Goal: Information Seeking & Learning: Learn about a topic

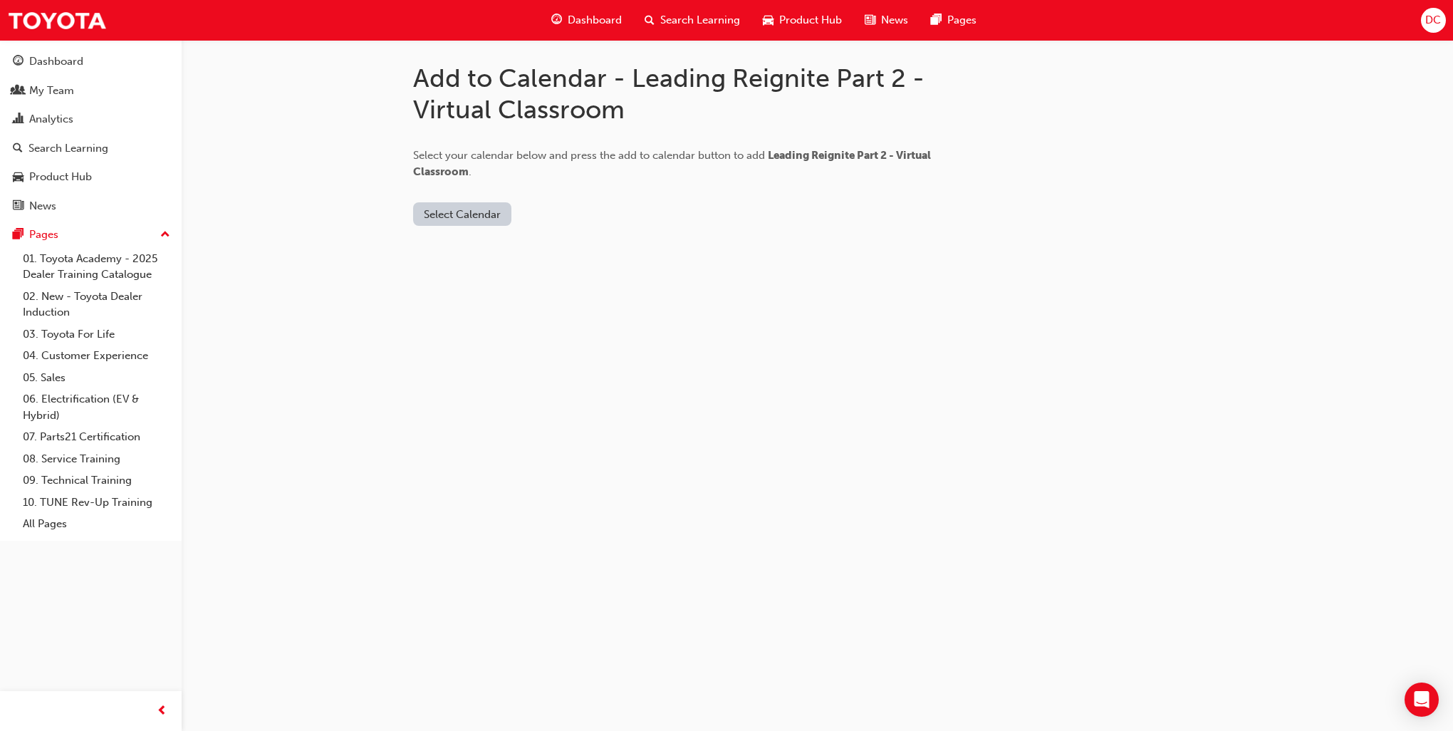
click at [457, 216] on button "Select Calendar" at bounding box center [462, 214] width 98 height 24
click at [470, 277] on div "Office 365" at bounding box center [445, 275] width 51 height 16
click at [467, 248] on div "Outlook.com" at bounding box center [463, 249] width 86 height 16
click at [457, 272] on div "Office 365" at bounding box center [445, 275] width 51 height 16
click at [553, 216] on button "Add to Calendar" at bounding box center [547, 214] width 101 height 24
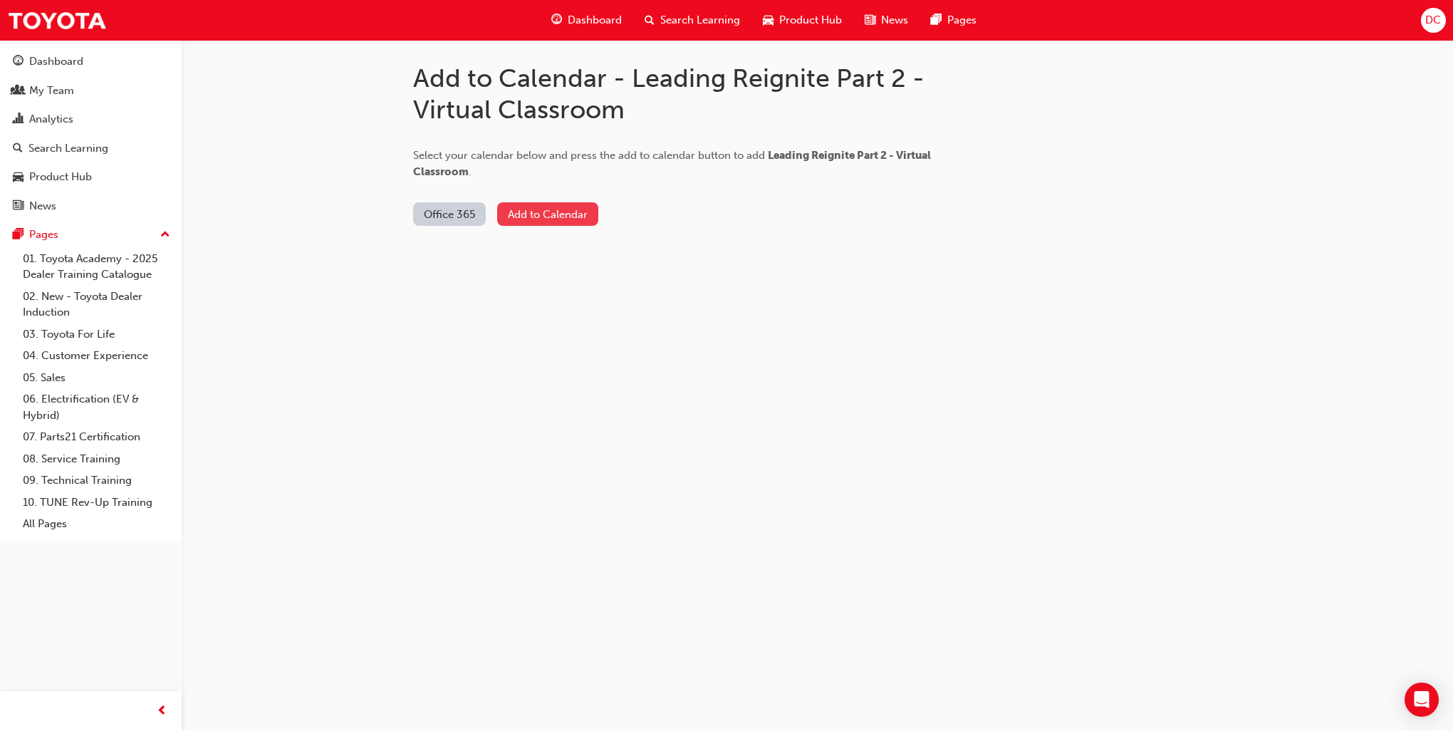
click at [547, 217] on button "Add to Calendar" at bounding box center [547, 214] width 101 height 24
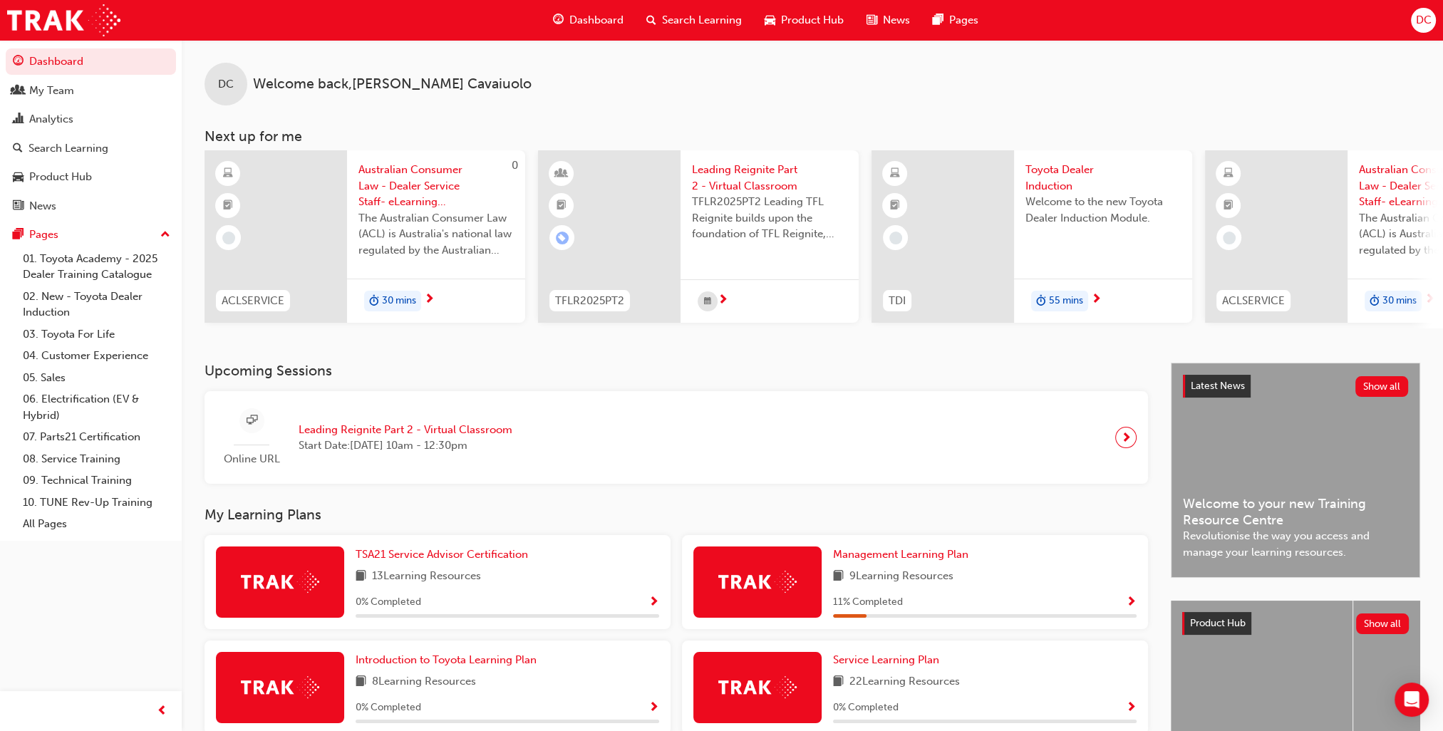
click at [1122, 47] on div "DC Welcome back , David Cavaiuolo" at bounding box center [812, 73] width 1261 height 66
click at [404, 190] on span "Australian Consumer Law - Dealer Service Staff- eLearning Module" at bounding box center [435, 186] width 155 height 48
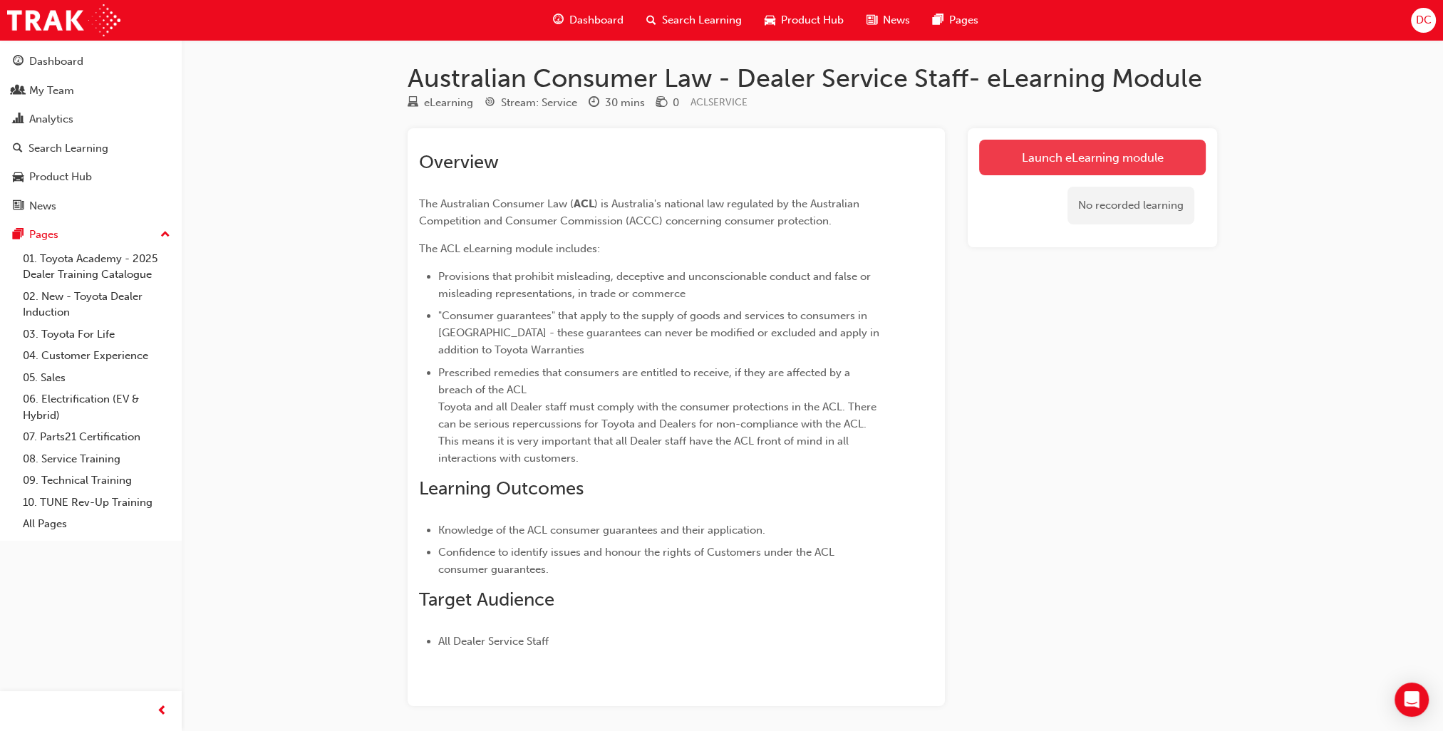
click at [1079, 157] on link "Launch eLearning module" at bounding box center [1092, 158] width 227 height 36
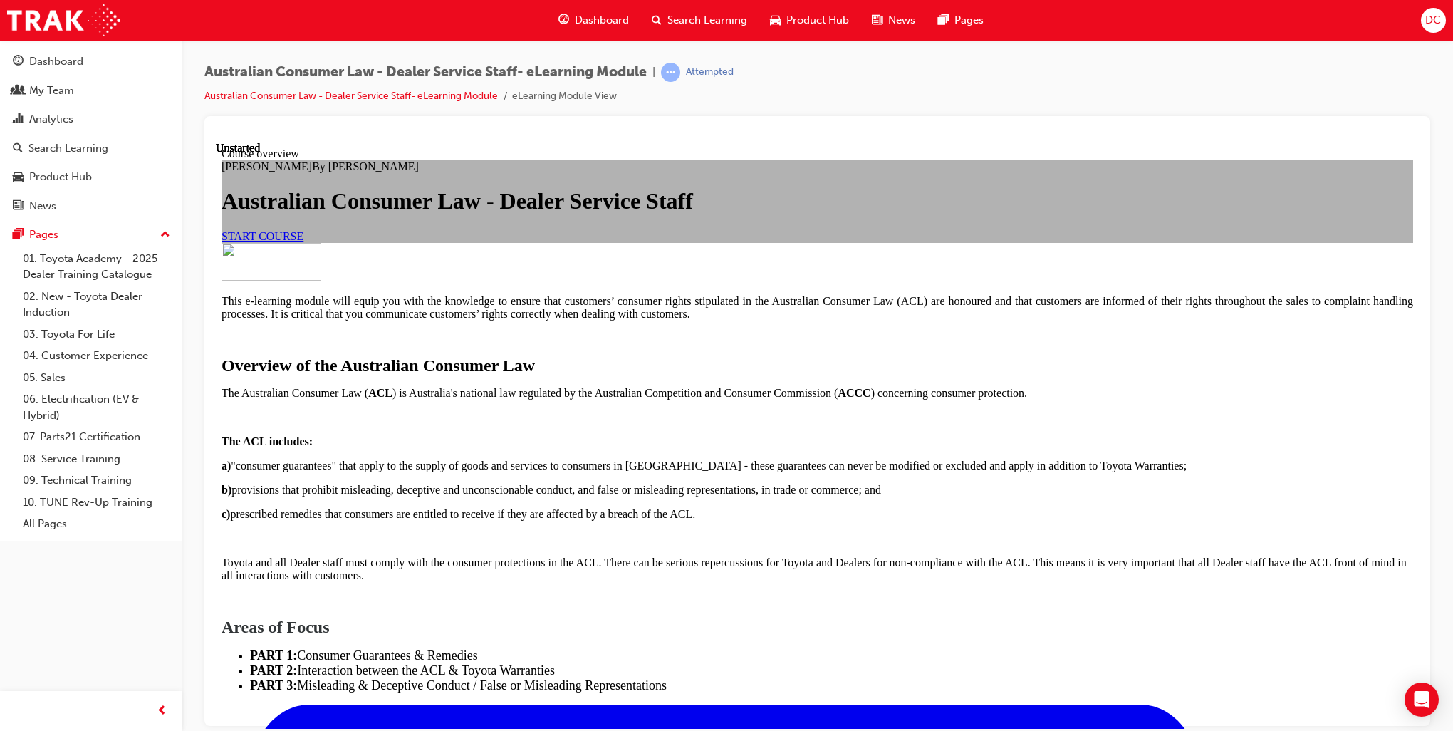
click at [304, 242] on link "START COURSE" at bounding box center [263, 235] width 82 height 12
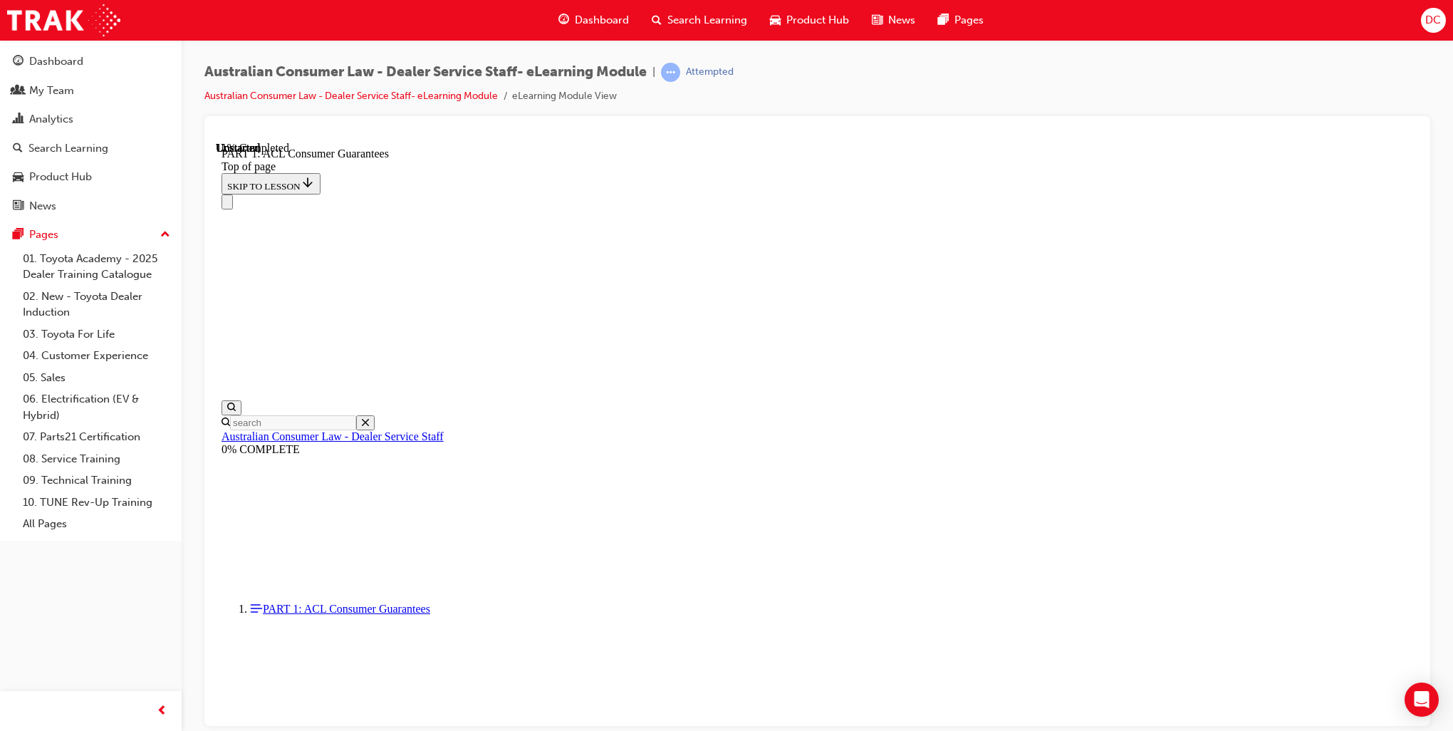
scroll to position [2286, 0]
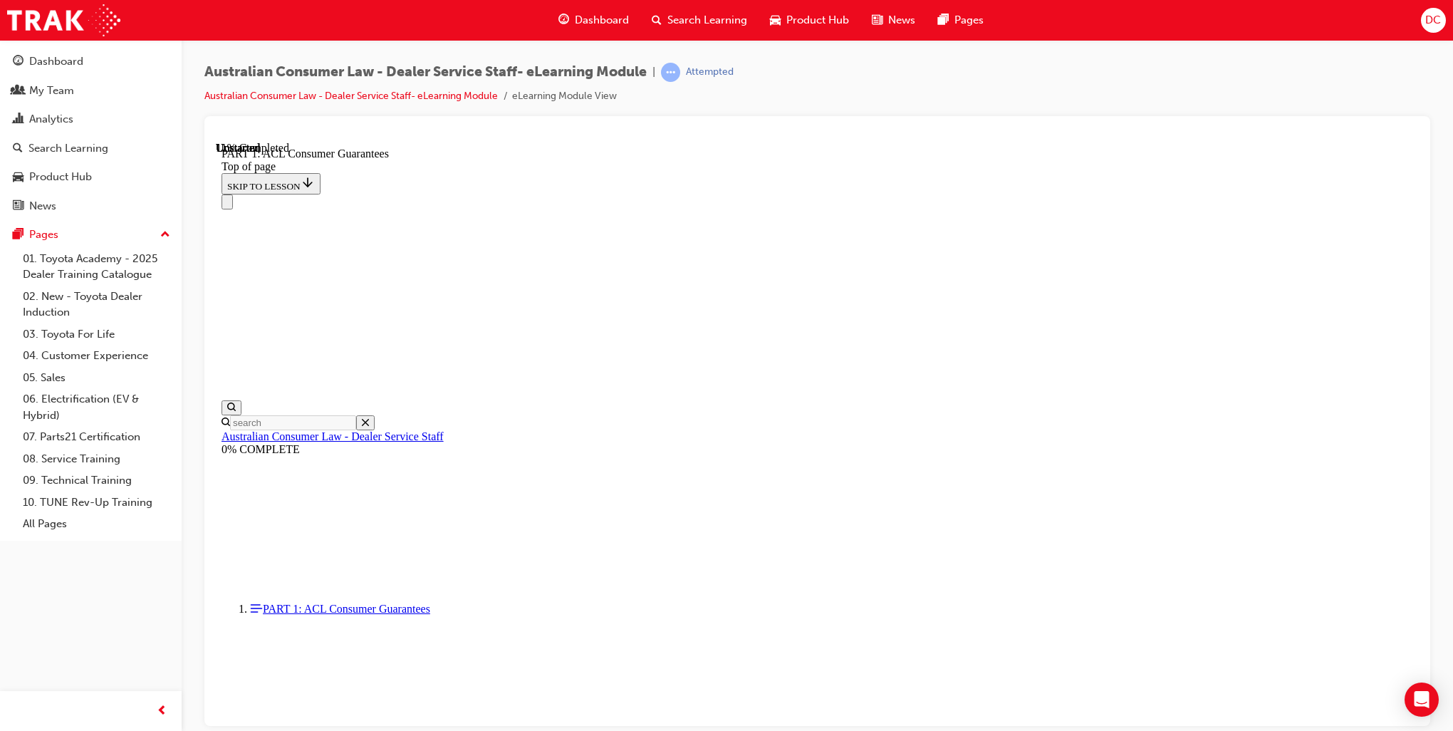
drag, startPoint x: 1083, startPoint y: 399, endPoint x: 1091, endPoint y: 493, distance: 94.4
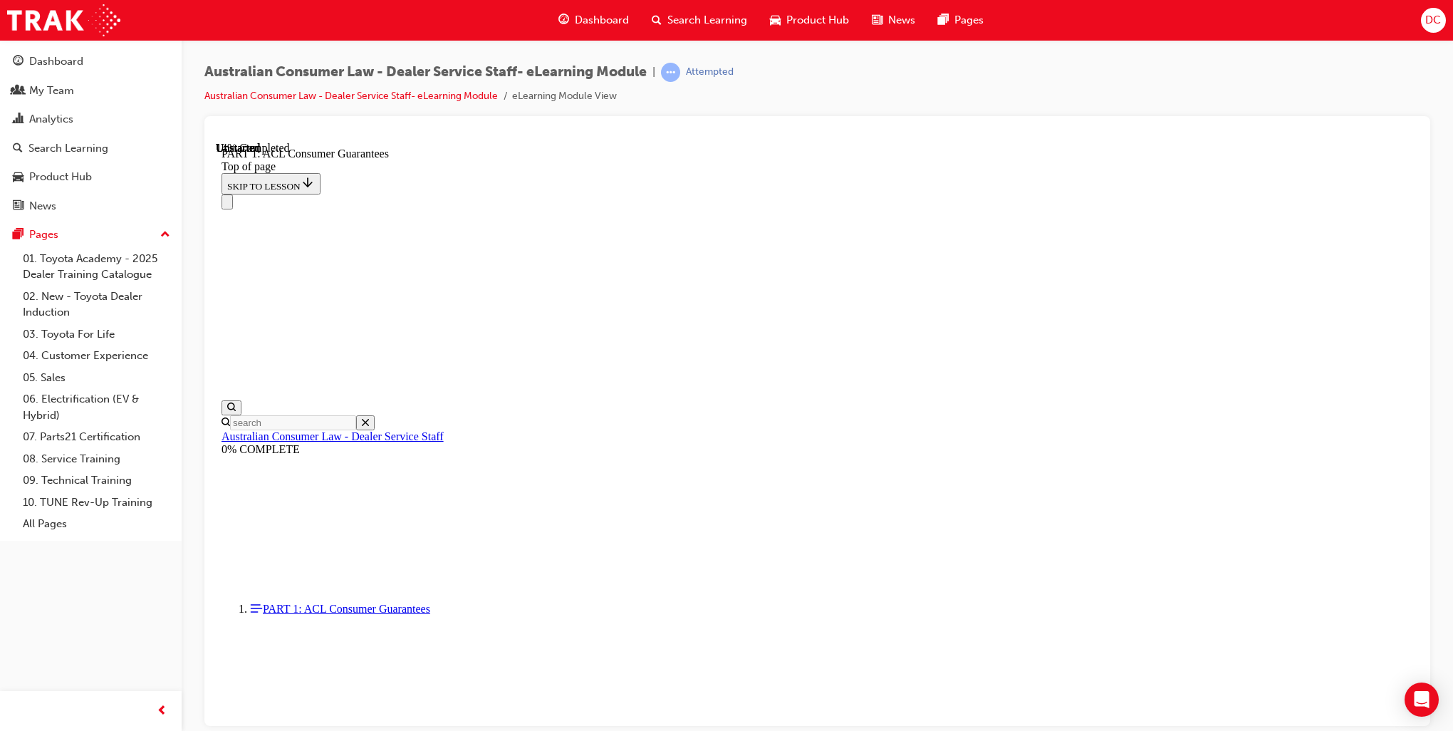
drag, startPoint x: 1091, startPoint y: 493, endPoint x: 995, endPoint y: 561, distance: 118.2
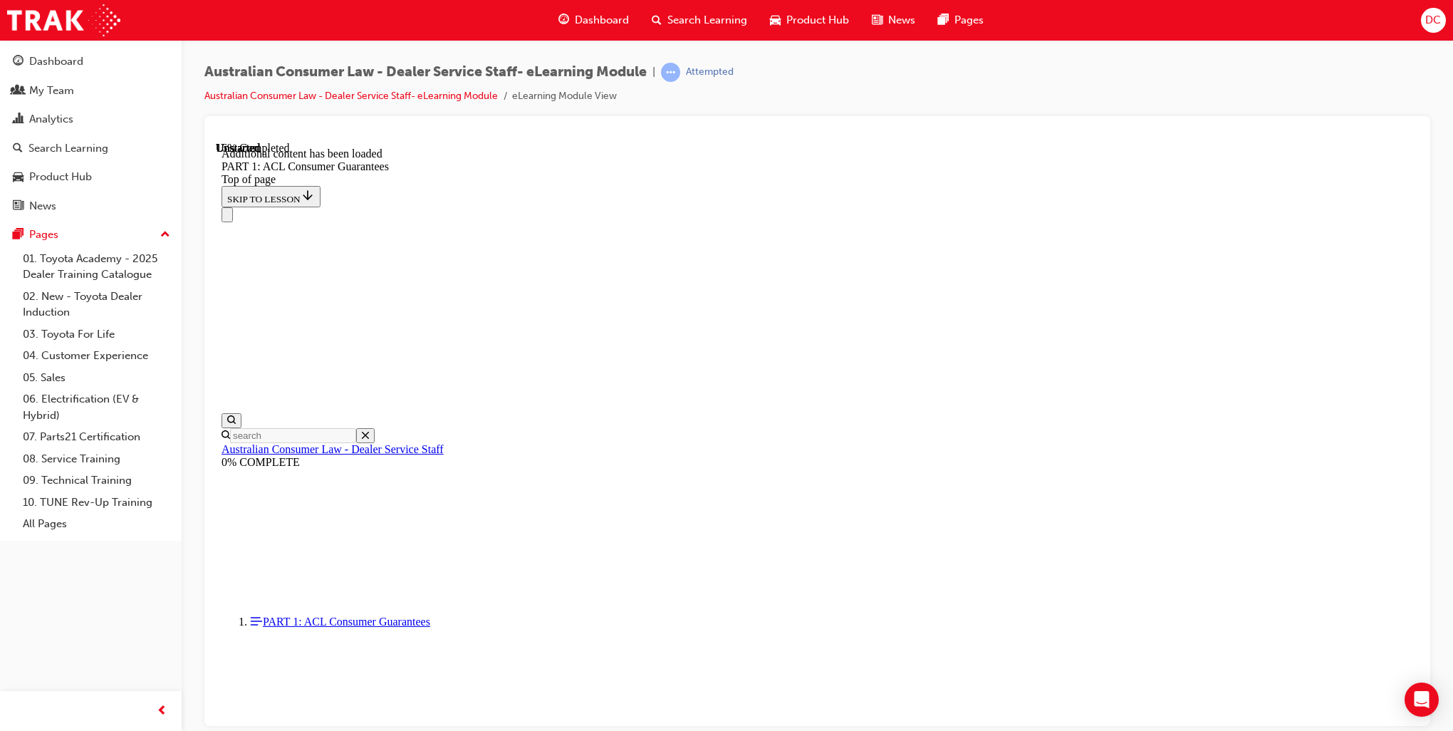
scroll to position [2671, 0]
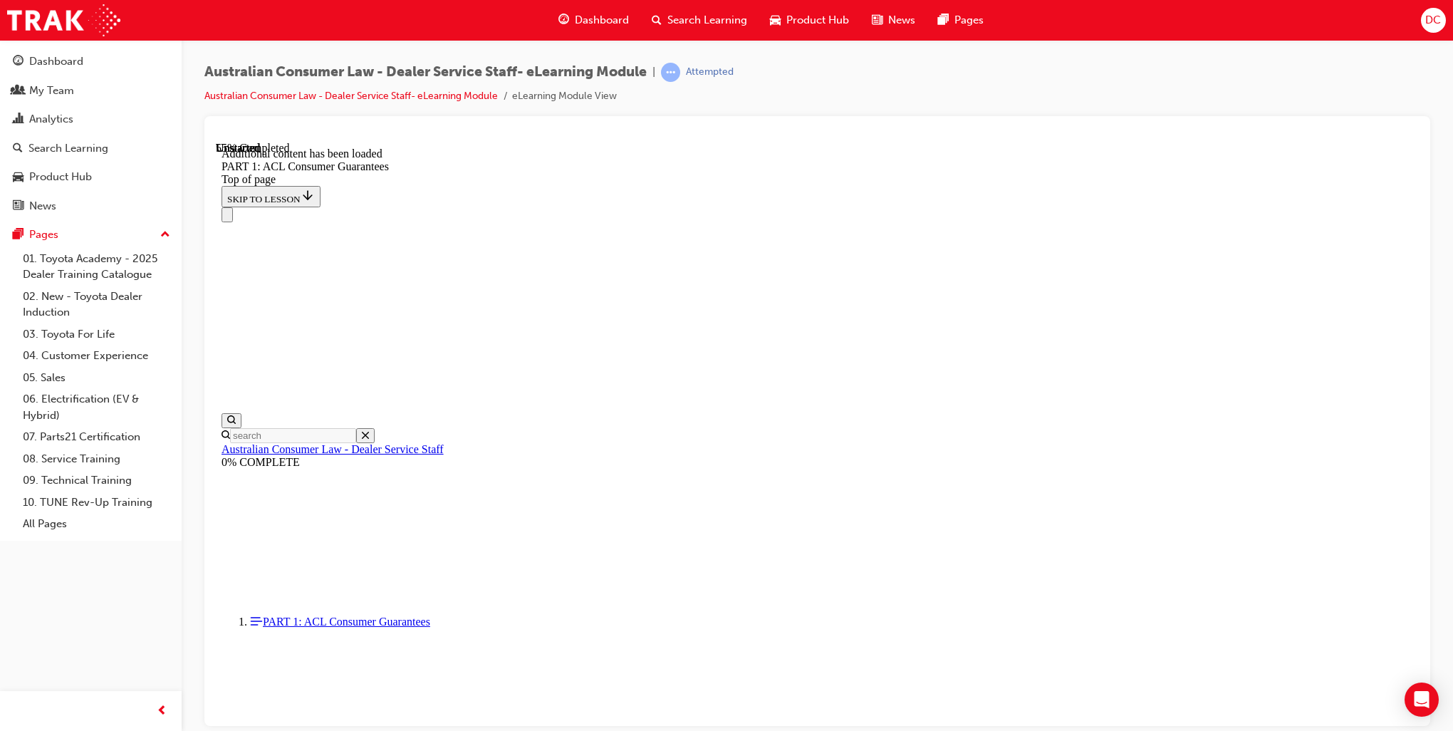
scroll to position [6468, 0]
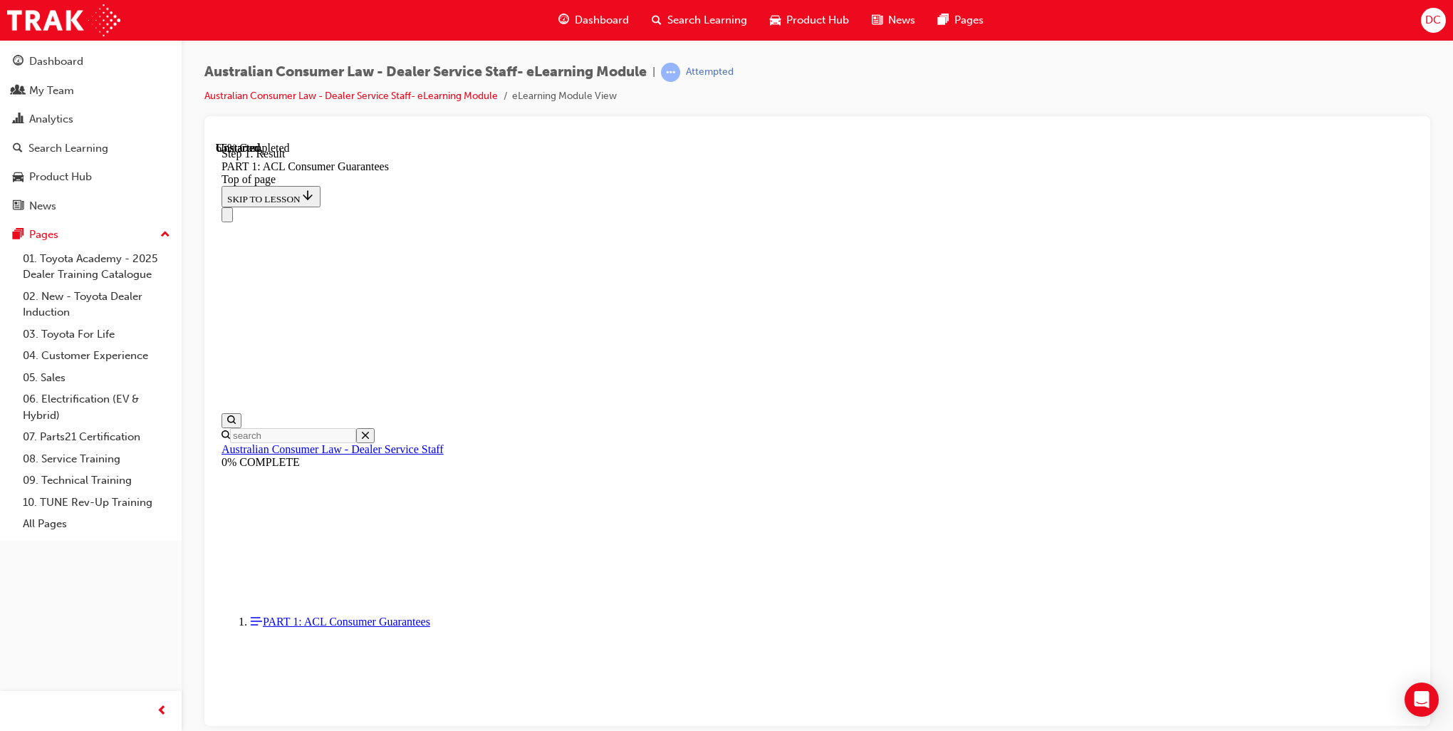
scroll to position [8628, 0]
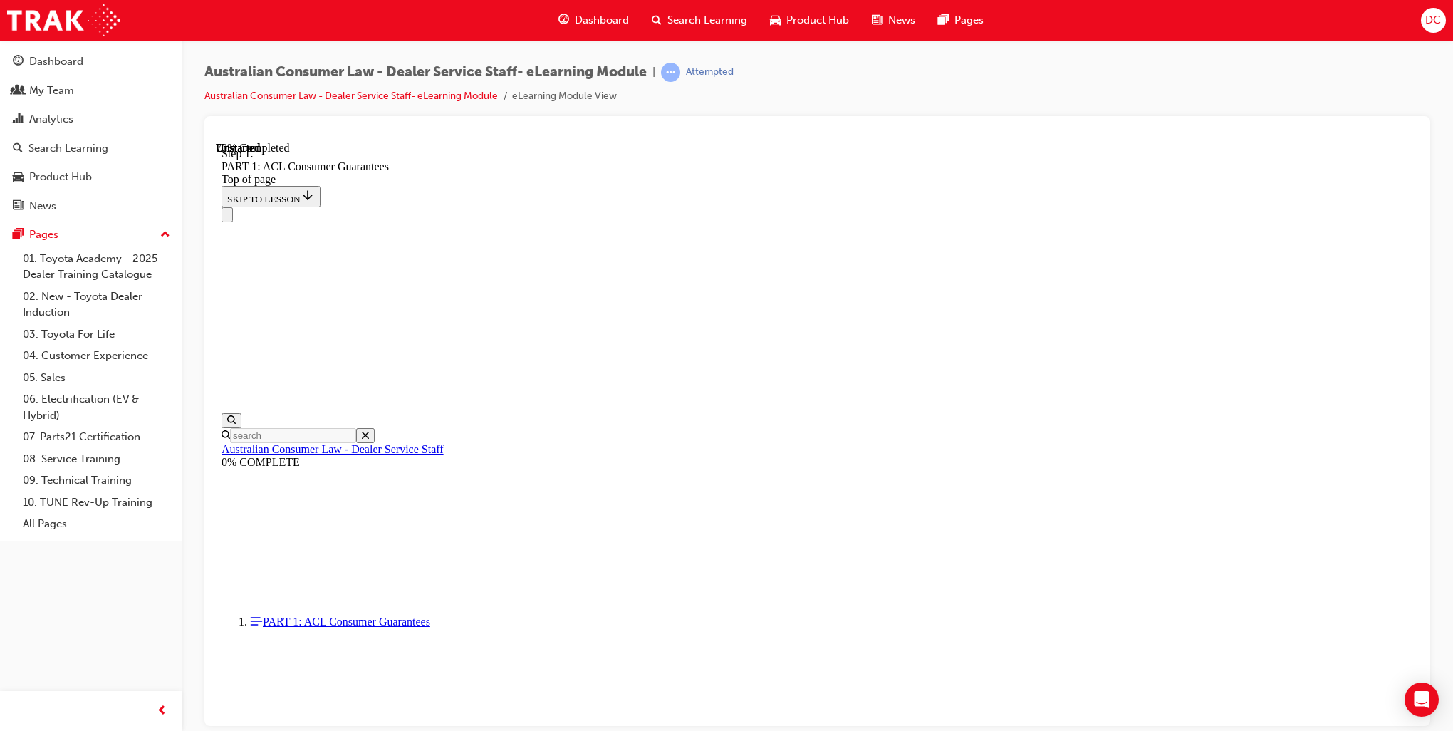
scroll to position [9658, 0]
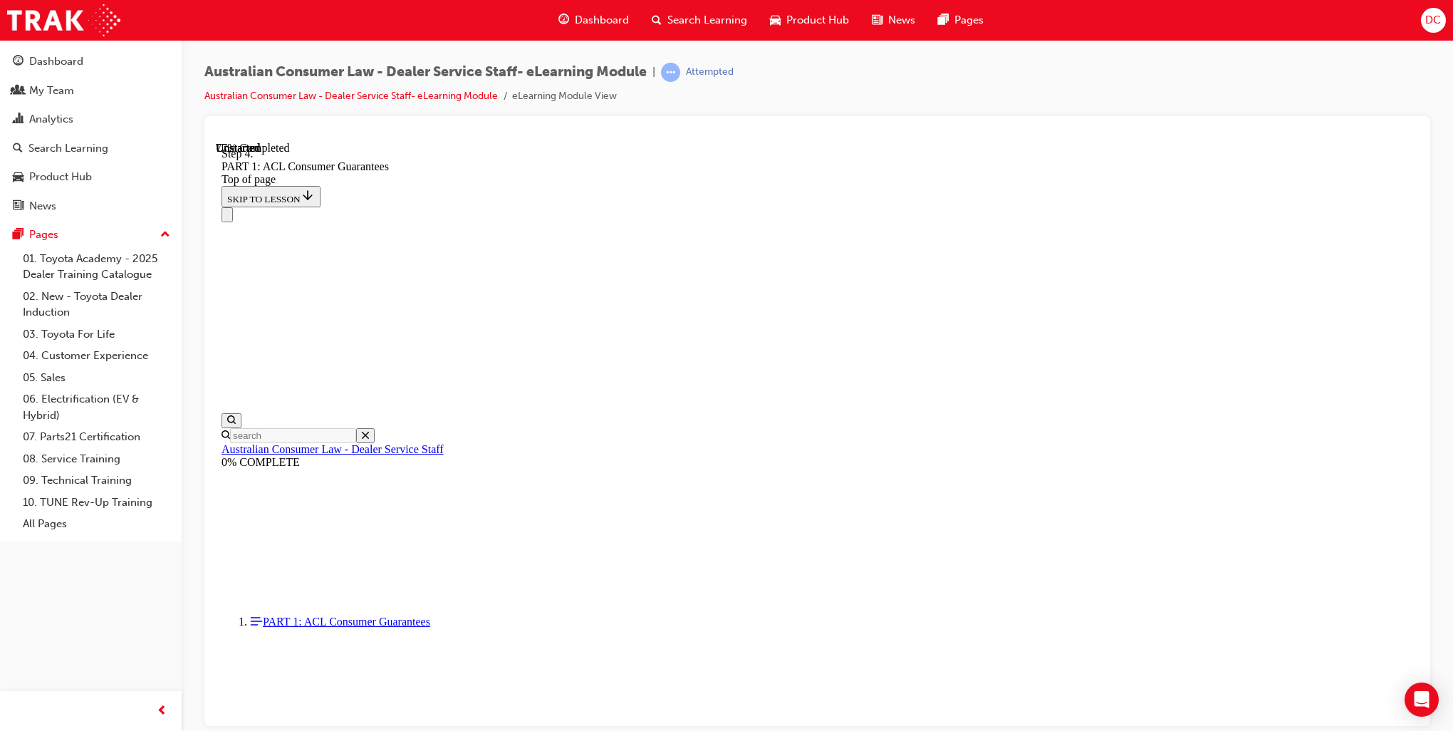
scroll to position [10940, 0]
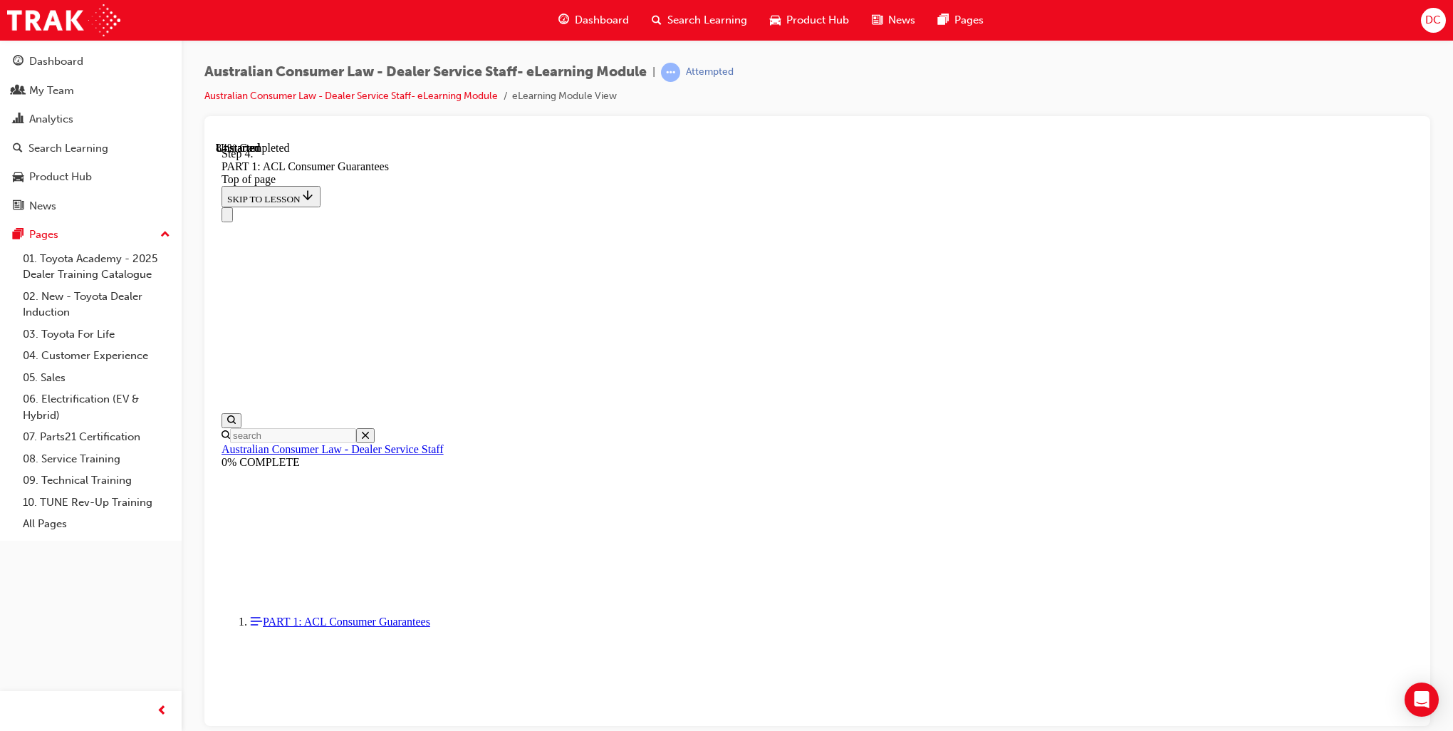
scroll to position [12476, 0]
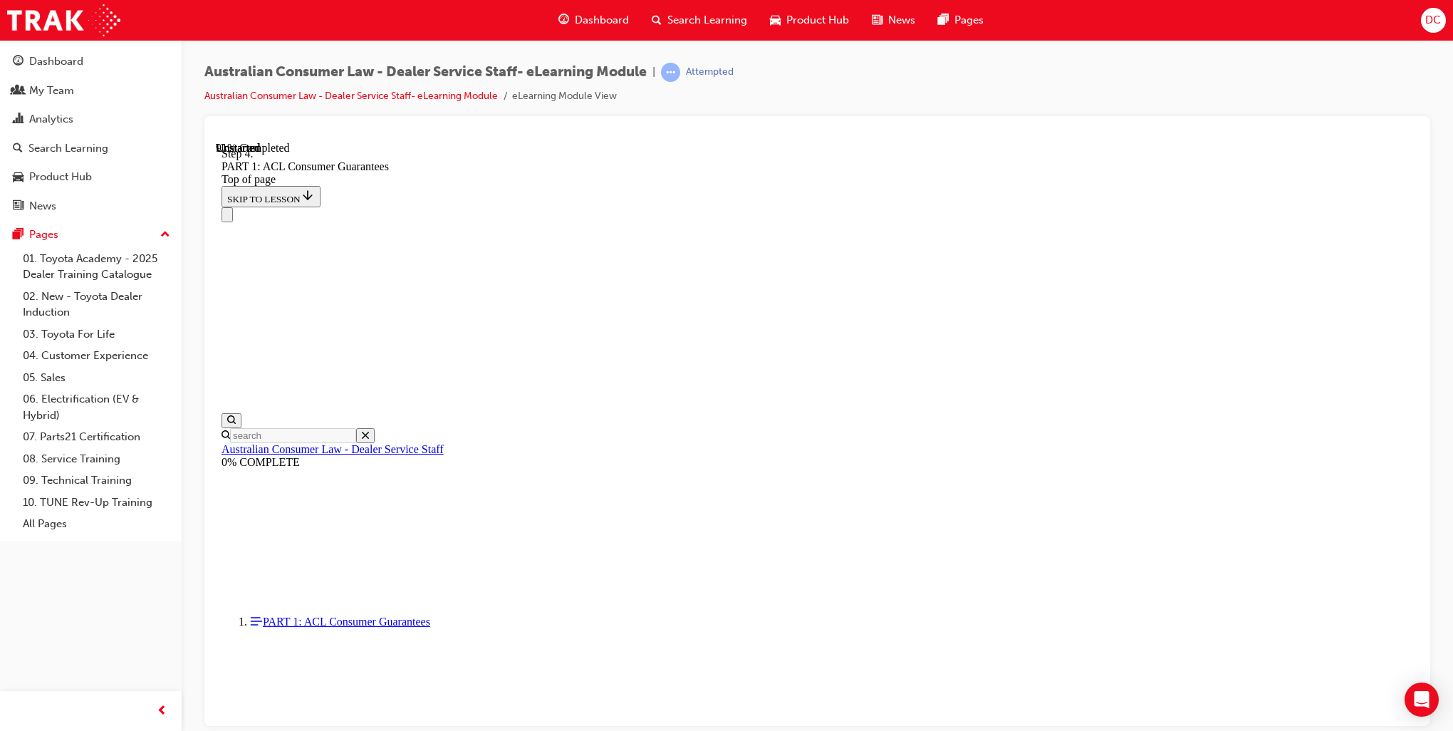
drag, startPoint x: 988, startPoint y: 227, endPoint x: 903, endPoint y: 539, distance: 322.9
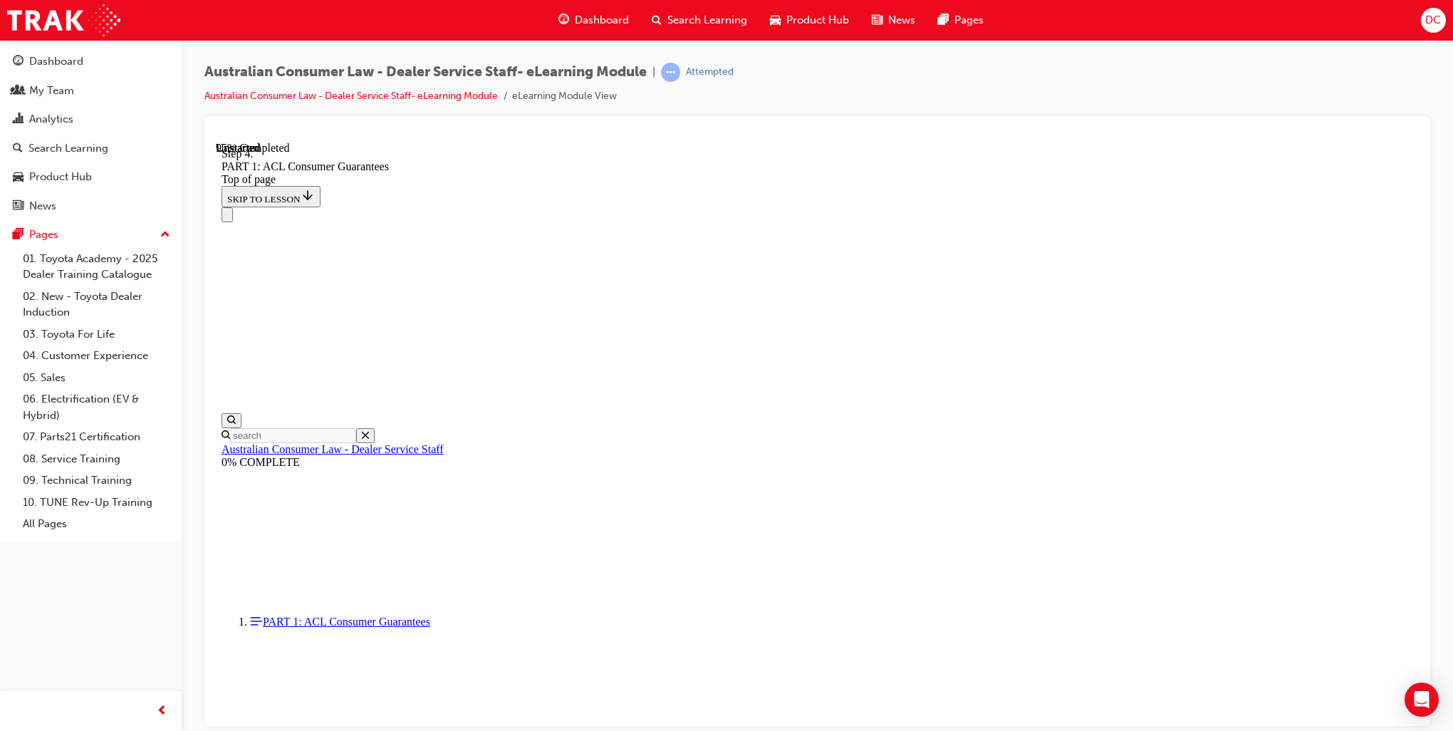
drag, startPoint x: 854, startPoint y: 547, endPoint x: 974, endPoint y: 213, distance: 354.9
drag, startPoint x: 871, startPoint y: 377, endPoint x: 918, endPoint y: 296, distance: 93.8
drag, startPoint x: 849, startPoint y: 384, endPoint x: 887, endPoint y: 383, distance: 38.5
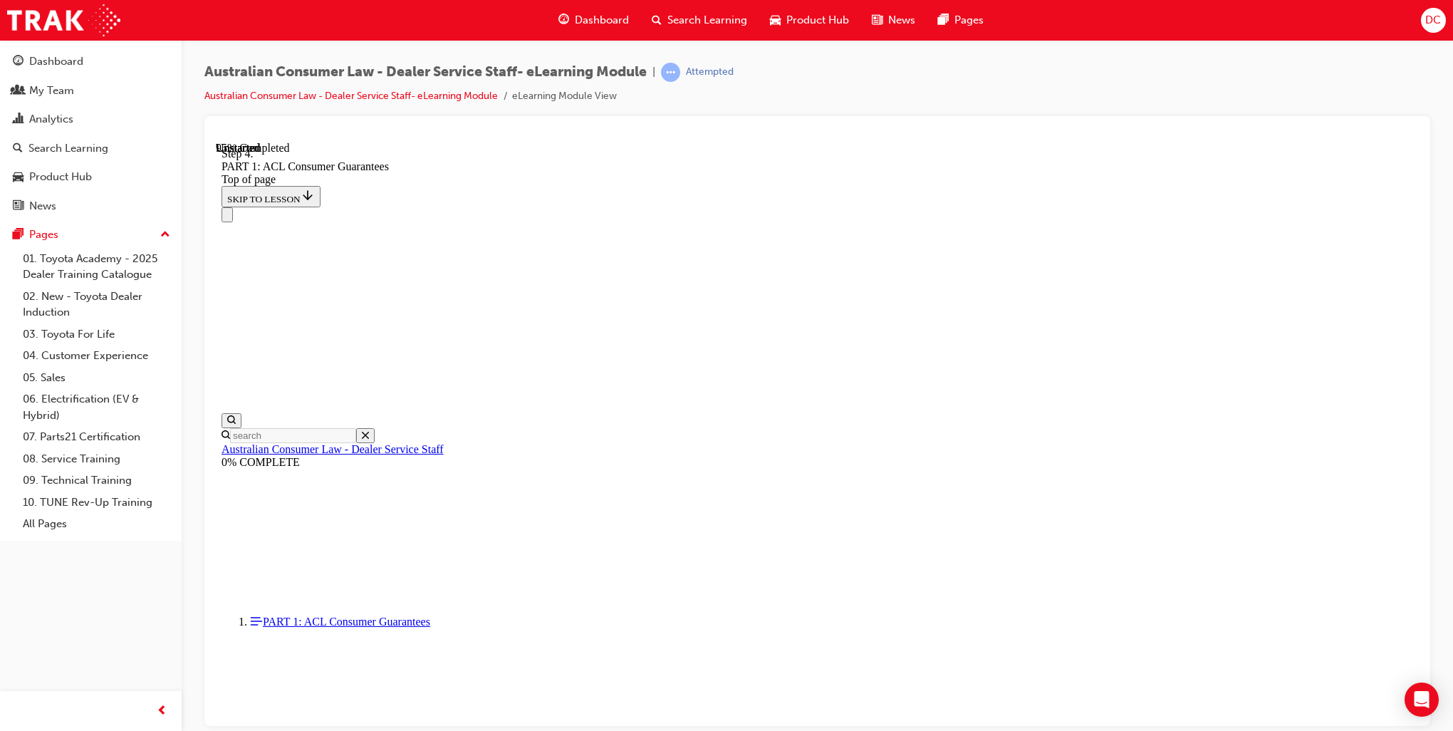
drag, startPoint x: 890, startPoint y: 388, endPoint x: 893, endPoint y: 306, distance: 82.7
drag, startPoint x: 823, startPoint y: 363, endPoint x: 861, endPoint y: 281, distance: 90.2
drag, startPoint x: 851, startPoint y: 624, endPoint x: 906, endPoint y: 372, distance: 258.1
drag, startPoint x: 819, startPoint y: 455, endPoint x: 863, endPoint y: 456, distance: 44.9
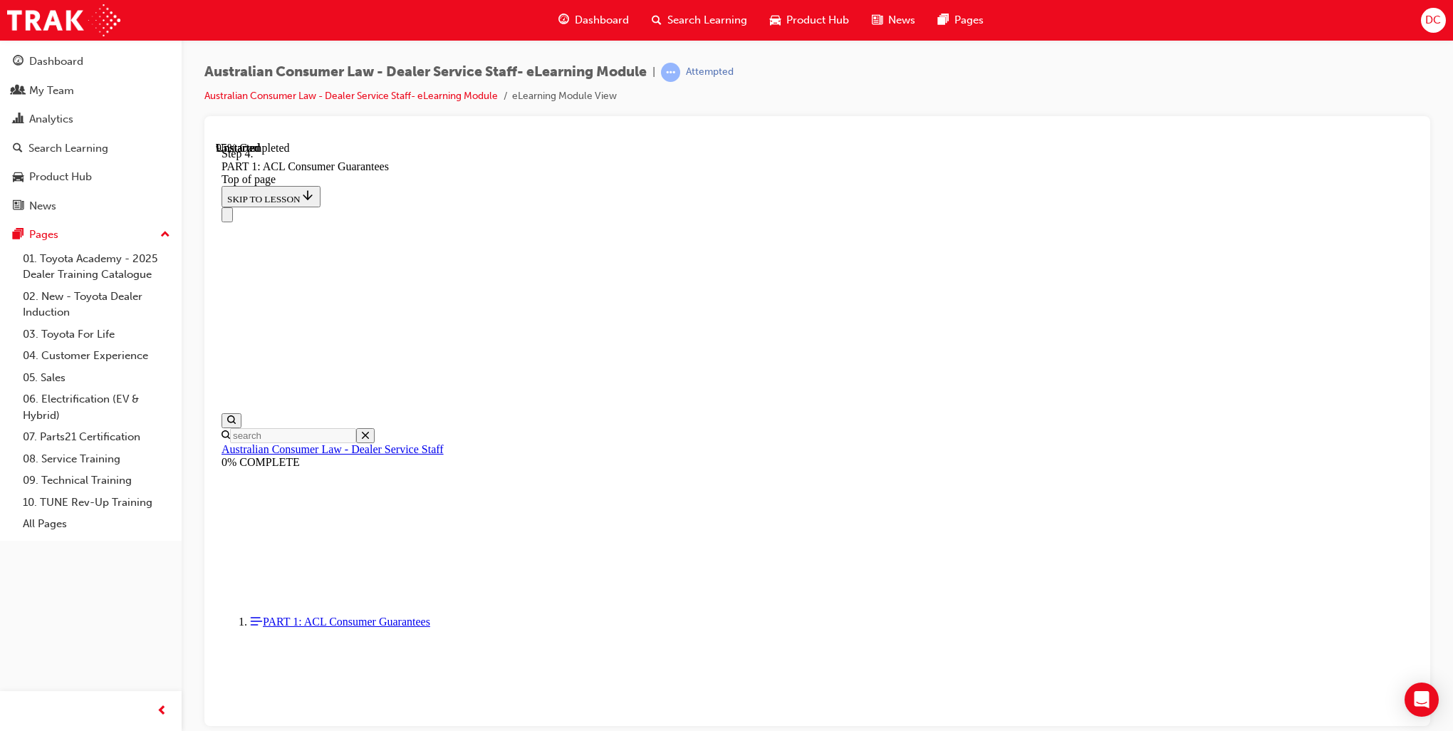
drag, startPoint x: 817, startPoint y: 630, endPoint x: 863, endPoint y: 541, distance: 99.7
drag, startPoint x: 824, startPoint y: 616, endPoint x: 886, endPoint y: 610, distance: 62.2
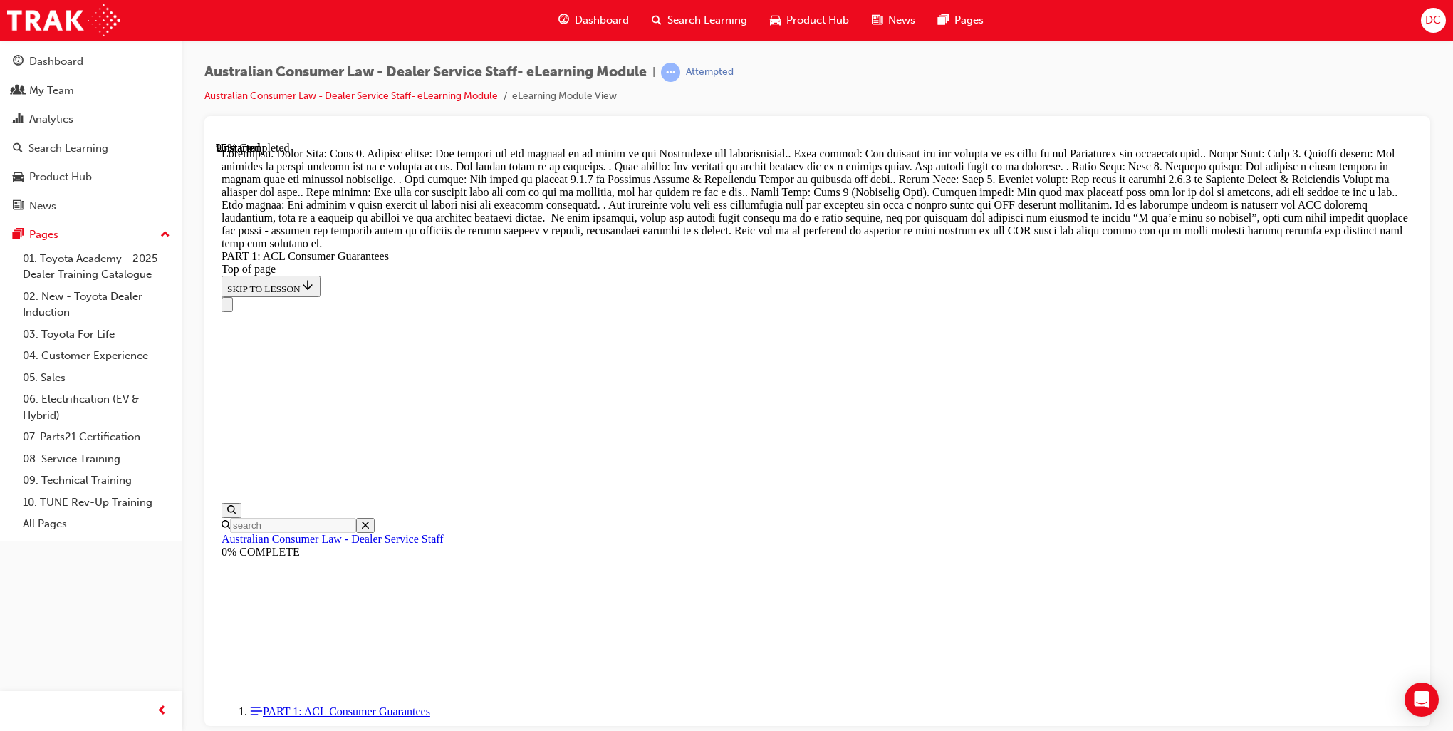
scroll to position [15084, 0]
drag, startPoint x: 863, startPoint y: 253, endPoint x: 852, endPoint y: 331, distance: 79.1
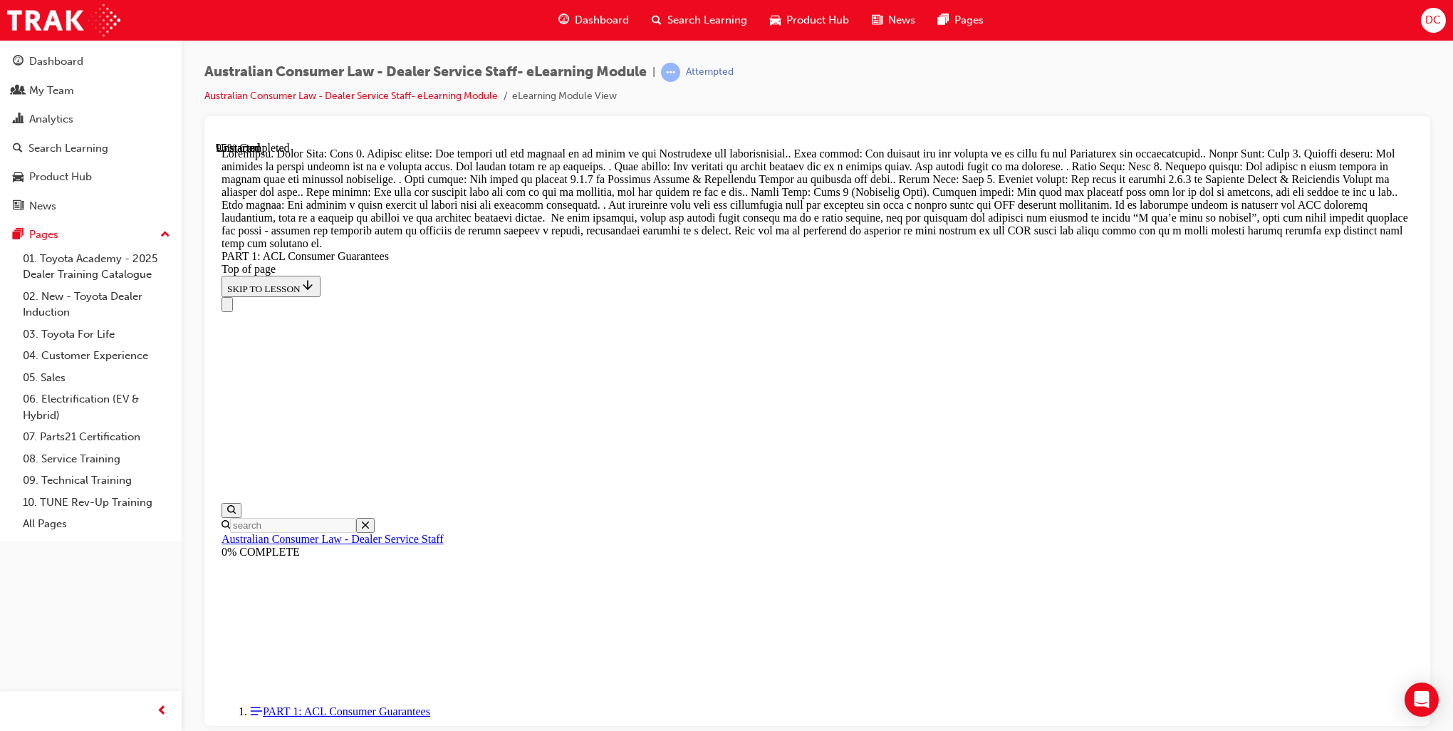
scroll to position [15583, 0]
drag, startPoint x: 838, startPoint y: 505, endPoint x: 883, endPoint y: 427, distance: 90.7
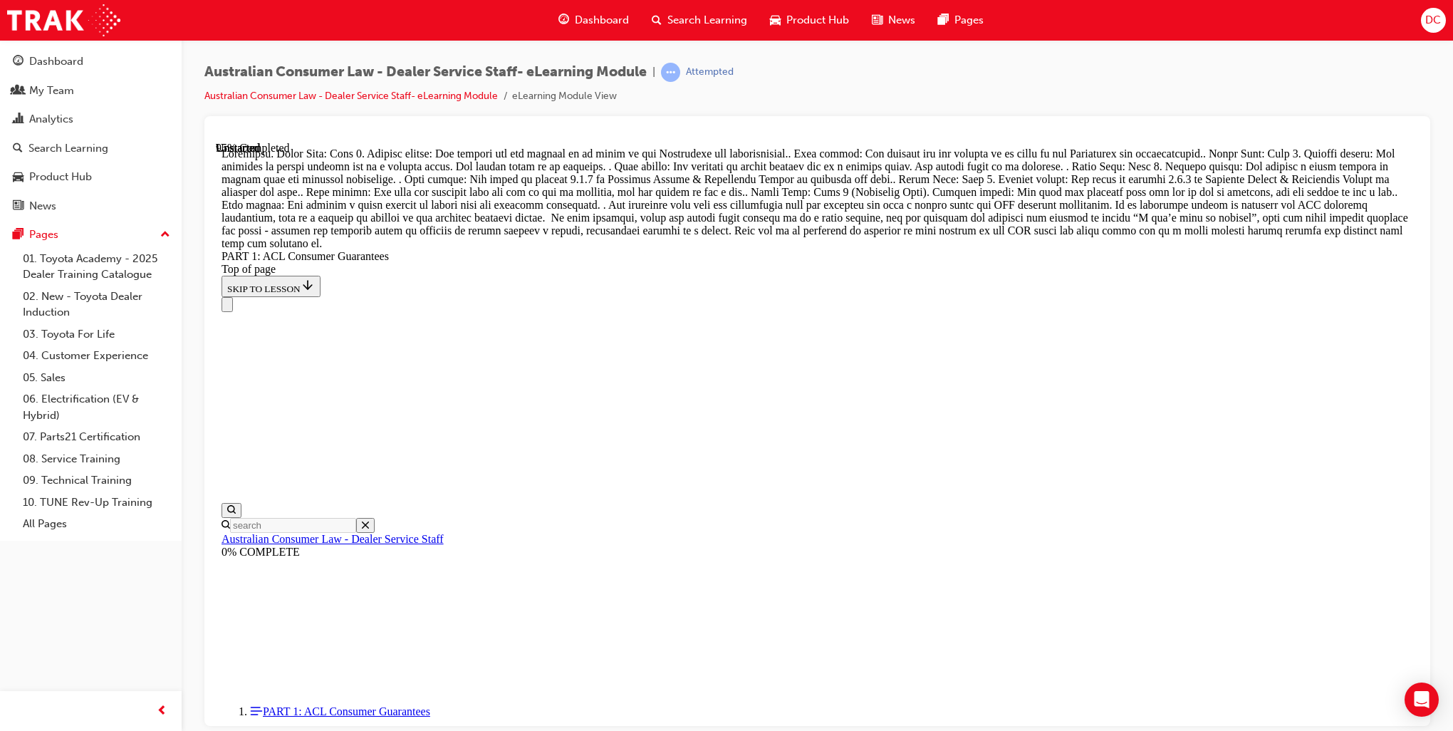
drag, startPoint x: 851, startPoint y: 476, endPoint x: 898, endPoint y: 302, distance: 180.3
drag, startPoint x: 862, startPoint y: 481, endPoint x: 903, endPoint y: 566, distance: 94.3
drag, startPoint x: 814, startPoint y: 465, endPoint x: 854, endPoint y: 380, distance: 93.4
drag, startPoint x: 804, startPoint y: 474, endPoint x: 843, endPoint y: 468, distance: 39.7
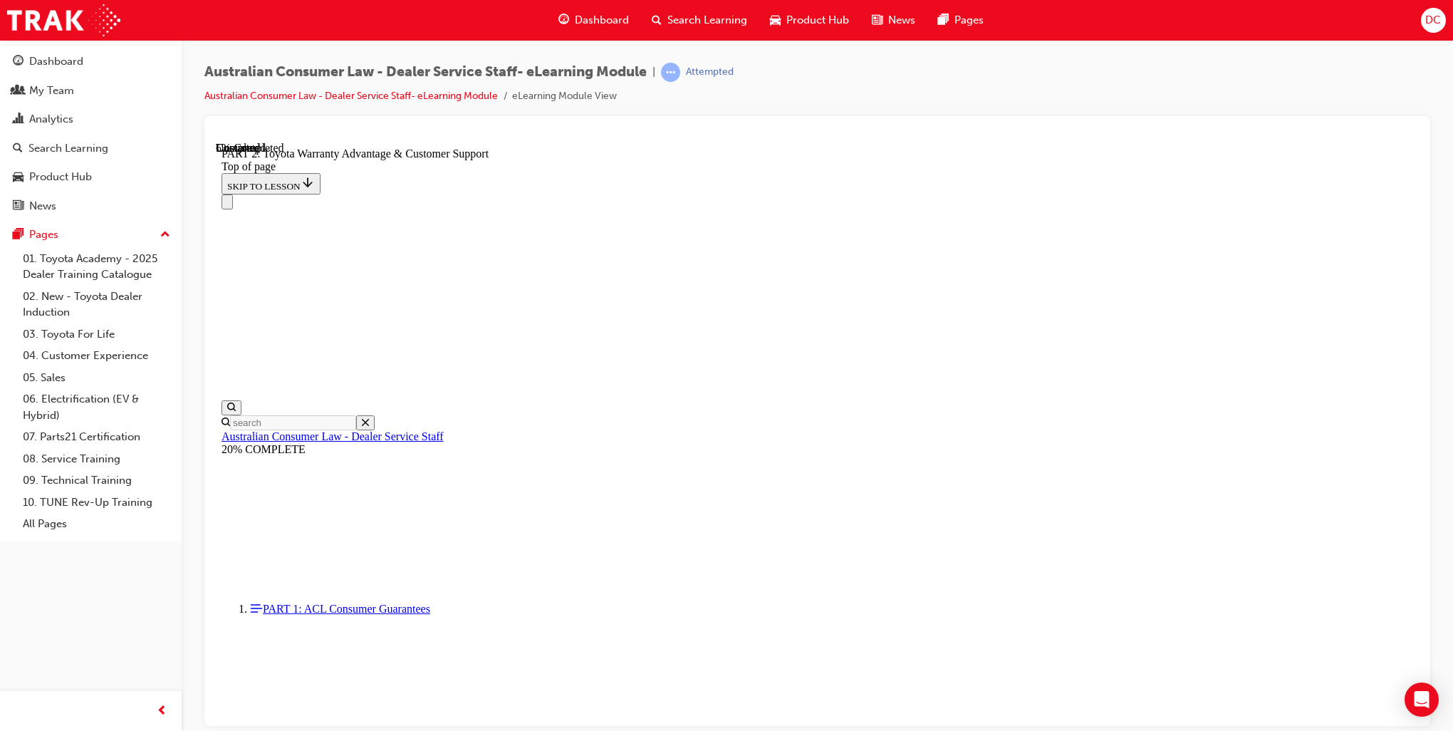
scroll to position [997, 0]
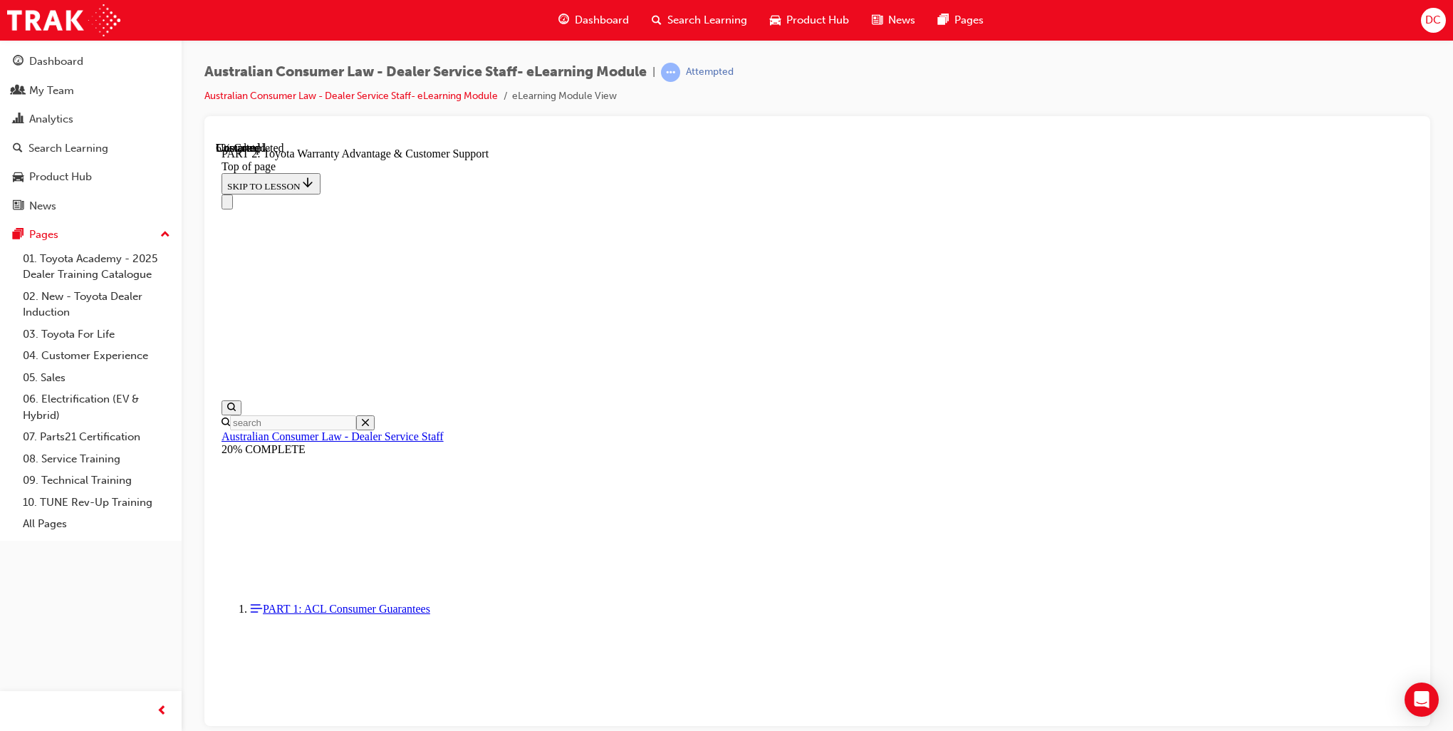
click button "CONTINUE"
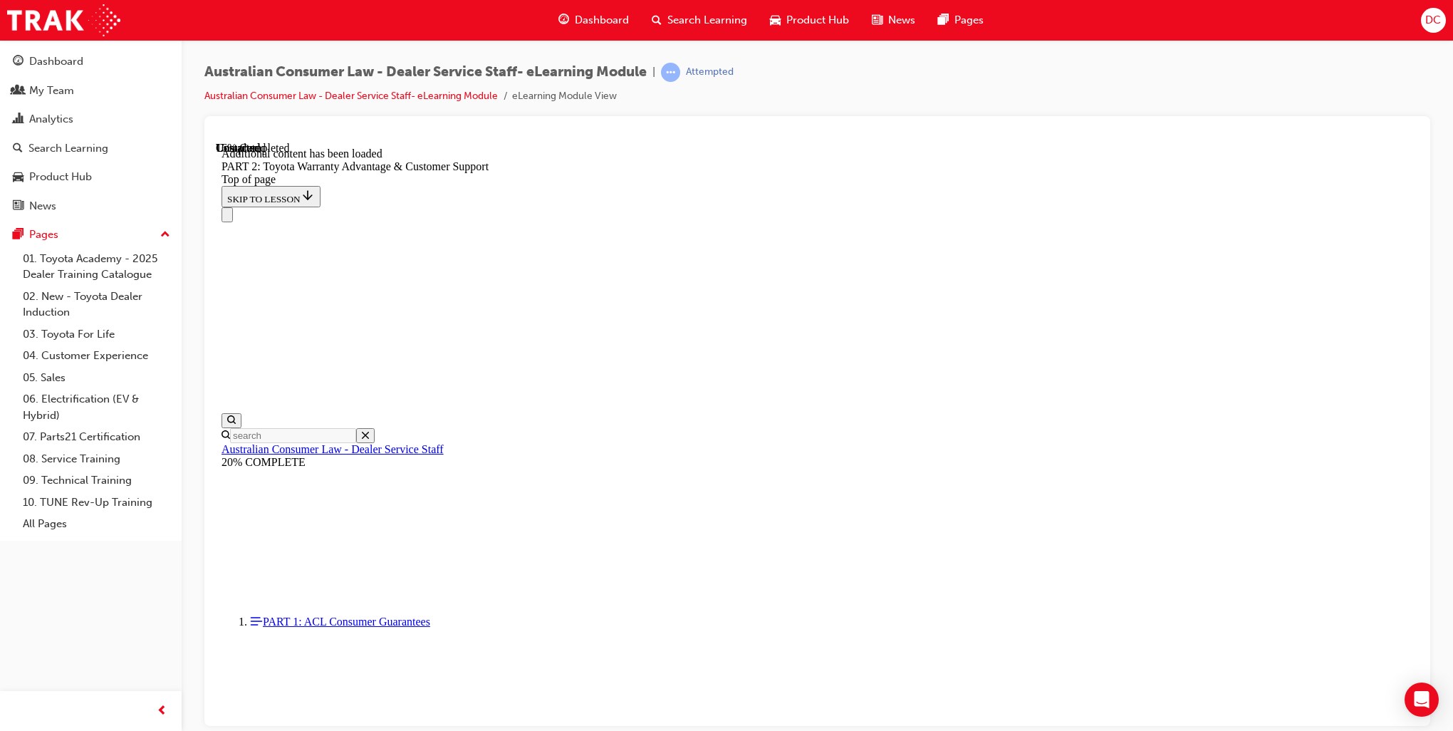
scroll to position [1432, 0]
click button "CONTINUE"
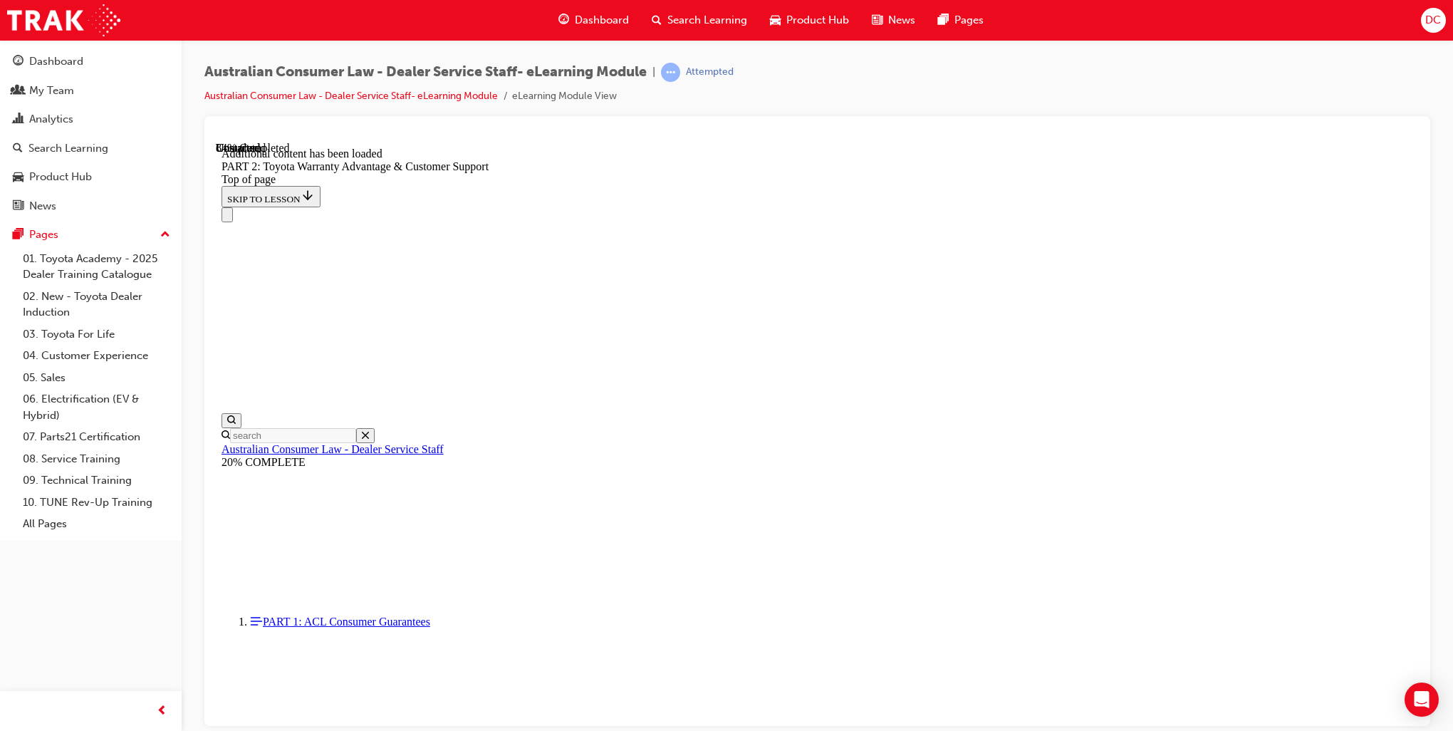
scroll to position [4687, 0]
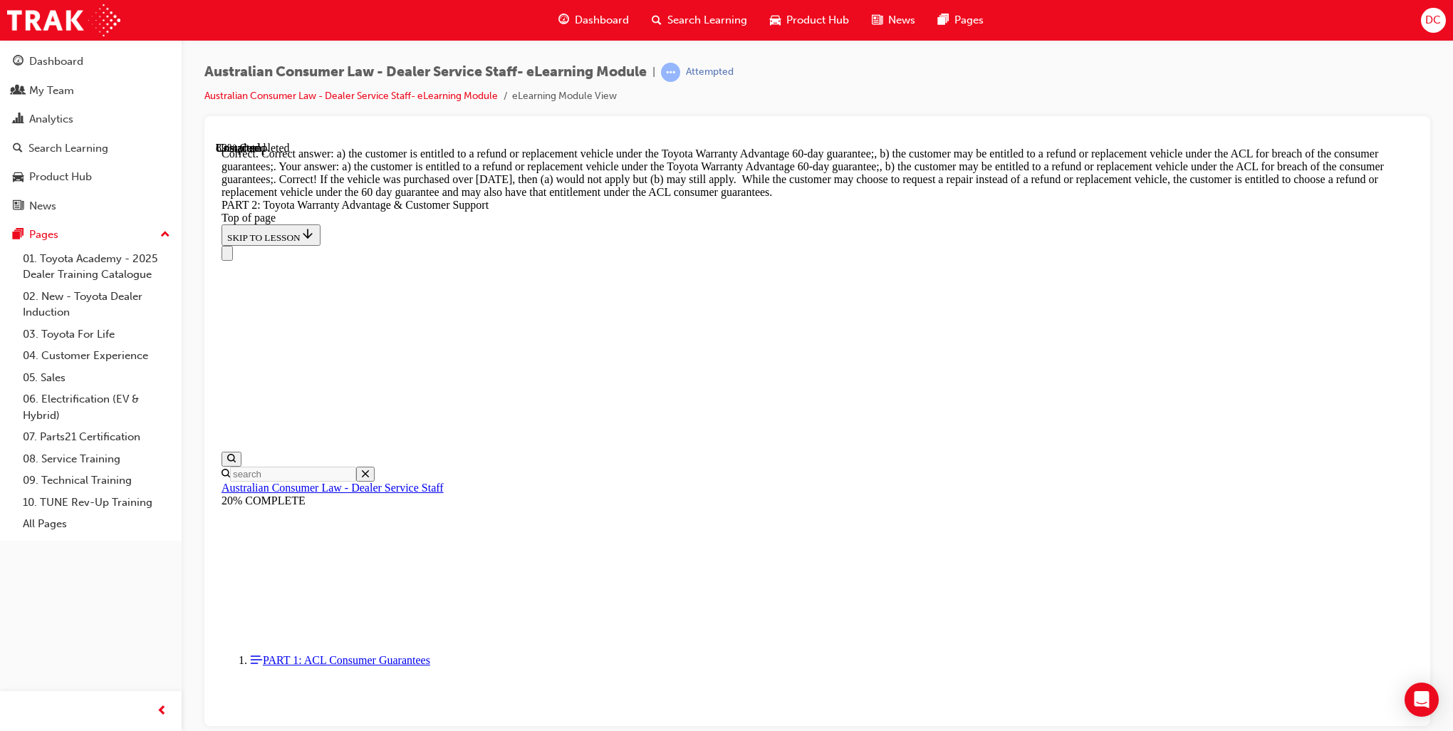
scroll to position [5524, 0]
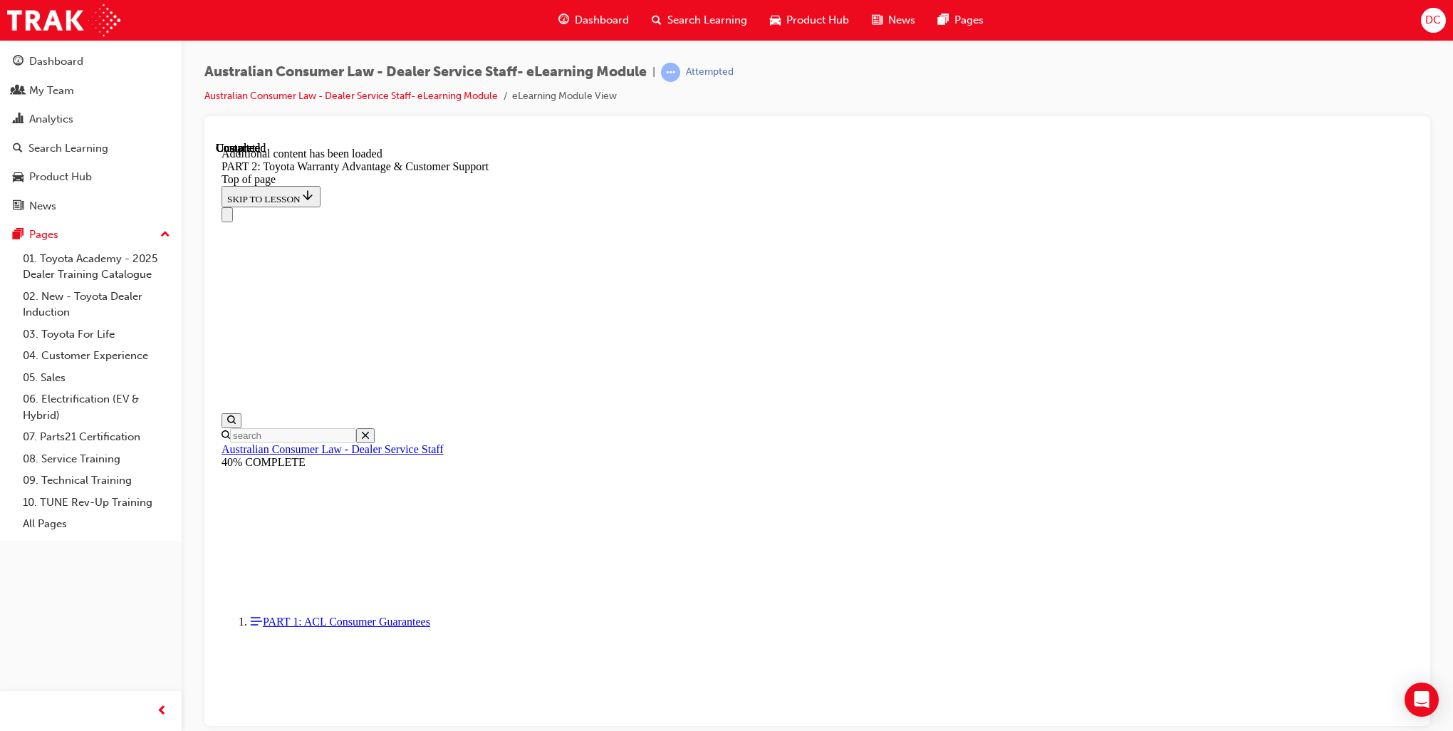
scroll to position [5856, 0]
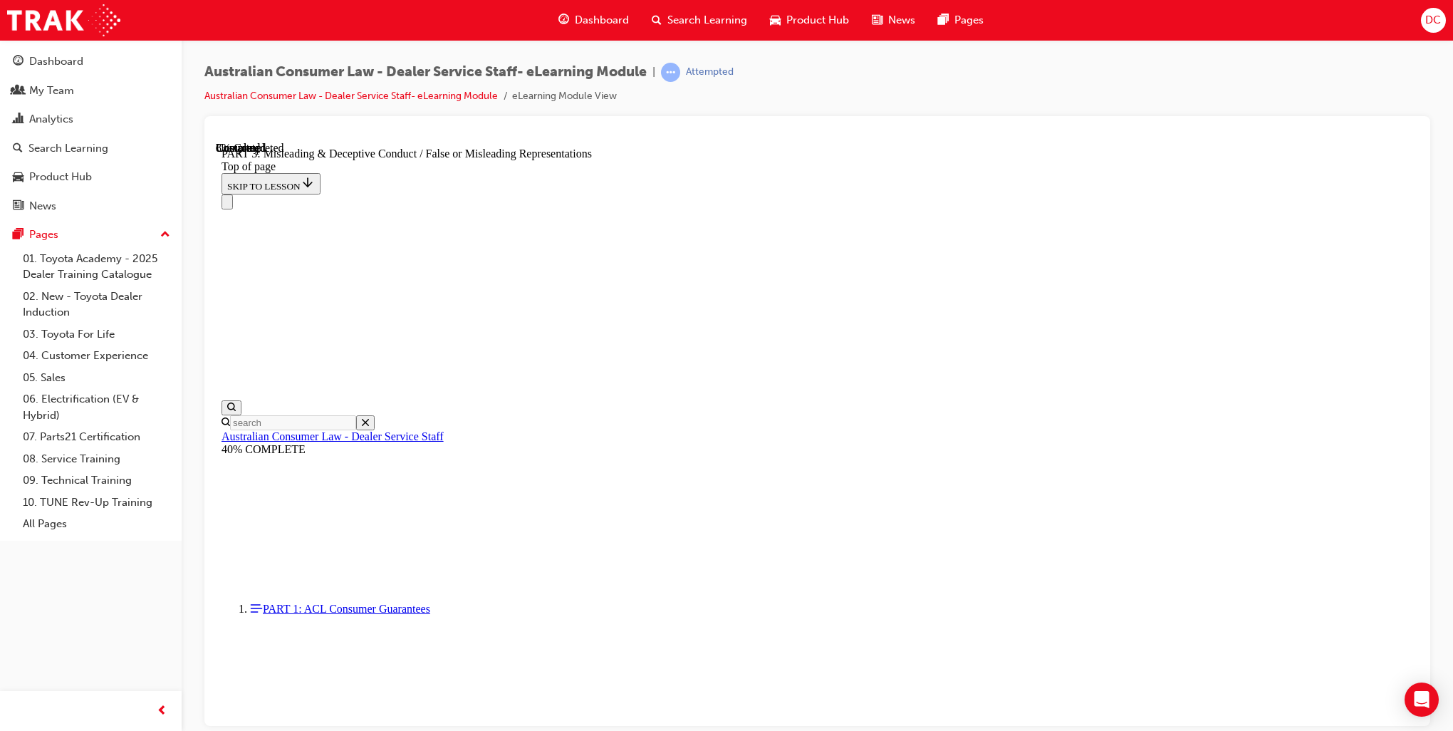
scroll to position [961, 0]
click button "CONTINUE"
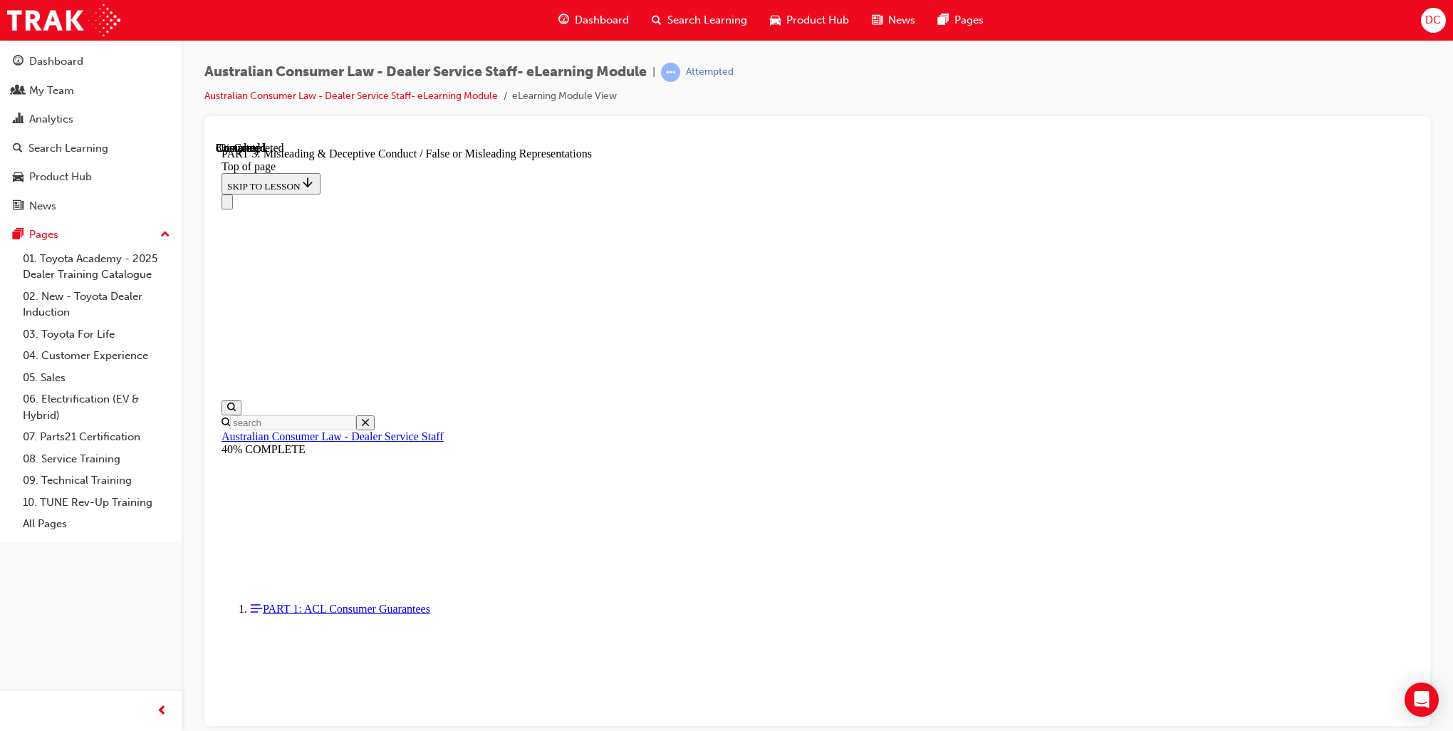
click button "CONTINUE"
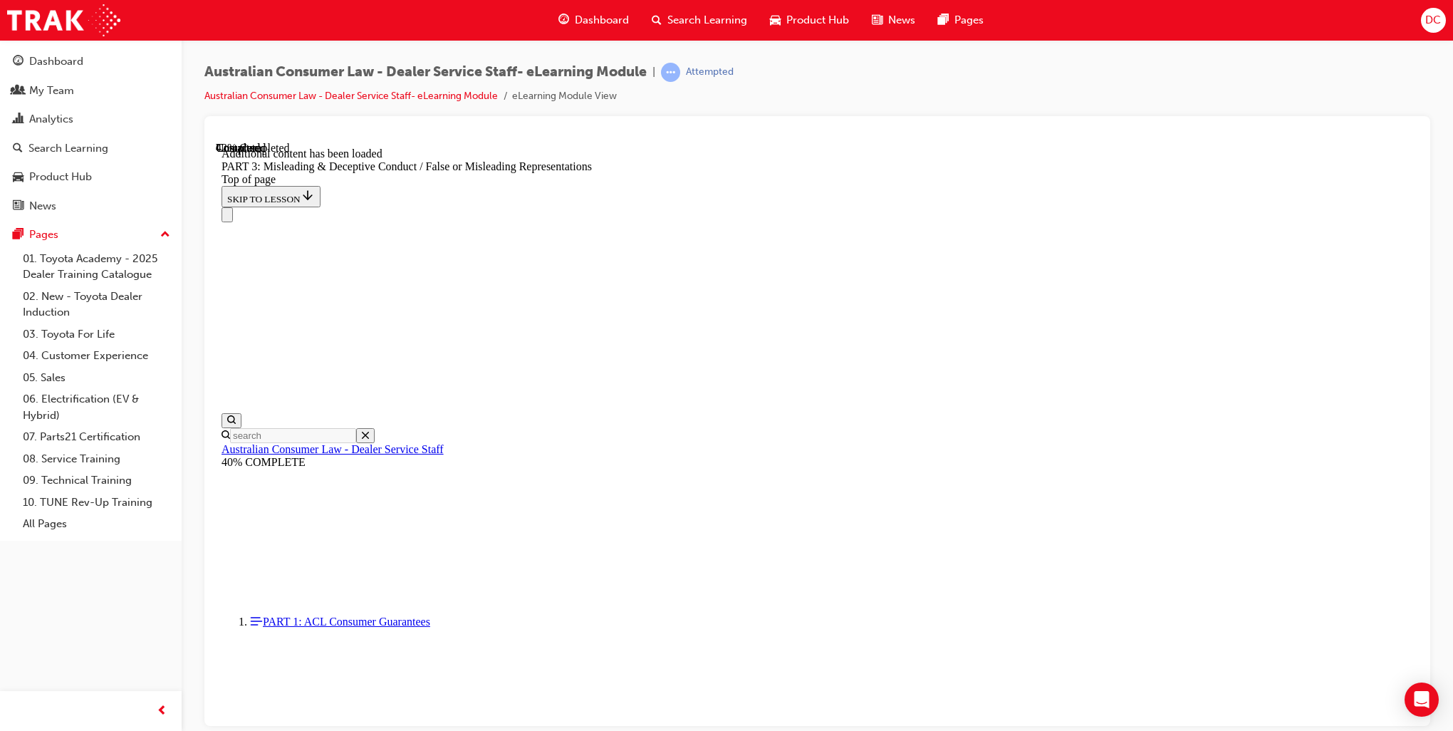
scroll to position [3177, 0]
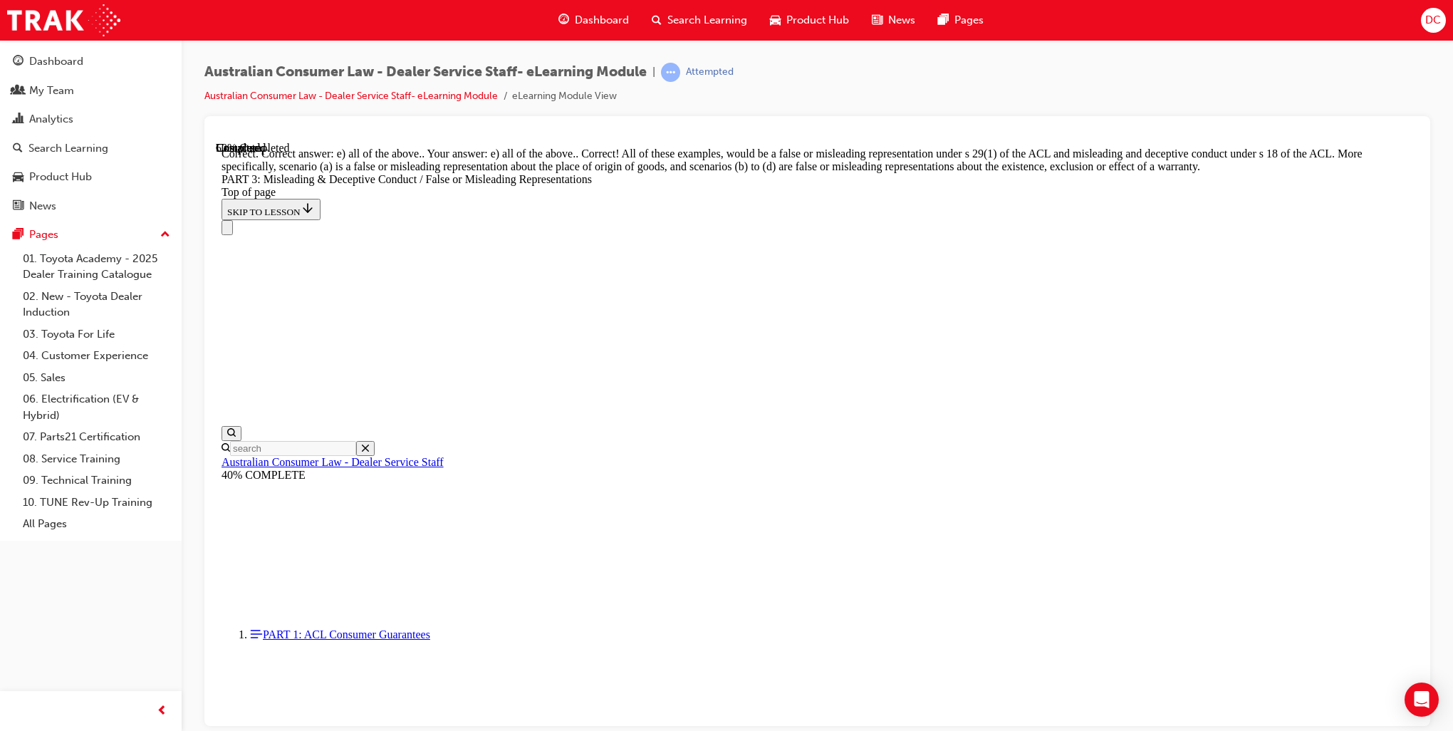
scroll to position [3693, 0]
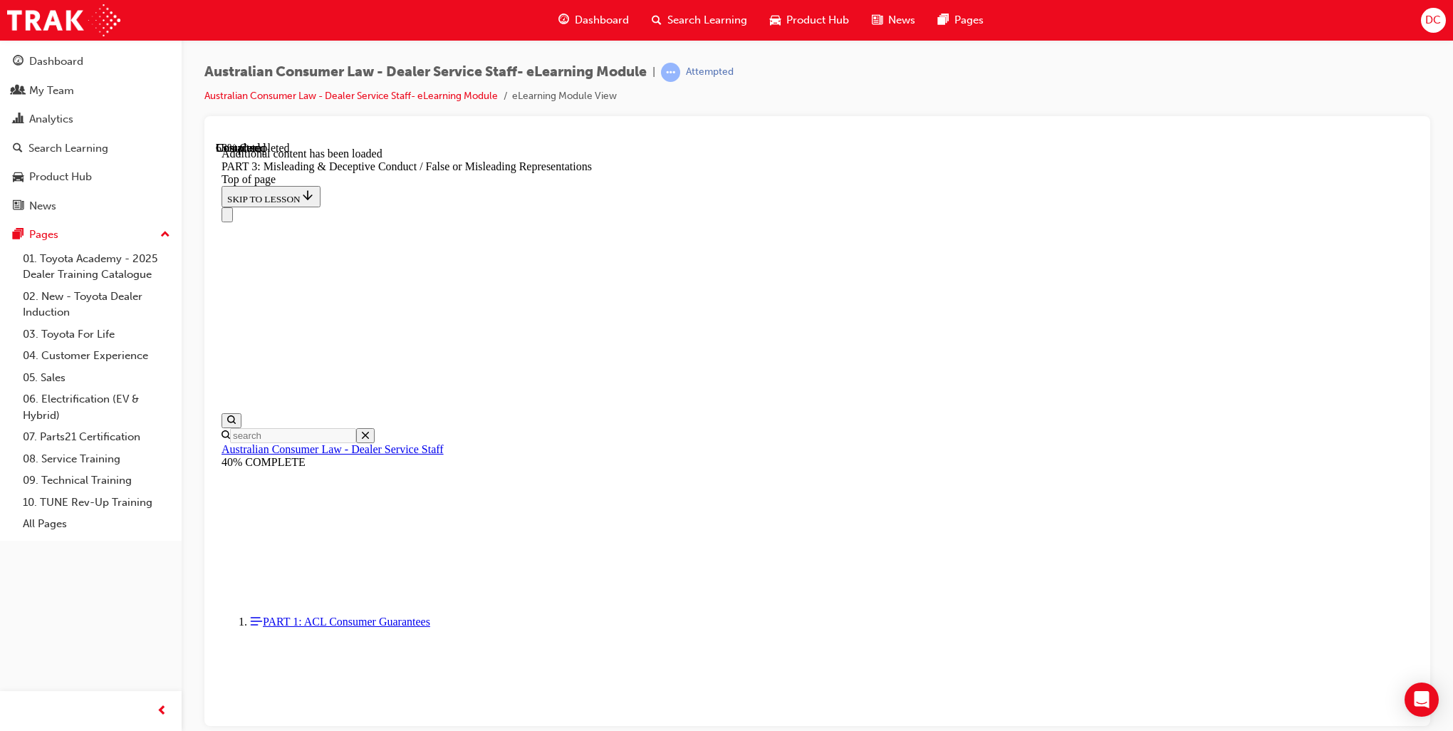
scroll to position [4129, 0]
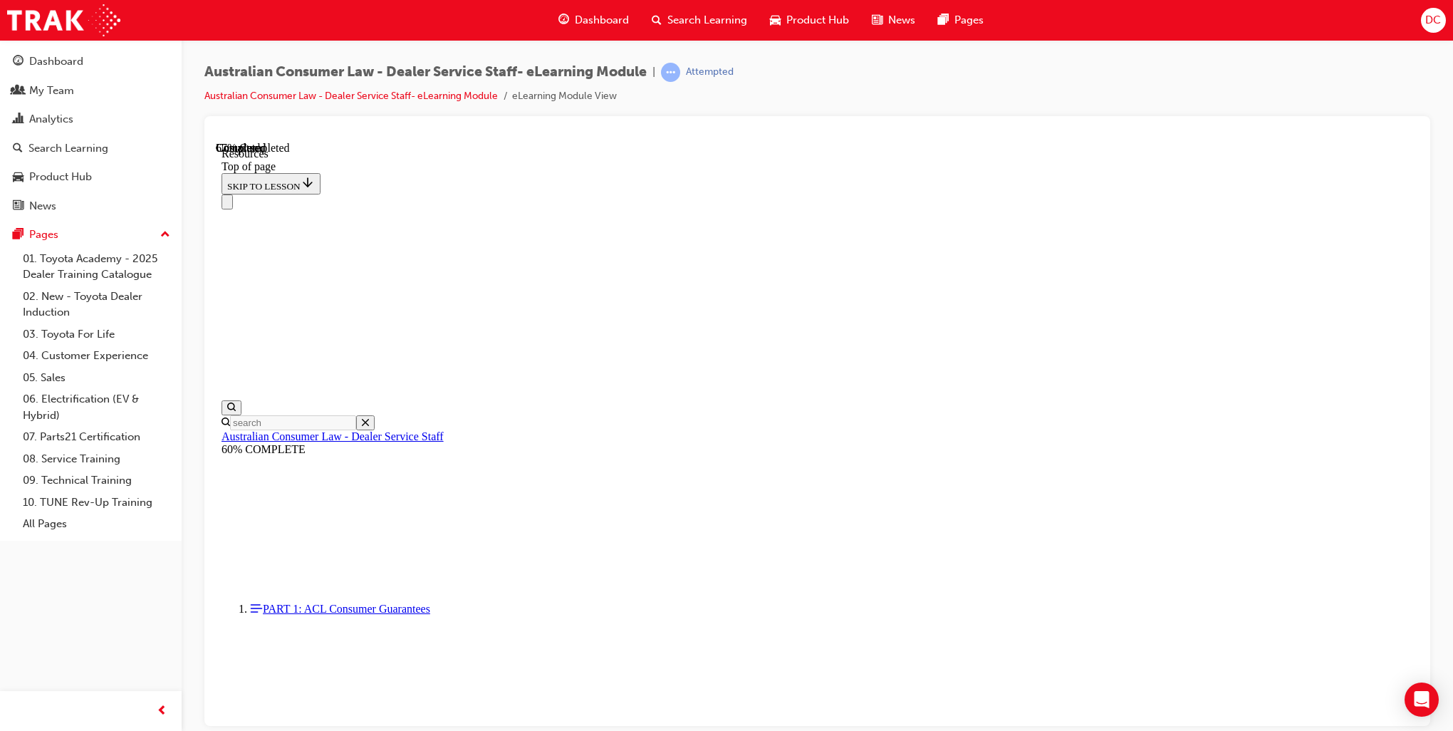
scroll to position [605, 0]
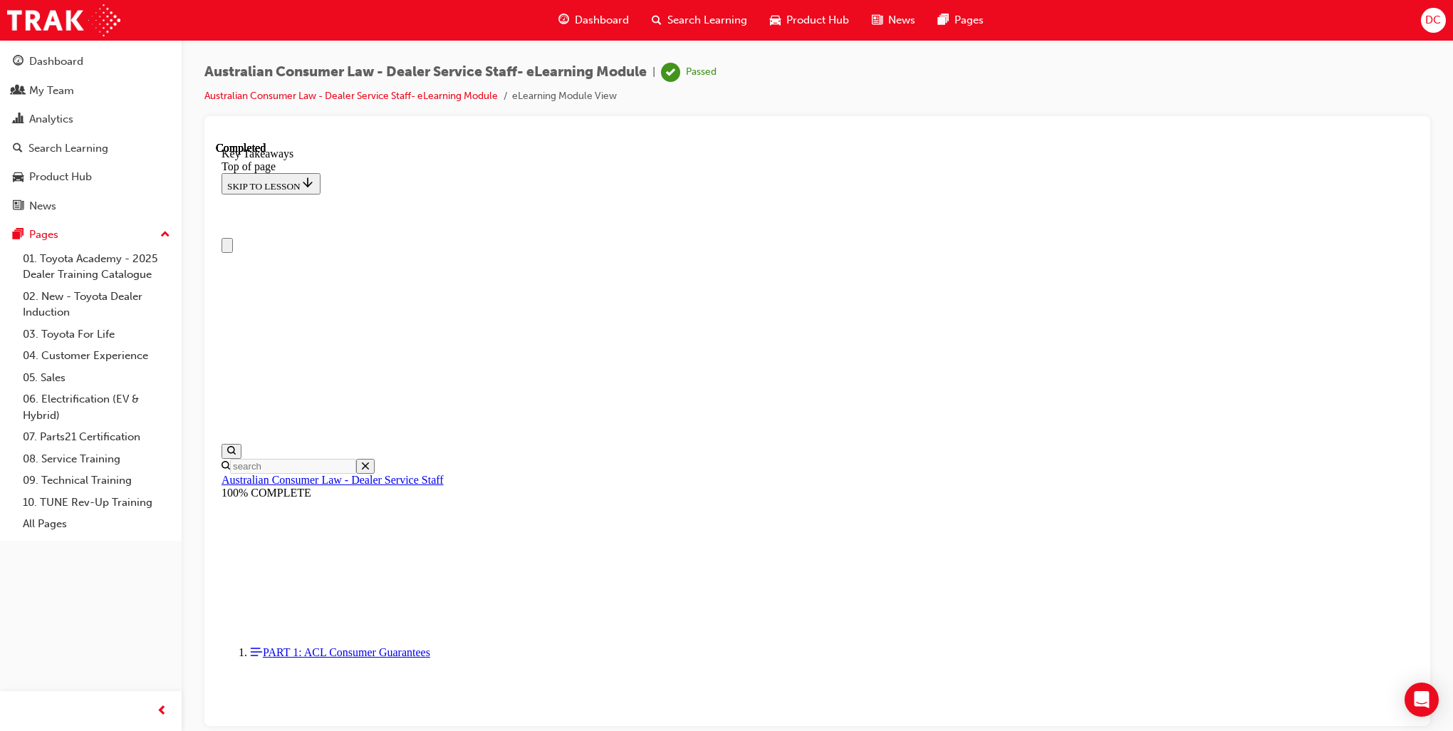
scroll to position [0, 0]
click at [63, 60] on div "Dashboard" at bounding box center [56, 61] width 54 height 16
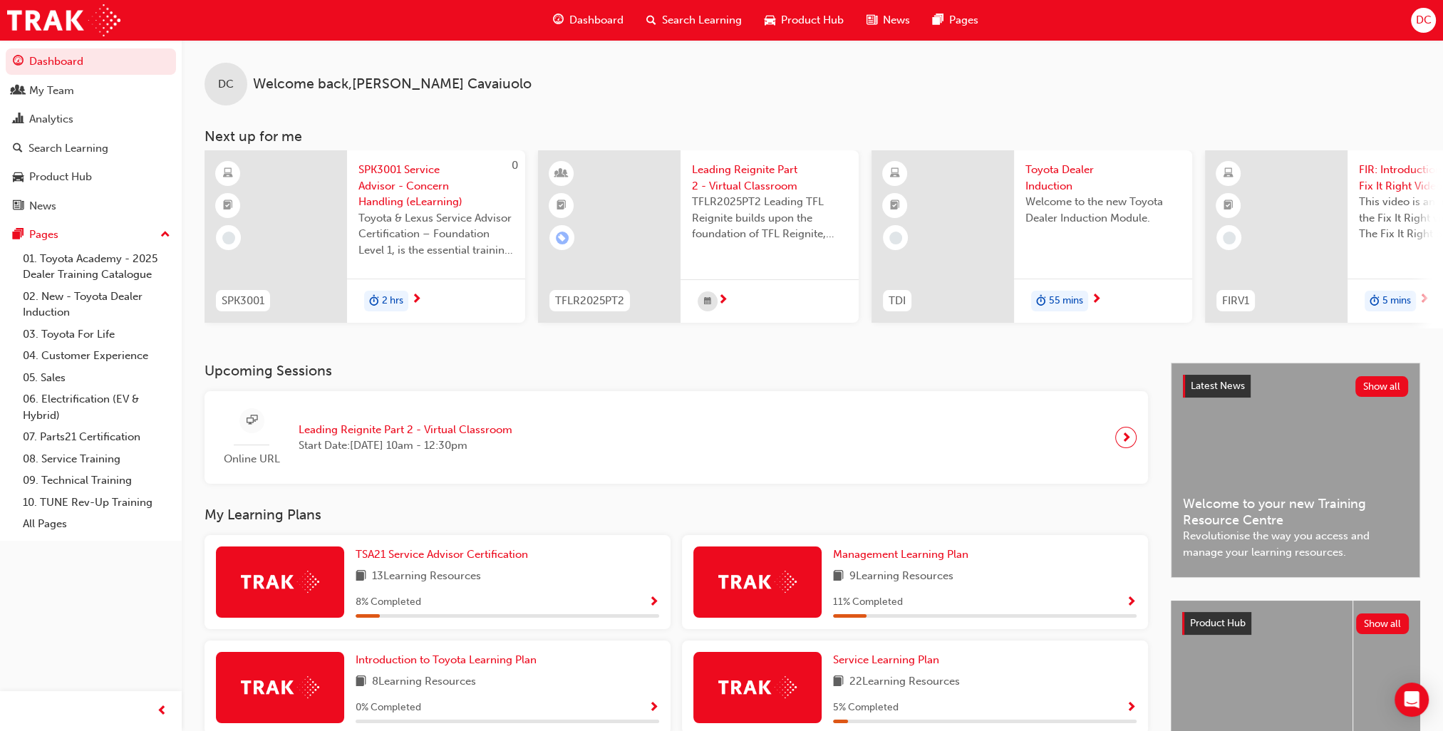
click at [1389, 195] on span "This video is an introduction to the Fix It Right video series. The Fix It Righ…" at bounding box center [1436, 218] width 155 height 48
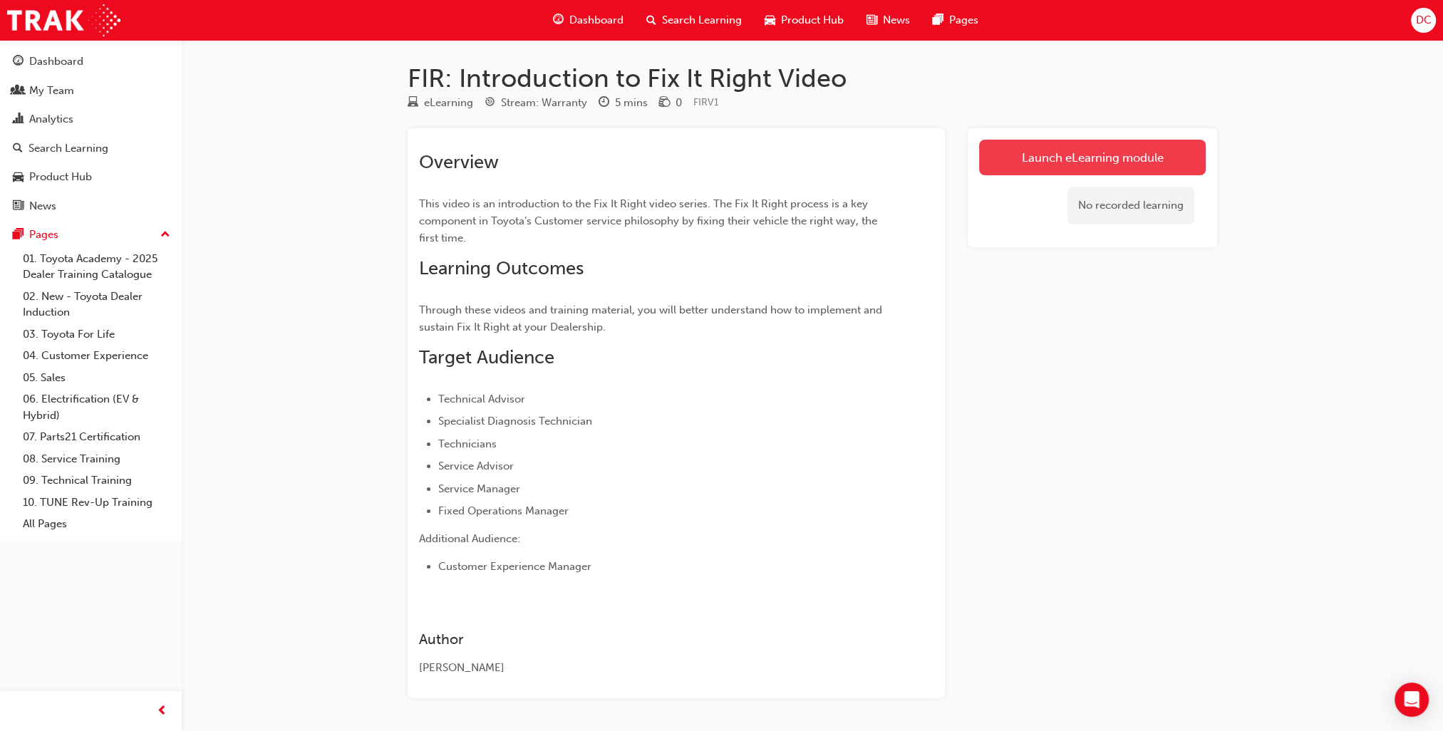
click at [1126, 158] on link "Launch eLearning module" at bounding box center [1092, 158] width 227 height 36
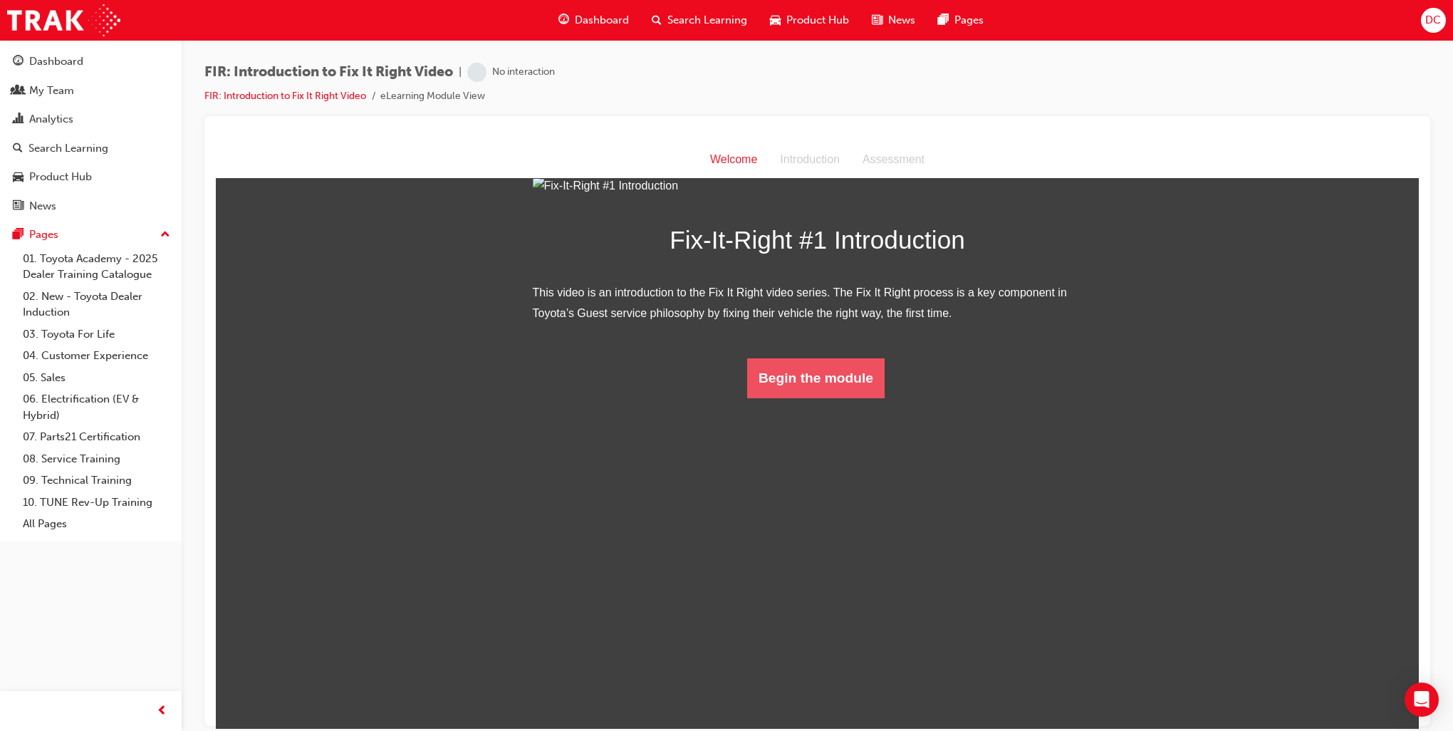
click at [830, 398] on button "Begin the module" at bounding box center [816, 378] width 138 height 40
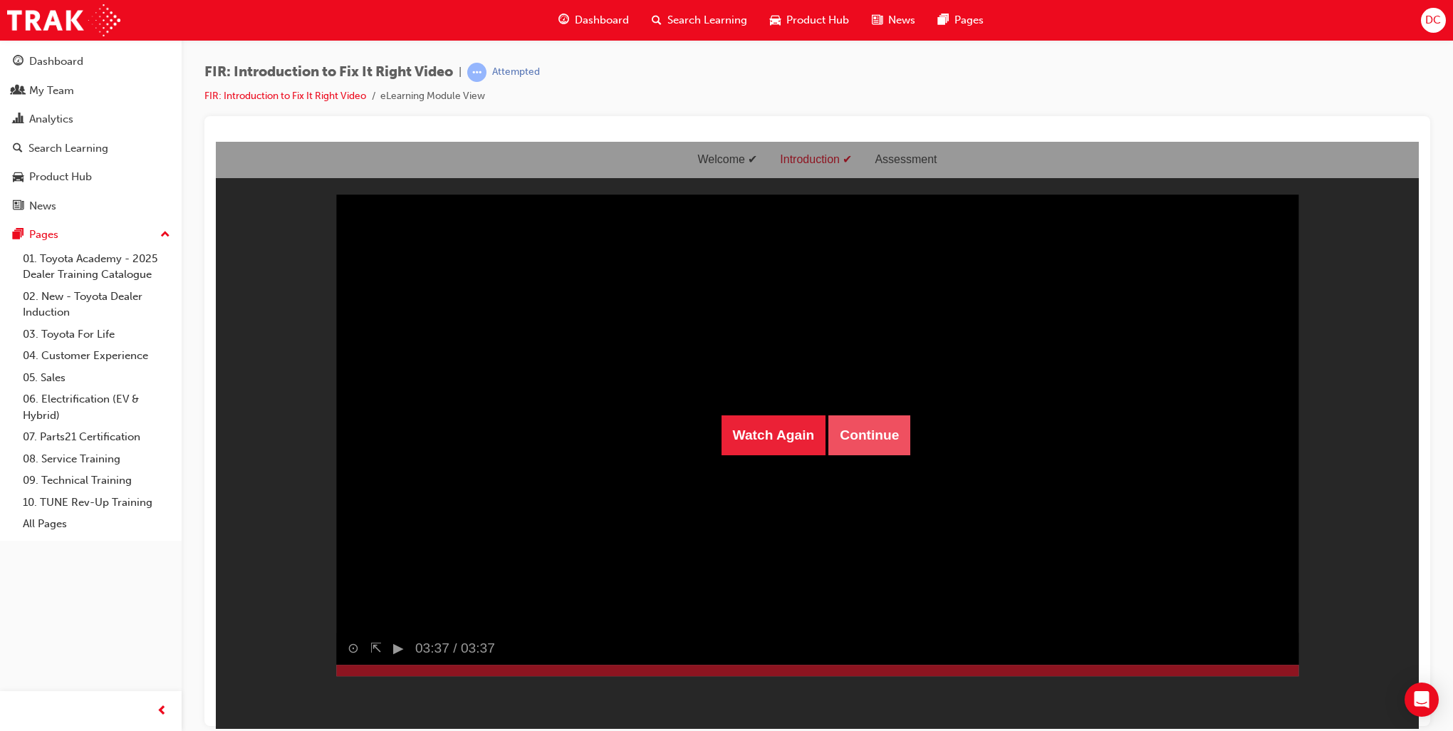
click at [872, 437] on button "Continue" at bounding box center [870, 435] width 82 height 40
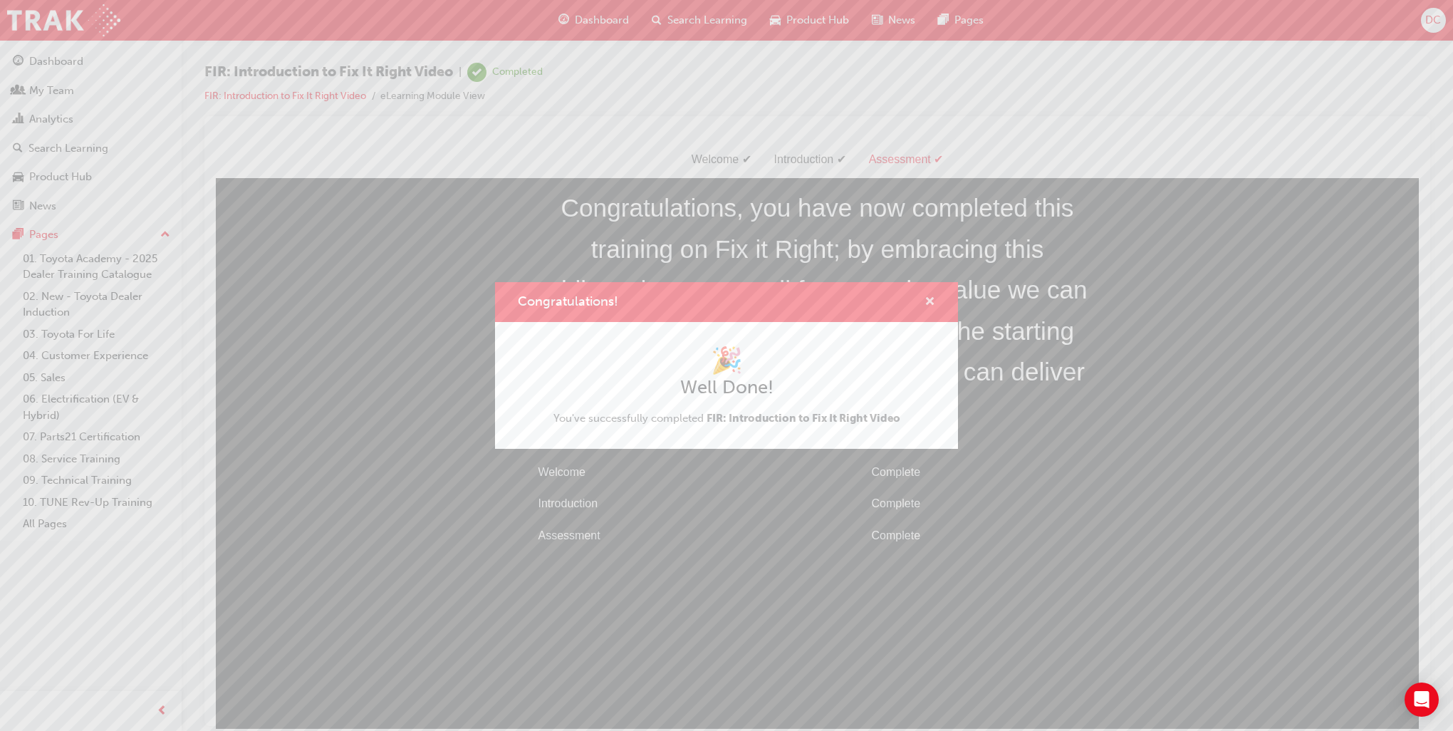
click at [929, 299] on span "cross-icon" at bounding box center [930, 302] width 11 height 13
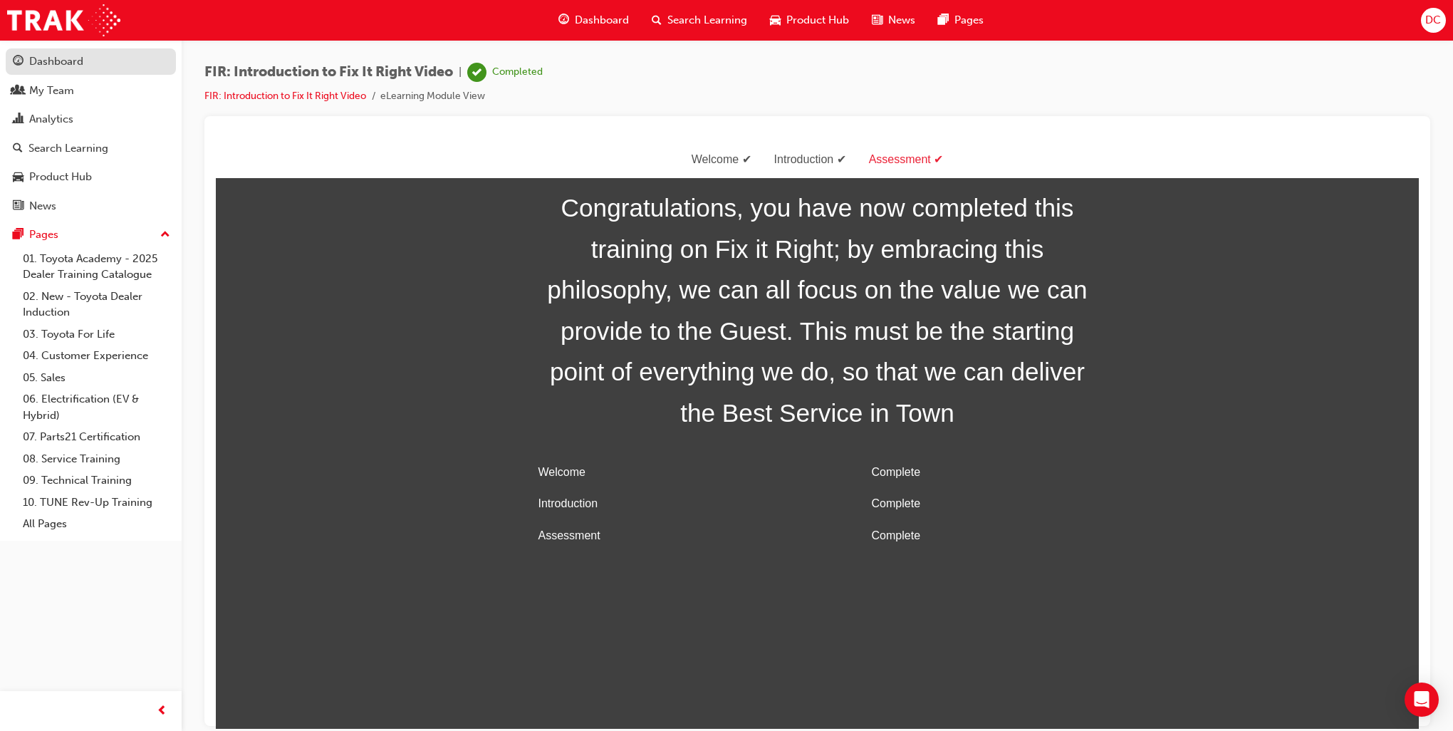
click at [64, 58] on div "Dashboard" at bounding box center [56, 61] width 54 height 16
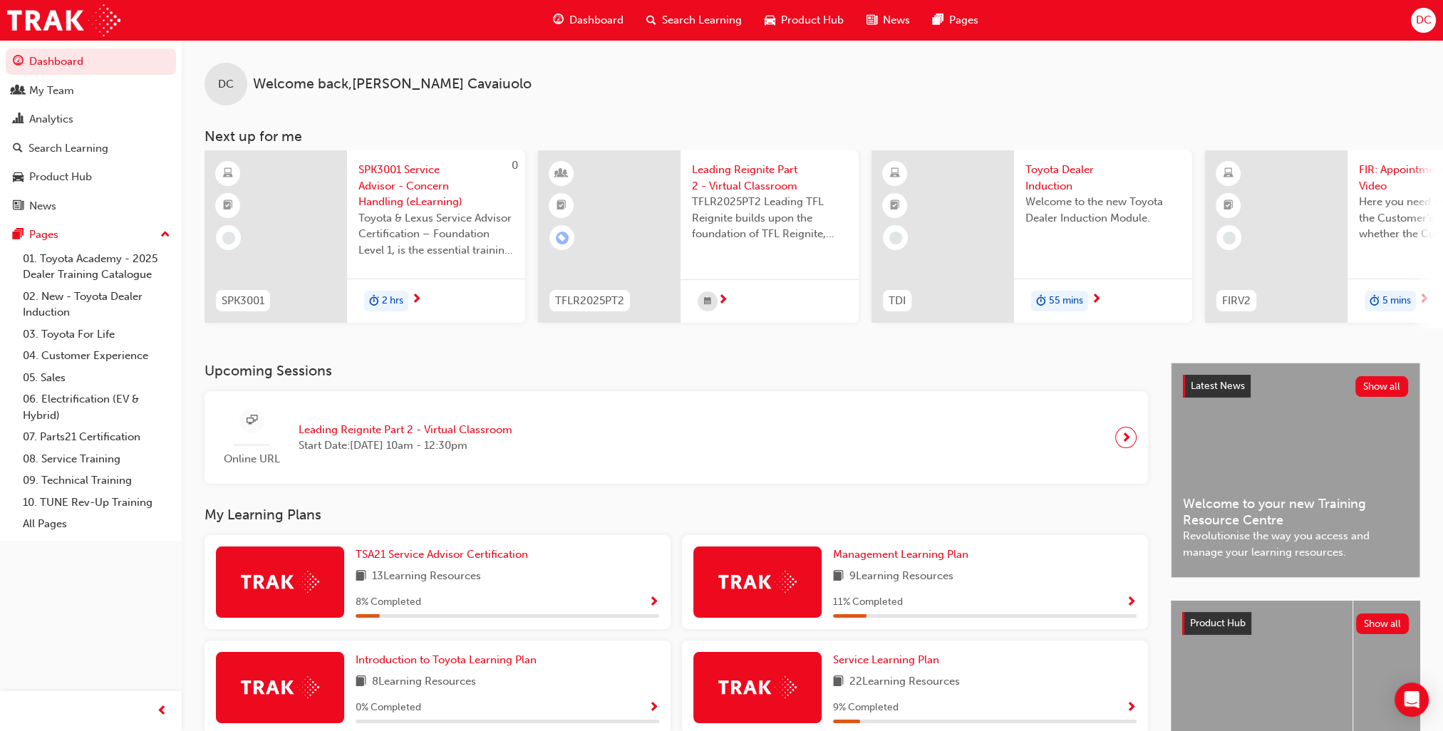
click at [1103, 220] on span "Welcome to the new Toyota Dealer Induction Module." at bounding box center [1102, 210] width 155 height 32
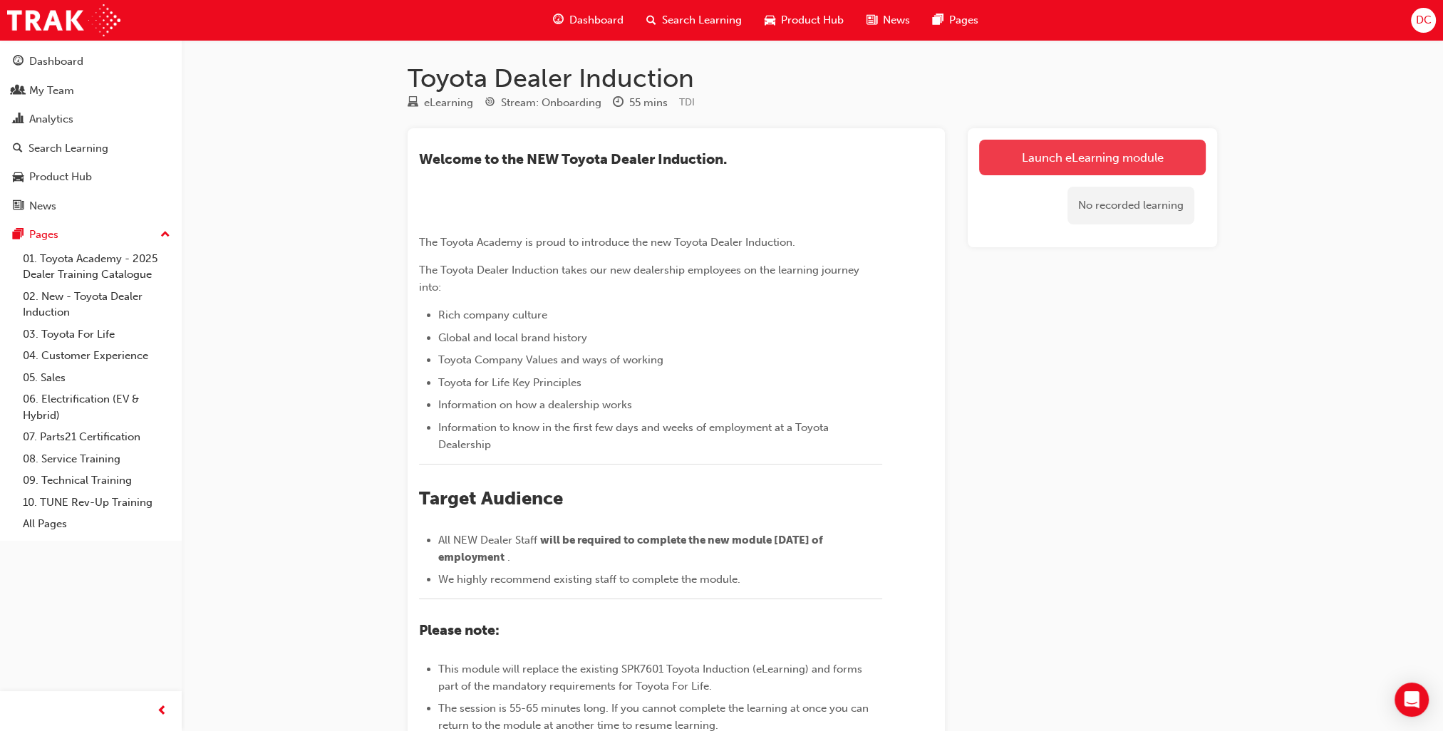
click at [1086, 160] on link "Launch eLearning module" at bounding box center [1092, 158] width 227 height 36
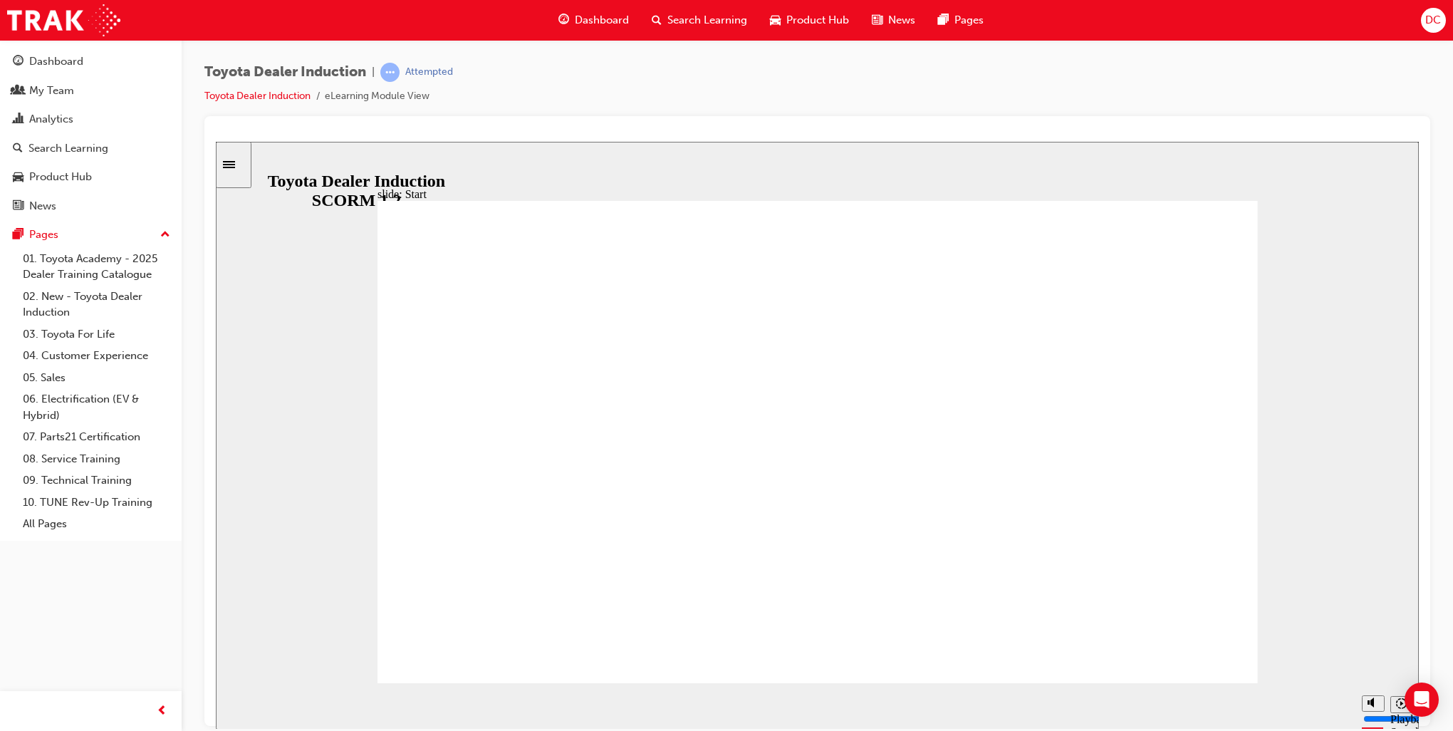
click at [237, 704] on rect "Pause (Ctrl+Alt+P)" at bounding box center [238, 700] width 2 height 10
click at [234, 703] on icon "Play (Ctrl+Alt+P)" at bounding box center [238, 700] width 9 height 11
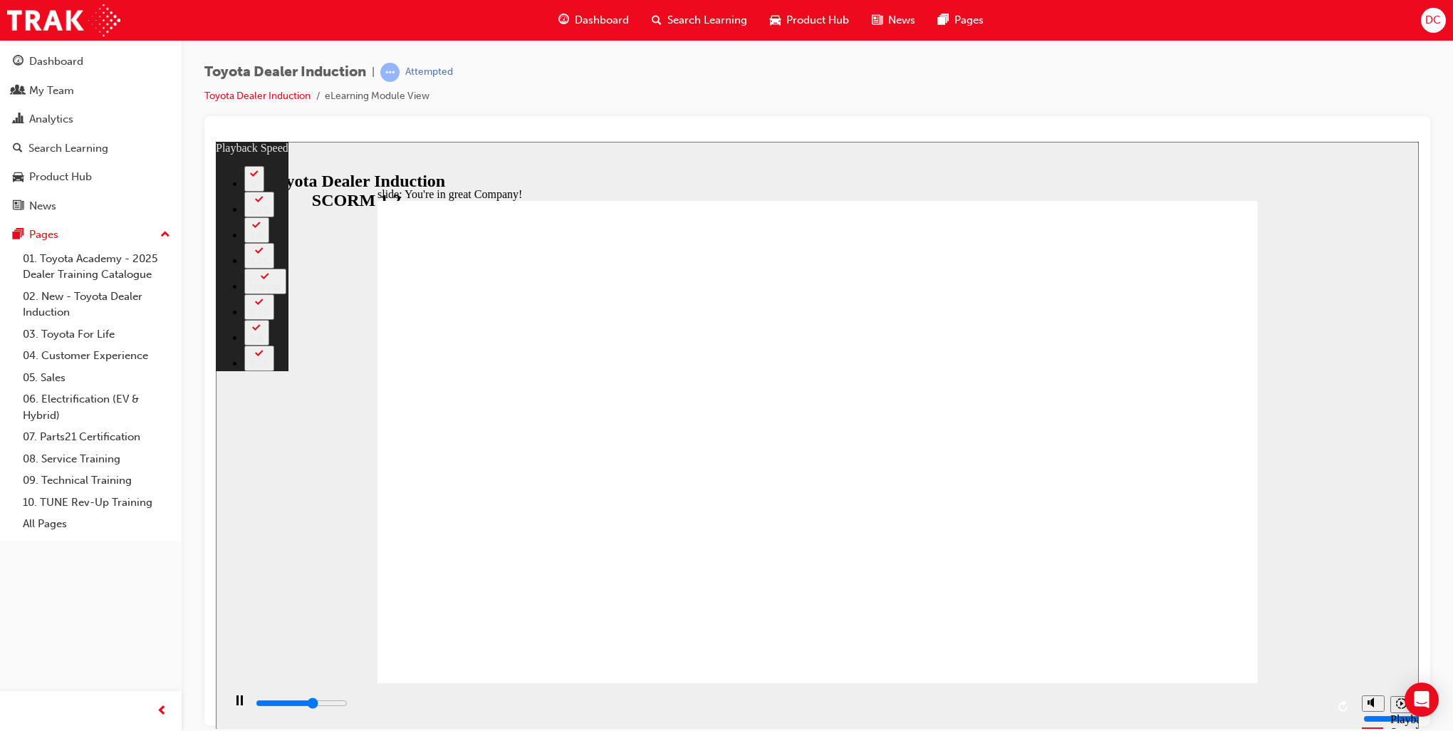
type input "4900"
type input "0"
type input "5100"
type input "1"
type input "5400"
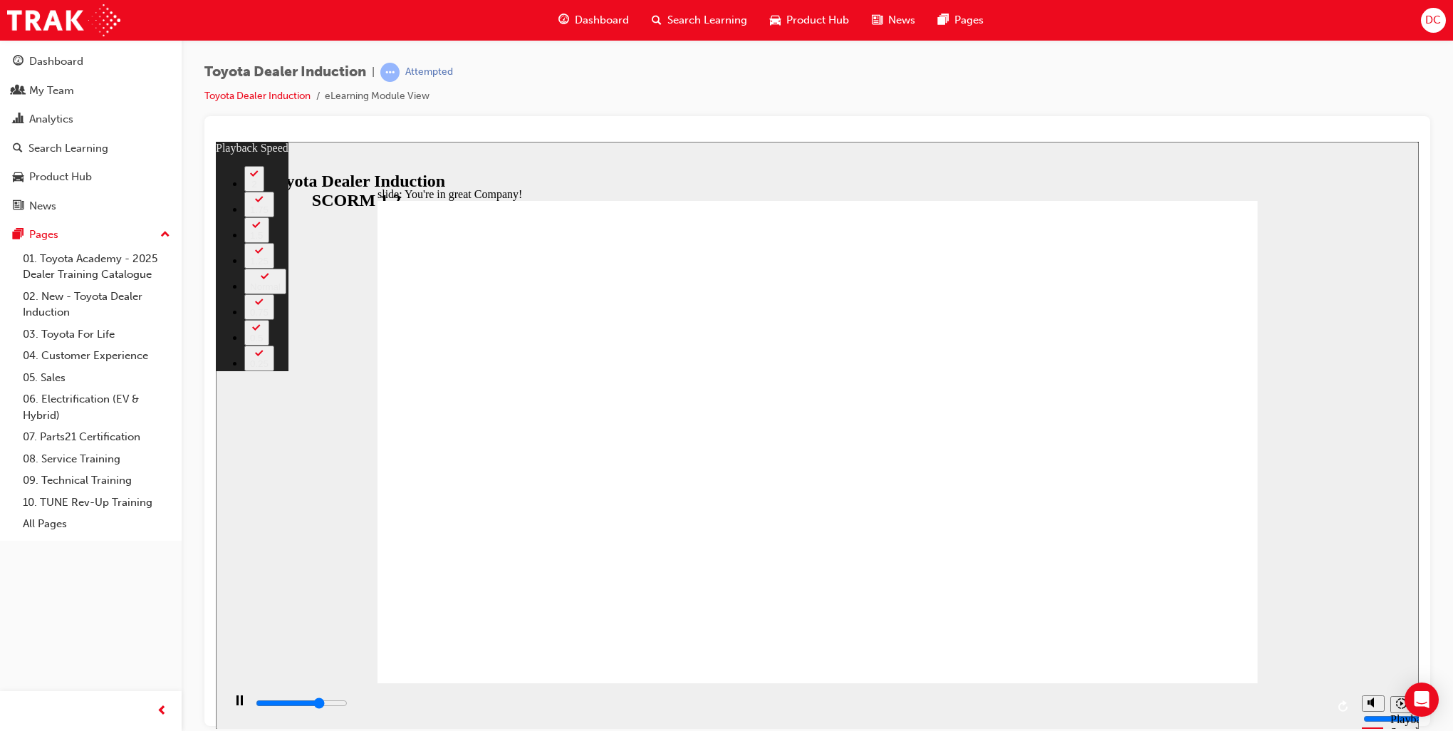
type input "1"
type input "5600"
type input "1"
type input "5900"
type input "1"
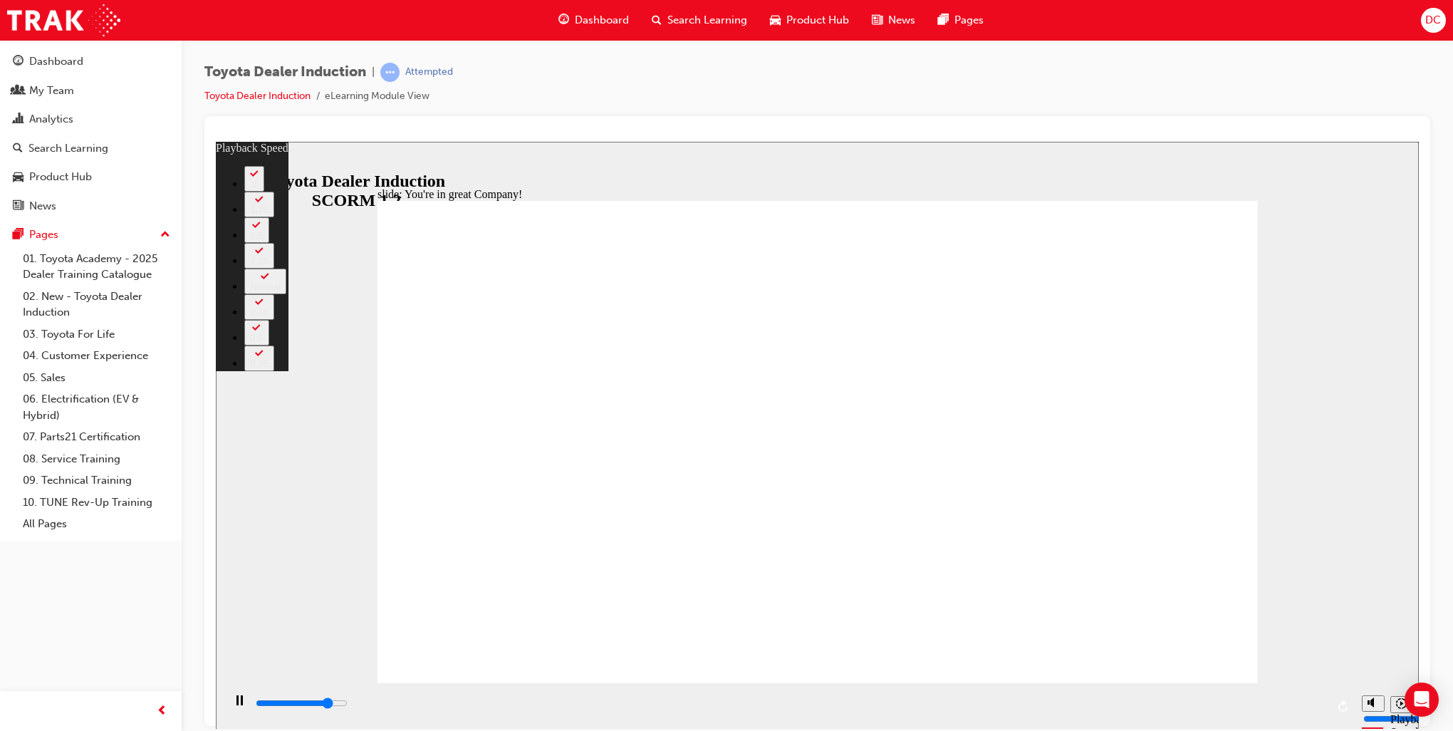
type input "6200"
type input "2"
type input "6500"
type input "2"
type input "6700"
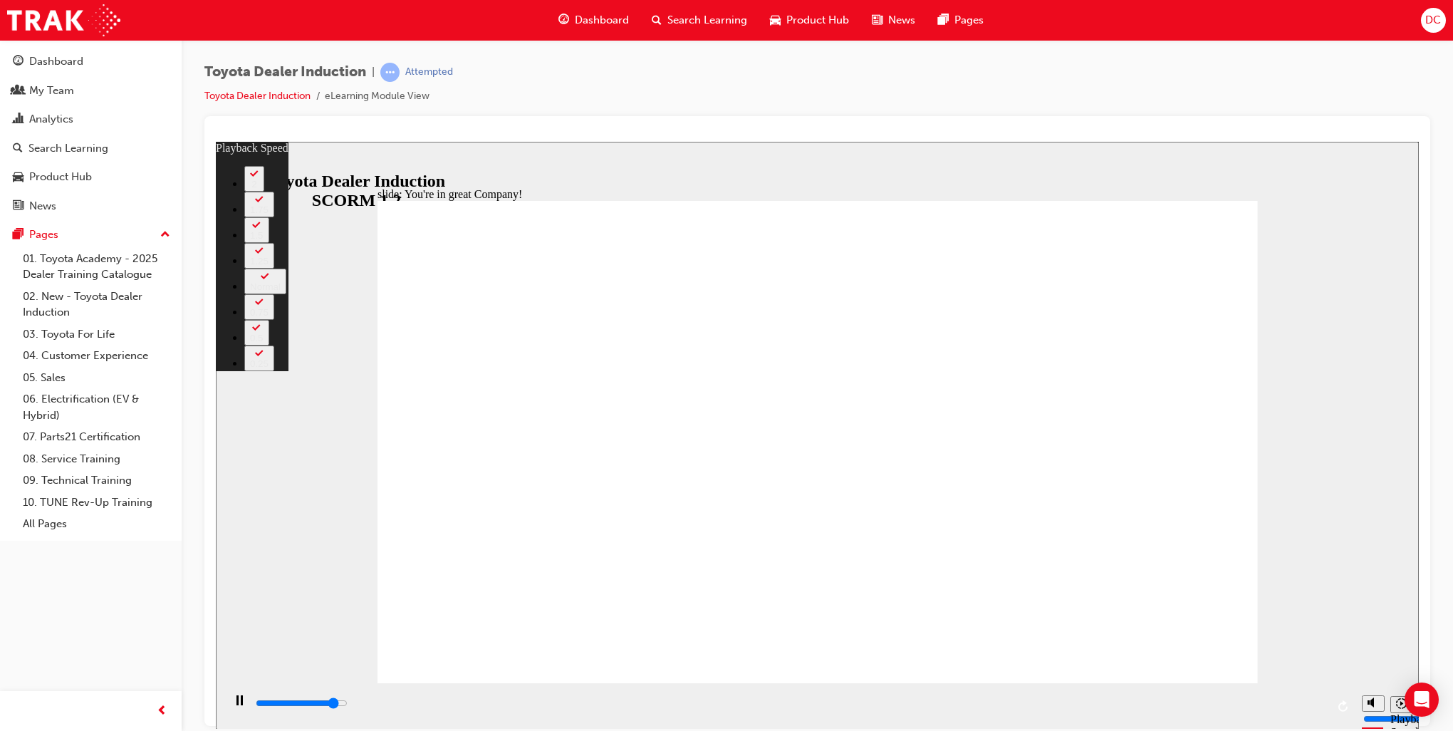
type input "2"
type input "7000"
type input "2"
type input "7200"
type input "3"
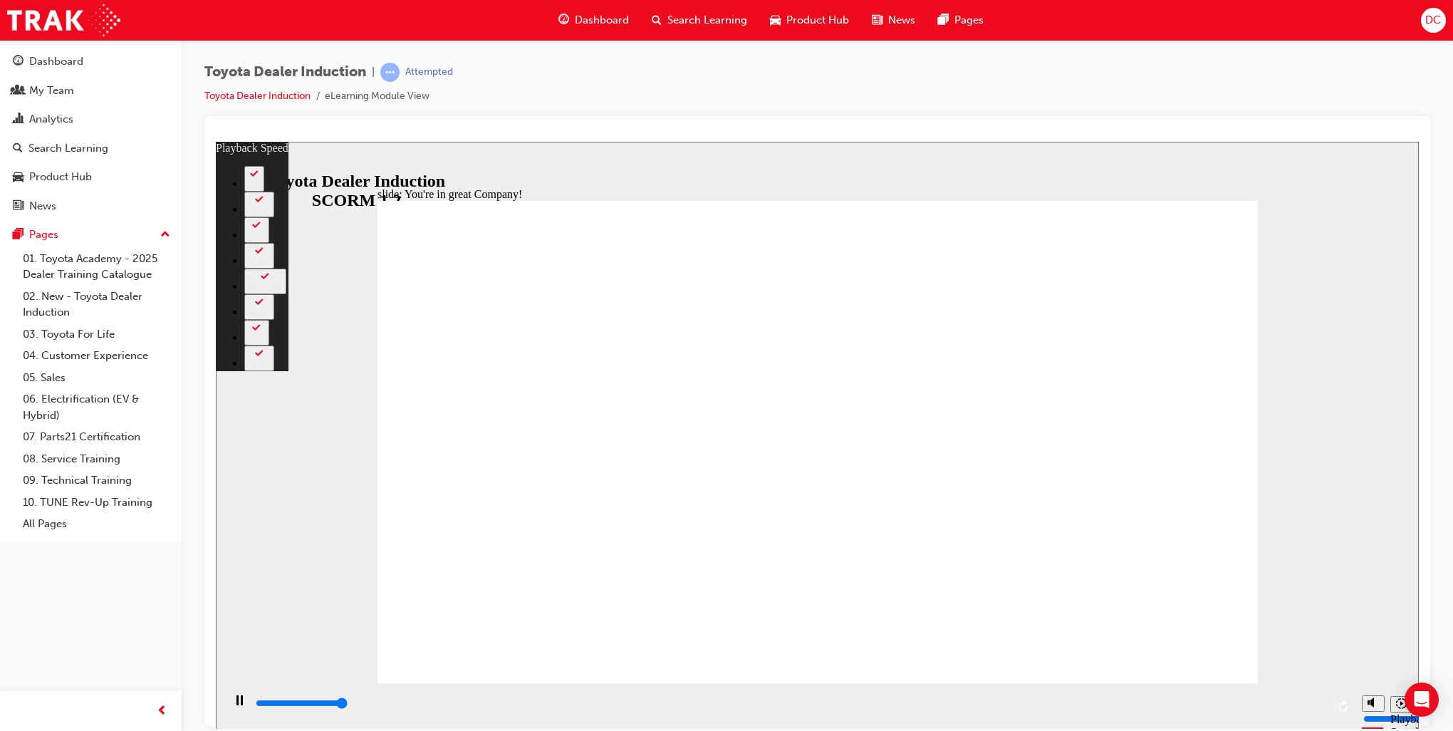
type input "7500"
type input "3"
type input "7500"
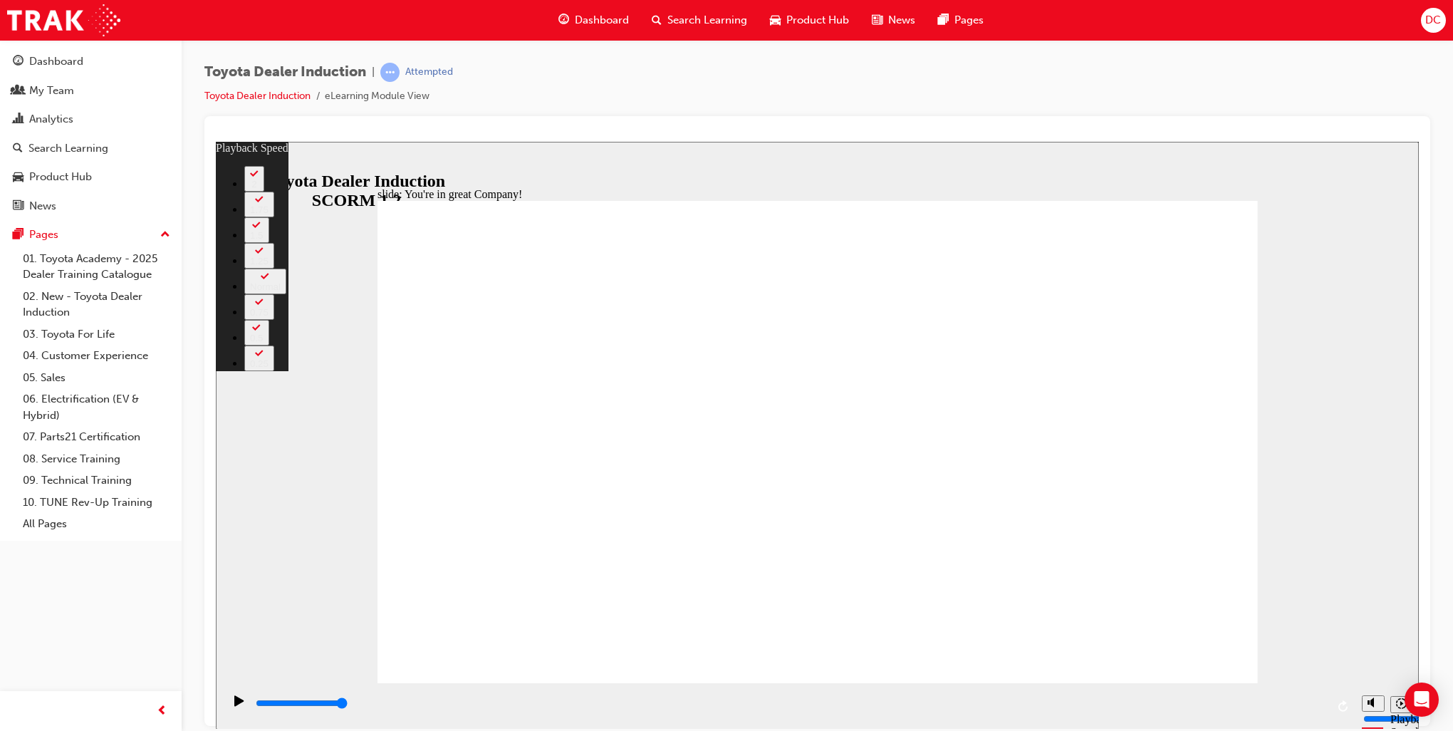
type input "156"
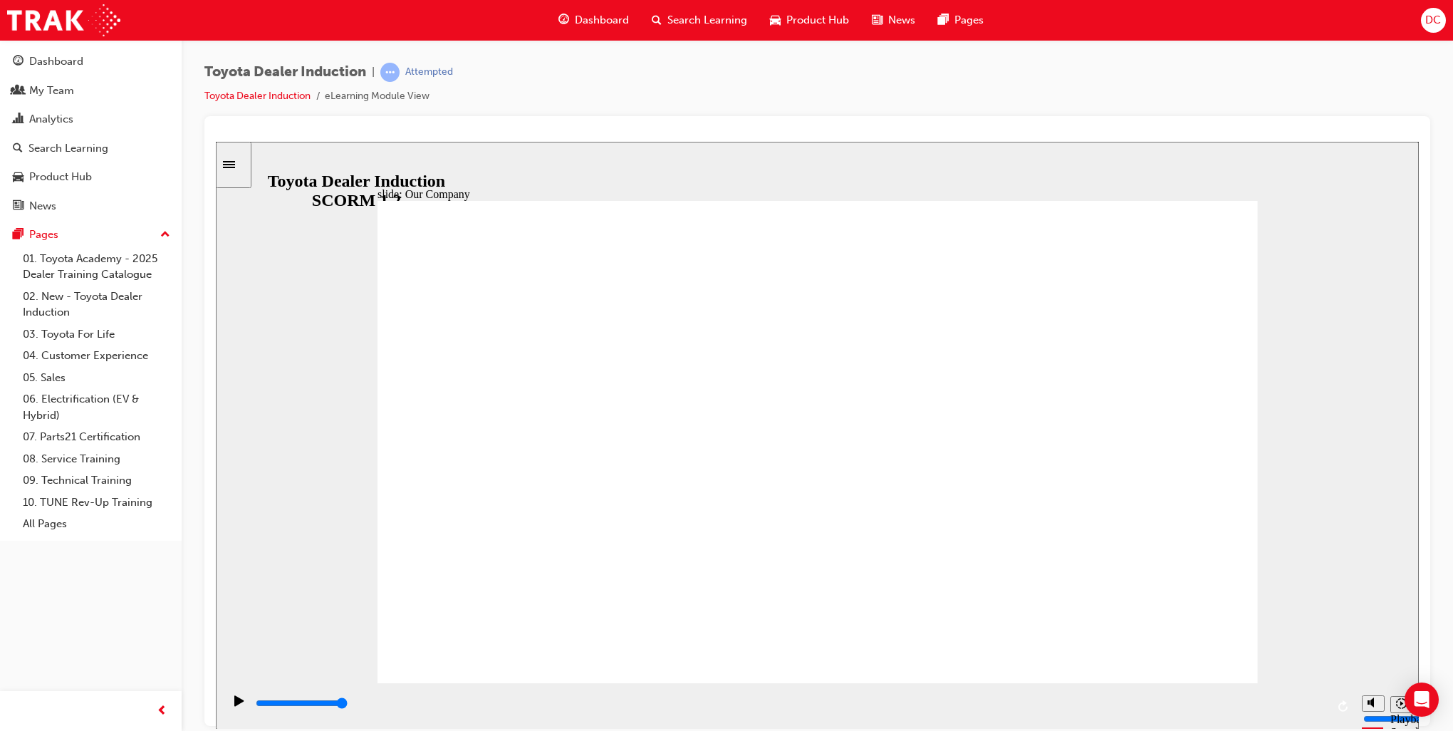
drag, startPoint x: 810, startPoint y: 590, endPoint x: 819, endPoint y: 588, distance: 9.5
click at [235, 705] on icon "Play (Ctrl+Alt+P)" at bounding box center [238, 700] width 9 height 11
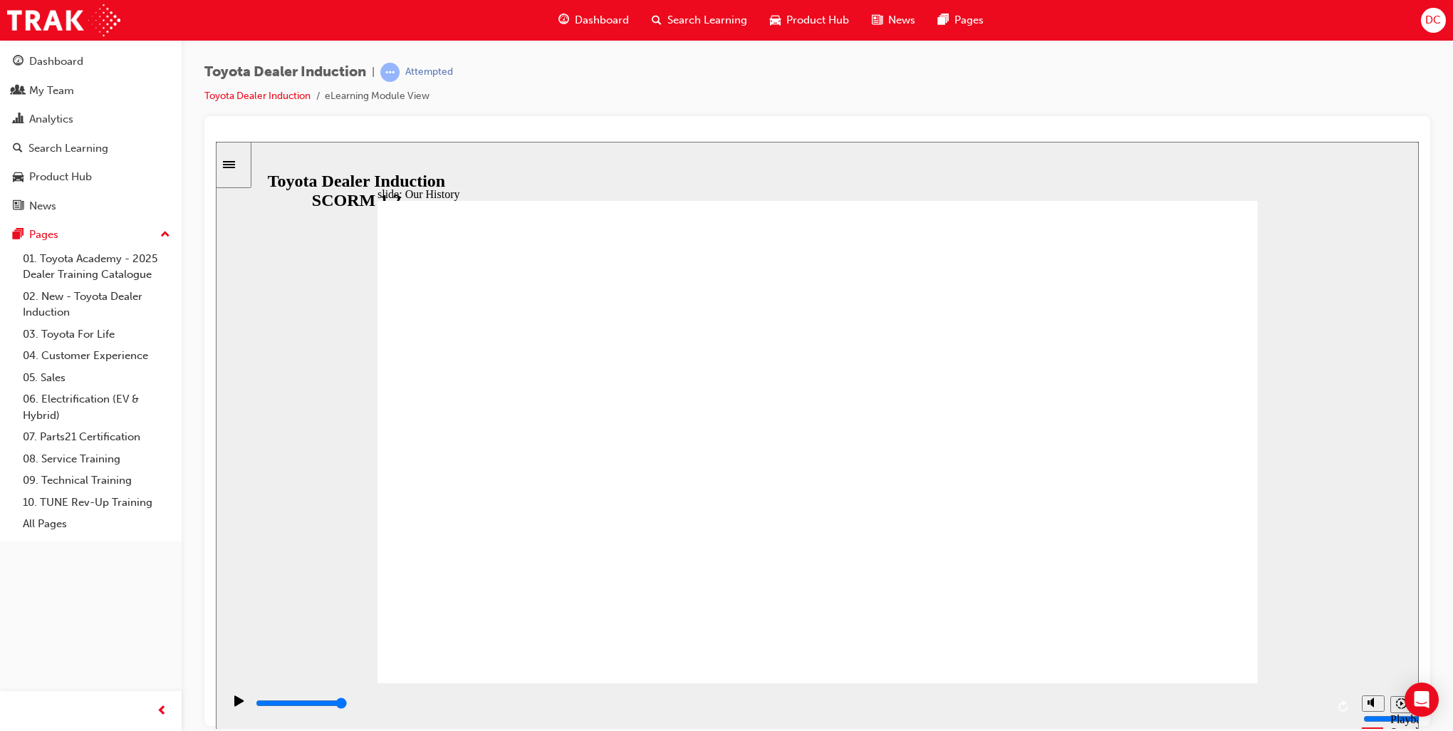
drag, startPoint x: 809, startPoint y: 590, endPoint x: 844, endPoint y: 592, distance: 34.3
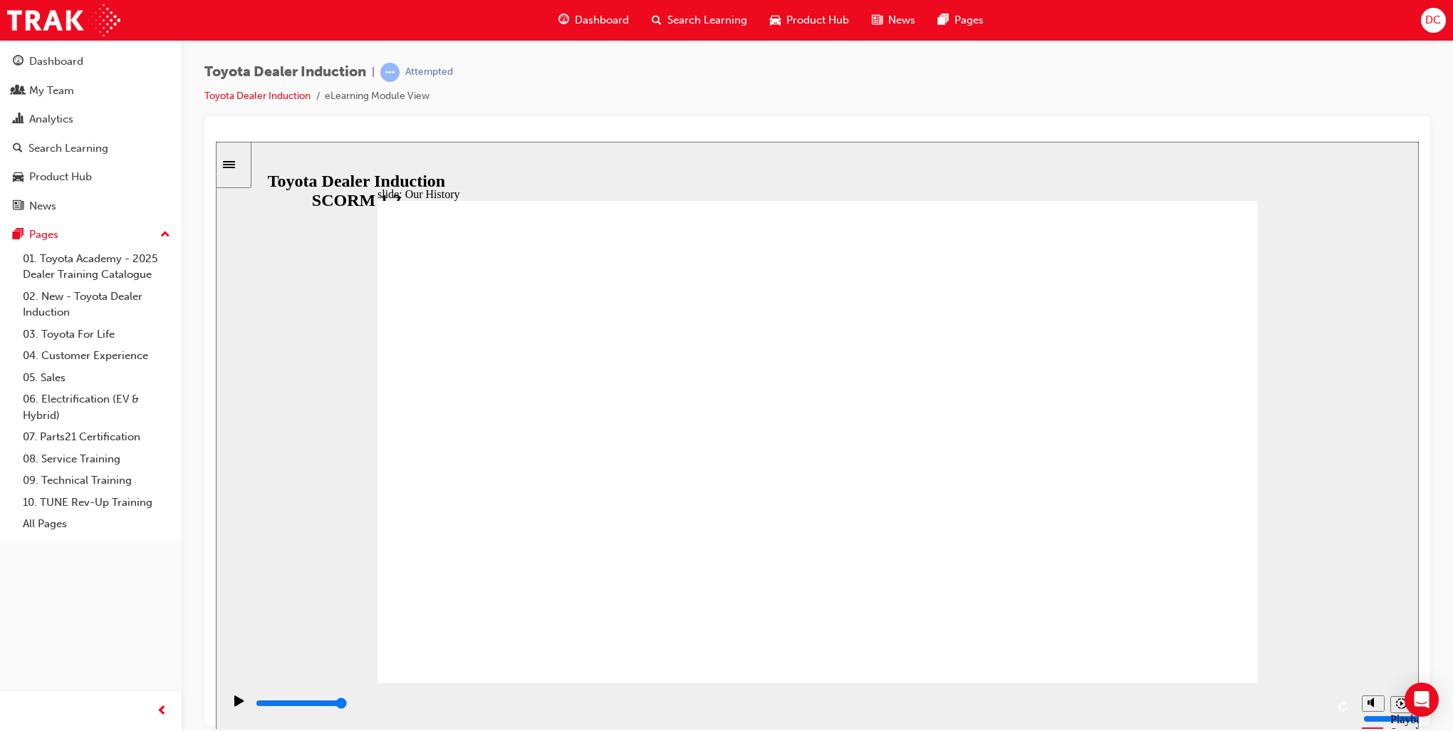
drag, startPoint x: 819, startPoint y: 636, endPoint x: 1010, endPoint y: 629, distance: 190.3
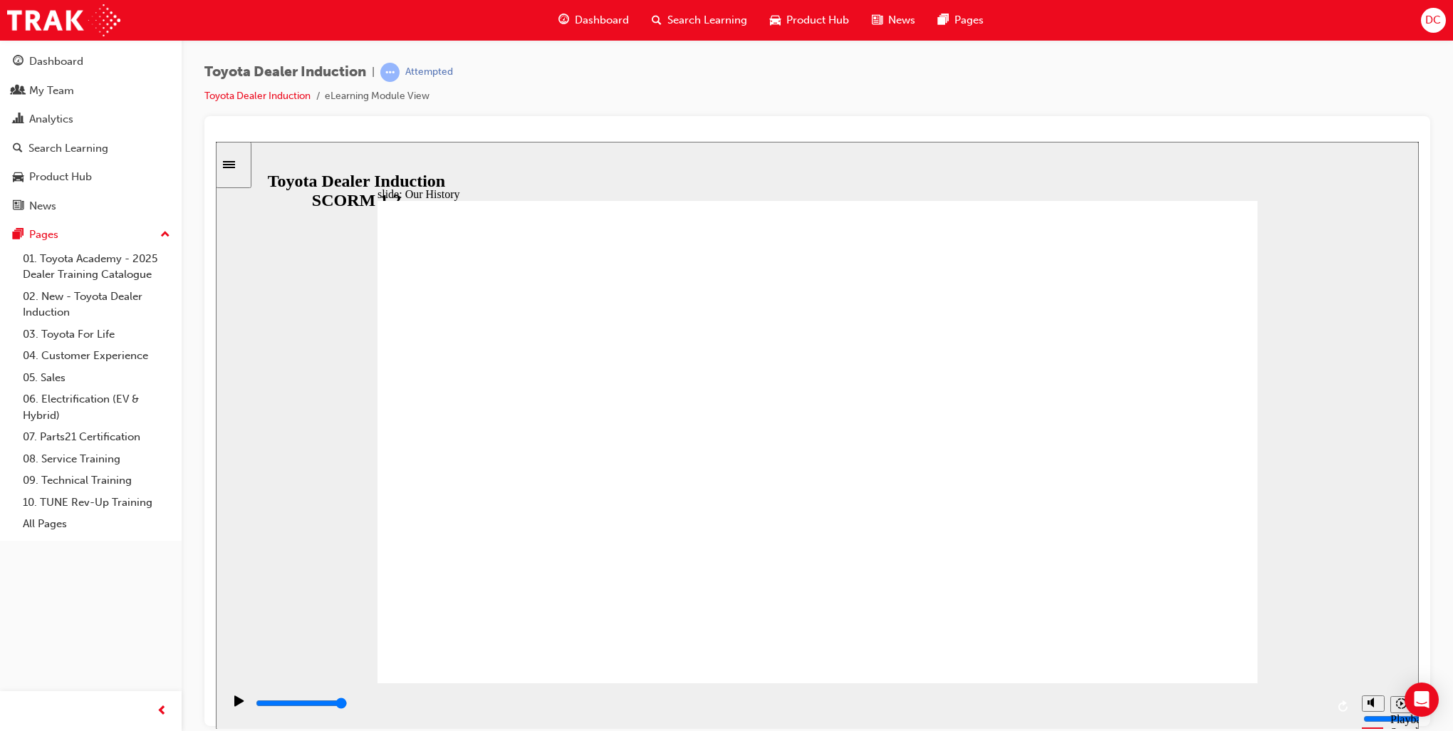
click at [235, 705] on icon "Play (Ctrl+Alt+P)" at bounding box center [238, 700] width 9 height 11
drag, startPoint x: 568, startPoint y: 587, endPoint x: 674, endPoint y: 576, distance: 106.8
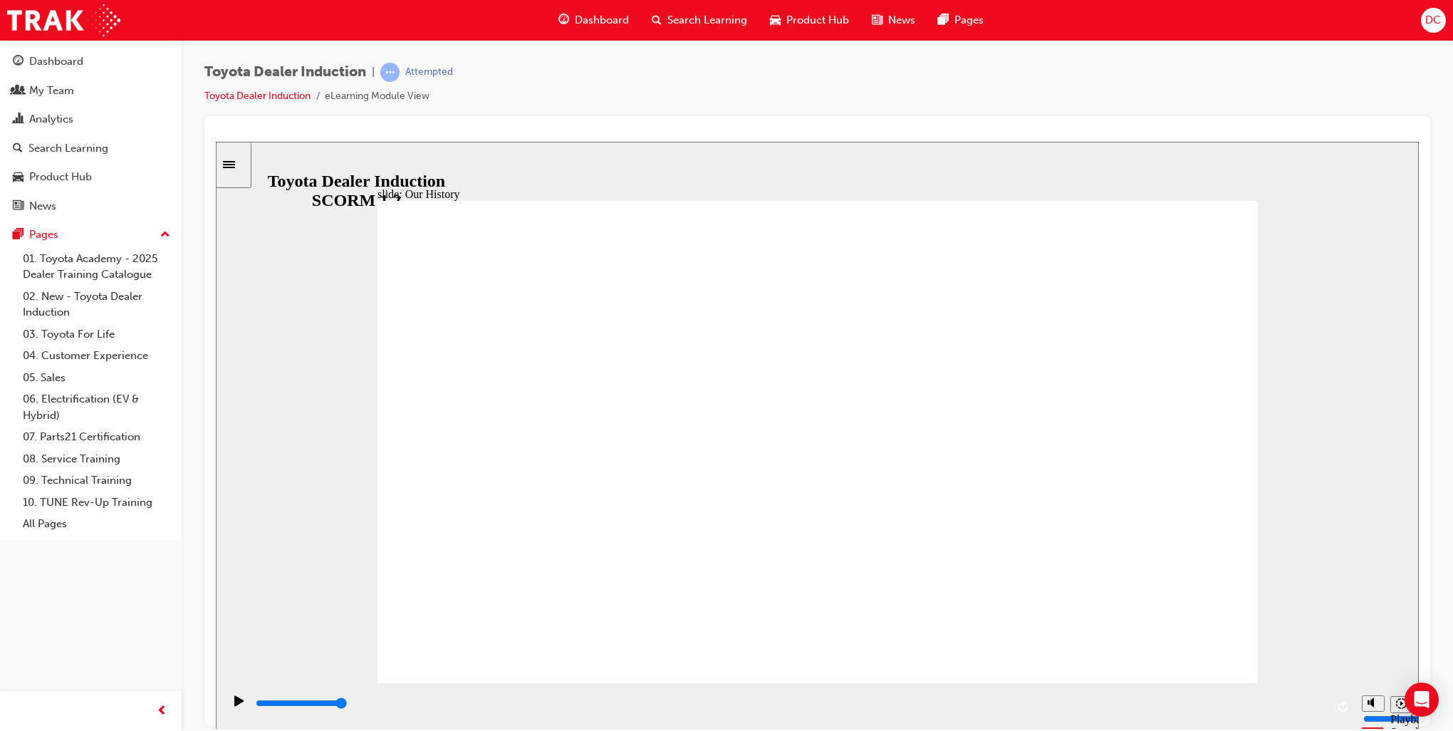
drag, startPoint x: 689, startPoint y: 489, endPoint x: 878, endPoint y: 502, distance: 190.0
drag, startPoint x: 650, startPoint y: 427, endPoint x: 801, endPoint y: 383, distance: 156.7
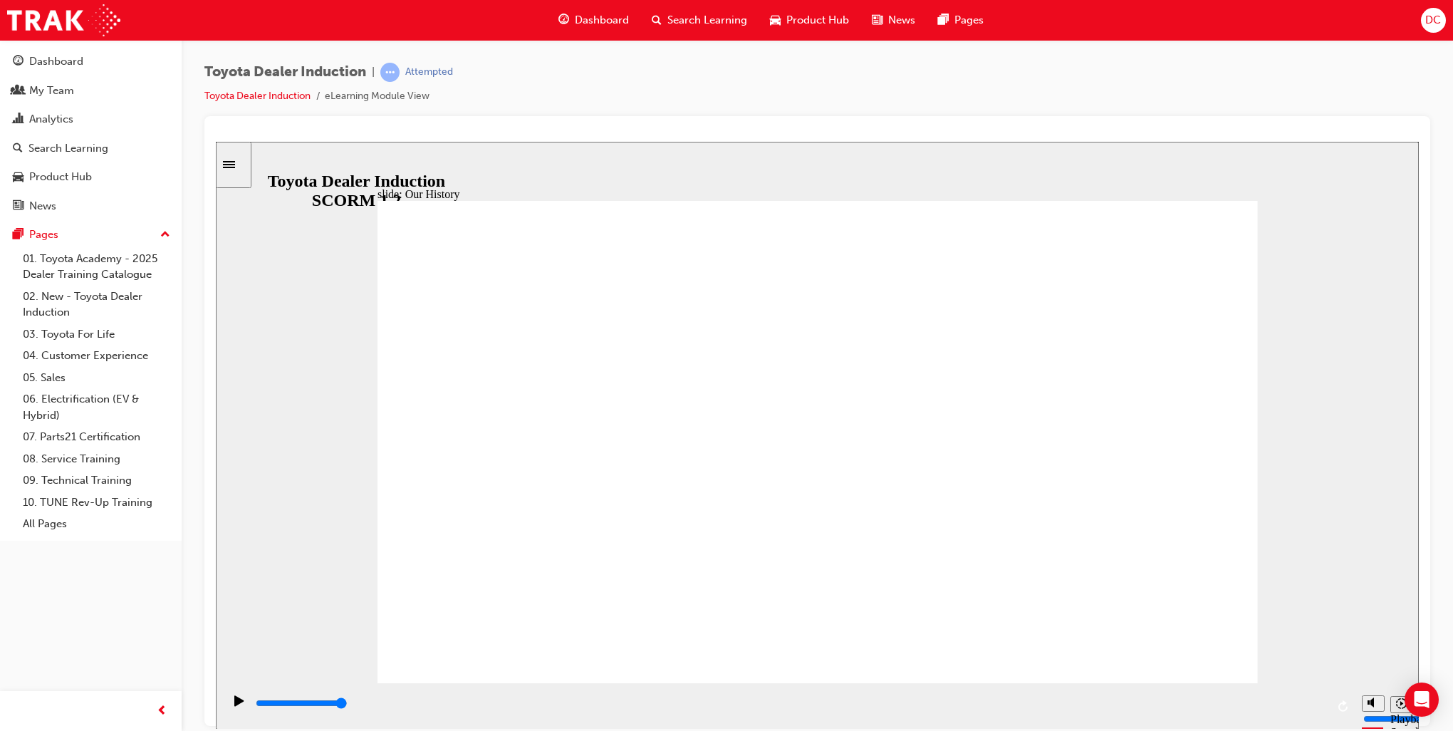
click at [1344, 702] on icon "Replay (Ctrl+Alt+R)" at bounding box center [1343, 705] width 9 height 11
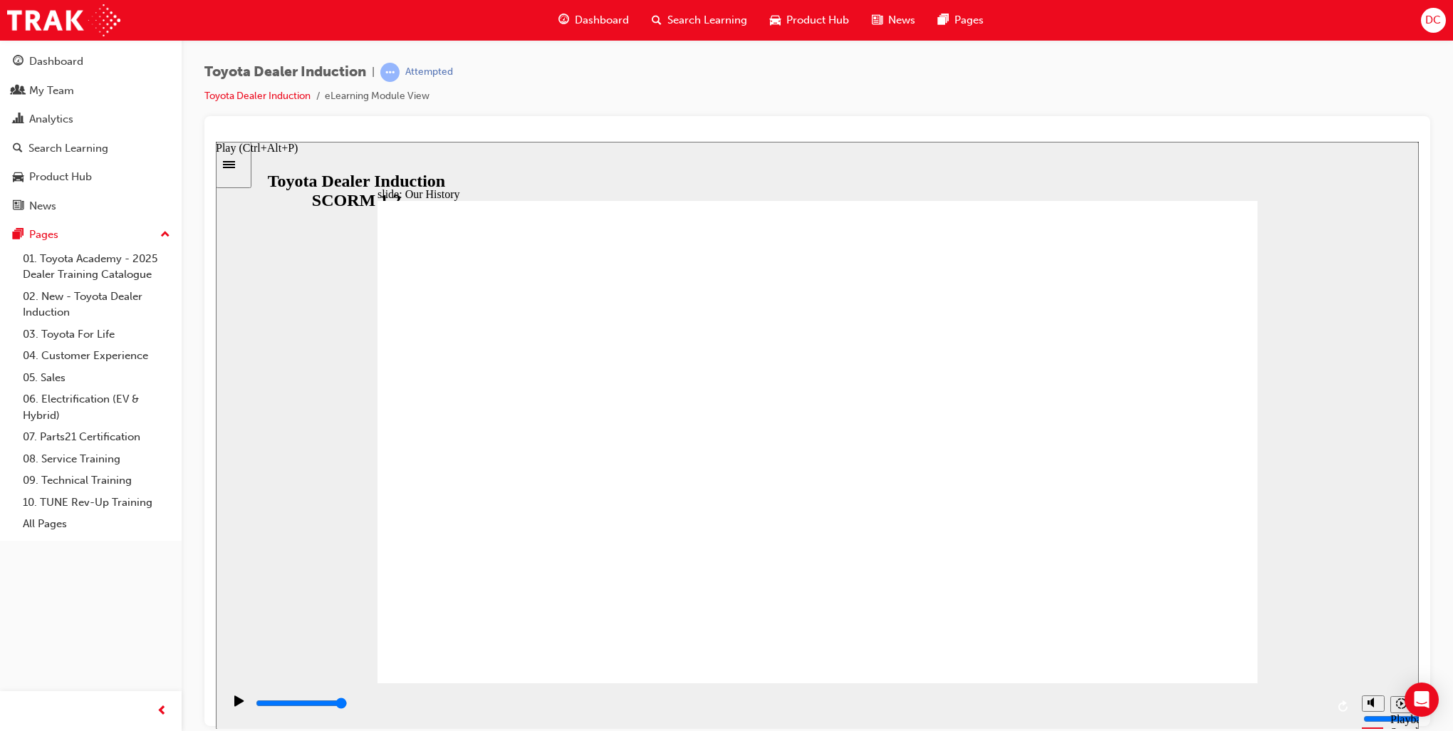
click at [235, 706] on icon "Play (Ctrl+Alt+P)" at bounding box center [239, 700] width 10 height 11
drag, startPoint x: 573, startPoint y: 569, endPoint x: 579, endPoint y: 539, distance: 30.6
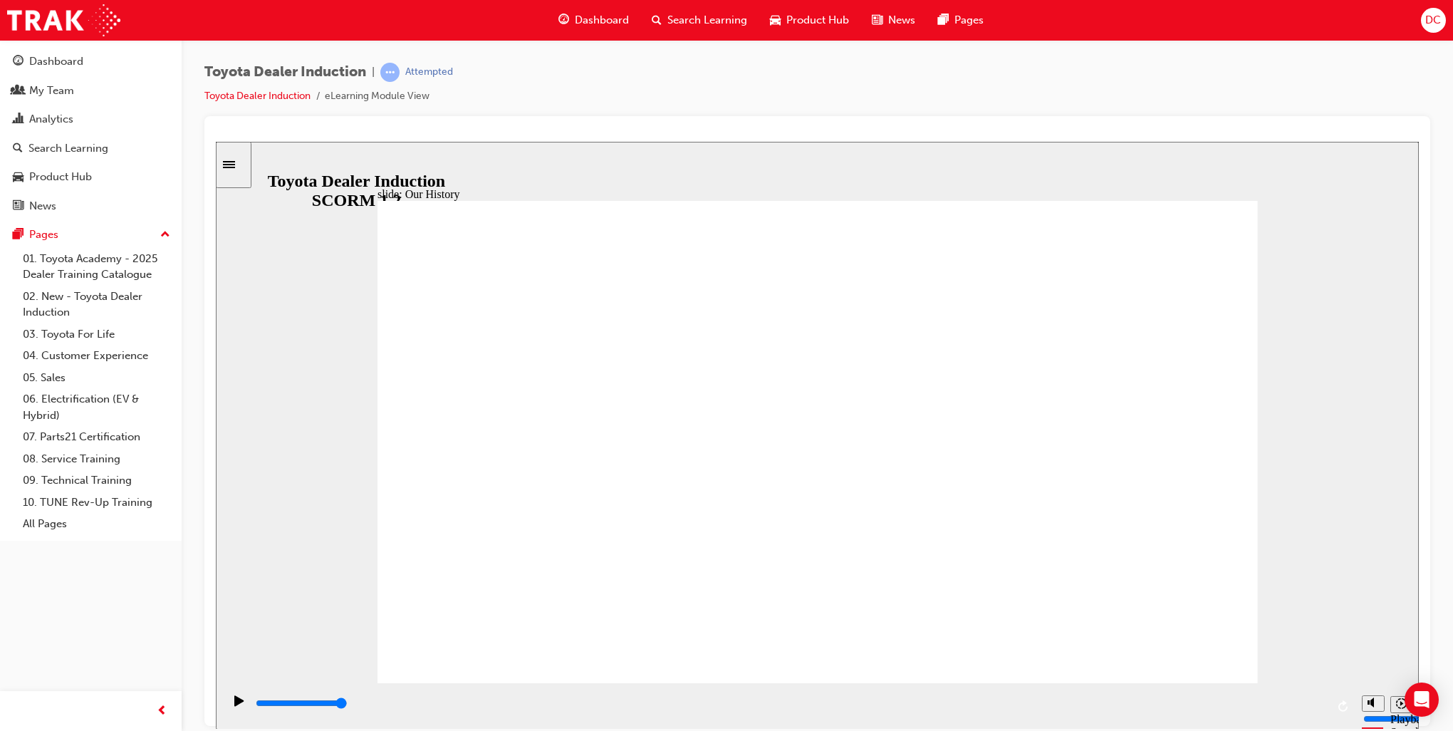
drag, startPoint x: 573, startPoint y: 592, endPoint x: 744, endPoint y: 590, distance: 171.0
drag, startPoint x: 815, startPoint y: 586, endPoint x: 1040, endPoint y: 608, distance: 226.2
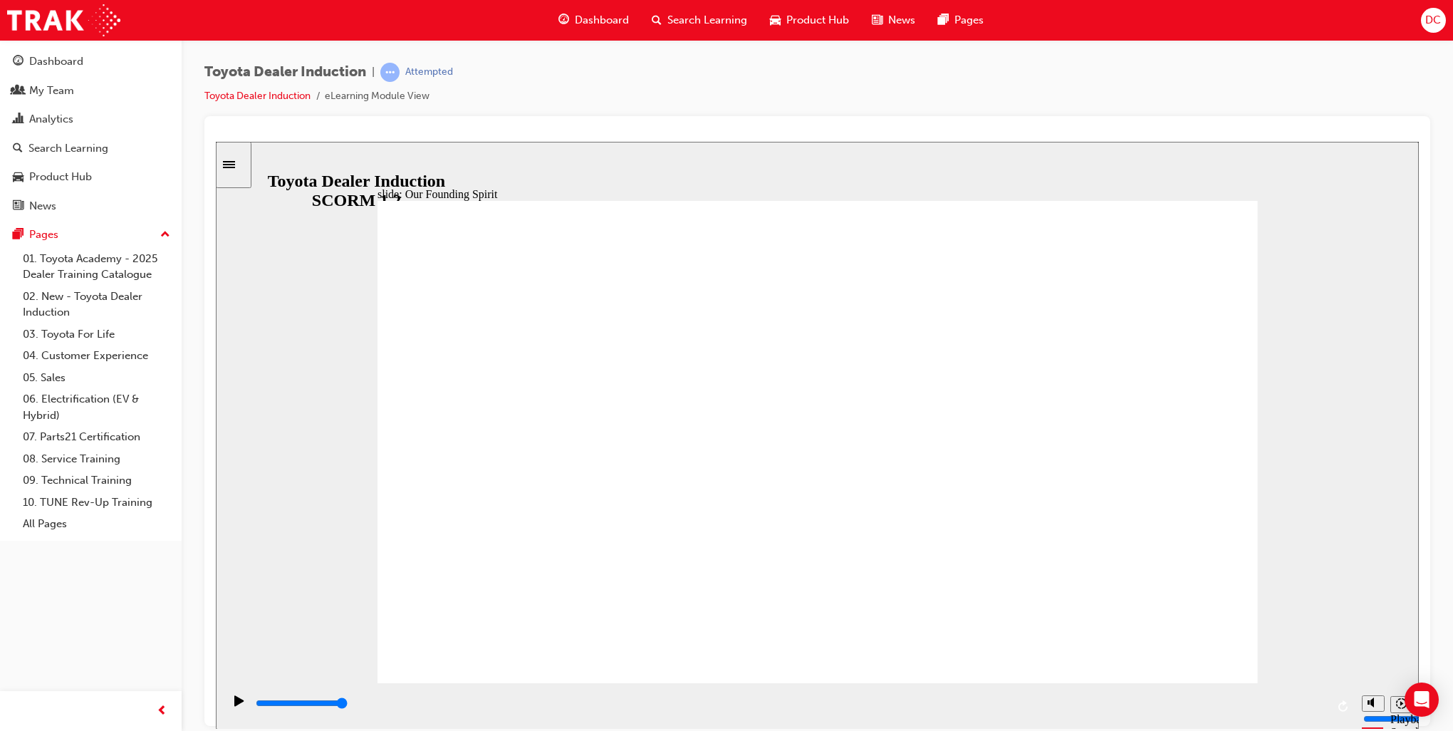
click at [465, 702] on div "playback controls" at bounding box center [790, 703] width 1072 height 16
click at [348, 705] on input "slide progress" at bounding box center [302, 702] width 92 height 11
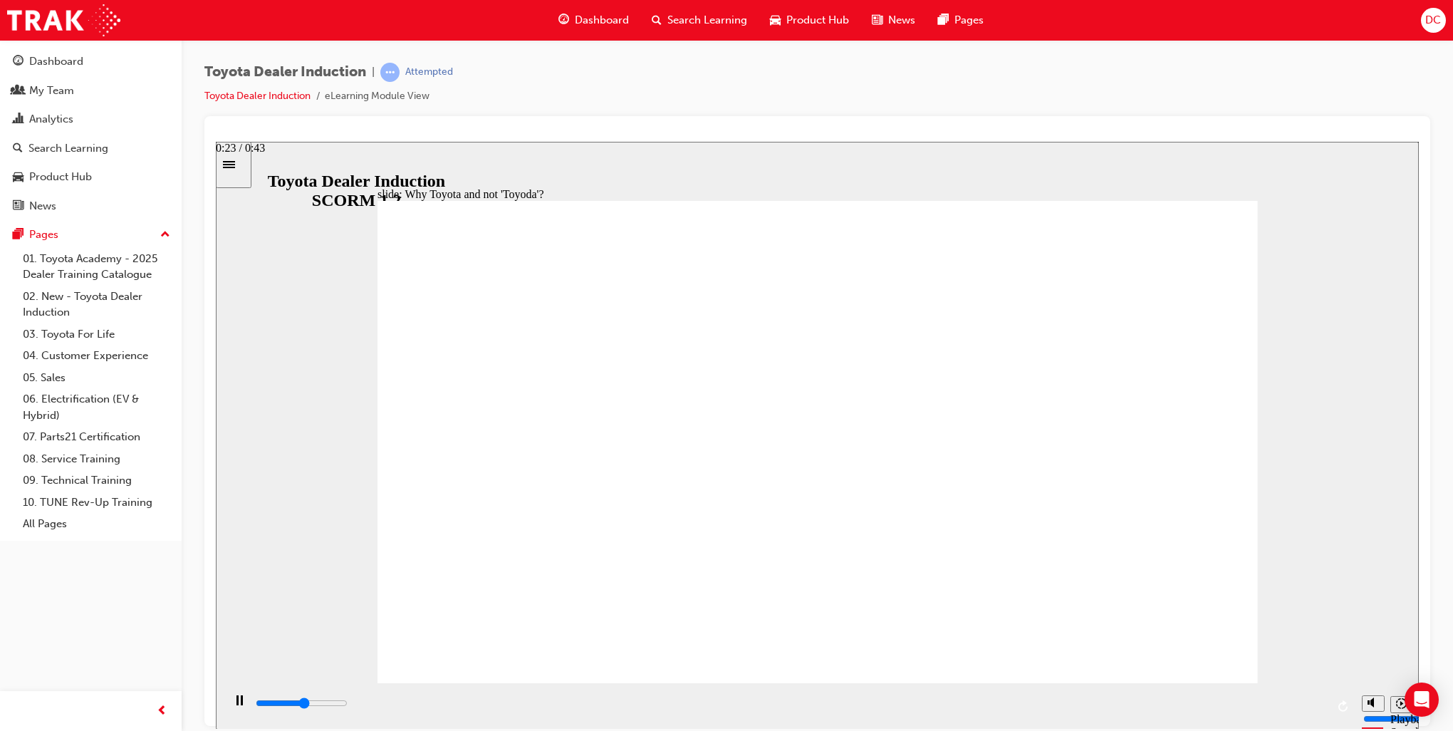
click at [348, 705] on input "slide progress" at bounding box center [302, 702] width 92 height 11
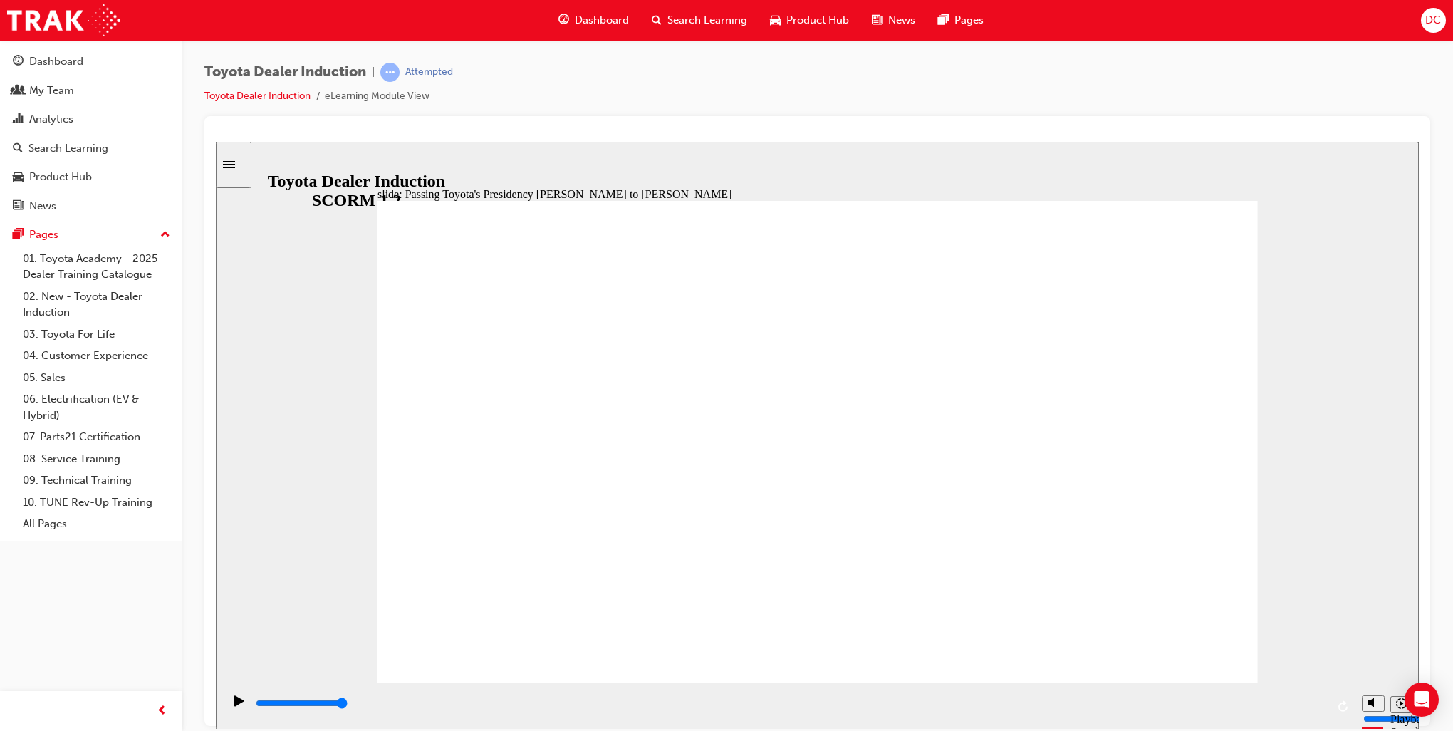
type input "5000"
radio input "true"
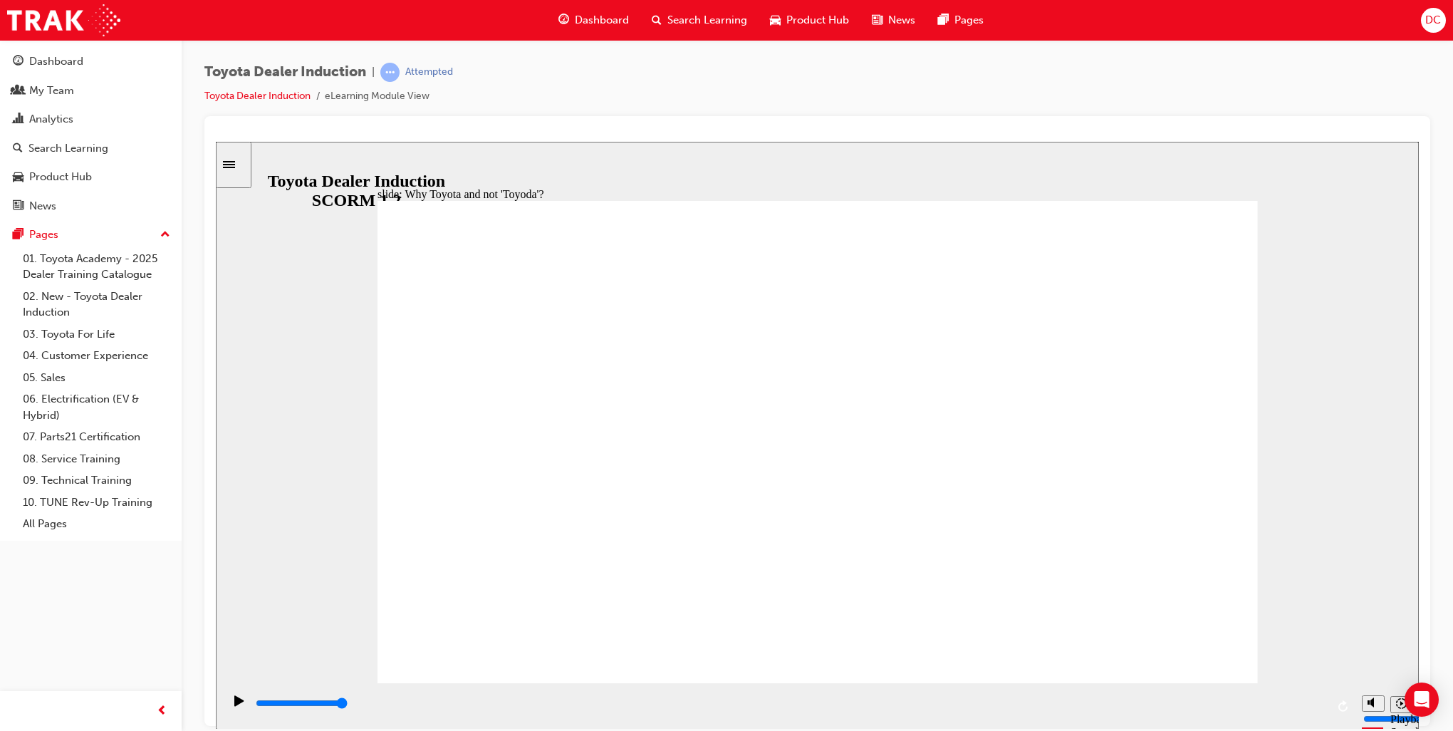
type input "8300"
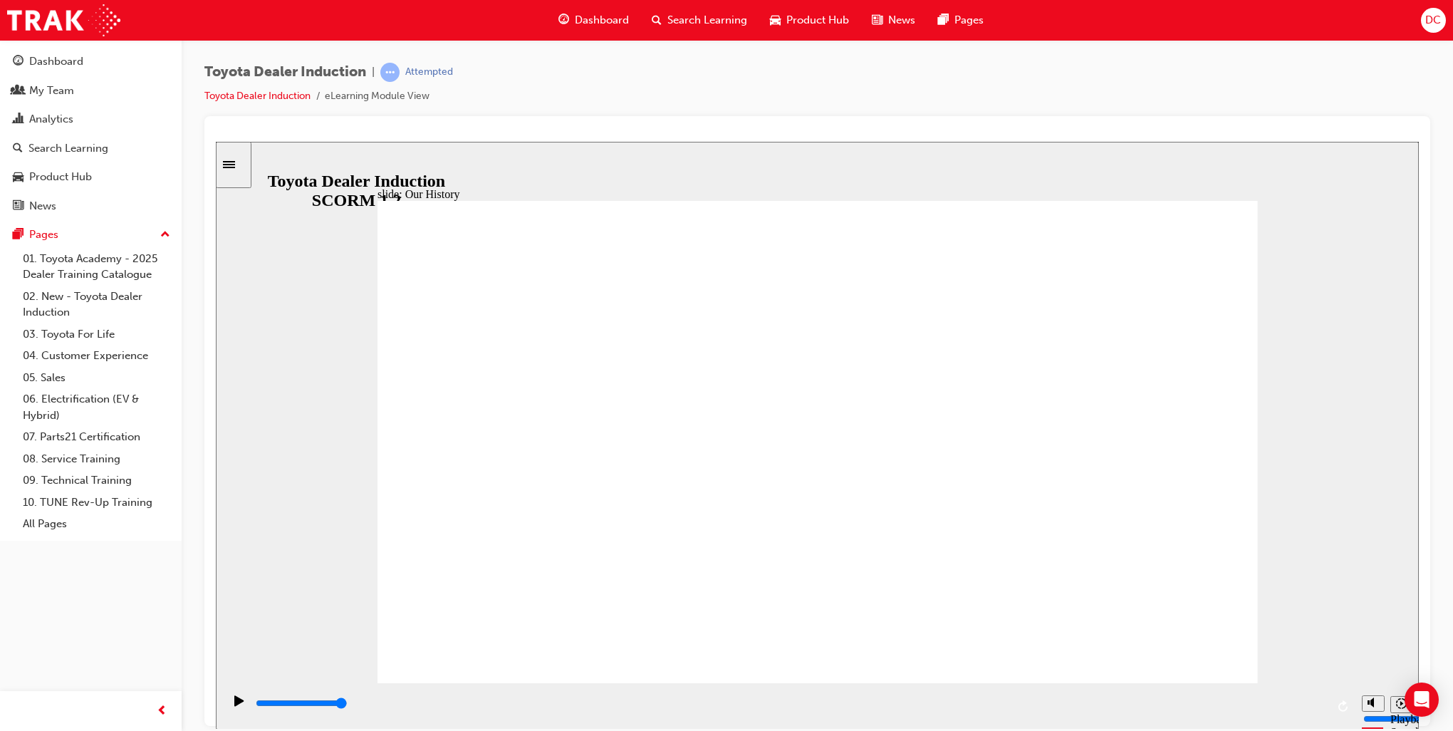
type input "2"
drag, startPoint x: 1035, startPoint y: 582, endPoint x: 854, endPoint y: 586, distance: 181.0
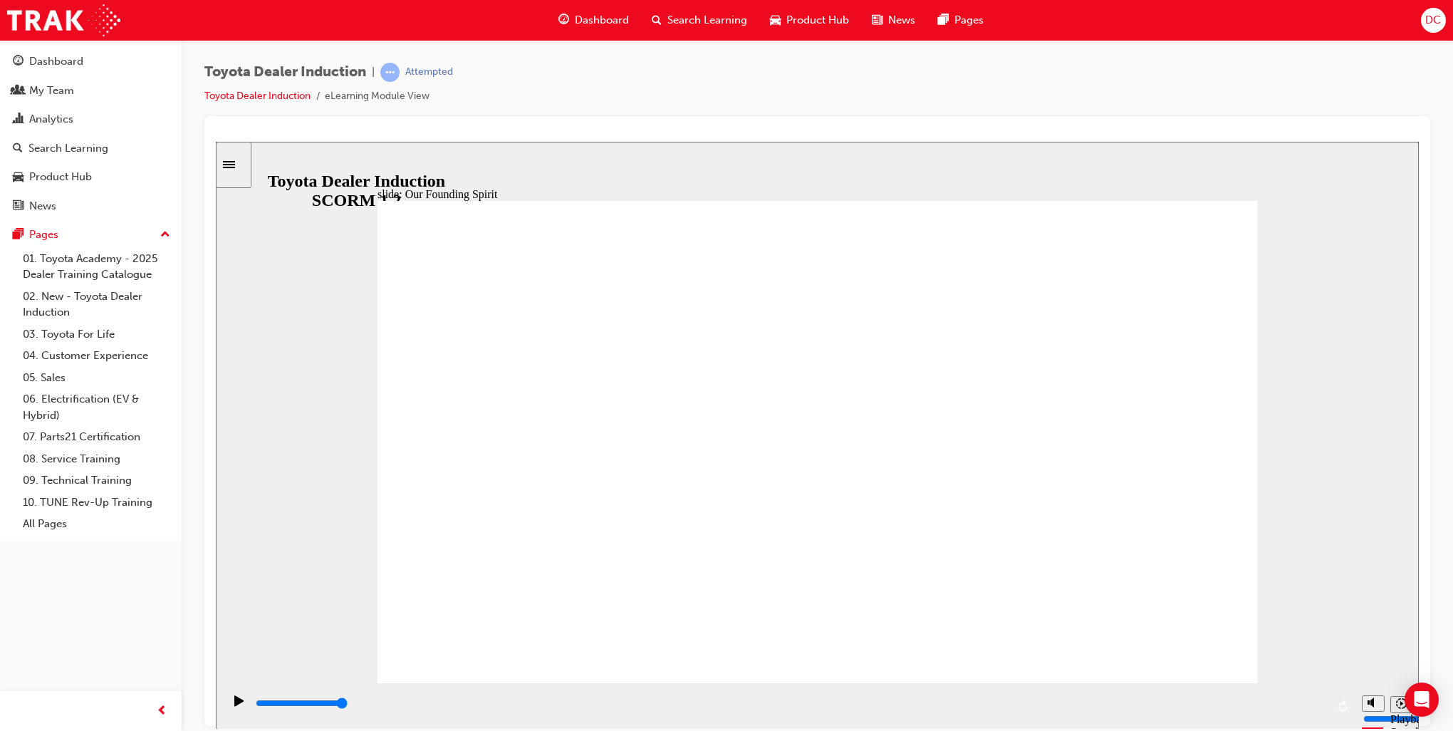
type input "3200"
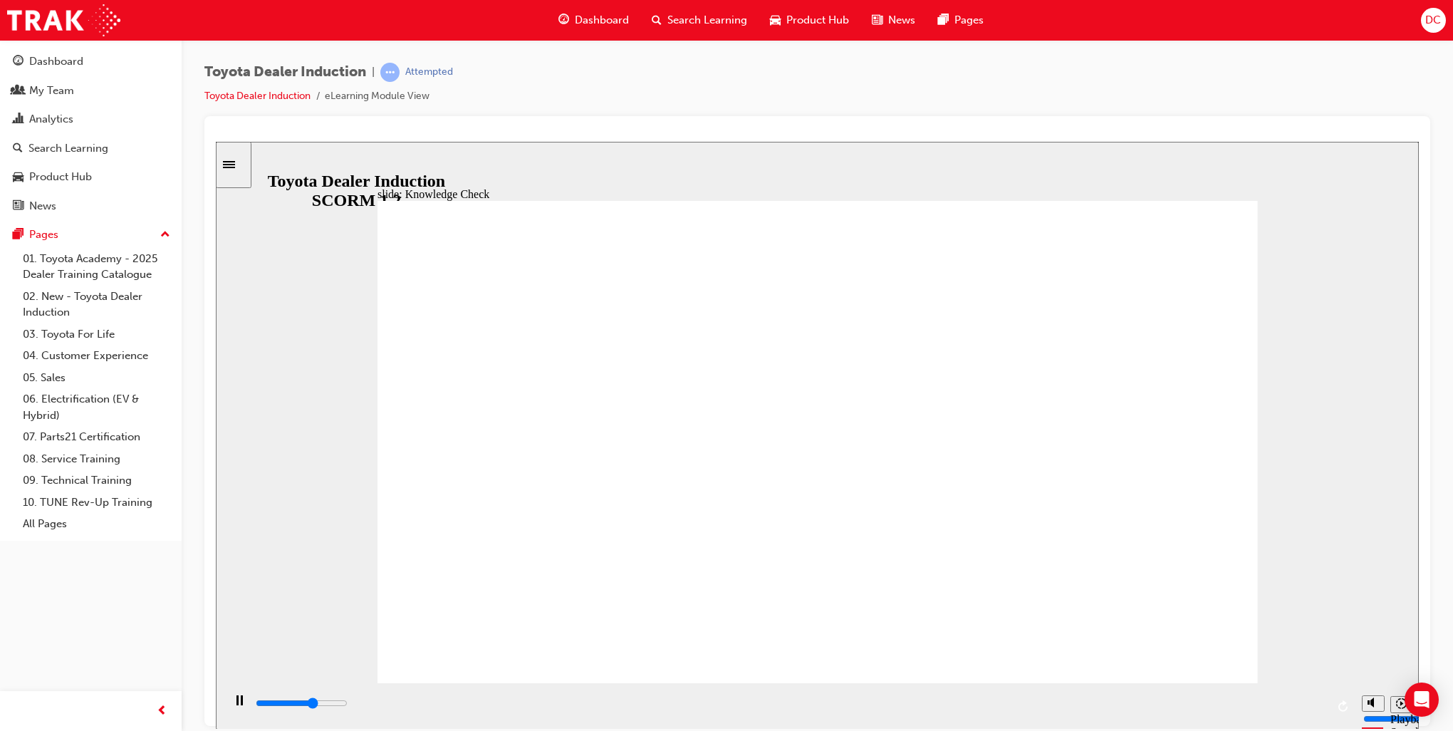
radio input "true"
type input "5000"
radio input "true"
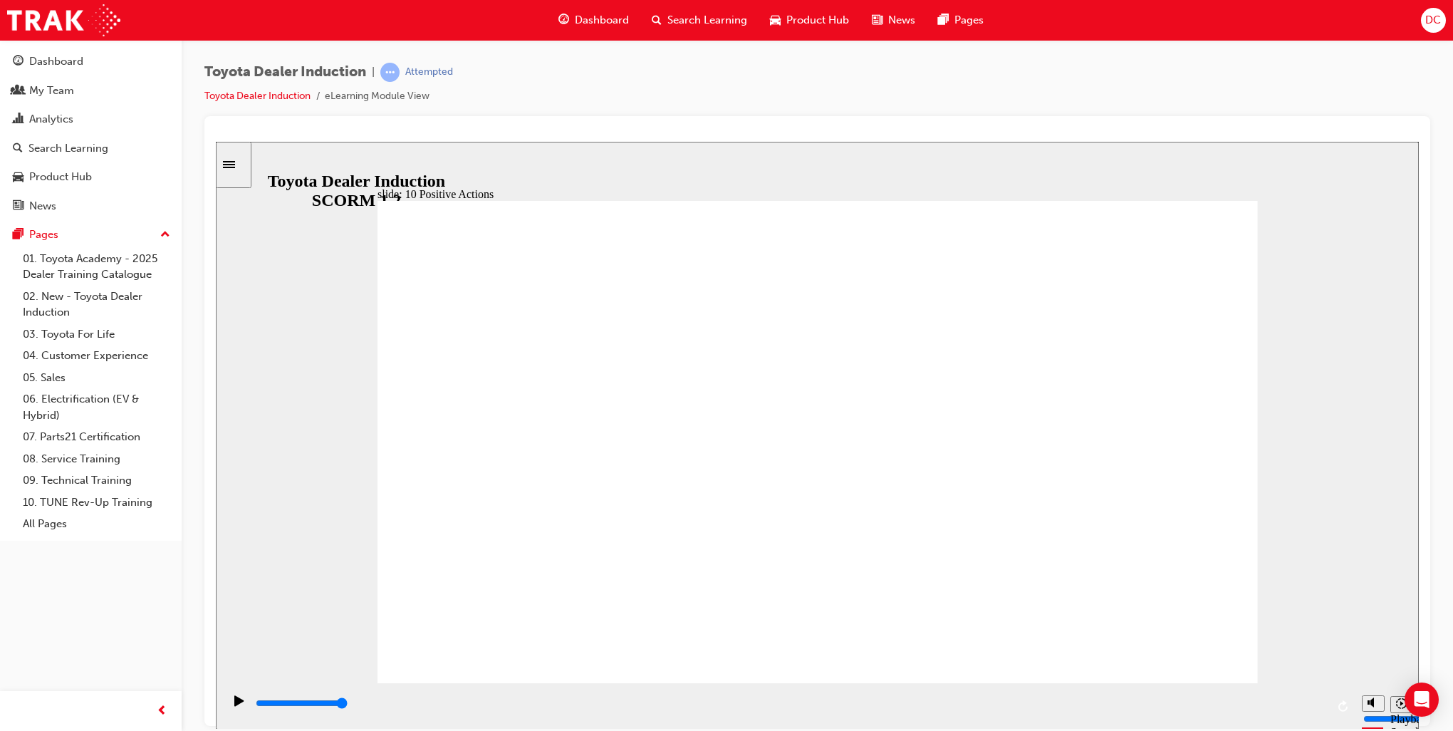
drag, startPoint x: 1236, startPoint y: 204, endPoint x: 1225, endPoint y: 222, distance: 20.2
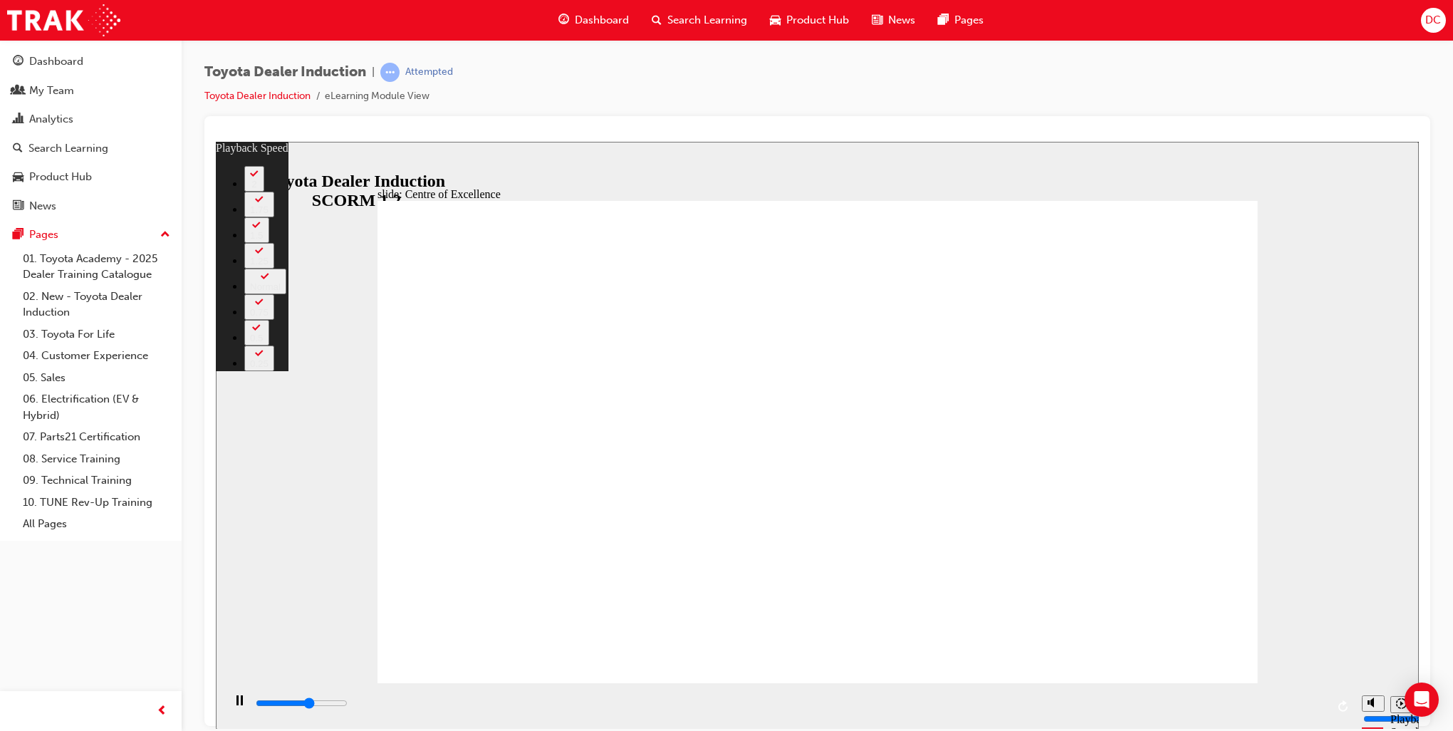
type input "9200"
type input "0"
type input "9400"
type input "1"
type input "9700"
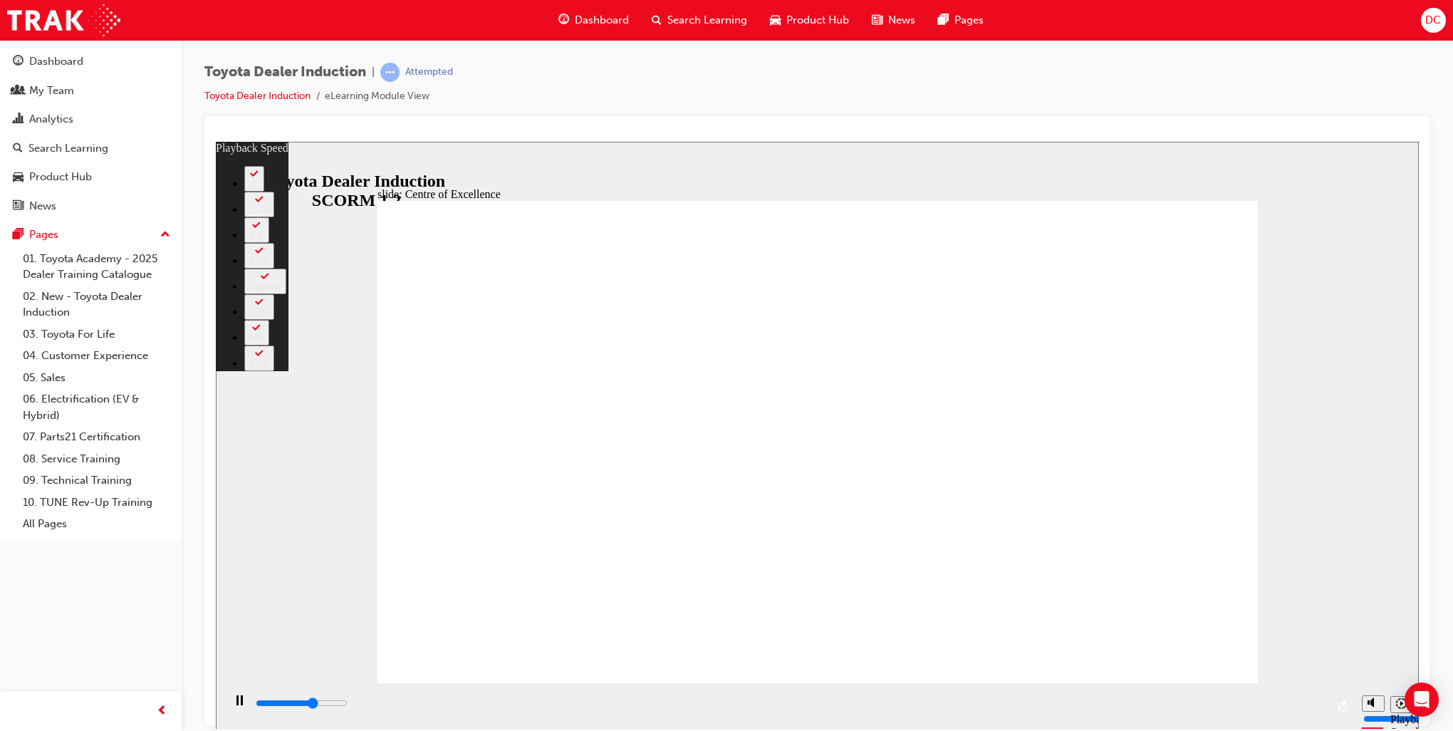
type input "1"
type input "10000"
type input "1"
type input "10200"
type input "1"
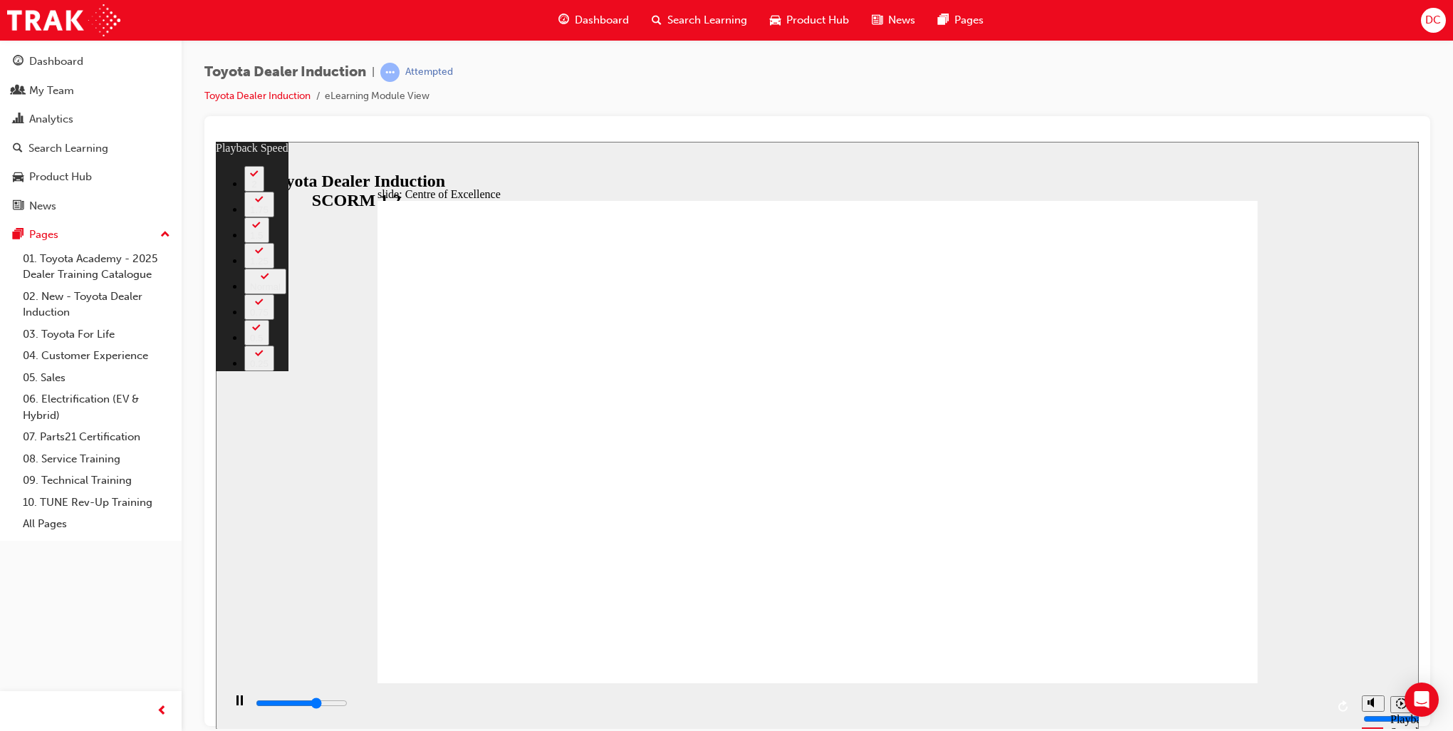
type input "10500"
type input "2"
type input "10800"
type input "2"
type input "11000"
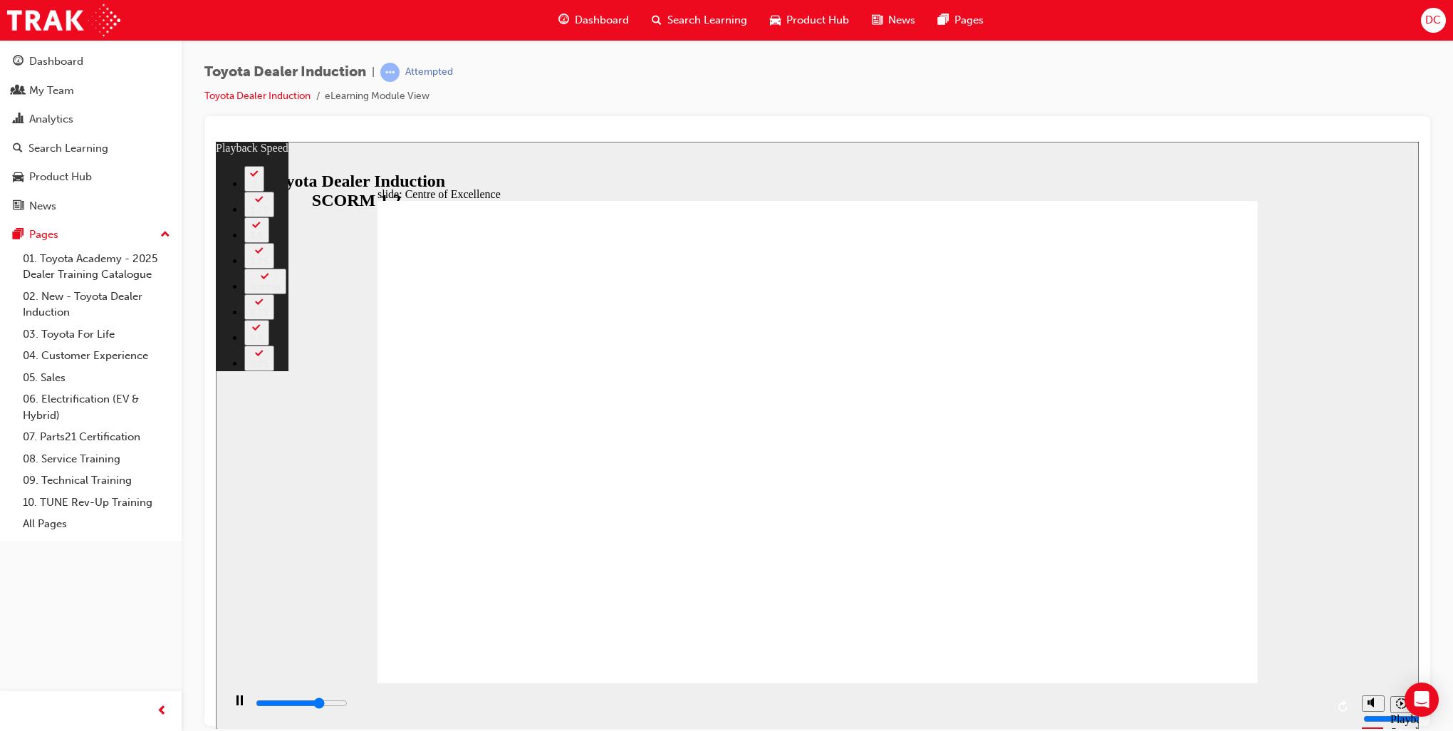
type input "2"
type input "11300"
type input "2"
type input "11500"
type input "3"
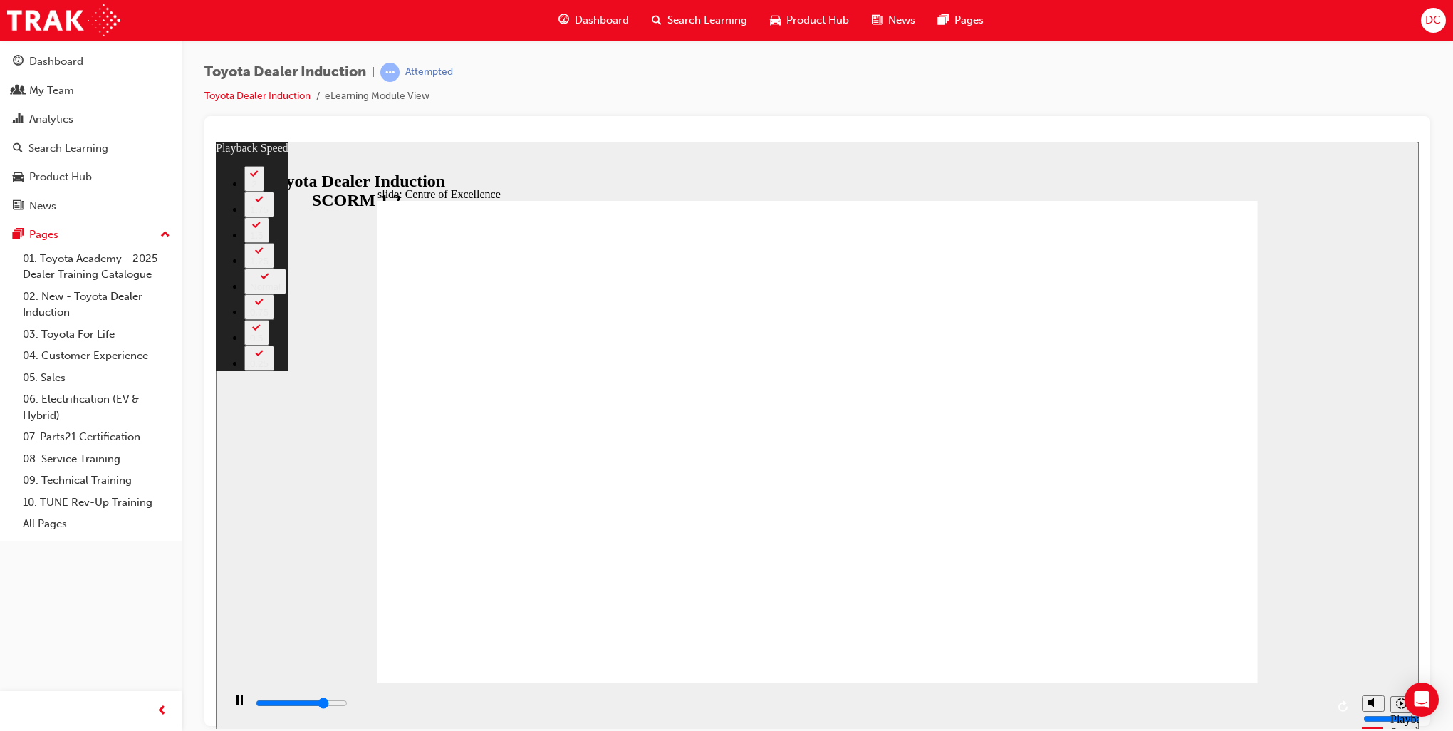
type input "11800"
type input "3"
type input "12100"
type input "3"
type input "12400"
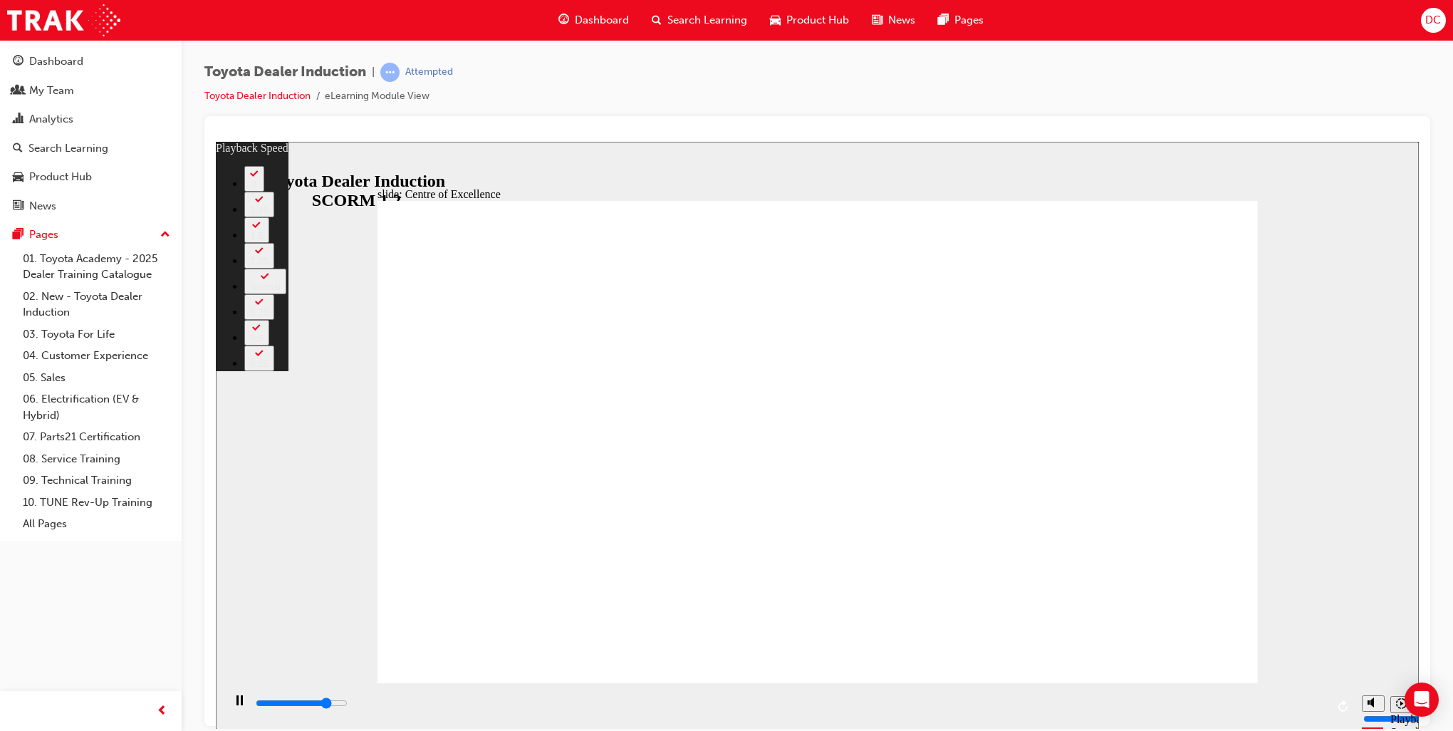
type input "3"
type input "12600"
type input "4"
type input "12900"
type input "4"
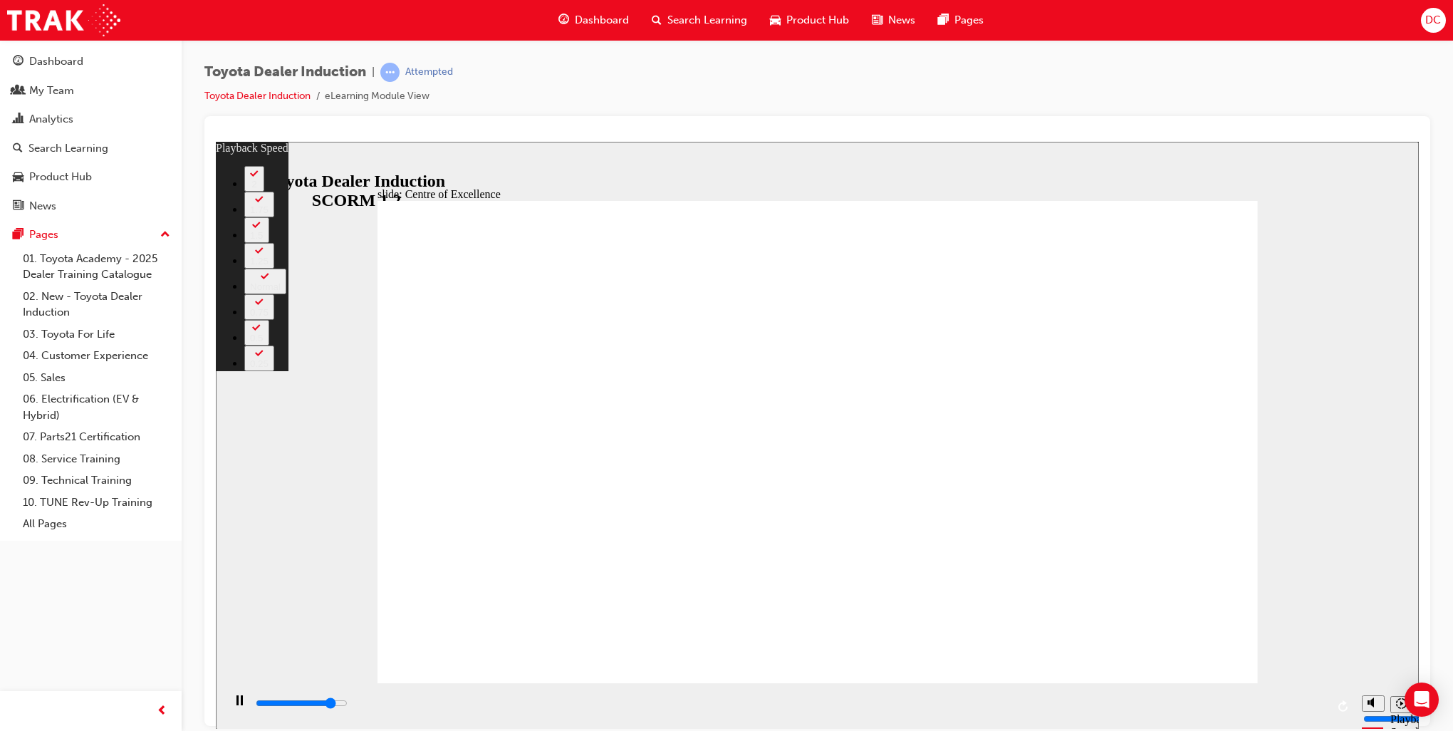
type input "13200"
type input "4"
type input "13400"
type input "4"
type input "13700"
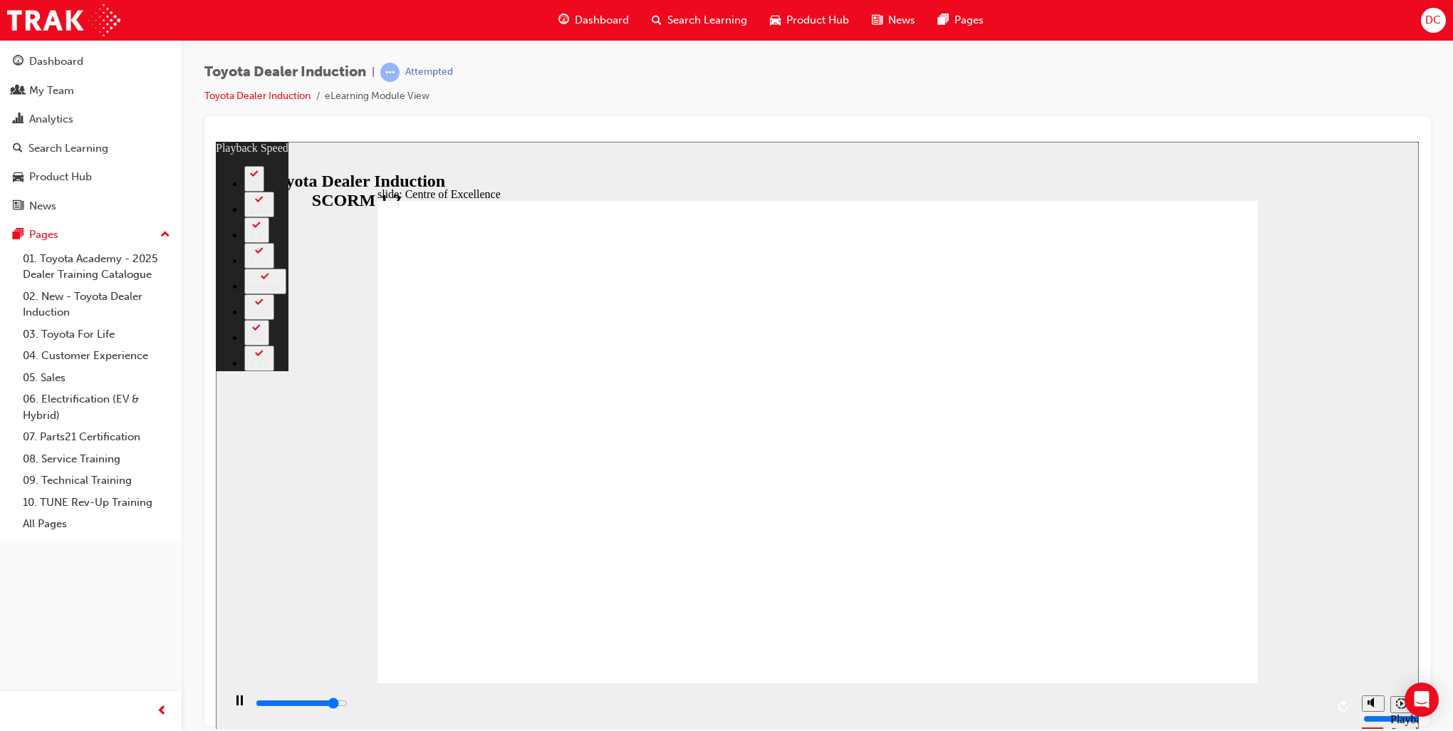
type input "5"
type input "13900"
type input "5"
type input "14200"
type input "5"
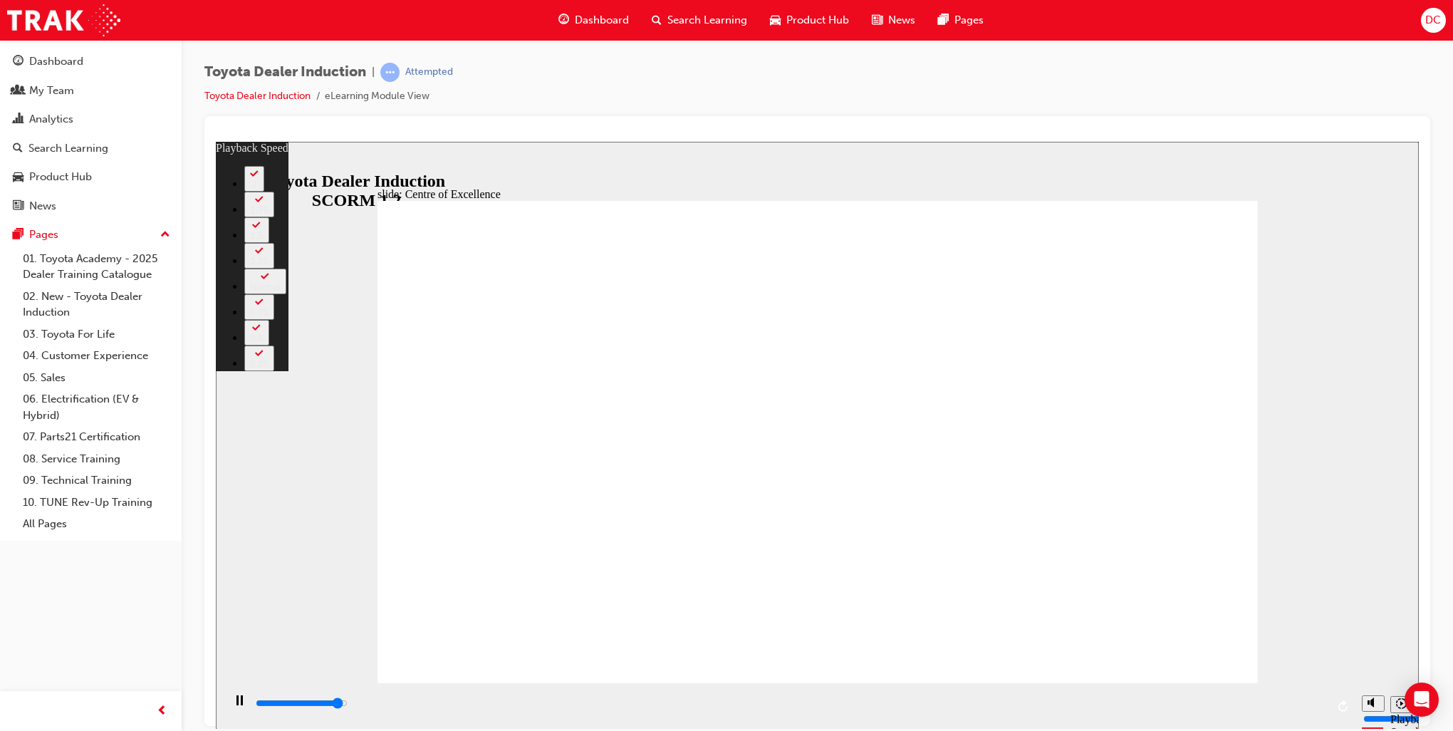
type input "14500"
type input "6"
type input "14500"
type input "6"
type input "14700"
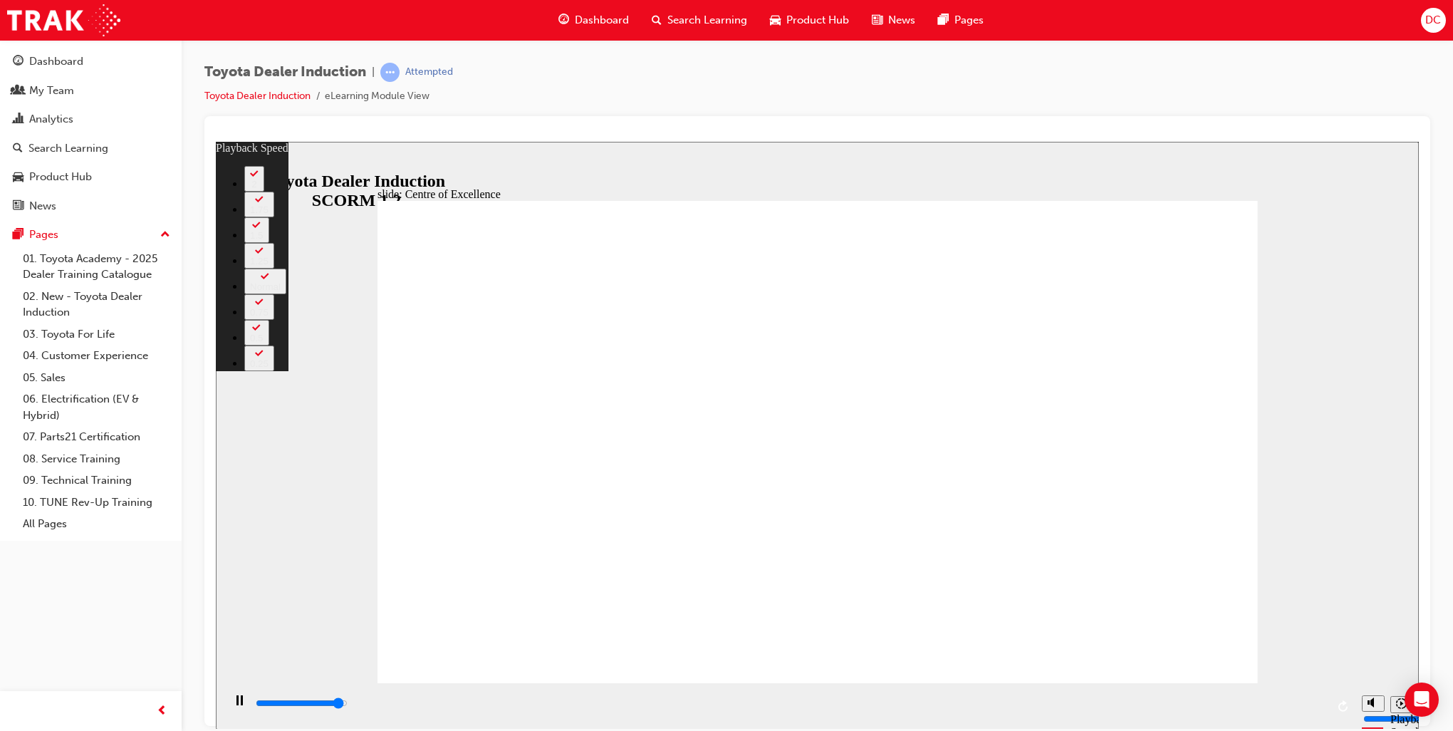
type input "6"
type input "15000"
type input "6"
type input "15300"
type input "6"
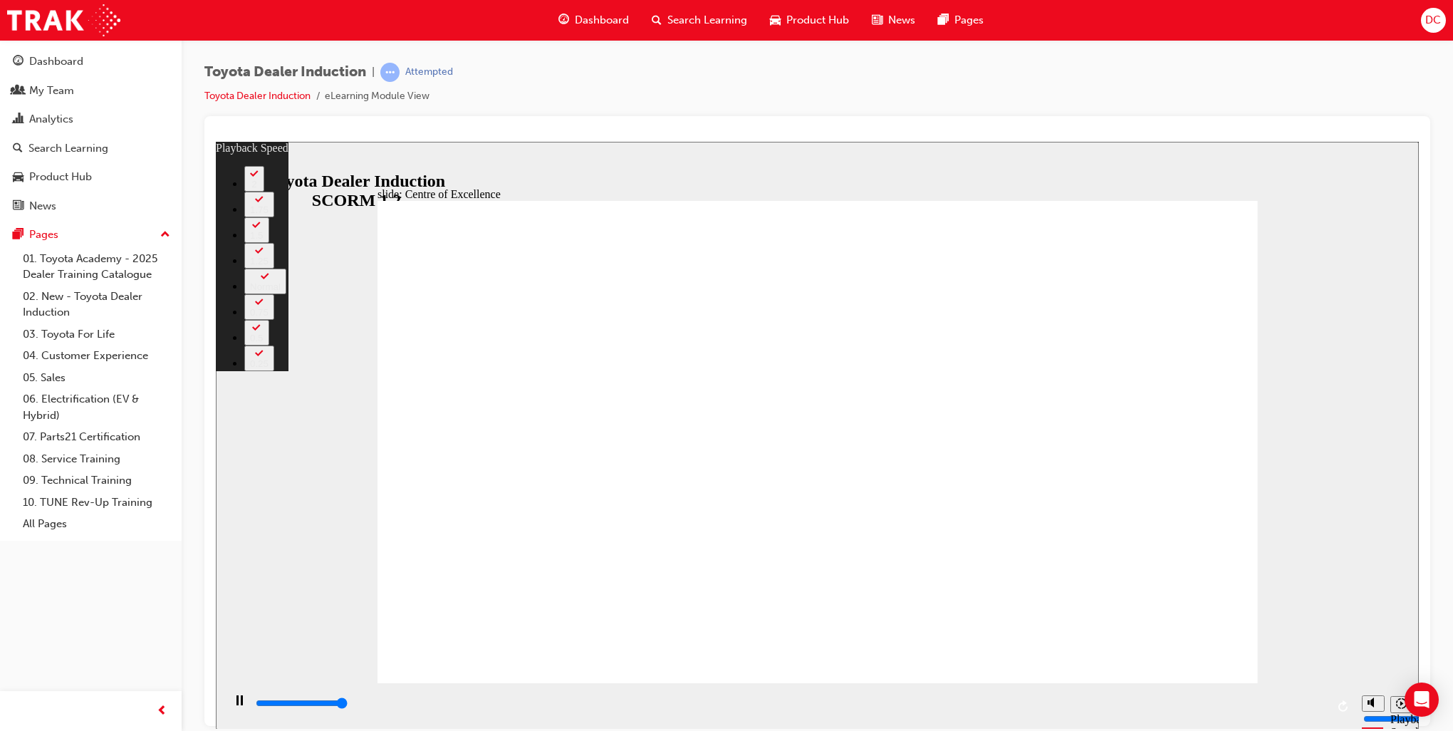
type input "15300"
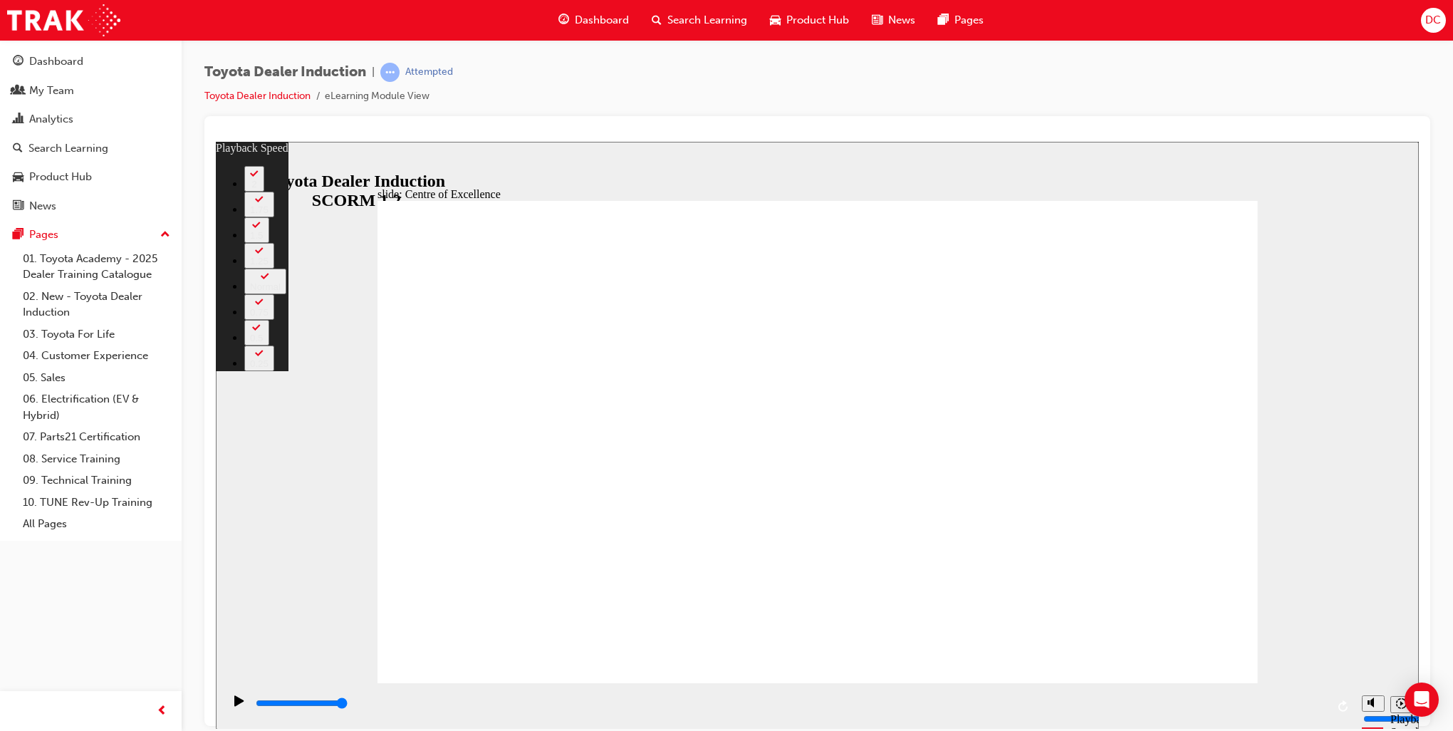
type input "248"
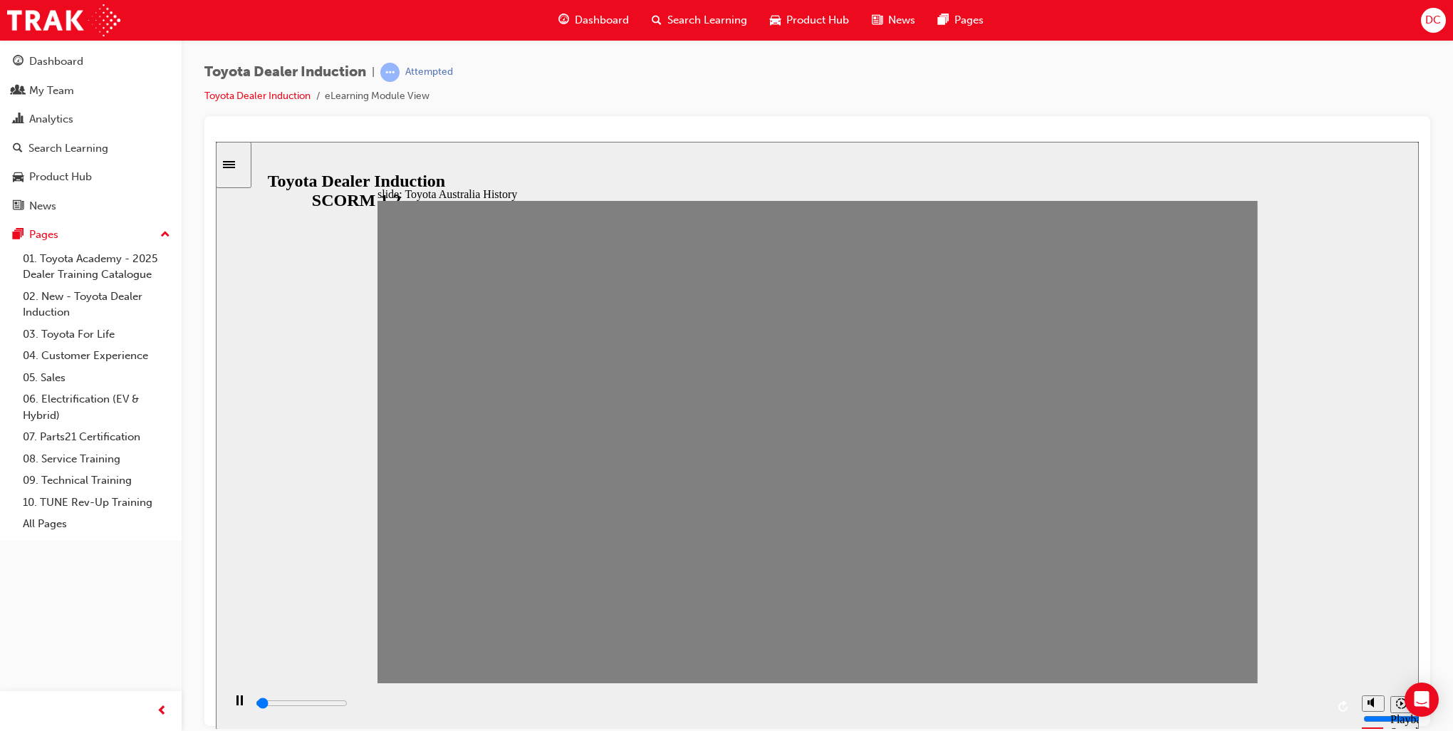
drag, startPoint x: 408, startPoint y: 450, endPoint x: 450, endPoint y: 447, distance: 41.5
drag, startPoint x: 450, startPoint y: 449, endPoint x: 494, endPoint y: 452, distance: 44.3
drag, startPoint x: 502, startPoint y: 450, endPoint x: 530, endPoint y: 450, distance: 28.5
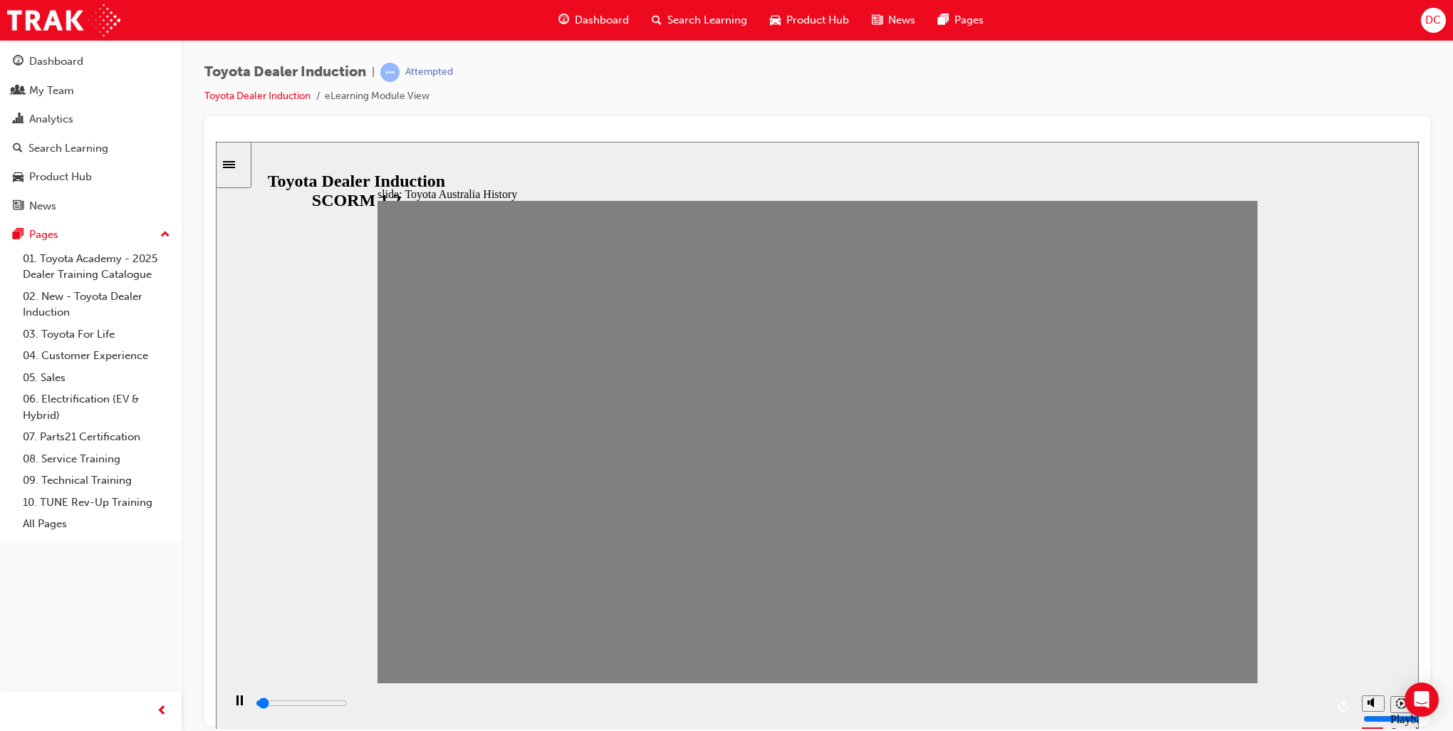
drag, startPoint x: 527, startPoint y: 447, endPoint x: 569, endPoint y: 452, distance: 41.5
drag, startPoint x: 566, startPoint y: 450, endPoint x: 616, endPoint y: 455, distance: 50.8
drag, startPoint x: 616, startPoint y: 455, endPoint x: 648, endPoint y: 458, distance: 31.5
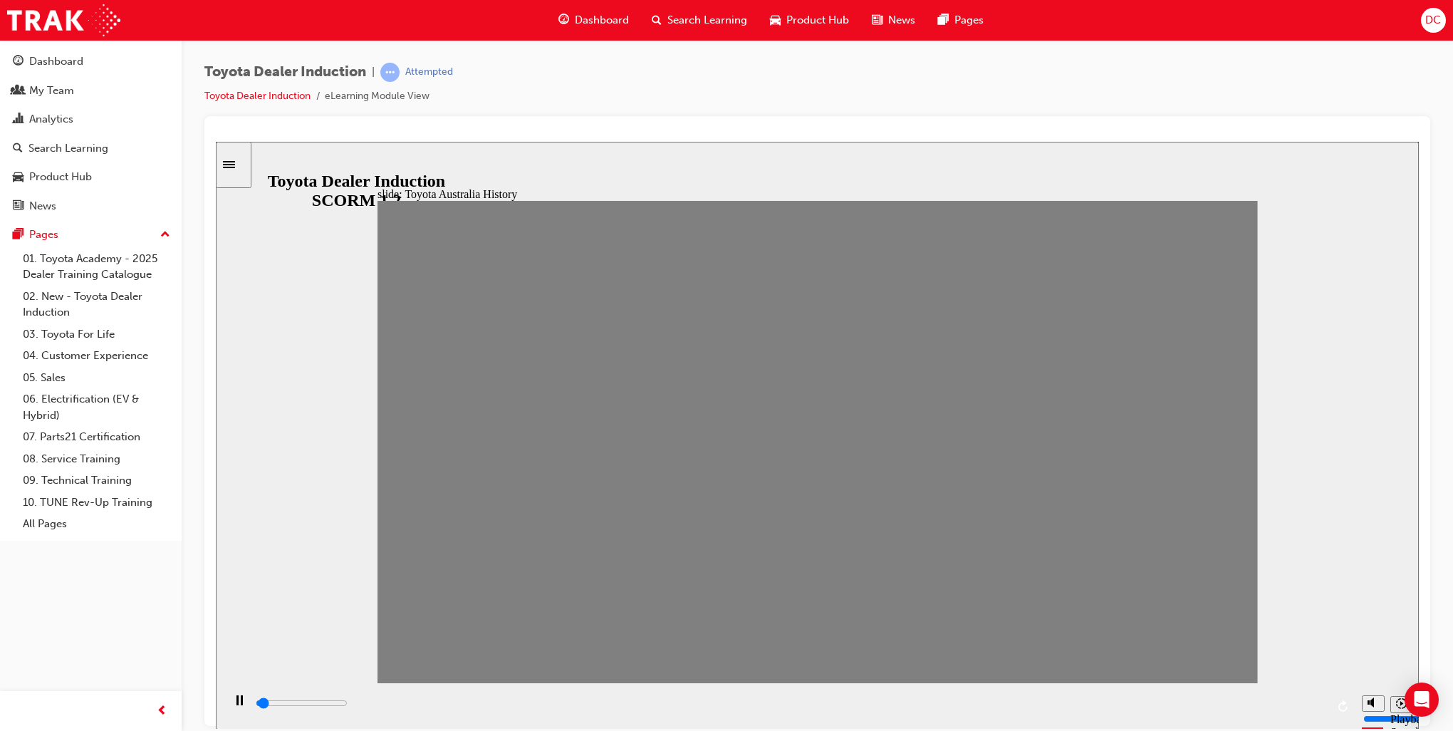
drag, startPoint x: 648, startPoint y: 458, endPoint x: 684, endPoint y: 463, distance: 36.7
drag, startPoint x: 690, startPoint y: 453, endPoint x: 728, endPoint y: 455, distance: 38.5
drag, startPoint x: 736, startPoint y: 450, endPoint x: 778, endPoint y: 450, distance: 42.0
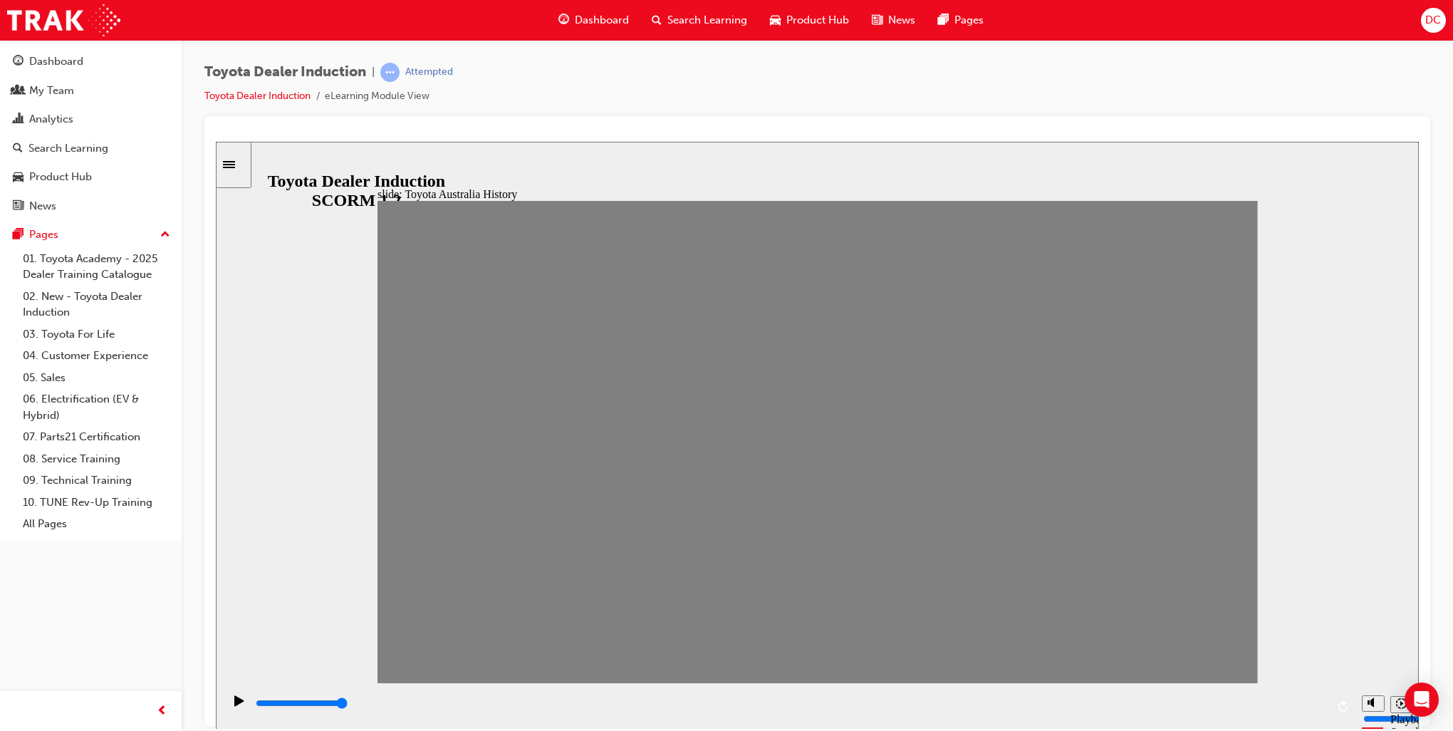
drag, startPoint x: 769, startPoint y: 455, endPoint x: 817, endPoint y: 460, distance: 48.0
drag, startPoint x: 814, startPoint y: 459, endPoint x: 858, endPoint y: 460, distance: 43.5
drag, startPoint x: 858, startPoint y: 452, endPoint x: 898, endPoint y: 455, distance: 40.0
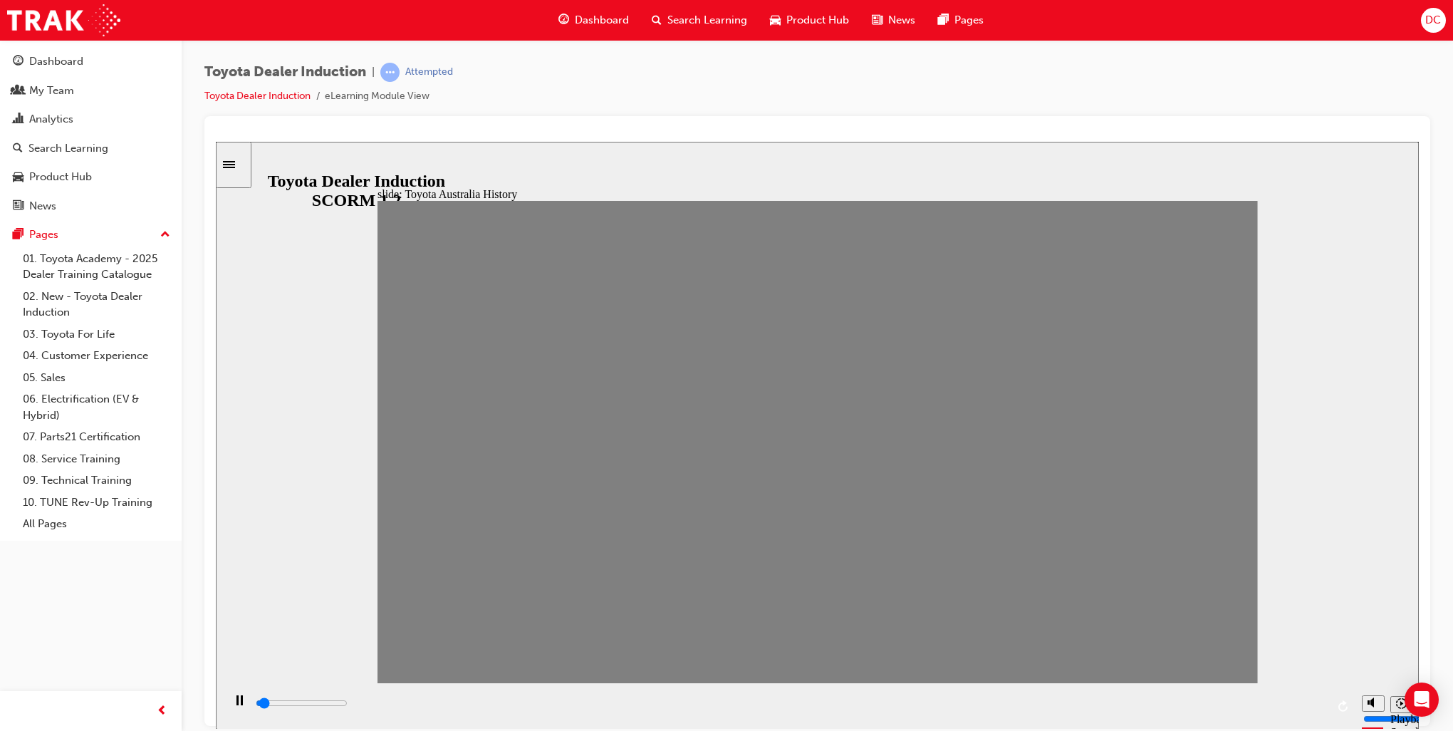
drag, startPoint x: 898, startPoint y: 455, endPoint x: 941, endPoint y: 458, distance: 43.6
drag, startPoint x: 932, startPoint y: 455, endPoint x: 987, endPoint y: 457, distance: 55.6
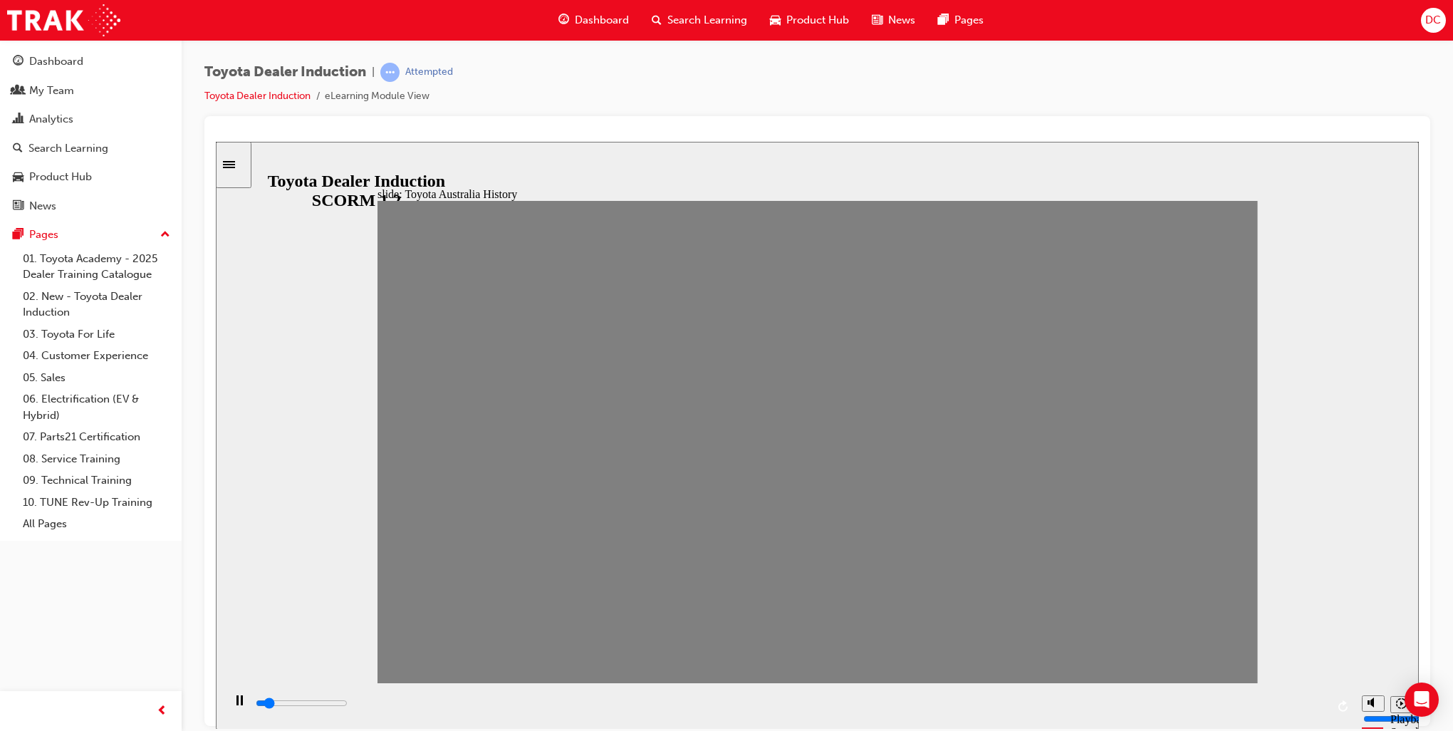
drag, startPoint x: 974, startPoint y: 453, endPoint x: 1009, endPoint y: 455, distance: 34.9
drag, startPoint x: 1018, startPoint y: 454, endPoint x: 1057, endPoint y: 456, distance: 38.5
drag, startPoint x: 1060, startPoint y: 450, endPoint x: 1095, endPoint y: 453, distance: 35.0
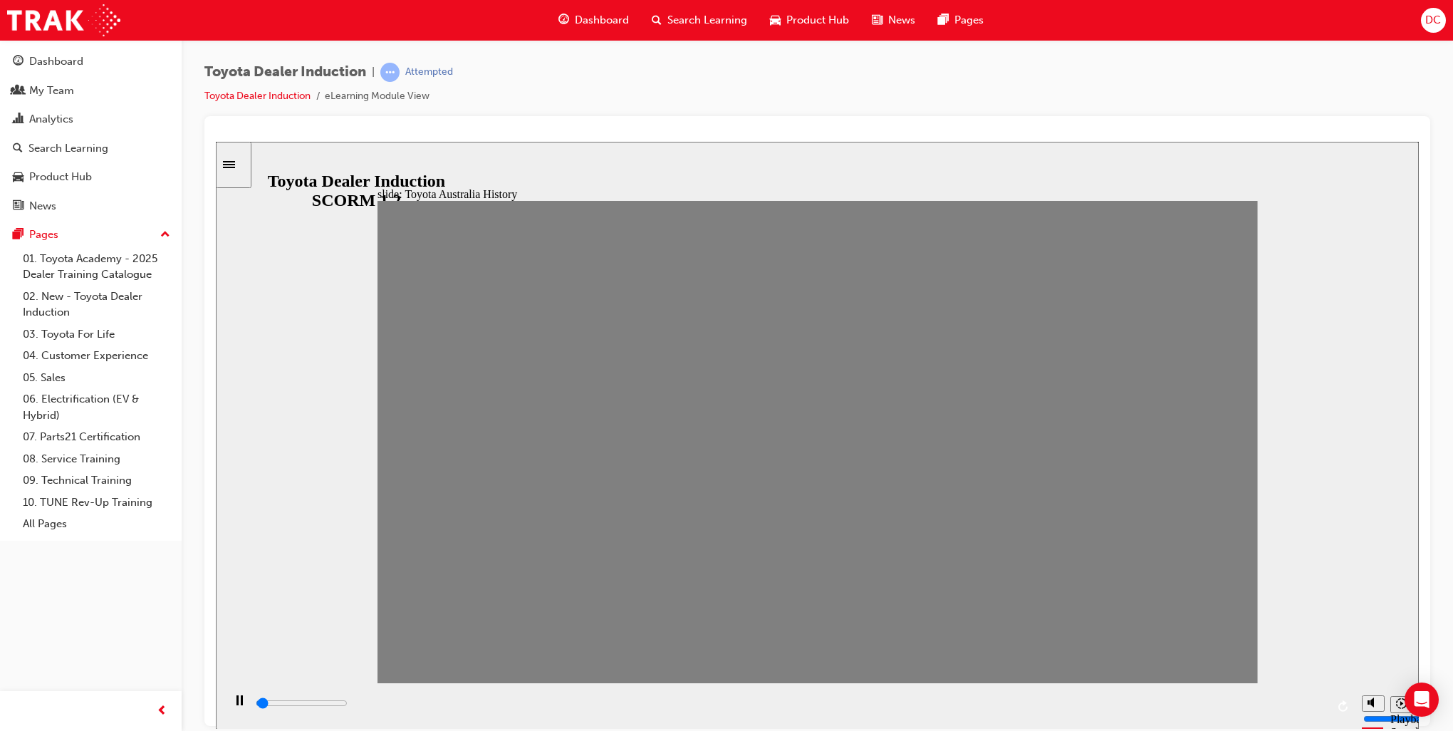
drag, startPoint x: 1096, startPoint y: 450, endPoint x: 1137, endPoint y: 447, distance: 41.4
drag, startPoint x: 1133, startPoint y: 455, endPoint x: 1167, endPoint y: 455, distance: 34.2
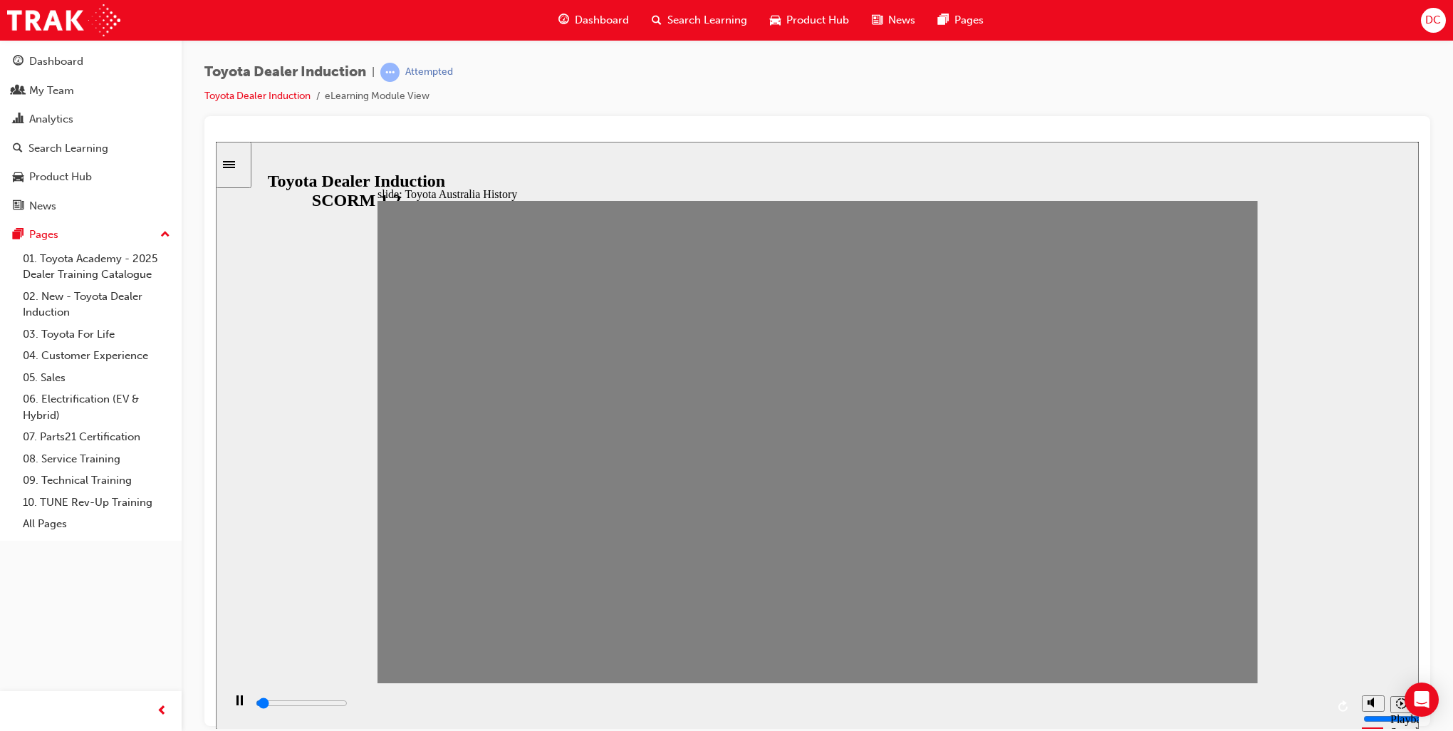
drag, startPoint x: 1177, startPoint y: 453, endPoint x: 1214, endPoint y: 456, distance: 37.2
type input "2100"
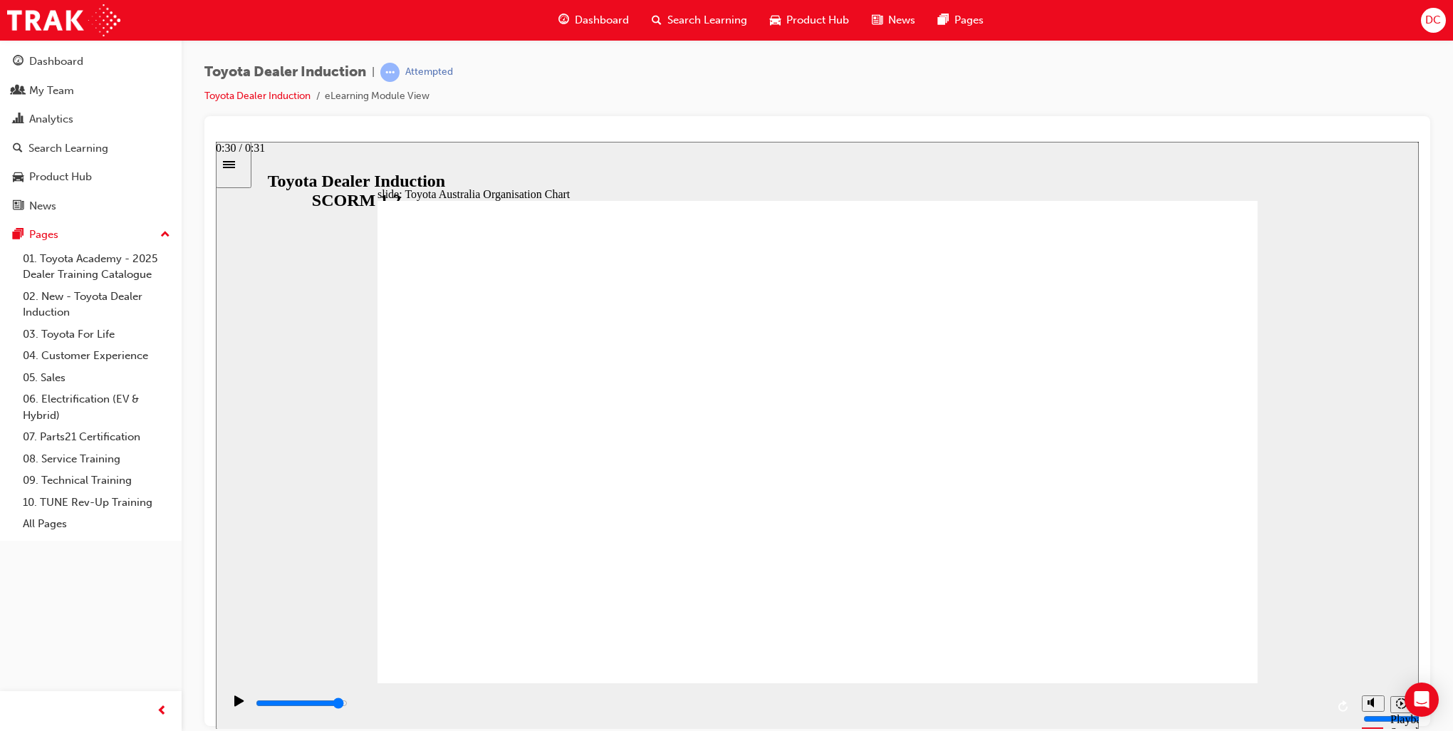
drag, startPoint x: 1042, startPoint y: 705, endPoint x: 1288, endPoint y: 719, distance: 246.9
click at [1285, 711] on div "playback controls" at bounding box center [790, 703] width 1072 height 16
type input "5000"
radio input "true"
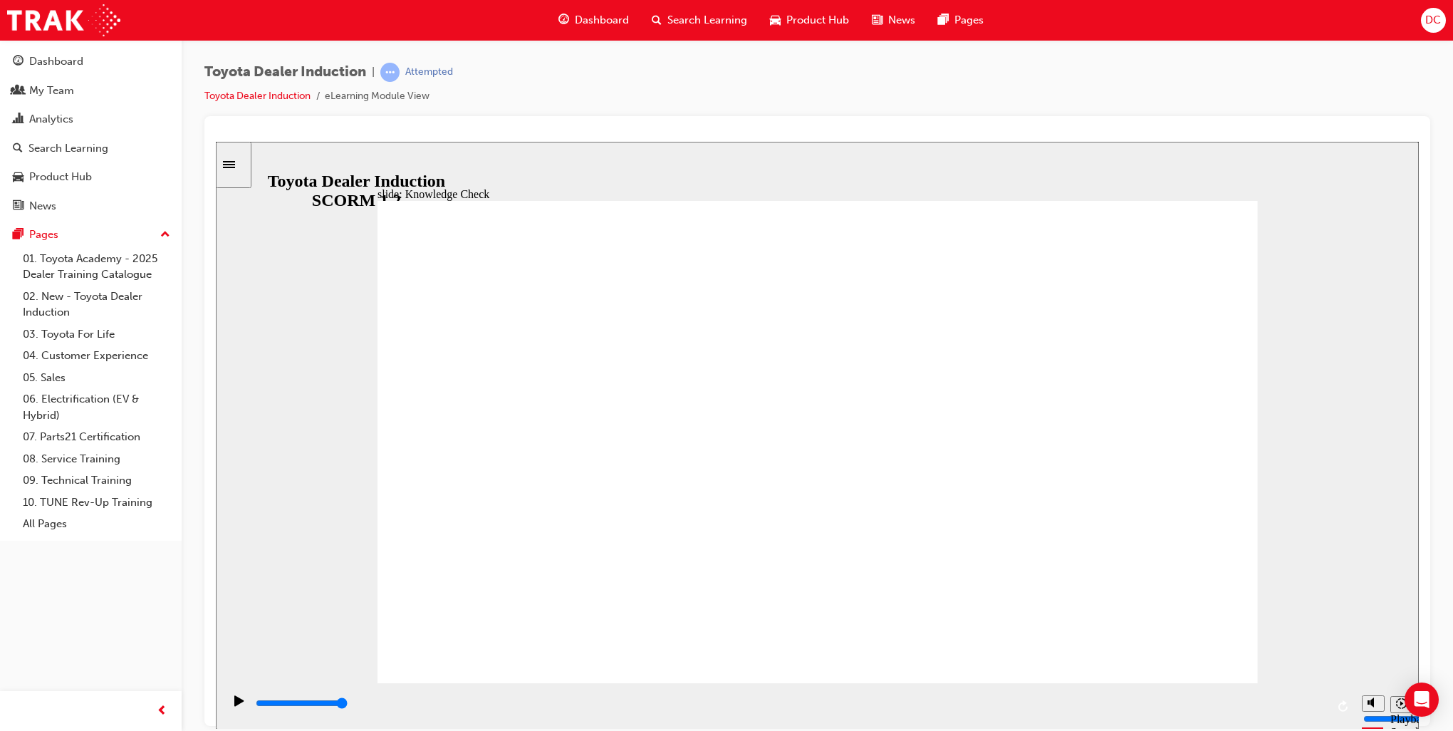
type input "4000"
radio input "true"
type input "5000"
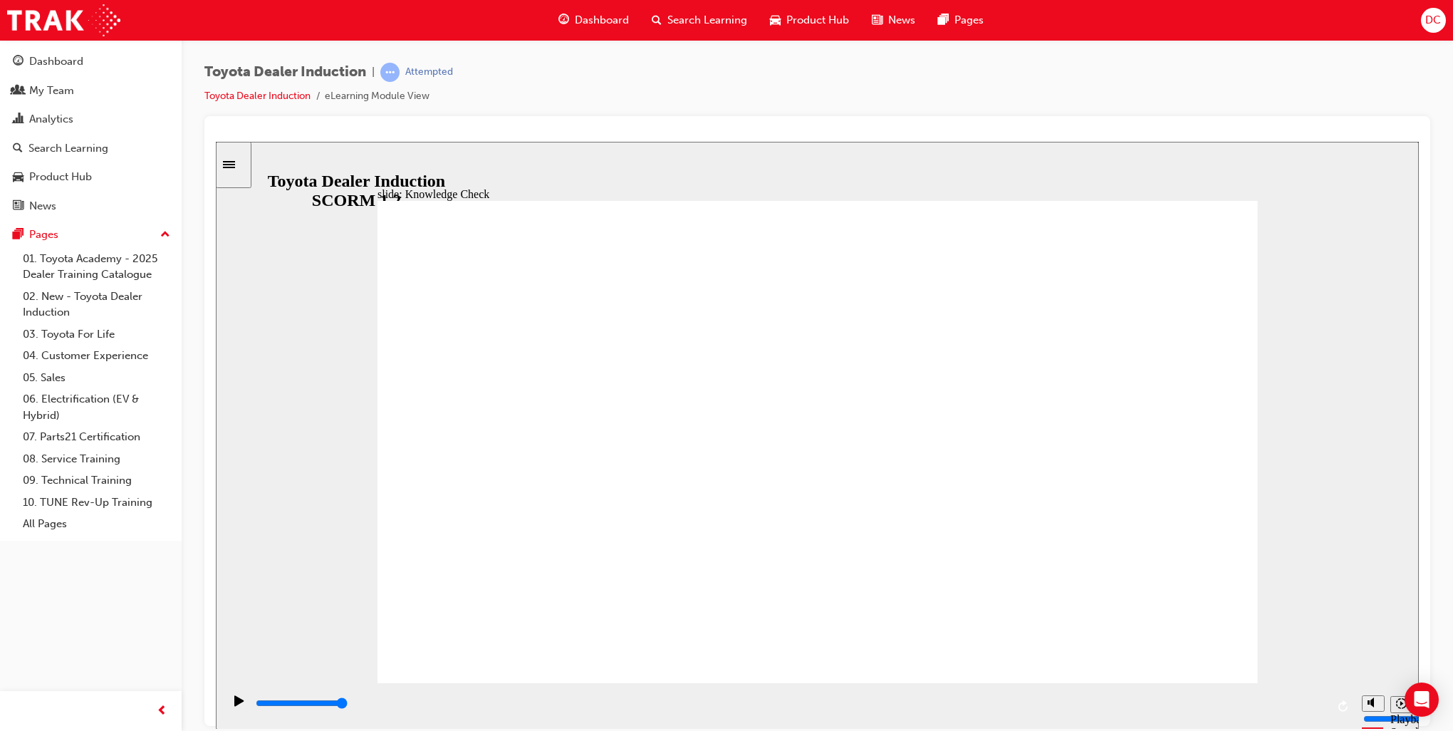
radio input "true"
type input "2200"
radio input "true"
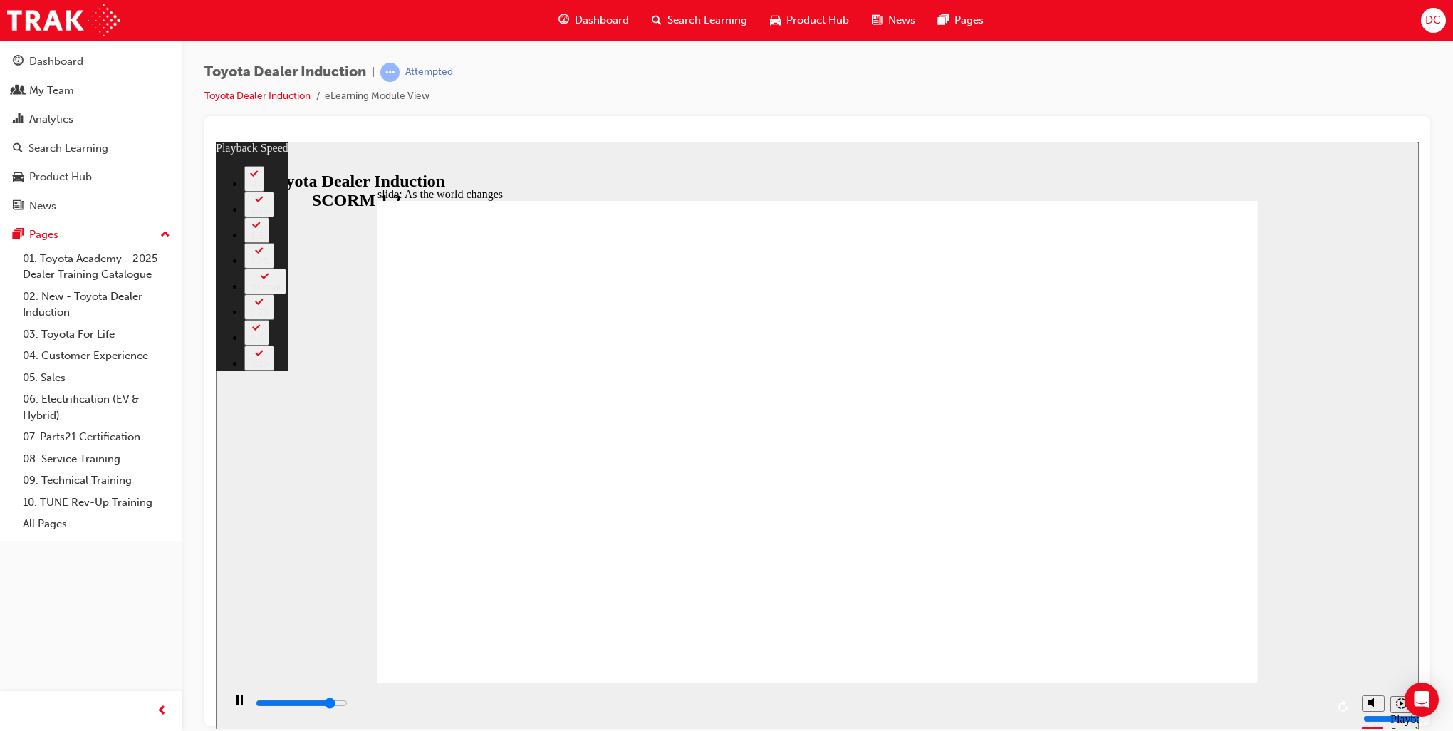
type input "7900"
type input "0"
type input "8100"
type input "1"
type input "8400"
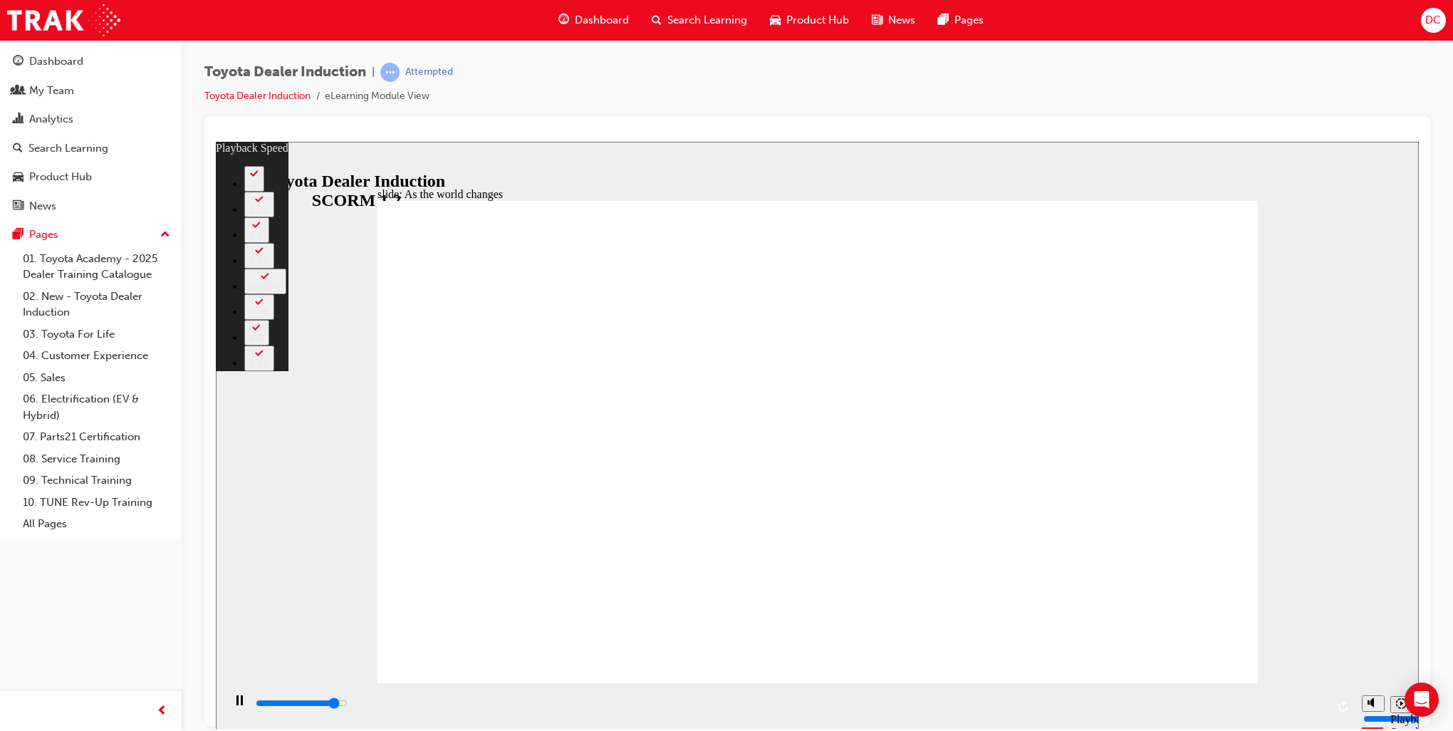
type input "1"
type input "8700"
type input "1"
type input "8900"
type input "1"
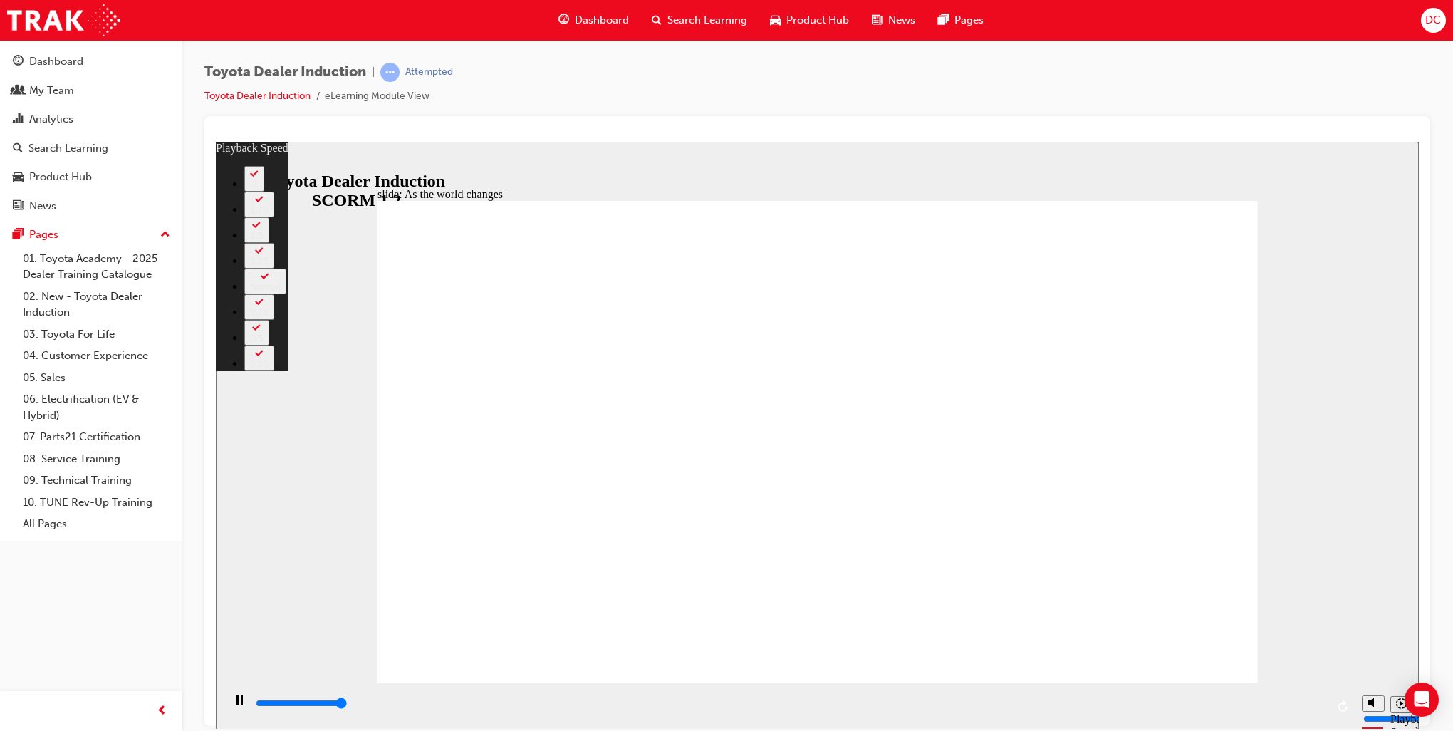
type input "9200"
type input "2"
type input "9200"
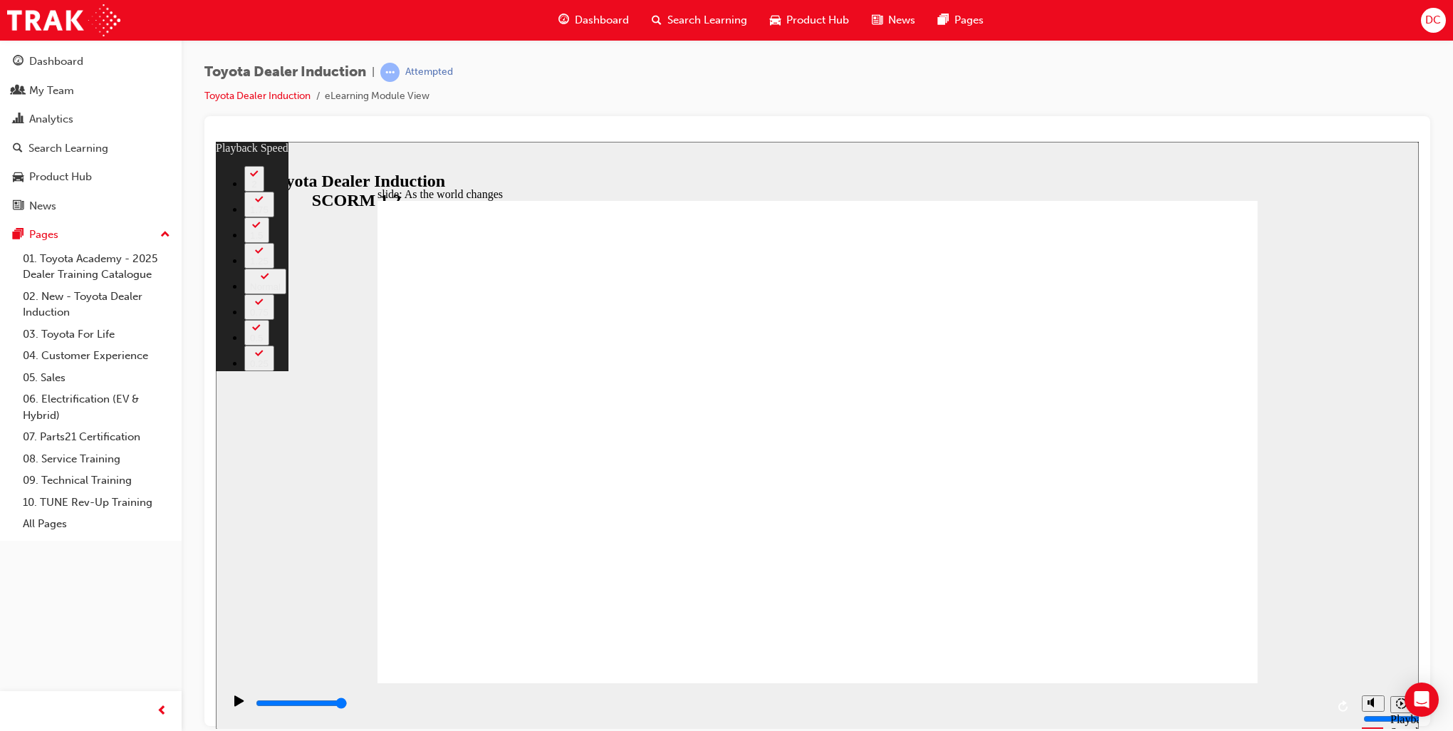
type input "128"
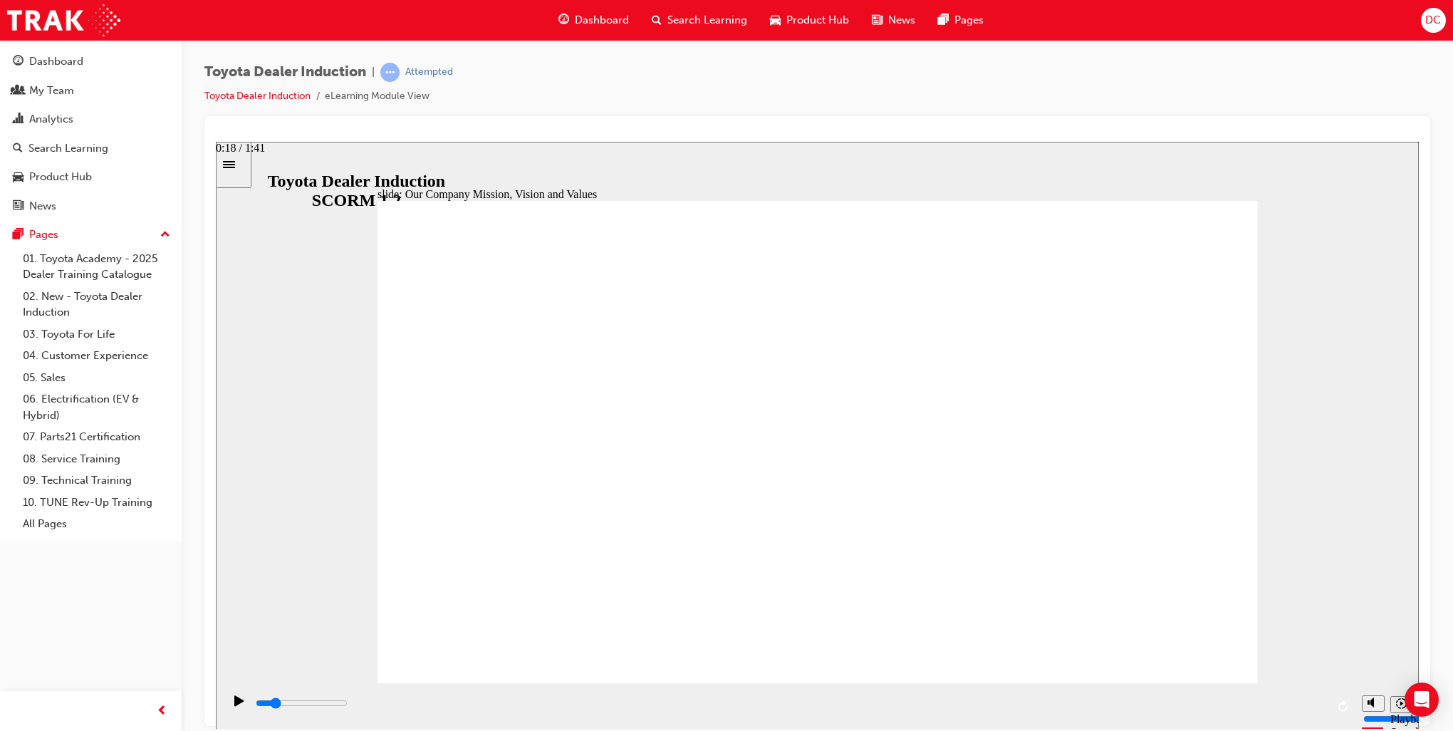
click at [447, 710] on div "playback controls" at bounding box center [790, 703] width 1072 height 16
click at [661, 704] on div "playback controls" at bounding box center [790, 703] width 1072 height 16
click at [348, 705] on input "slide progress" at bounding box center [302, 702] width 92 height 11
click at [1039, 702] on div "playback controls" at bounding box center [790, 703] width 1072 height 16
click at [1174, 707] on div "playback controls" at bounding box center [790, 703] width 1072 height 16
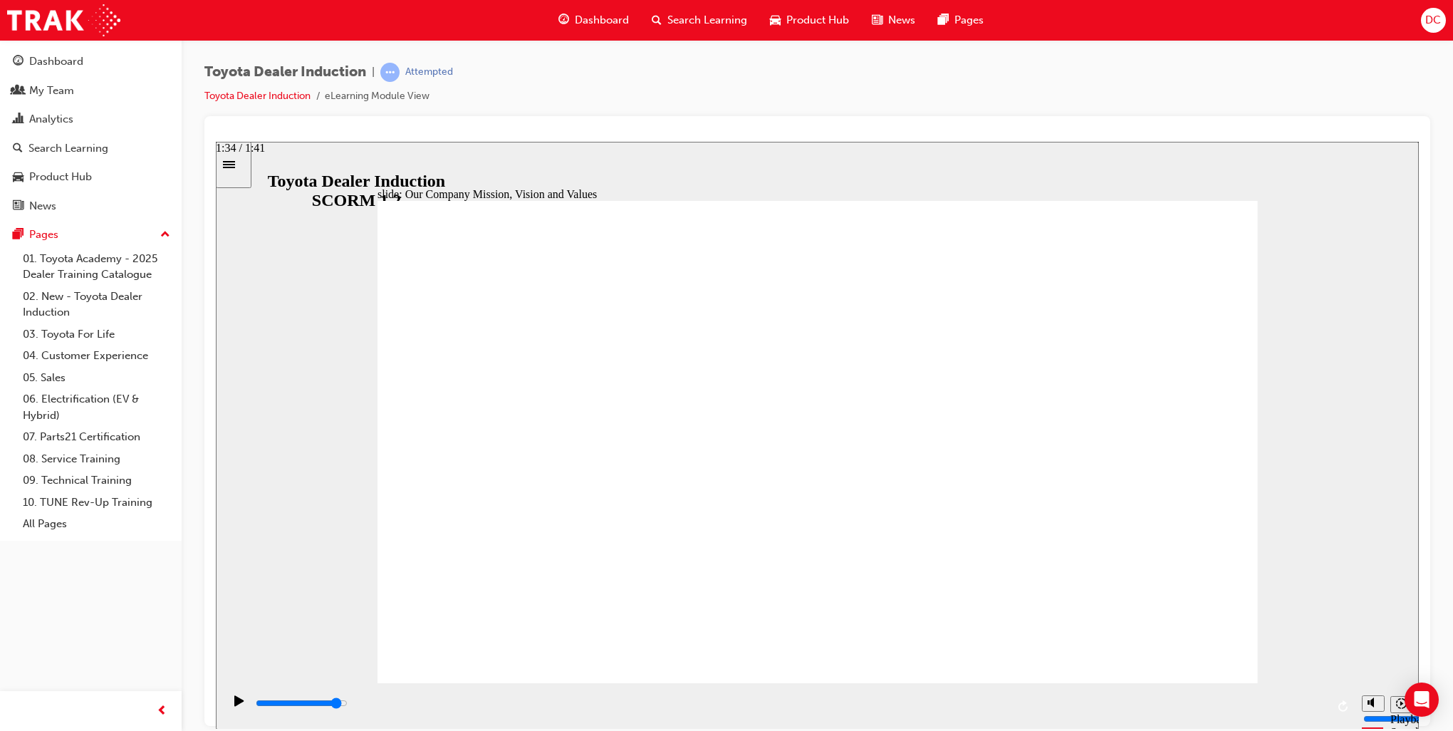
click at [1254, 702] on div "playback controls" at bounding box center [790, 703] width 1072 height 16
click at [348, 705] on input "slide progress" at bounding box center [302, 702] width 92 height 11
click at [348, 706] on input "slide progress" at bounding box center [302, 702] width 92 height 11
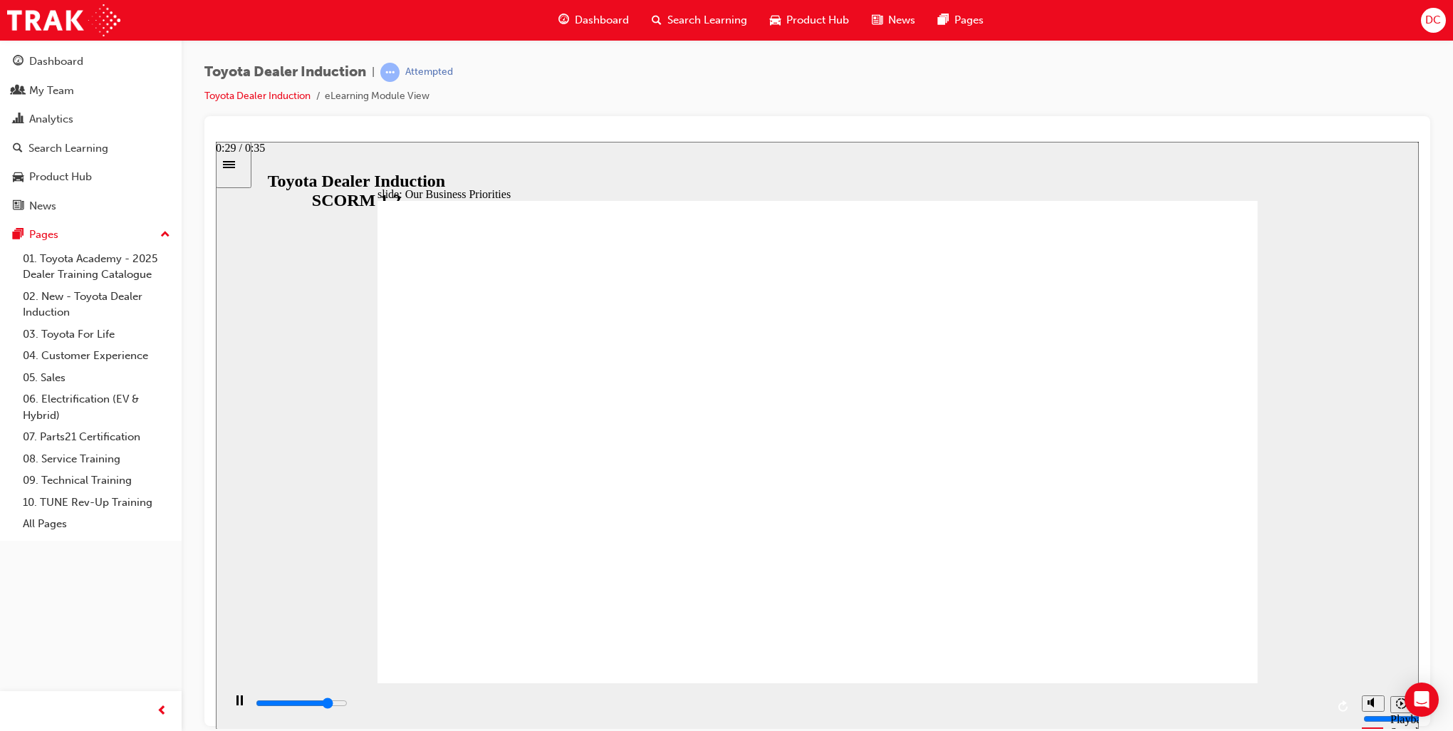
click at [1140, 704] on div "playback controls" at bounding box center [790, 703] width 1072 height 16
click at [1281, 707] on div "playback controls" at bounding box center [790, 703] width 1072 height 16
click at [707, 703] on div "playback controls" at bounding box center [790, 703] width 1072 height 16
click at [839, 707] on div "playback controls" at bounding box center [790, 703] width 1072 height 16
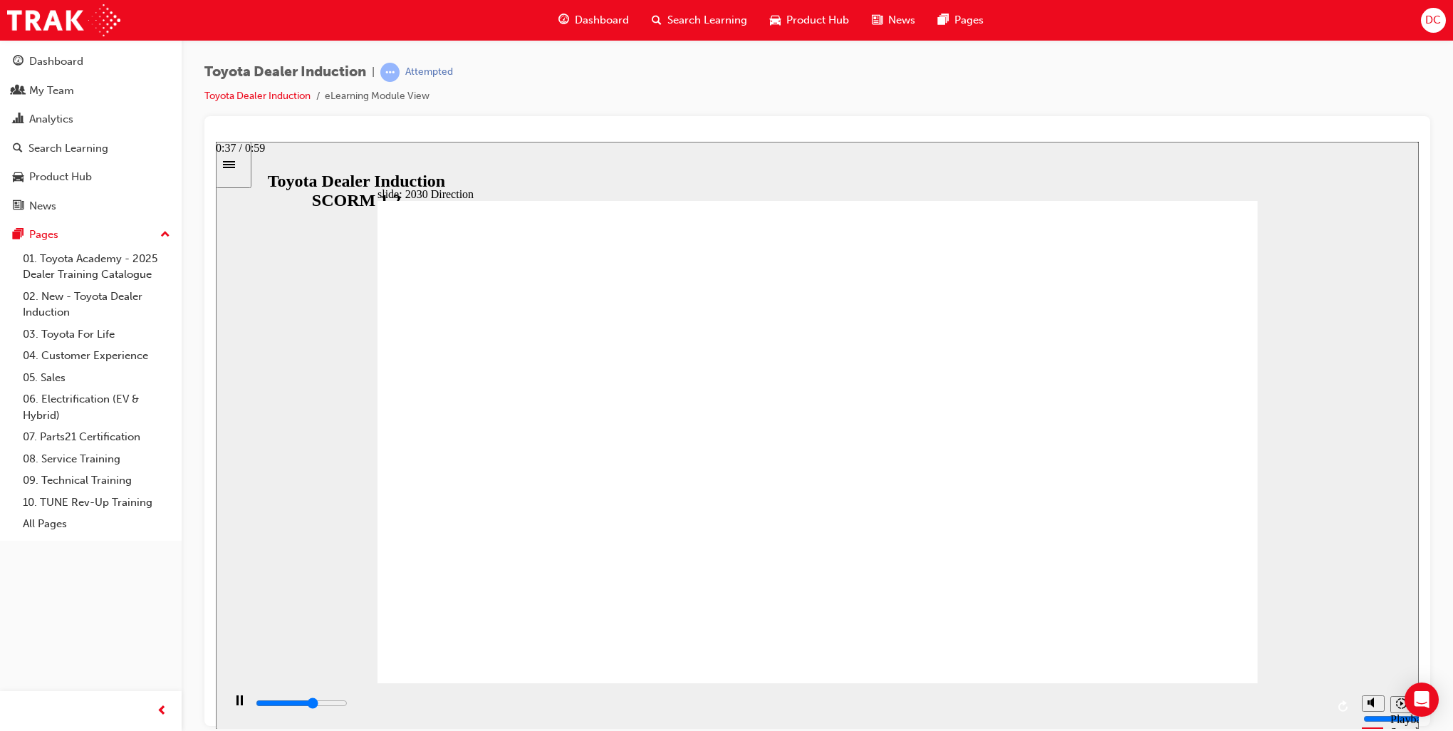
click at [935, 702] on div "playback controls" at bounding box center [790, 703] width 1072 height 16
click at [1094, 704] on div "playback controls" at bounding box center [790, 703] width 1072 height 16
type input "5000"
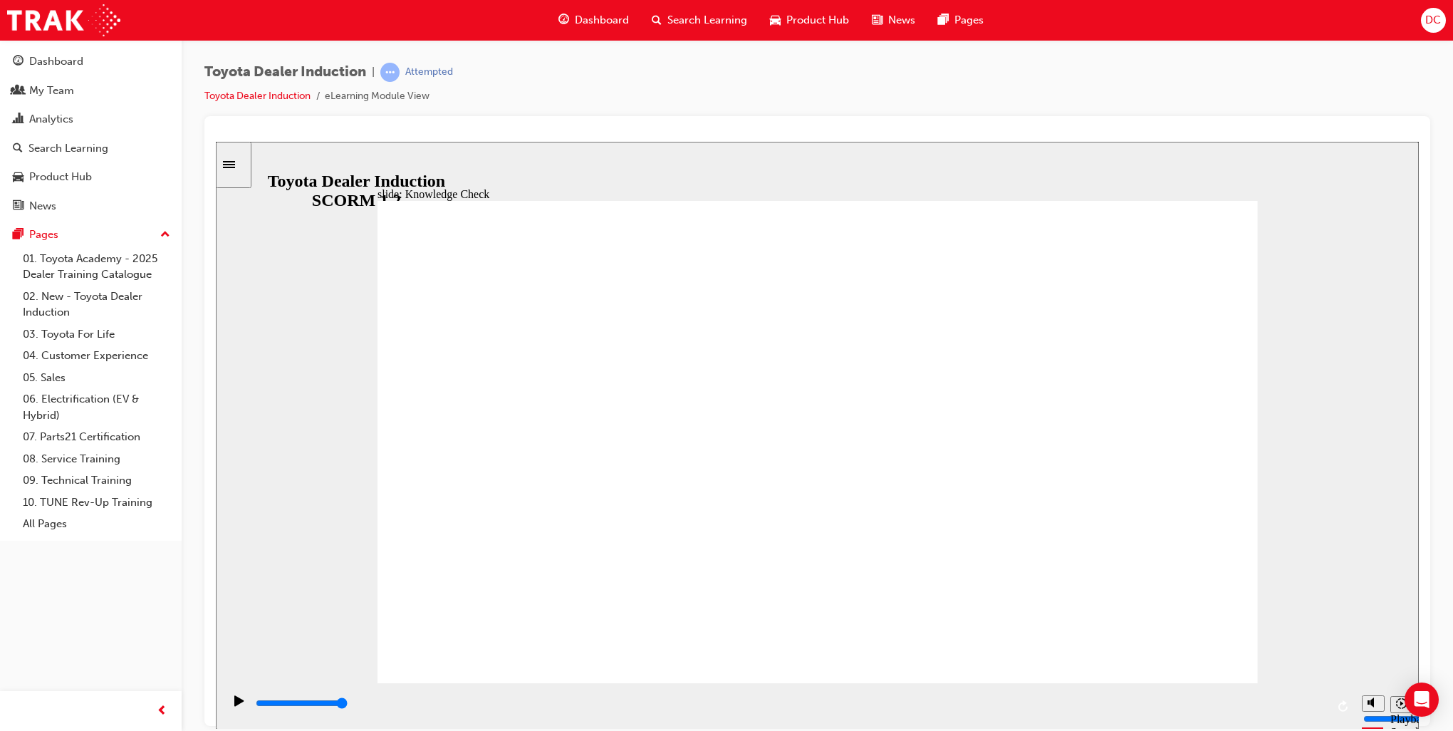
type input "v"
type input "vi"
type input "vis"
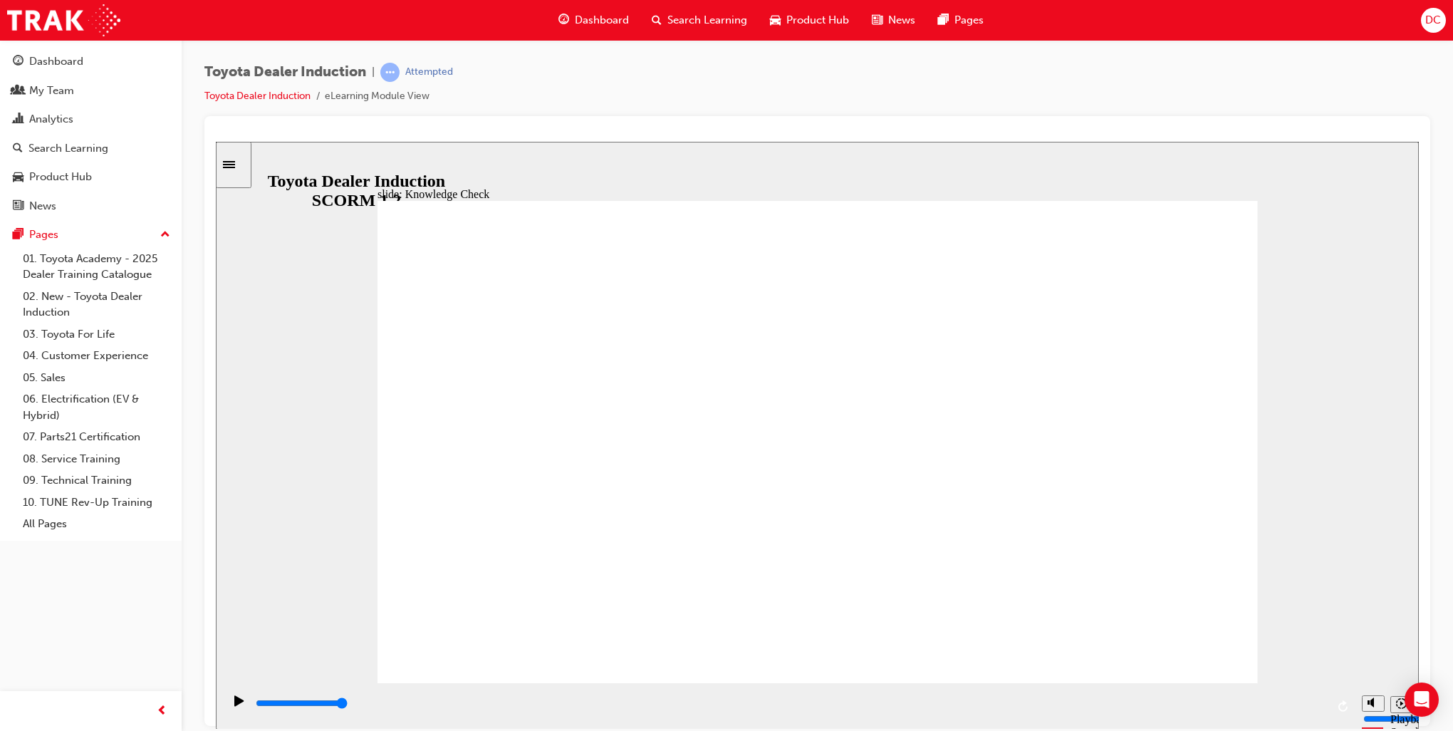
type input "vis"
type input "visi"
type input "visio"
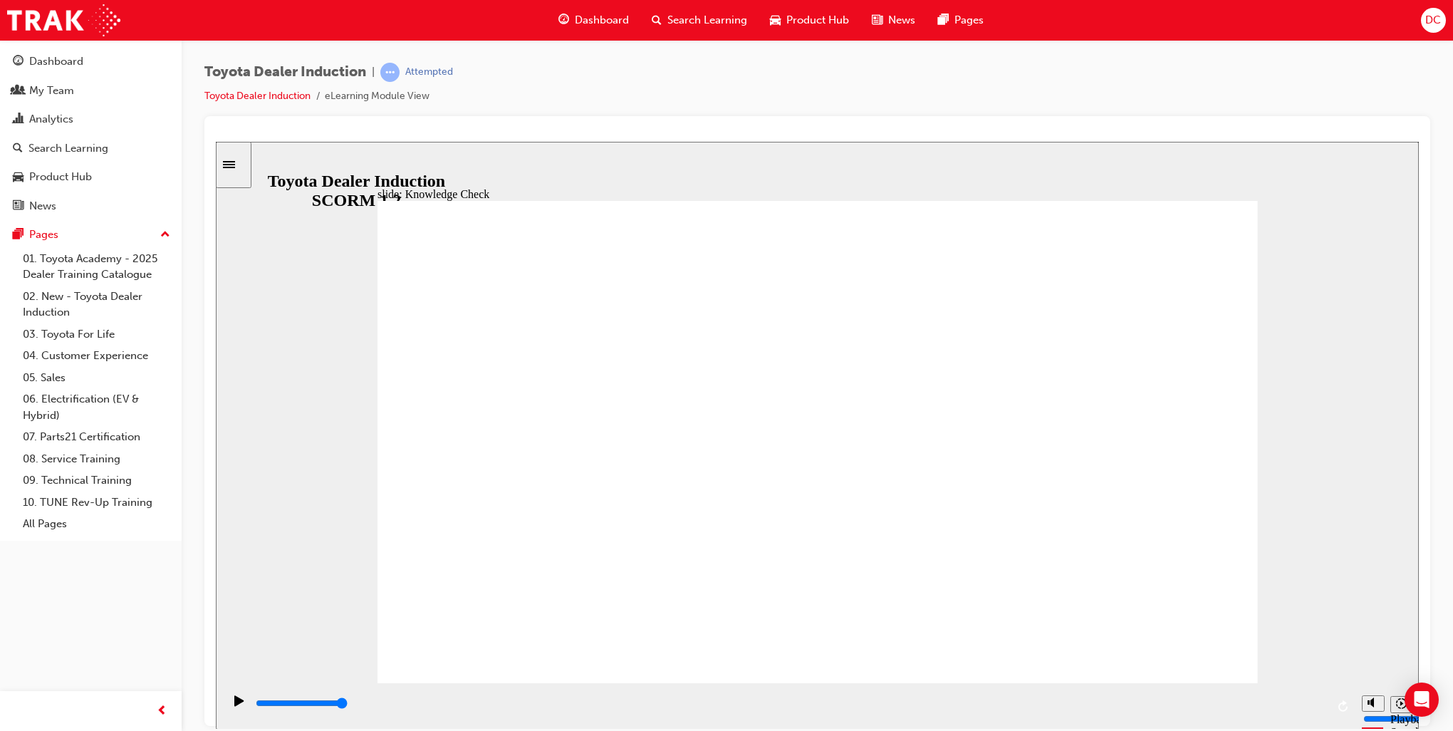
type input "vision"
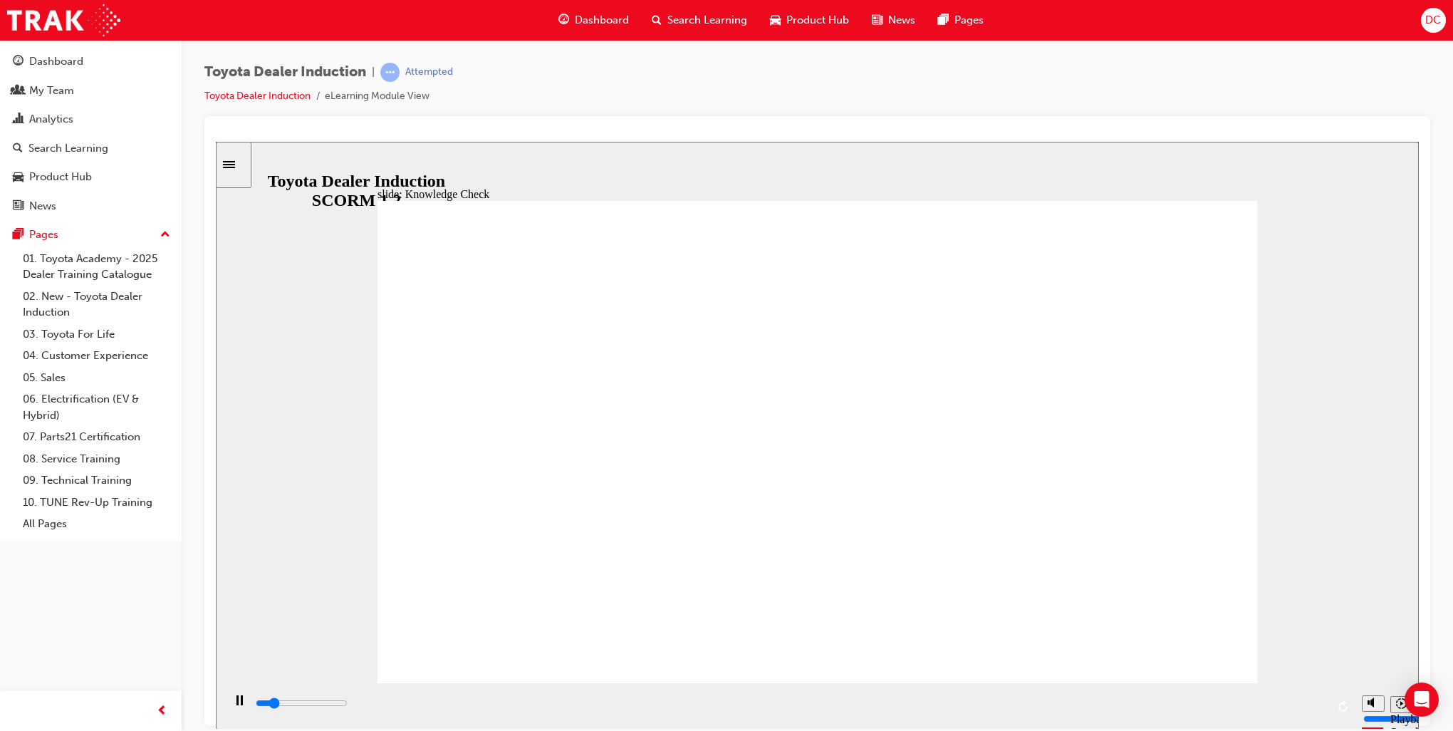
type input "800"
type input "vision"
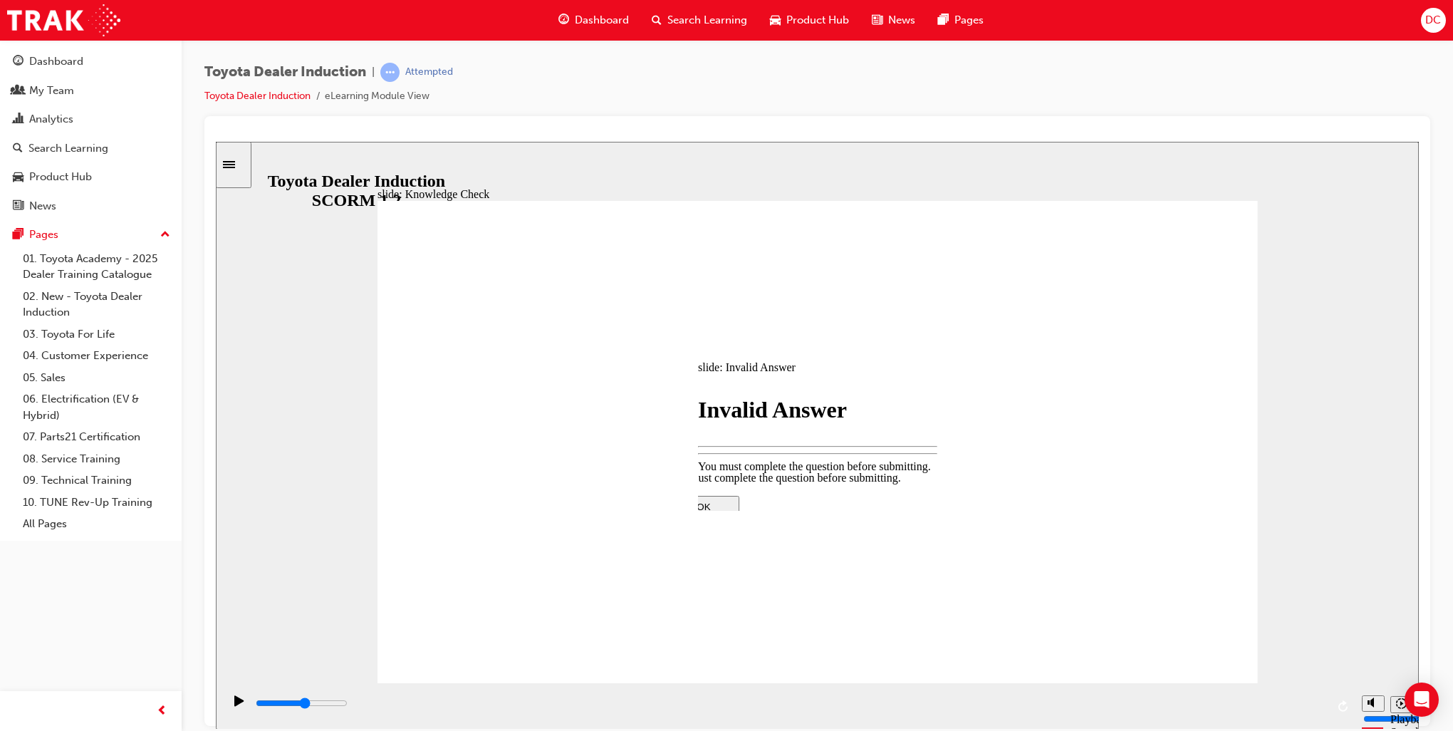
type input "2700"
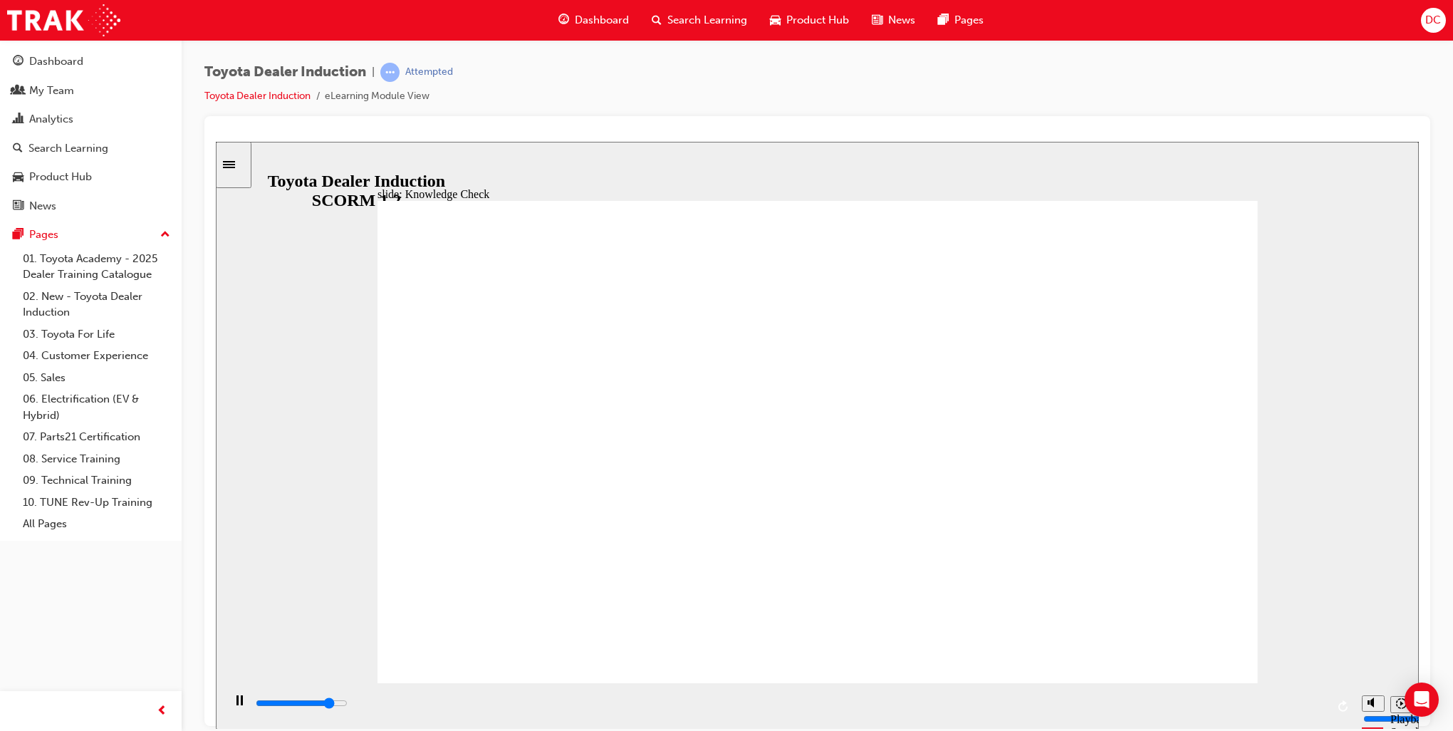
type input "800"
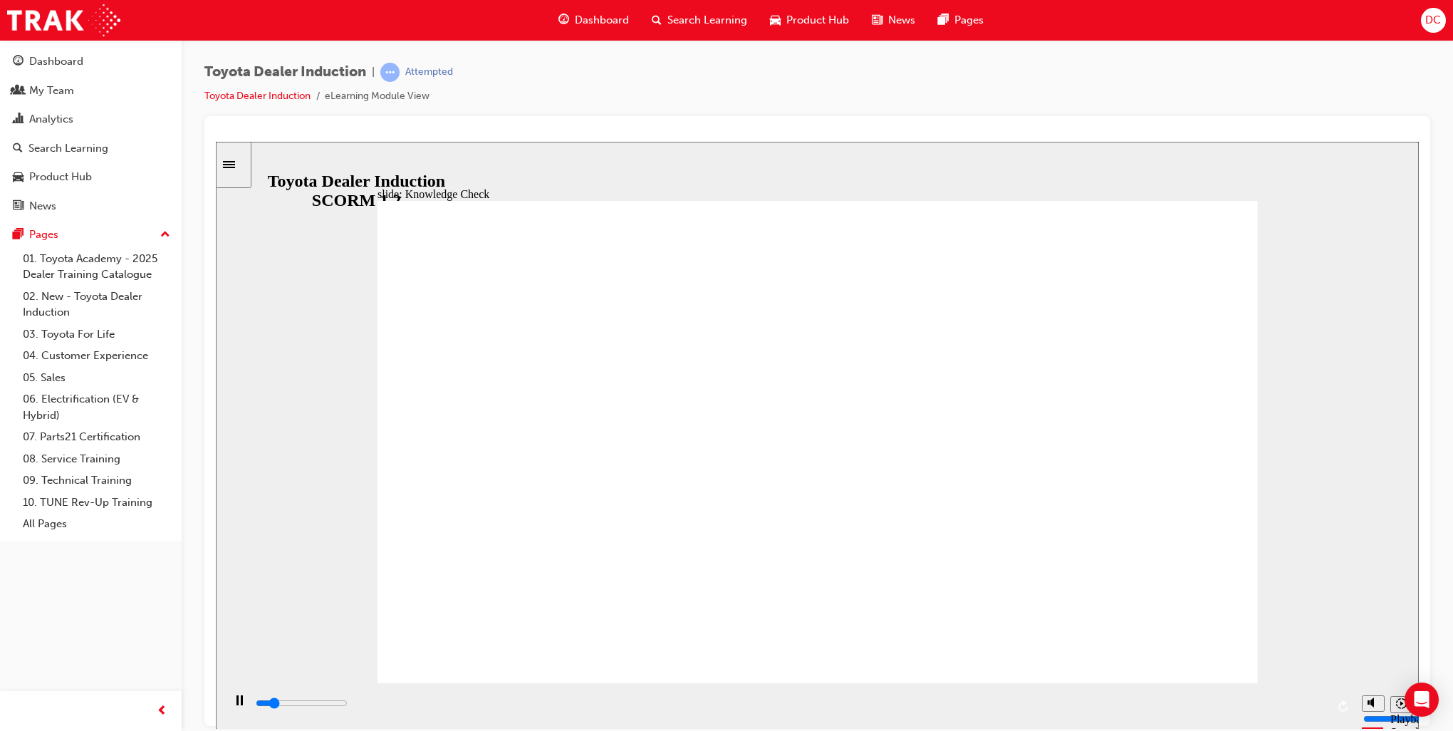
type input "vision"
type input "800"
type input "vision"
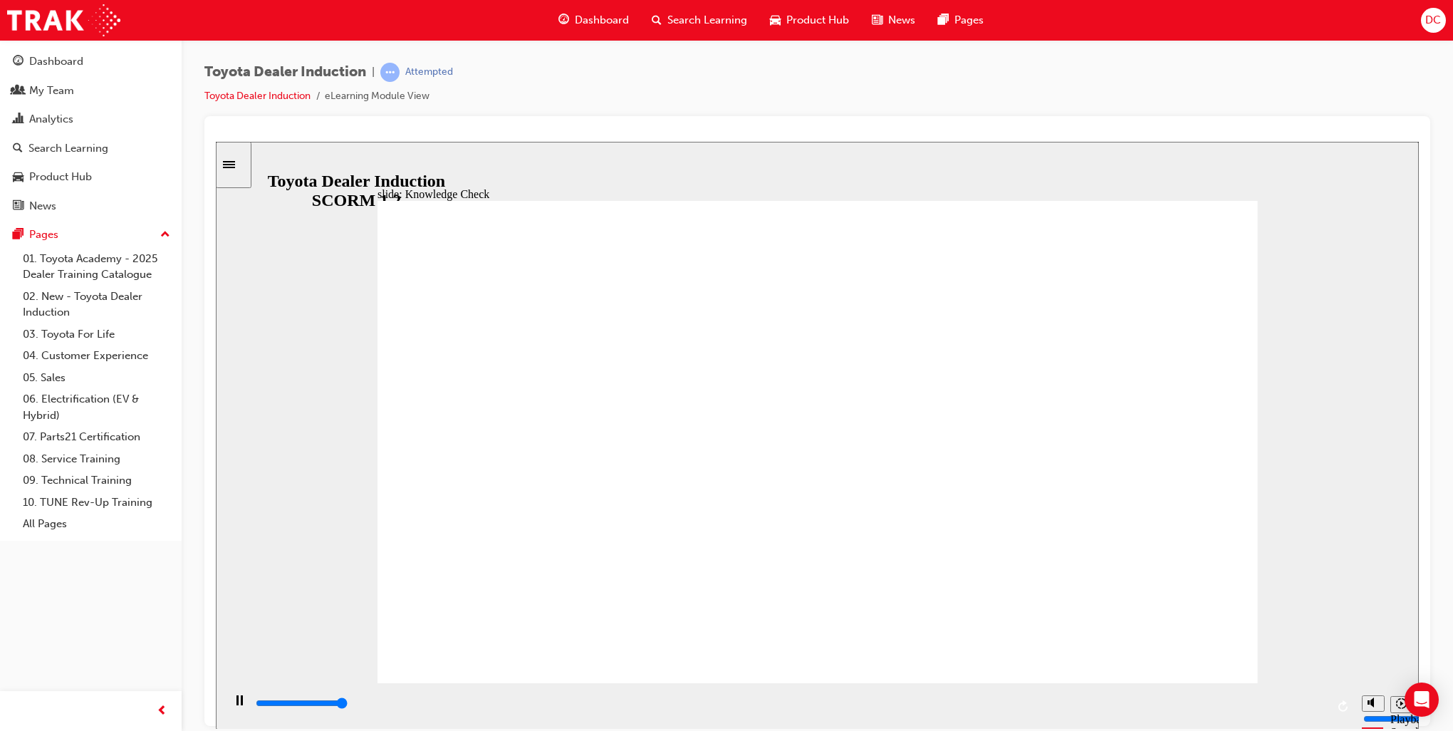
type input "5000"
drag, startPoint x: 569, startPoint y: 457, endPoint x: 632, endPoint y: 462, distance: 62.9
type input "v"
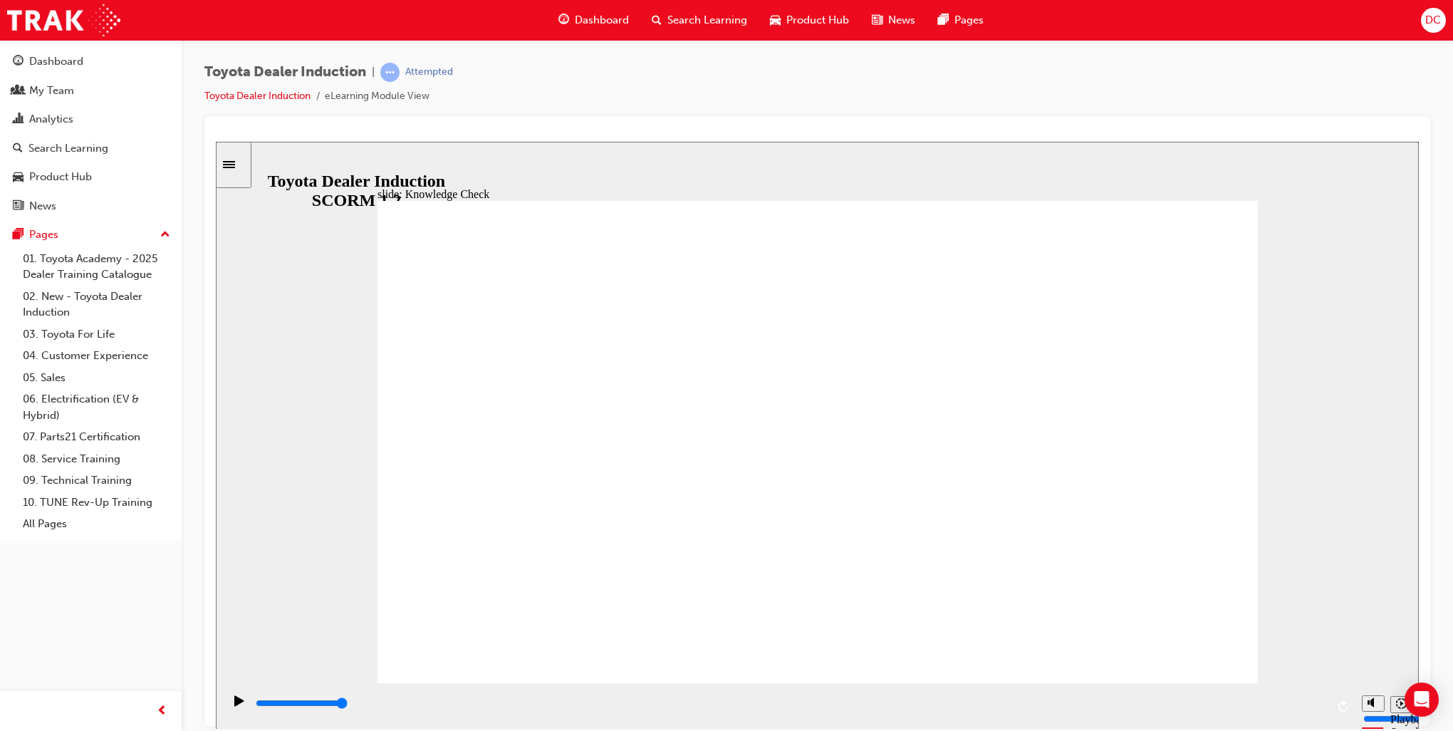
type input "5000"
type input "P"
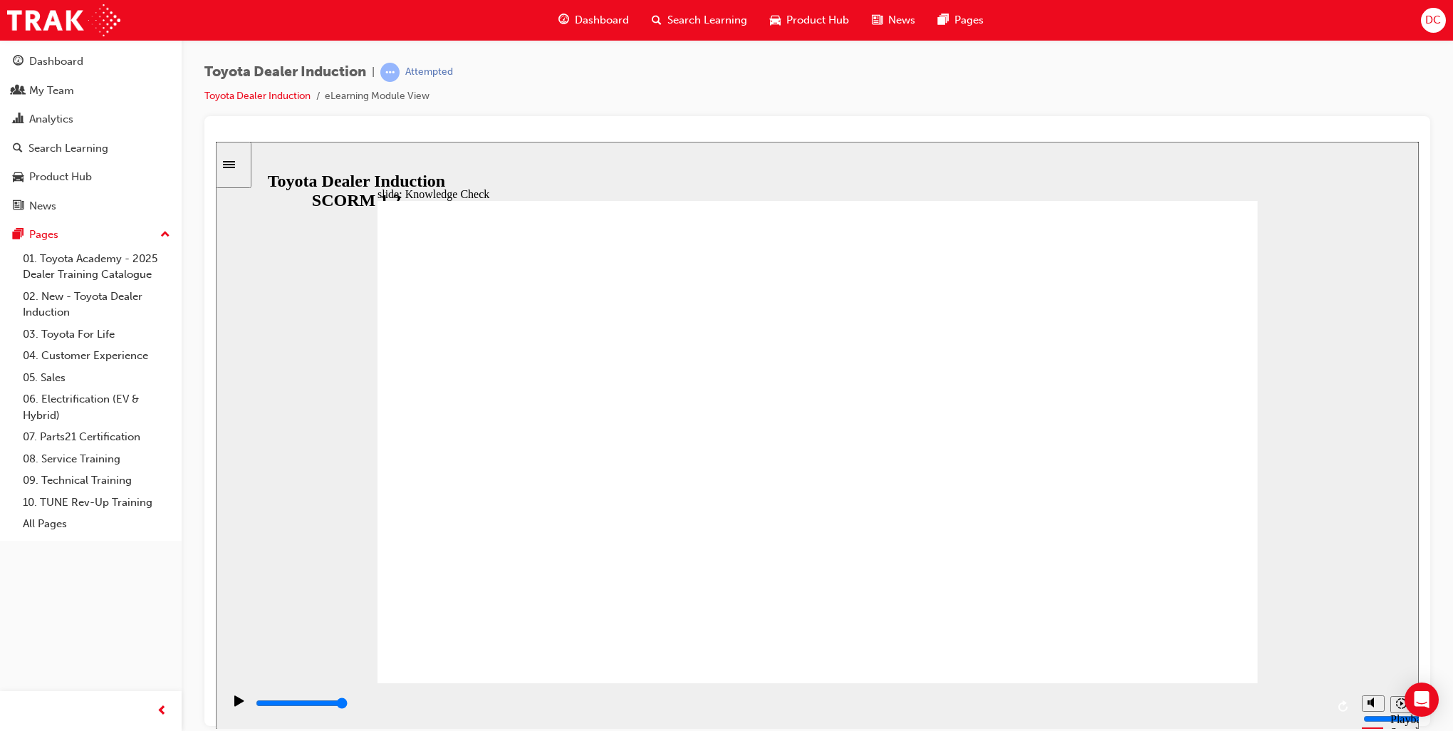
type input "P"
type input "Pr"
type input "Pro"
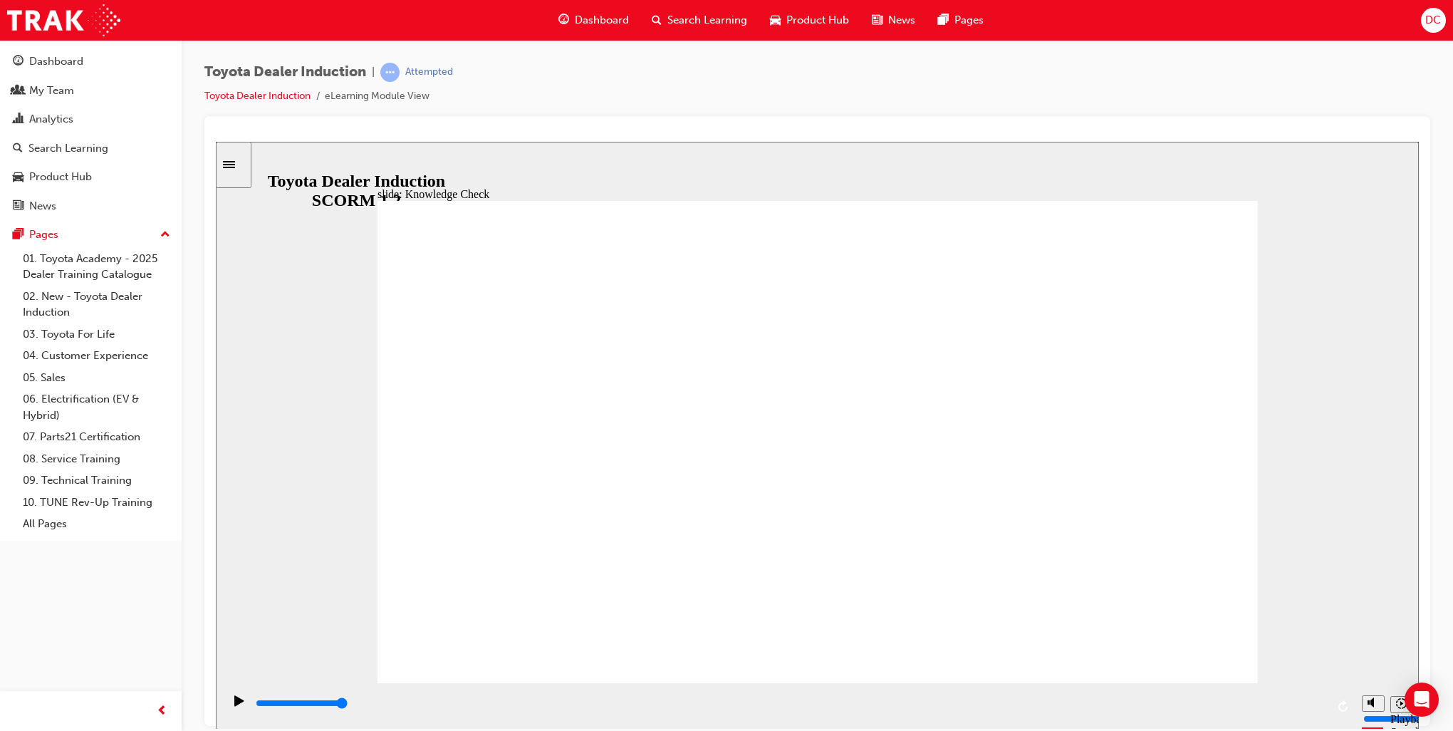
type input "Prod"
type input "Produ"
type input "Produc"
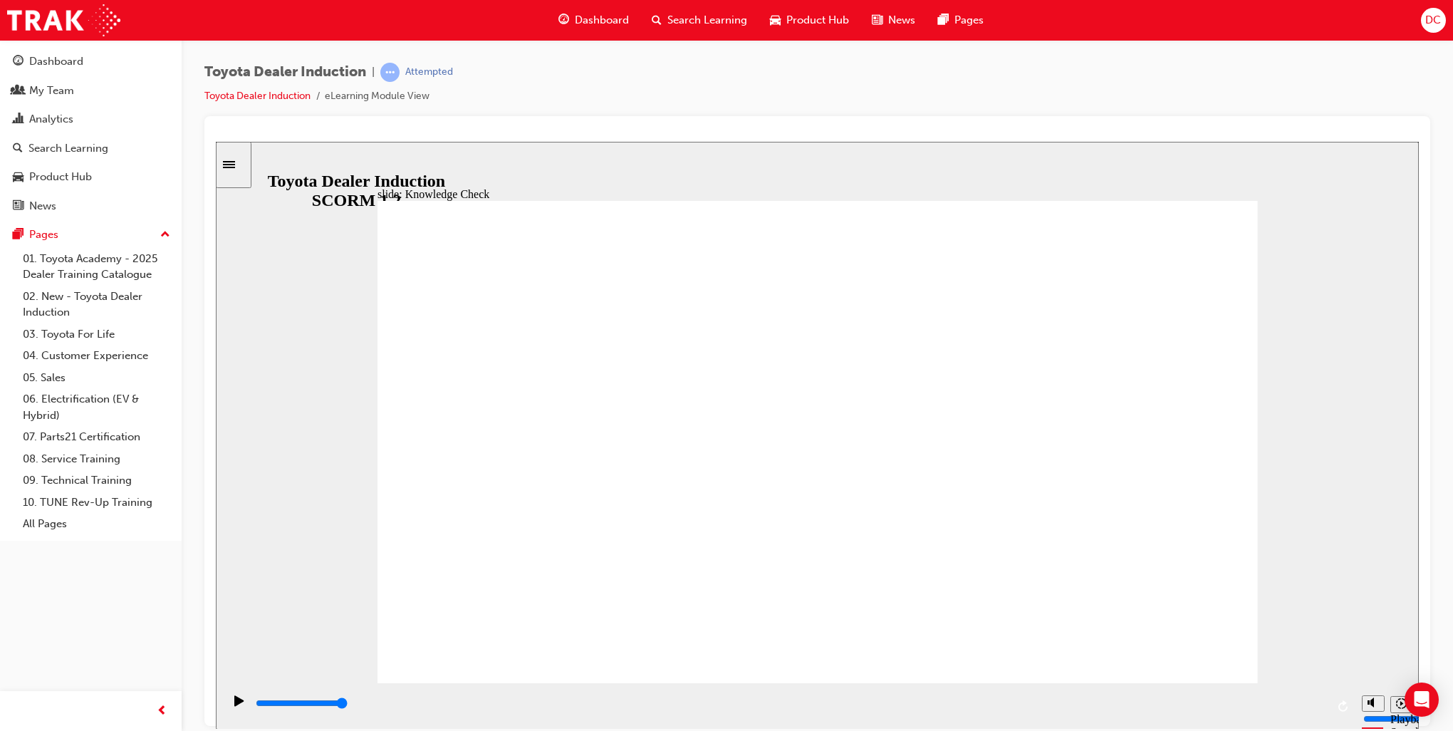
type input "Produc"
type input "Produci"
type input "Producin"
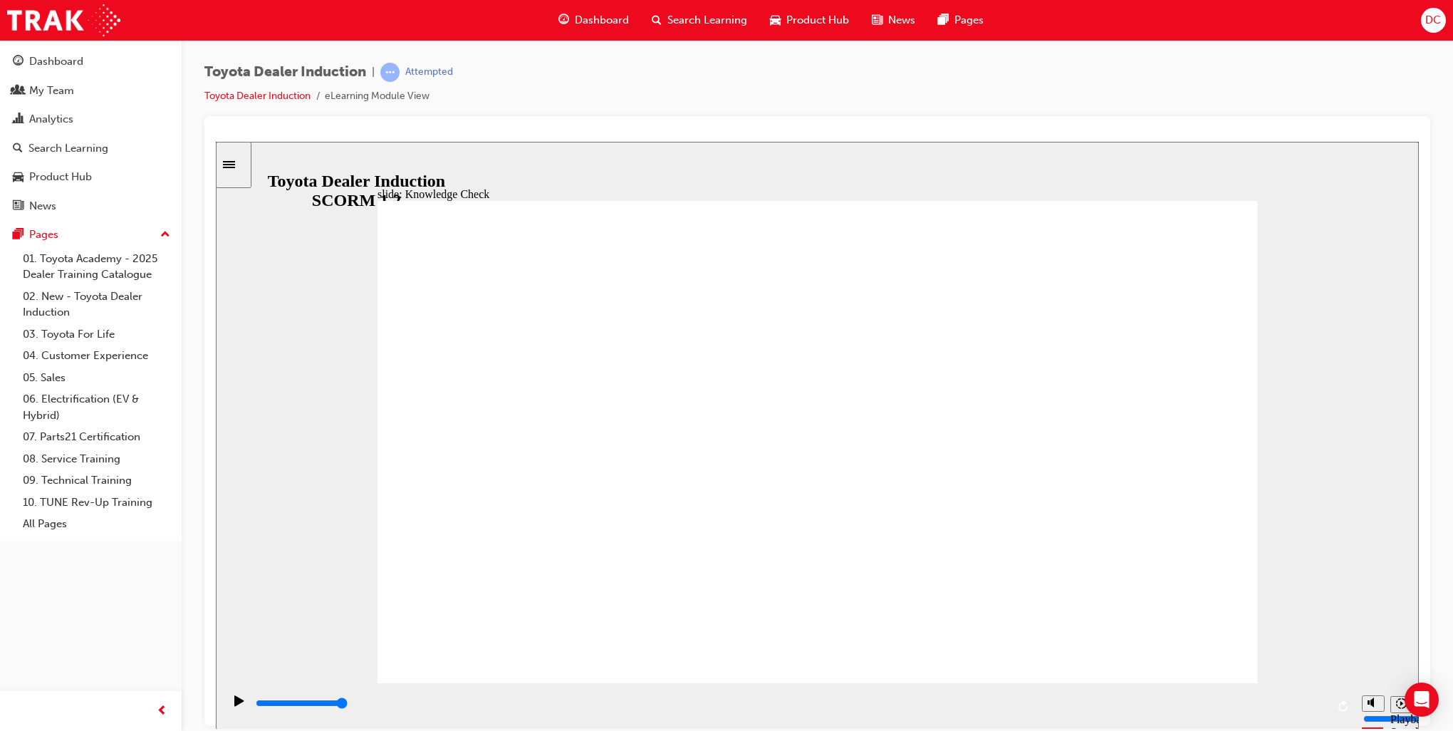
type input "Producing"
type input "Producing v"
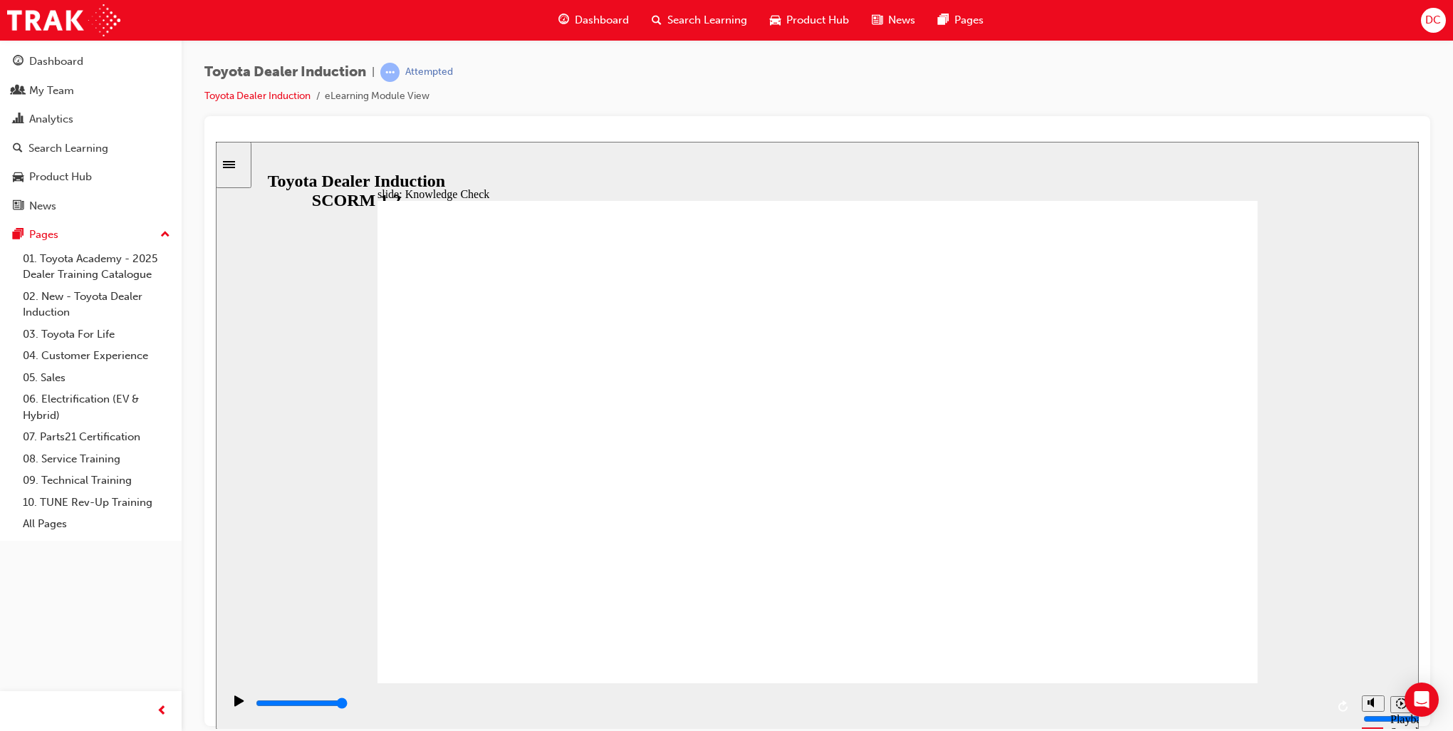
type input "Producing v"
type input "Producing vi"
type input "Producing vio"
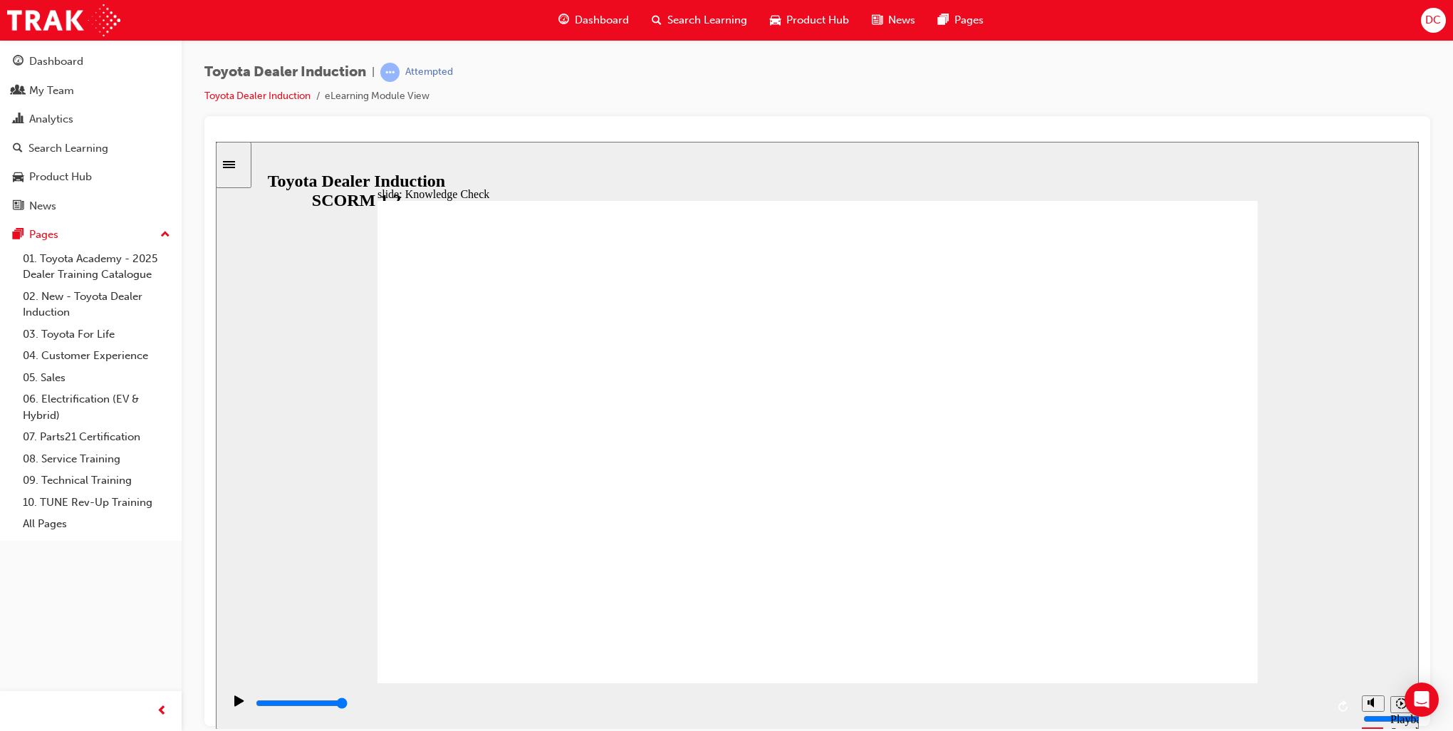
type input "Producing vion"
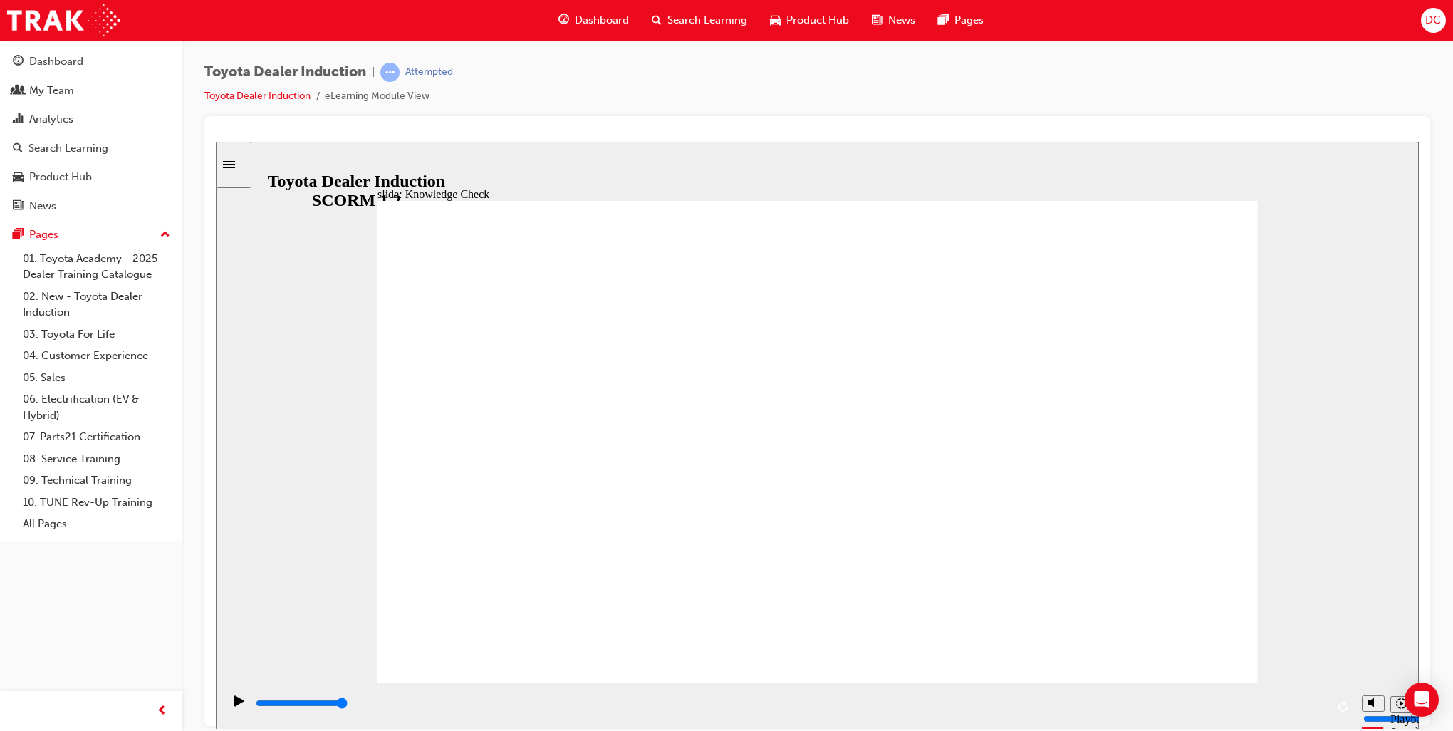
type input "Producing vion"
type input "Producing vio"
type input "Producing vi"
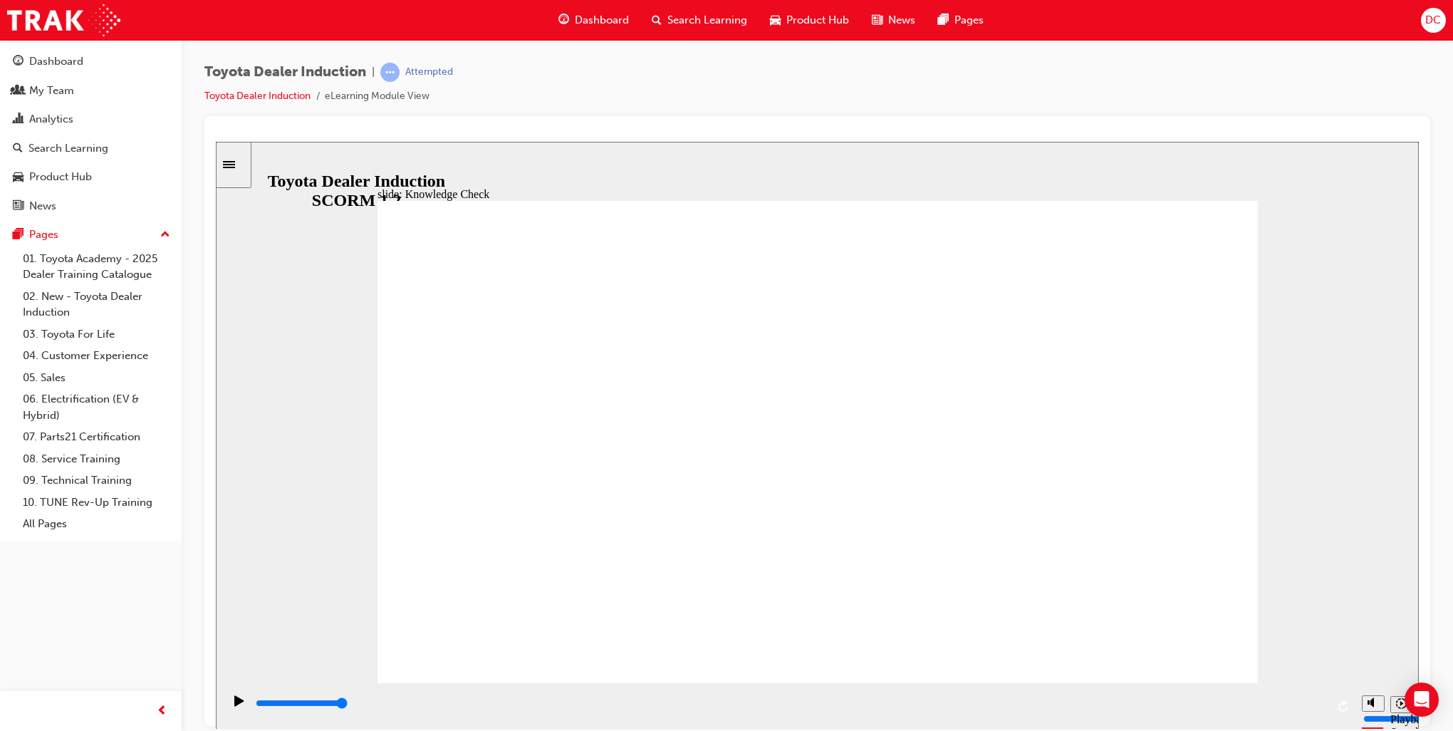
type input "Producing vis"
type input "Producing visi"
type input "Producing visio"
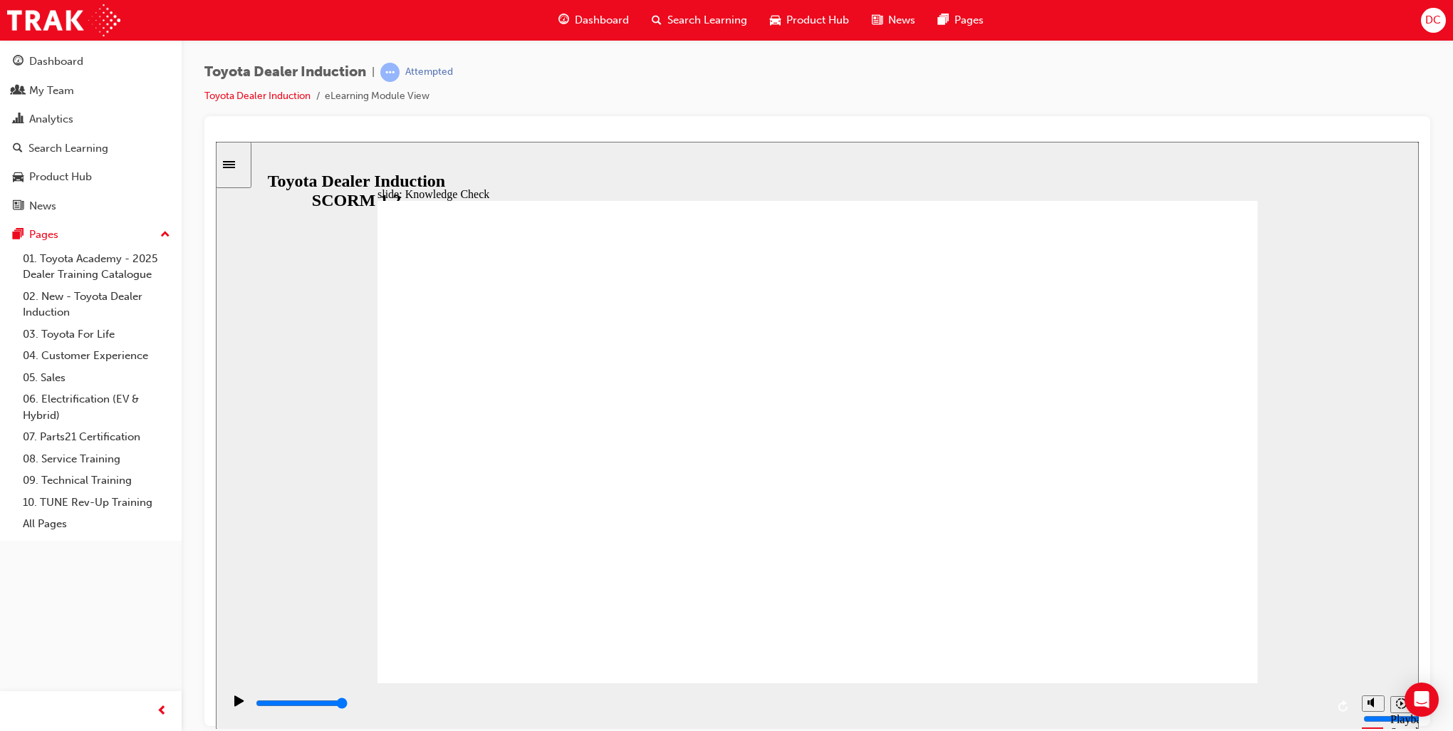
type input "Producing visio"
type input "Producing vision"
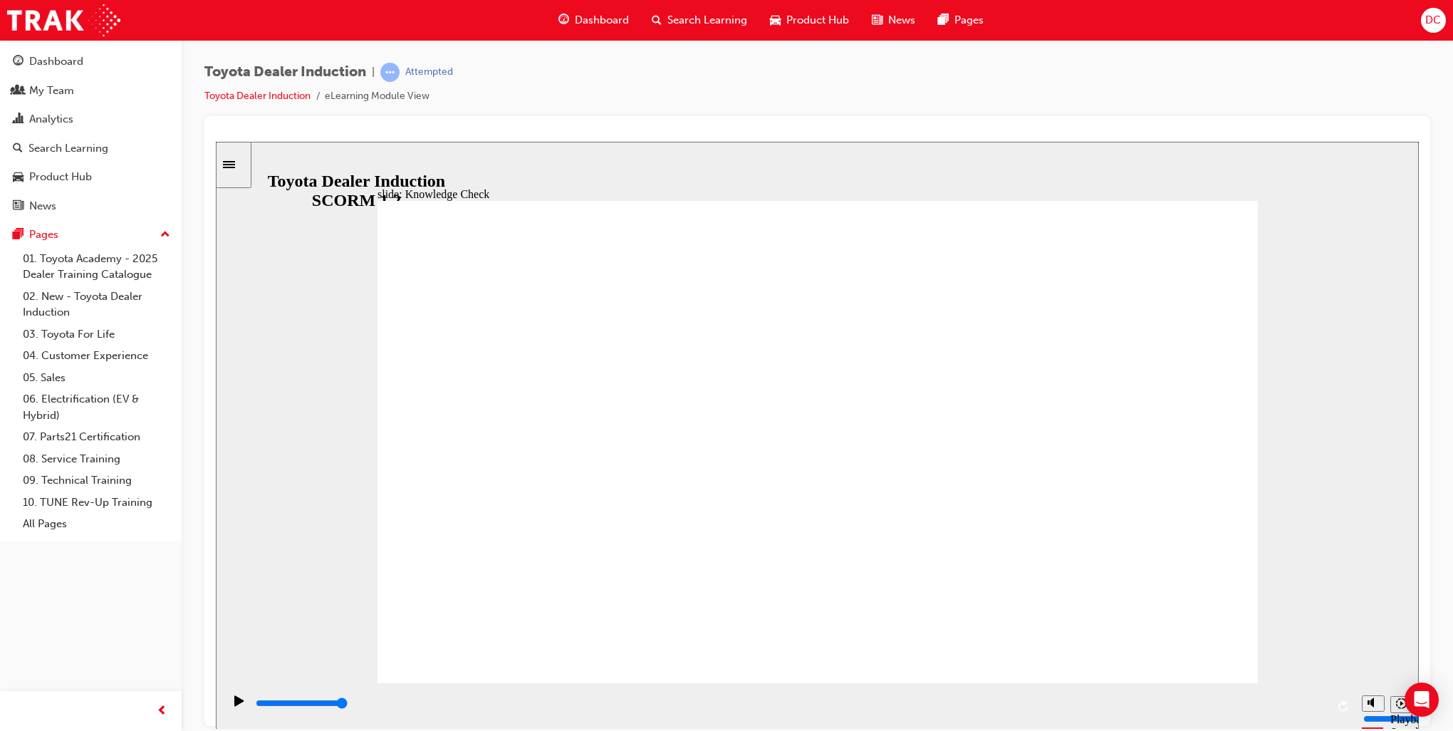
type input "Producing vision f"
type input "Producing vision fo"
type input "Producing vision for"
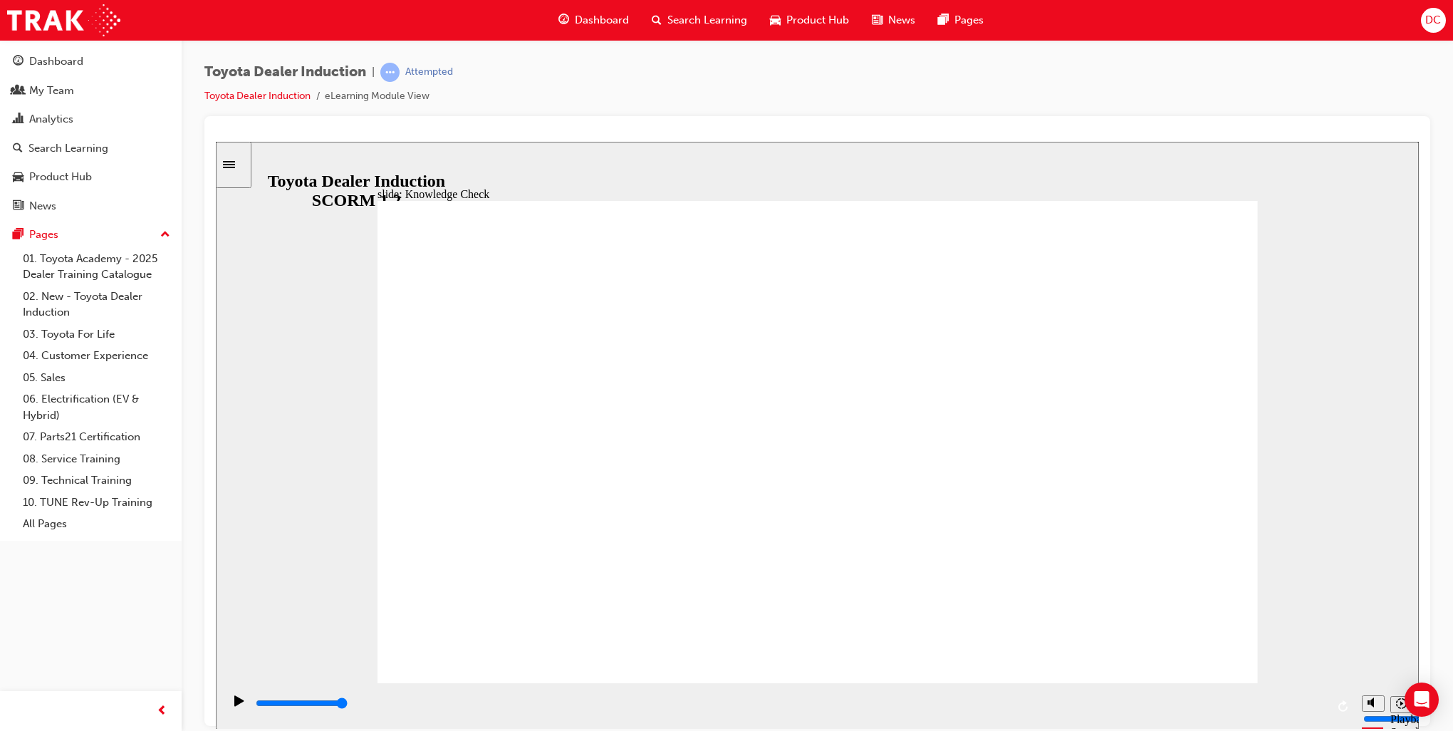
type input "Producing vision for"
type input "Producing vision for a"
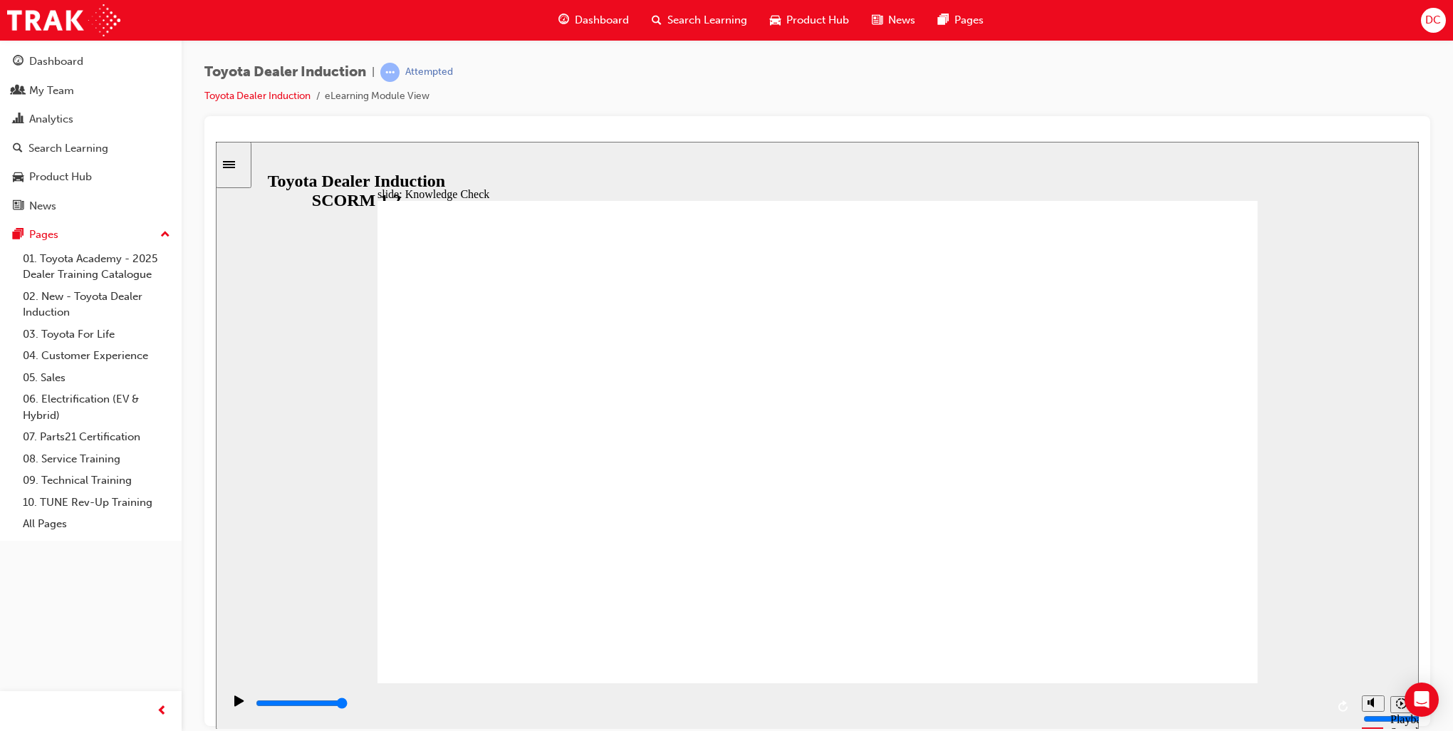
type input "Producing vision for al"
type input "Producing vision for all"
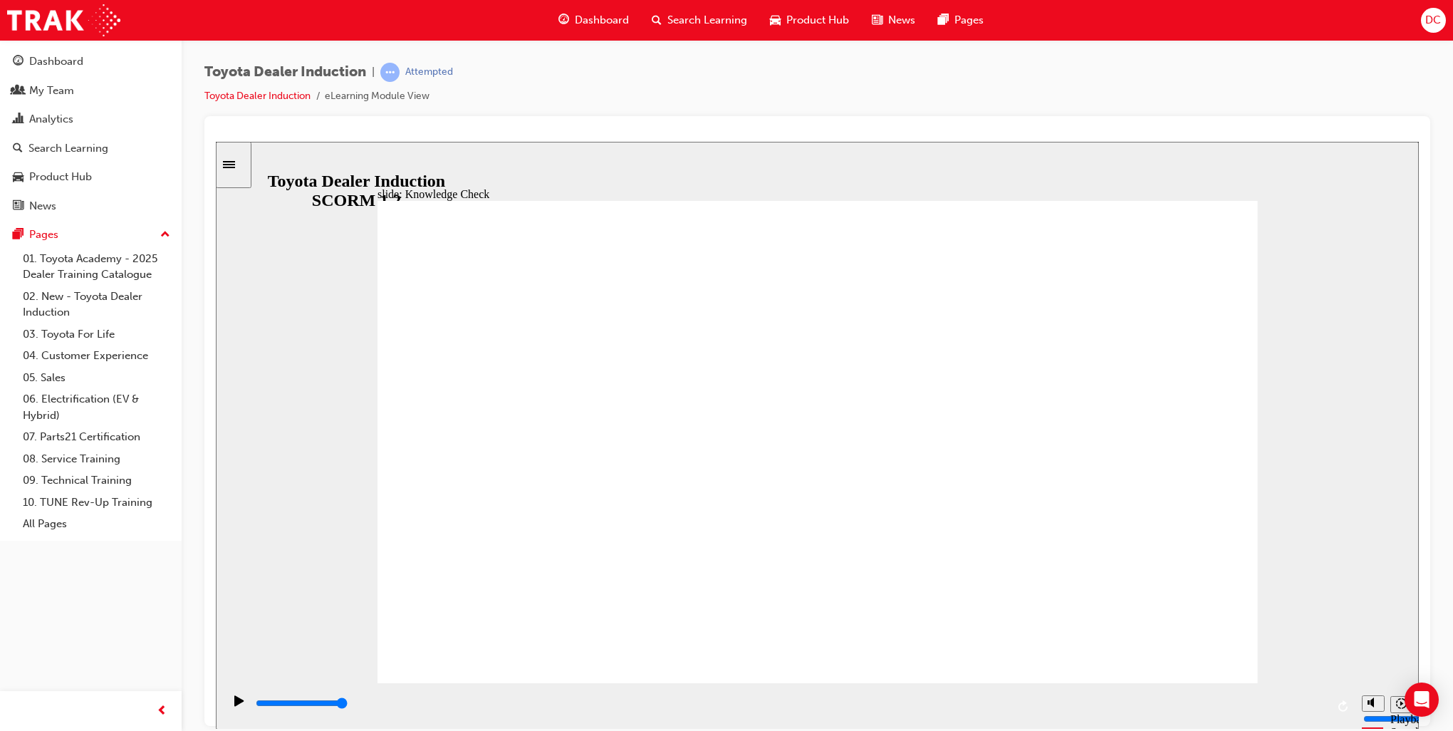
type input "Producing vision for all"
type input "5000"
type input "s"
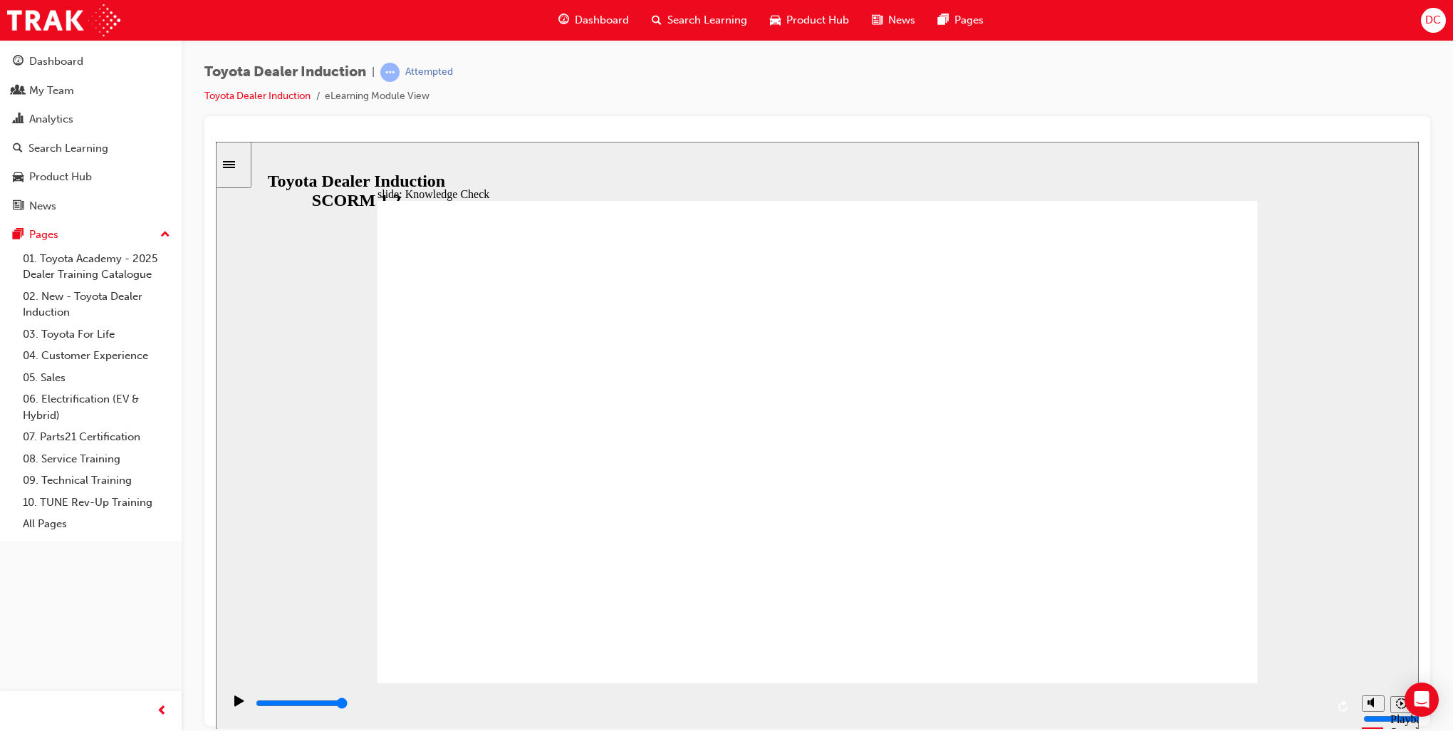
type input "s"
type input "se"
type input "see"
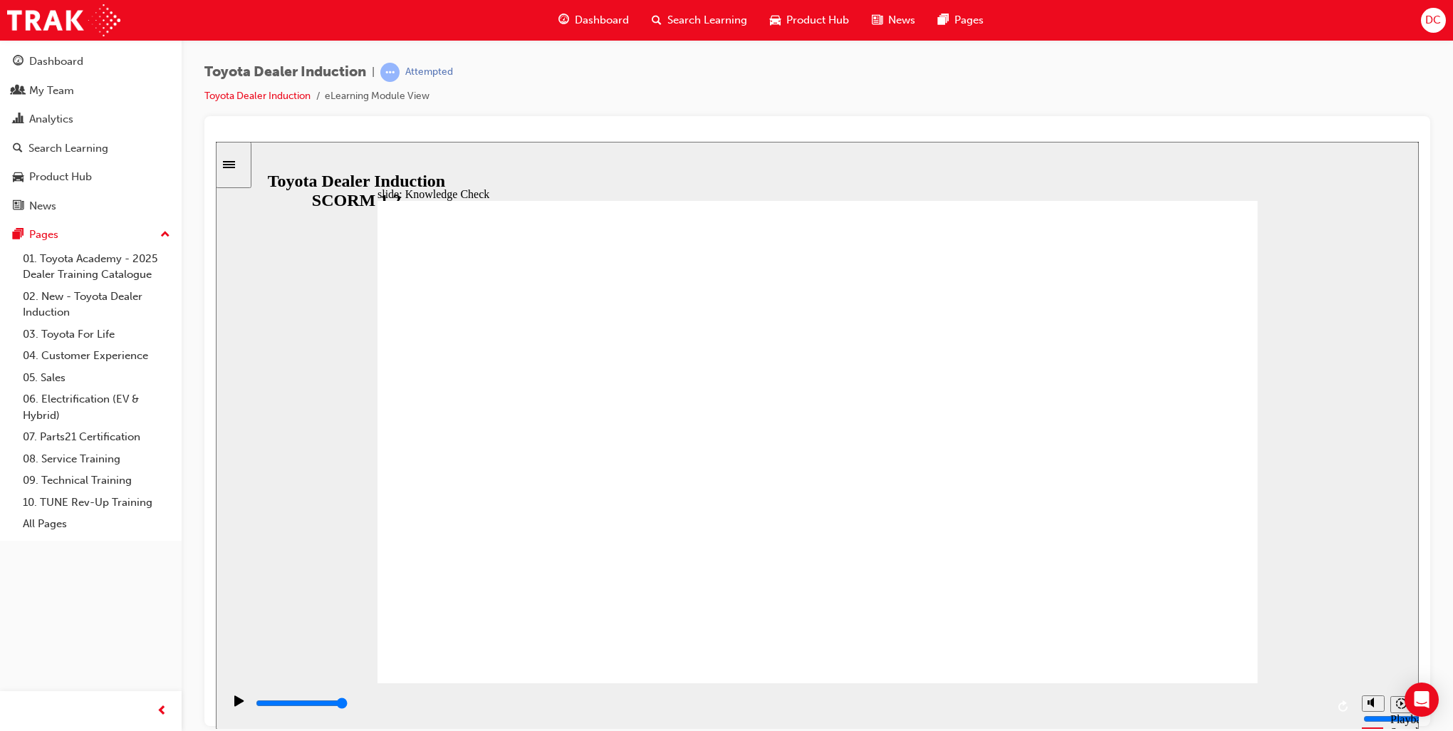
type input "seen"
type input "6500"
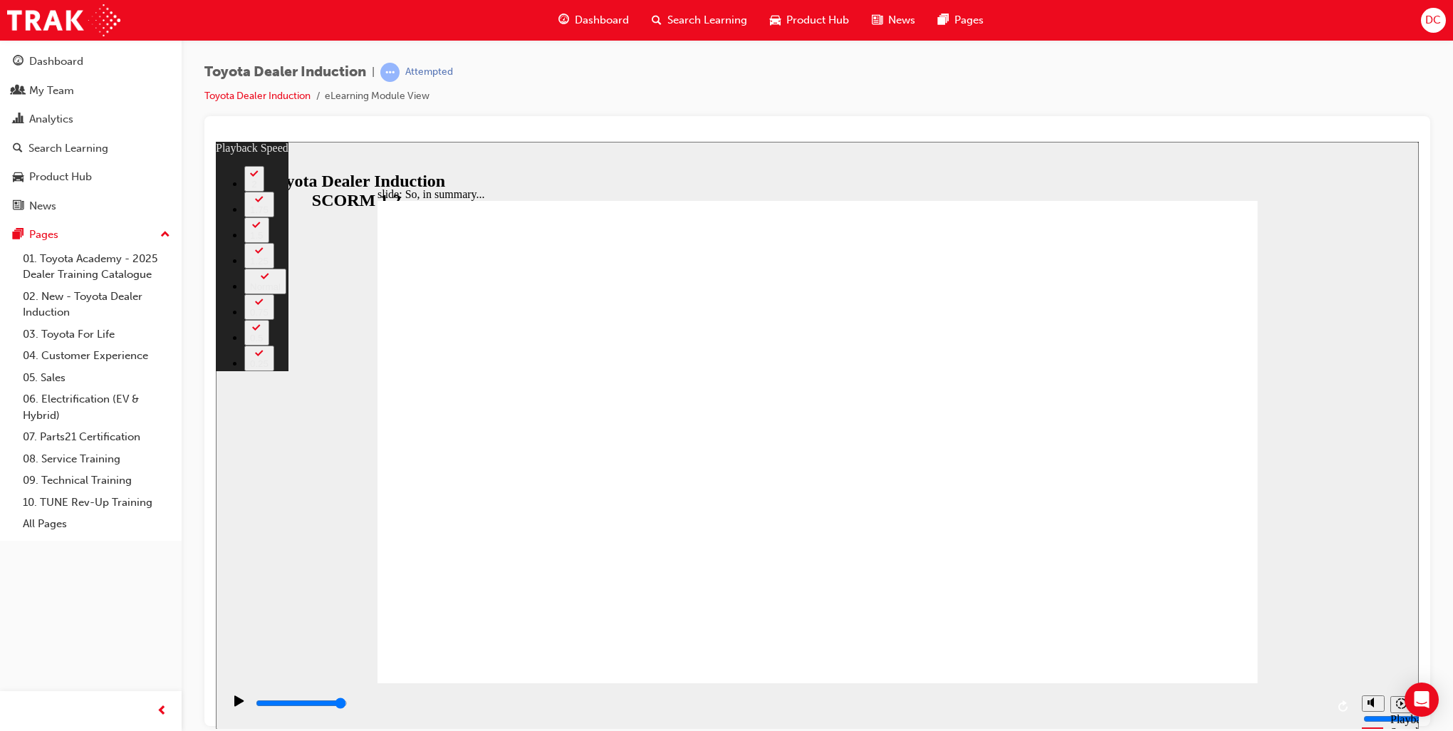
drag, startPoint x: 1213, startPoint y: 212, endPoint x: 1188, endPoint y: 232, distance: 31.8
type input "128"
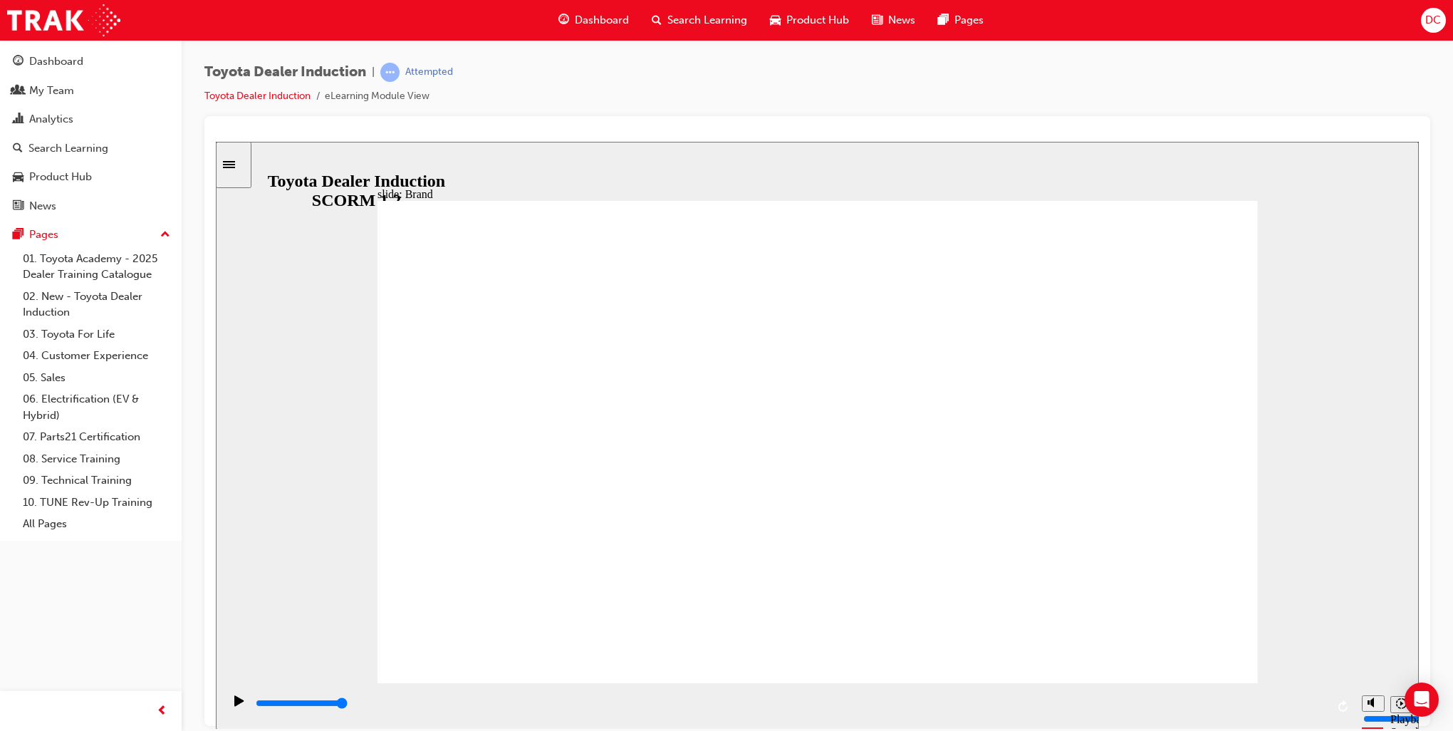
click at [385, 707] on div "playback controls" at bounding box center [790, 703] width 1072 height 16
click at [495, 702] on div "playback controls" at bounding box center [790, 703] width 1072 height 16
click at [348, 704] on input "slide progress" at bounding box center [302, 702] width 92 height 11
click at [953, 701] on div "playback controls" at bounding box center [790, 703] width 1072 height 16
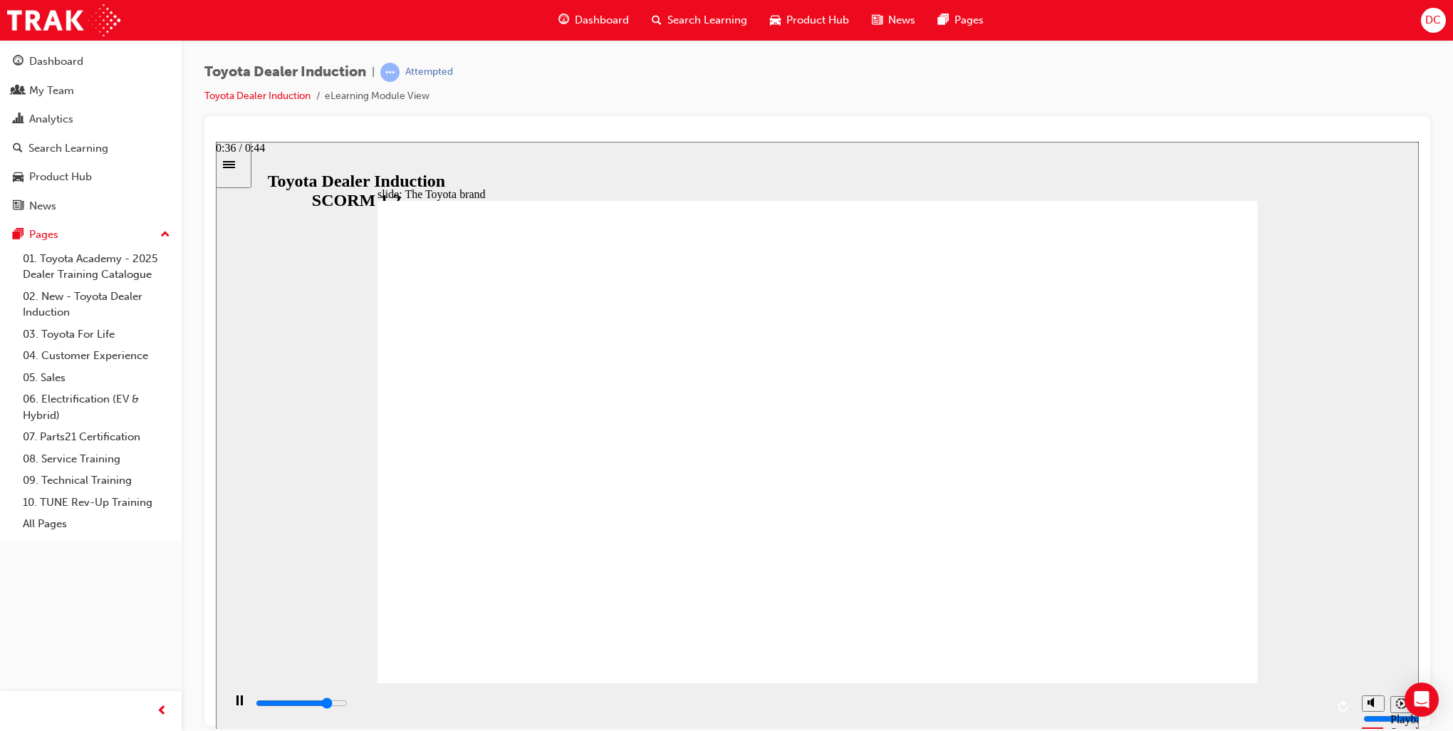
click at [1131, 701] on div "playback controls" at bounding box center [790, 703] width 1072 height 16
click at [348, 705] on input "slide progress" at bounding box center [302, 702] width 92 height 11
click at [348, 706] on input "slide progress" at bounding box center [302, 702] width 92 height 11
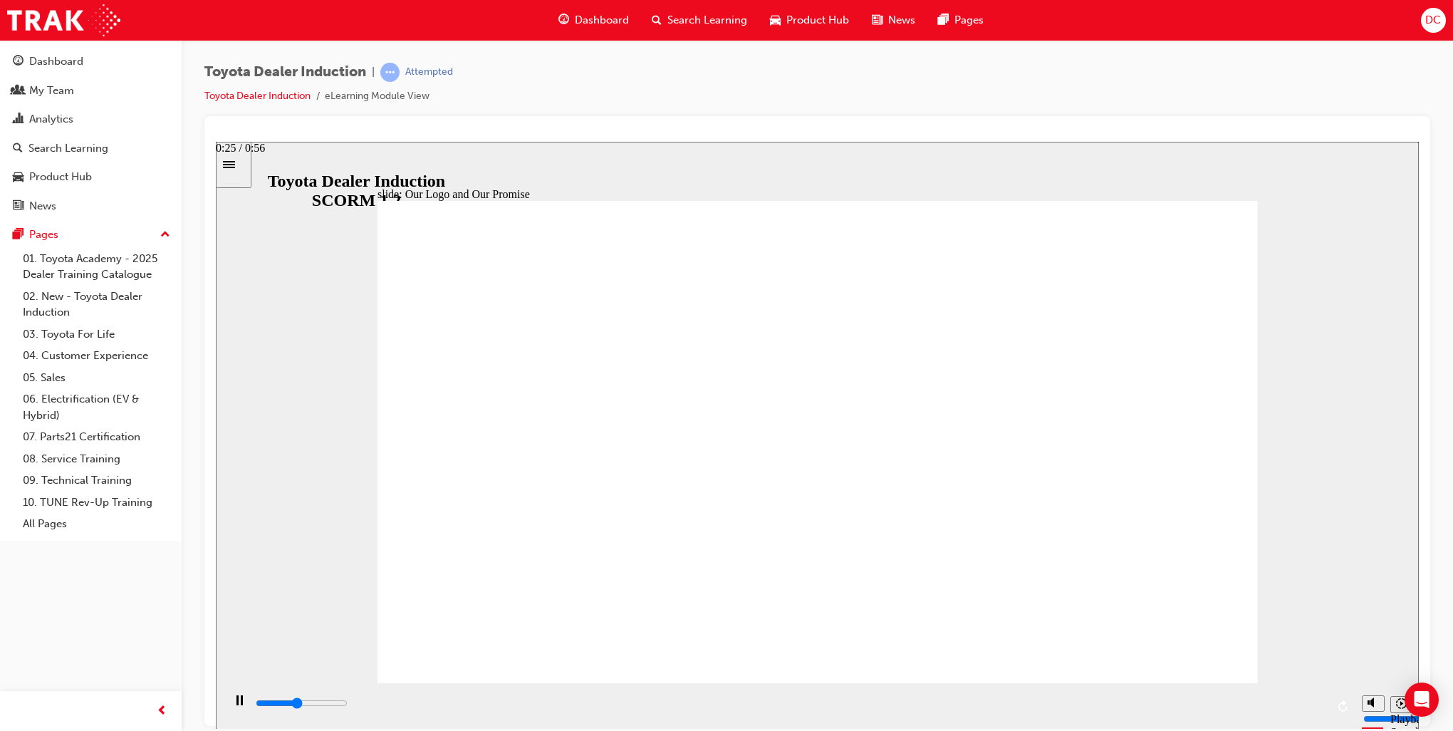
click at [348, 704] on input "slide progress" at bounding box center [302, 702] width 92 height 11
click at [348, 705] on input "slide progress" at bounding box center [302, 702] width 92 height 11
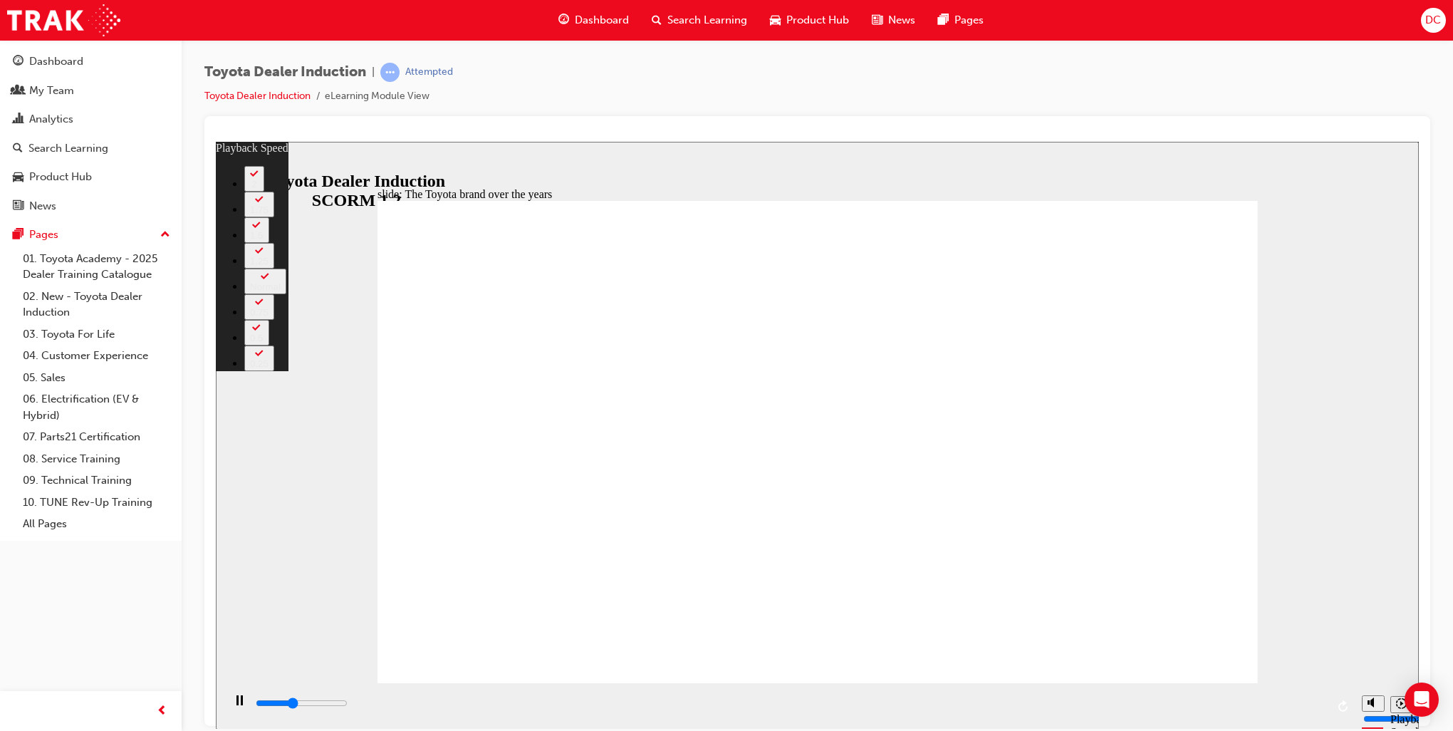
type input "3300"
type input "0"
type input "3600"
type input "1"
type input "3900"
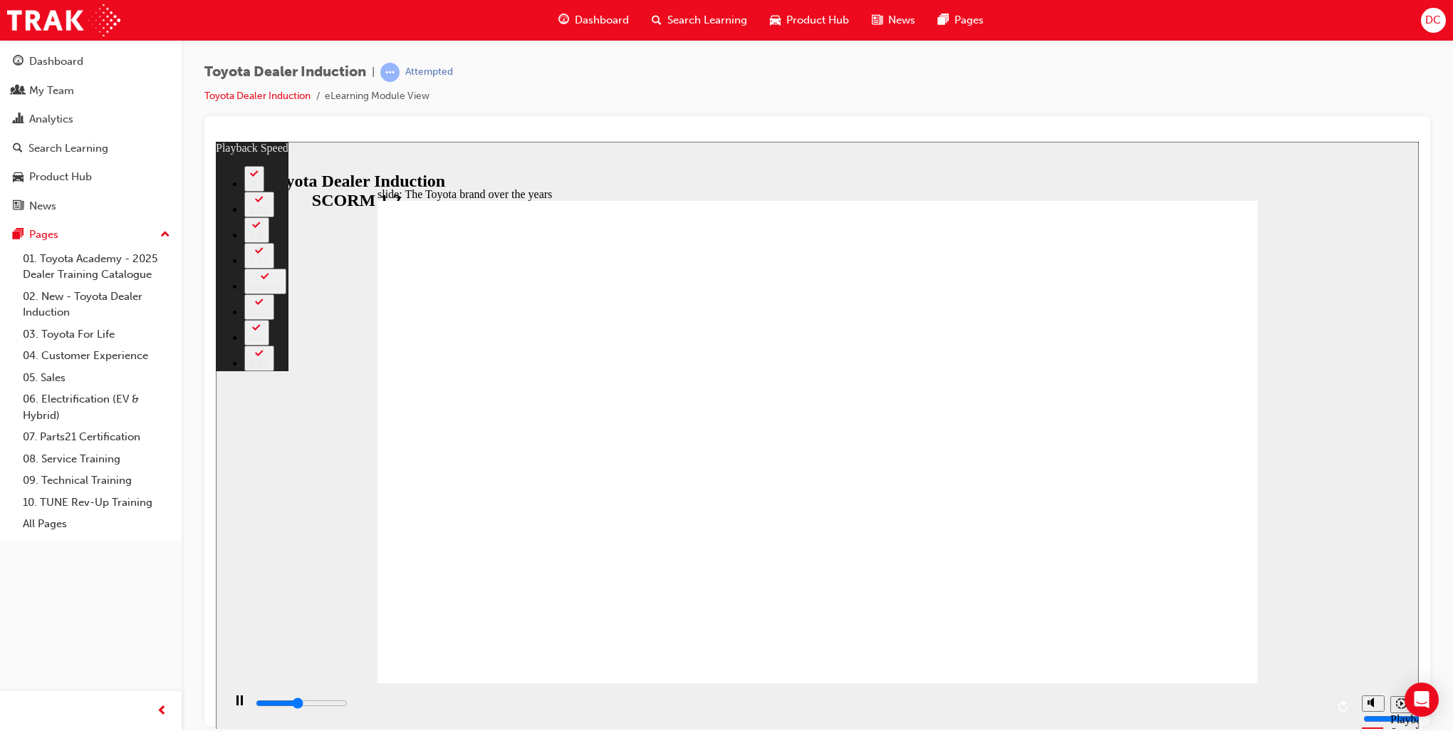
type input "1"
type input "4100"
type input "1"
type input "4400"
type input "1"
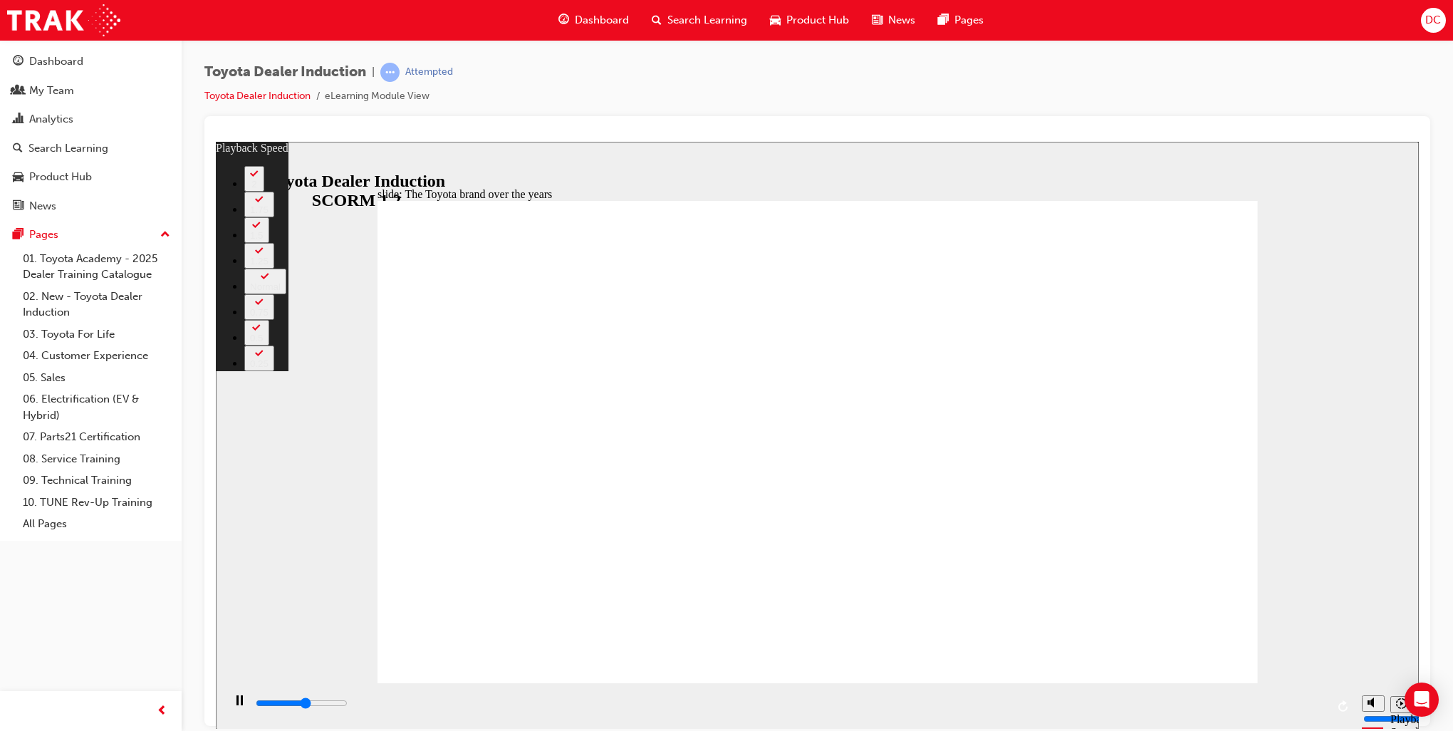
type input "4700"
type input "2"
type input "4900"
type input "2"
type input "5200"
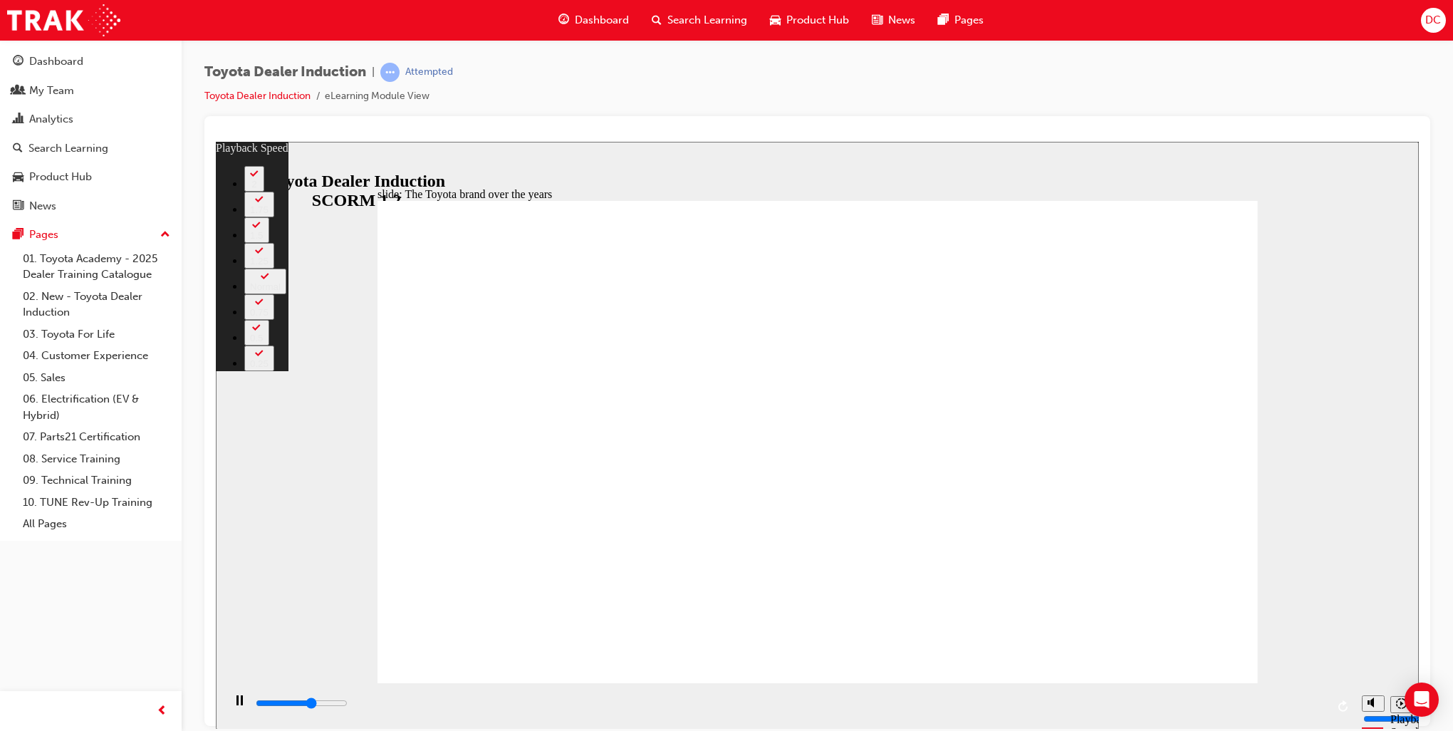
type input "2"
type input "5500"
type input "2"
type input "5700"
type input "3"
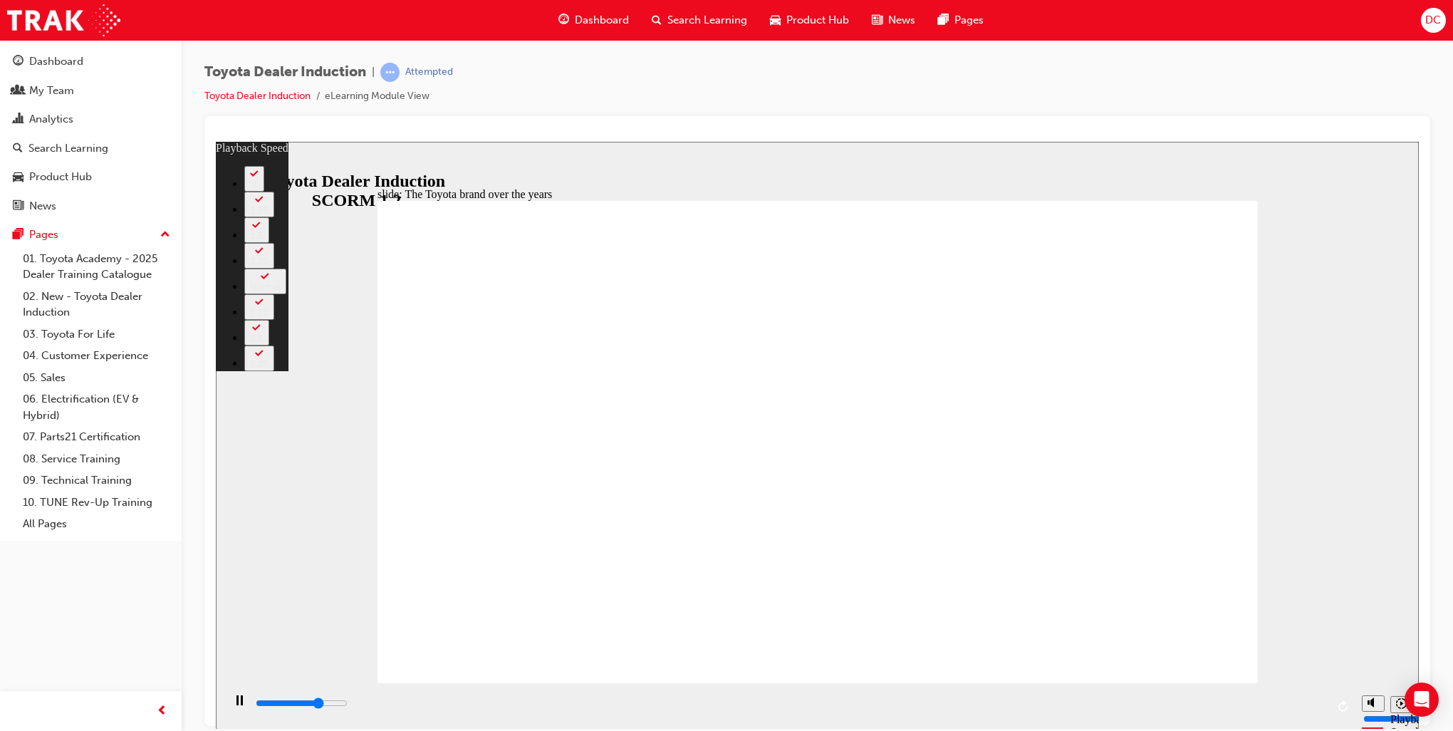
type input "6000"
type input "3"
type input "6300"
type input "3"
type input "6400"
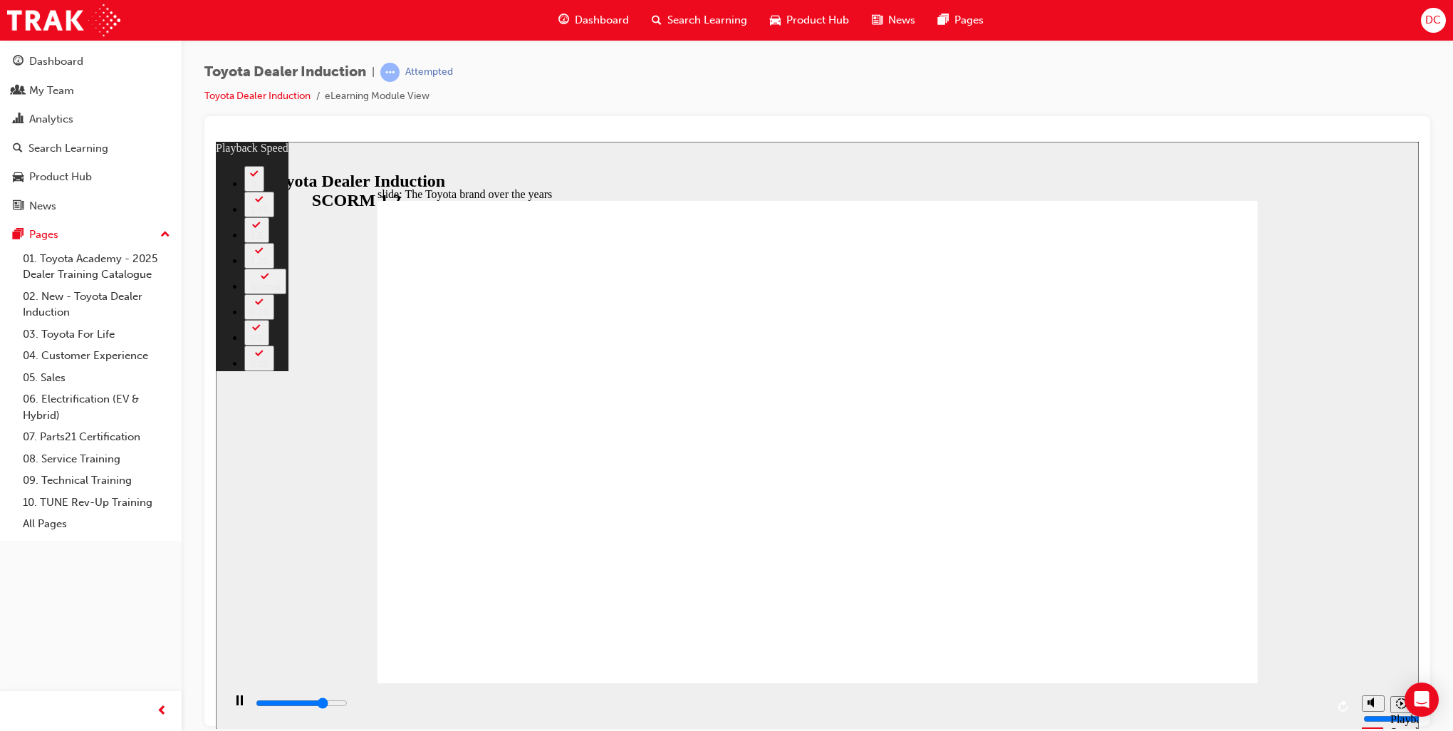
type input "8"
type input "6400"
type input "8"
type input "6500"
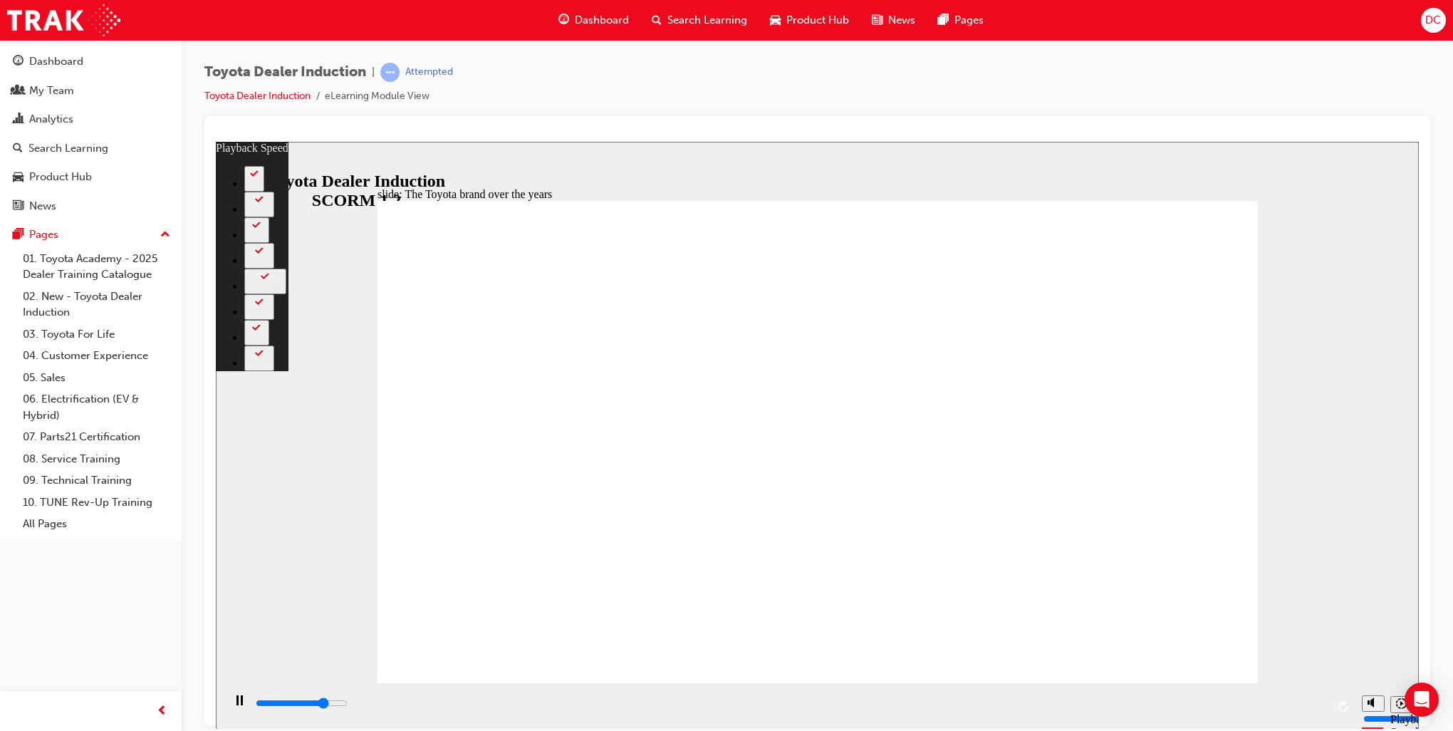
type input "8"
type input "6800"
type input "8"
type input "7100"
type input "8"
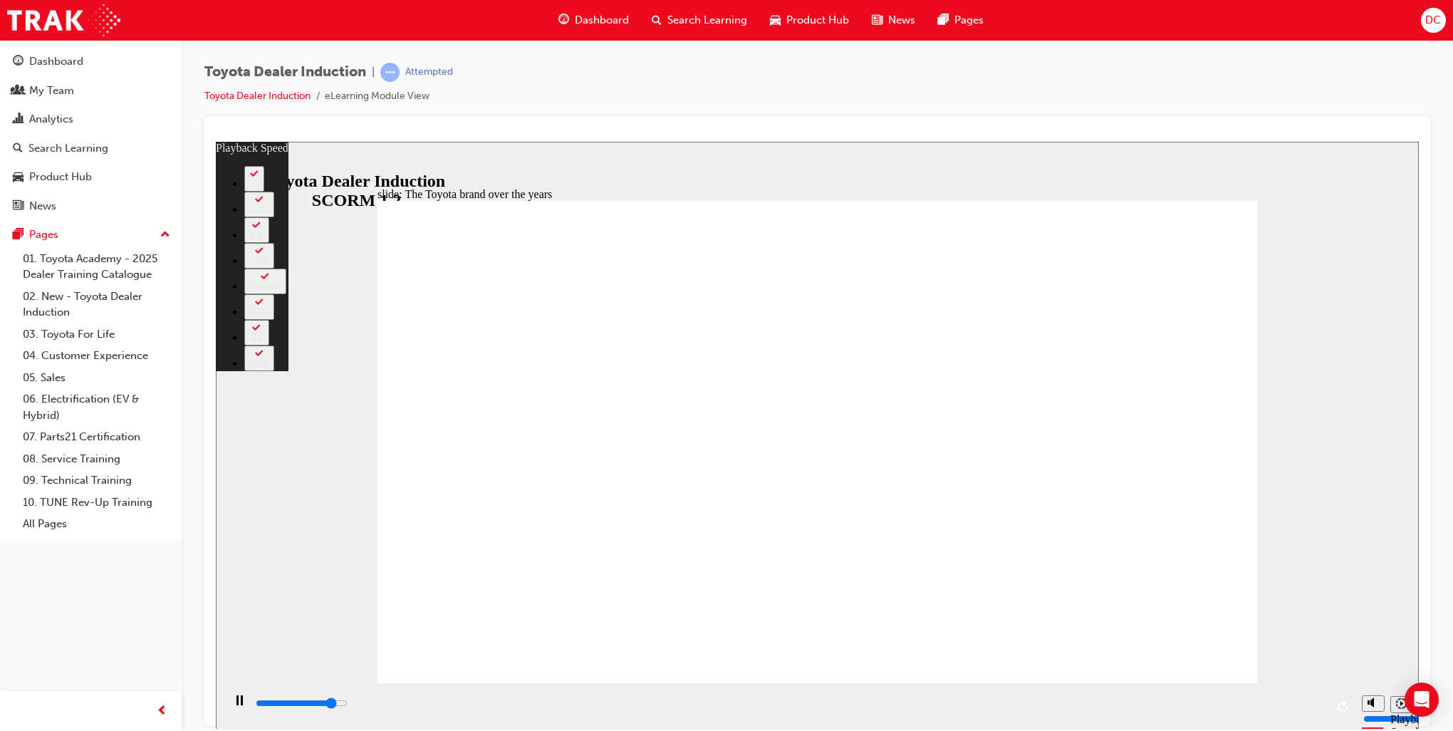
type input "7300"
type input "8"
type input "7600"
type input "9"
type input "7900"
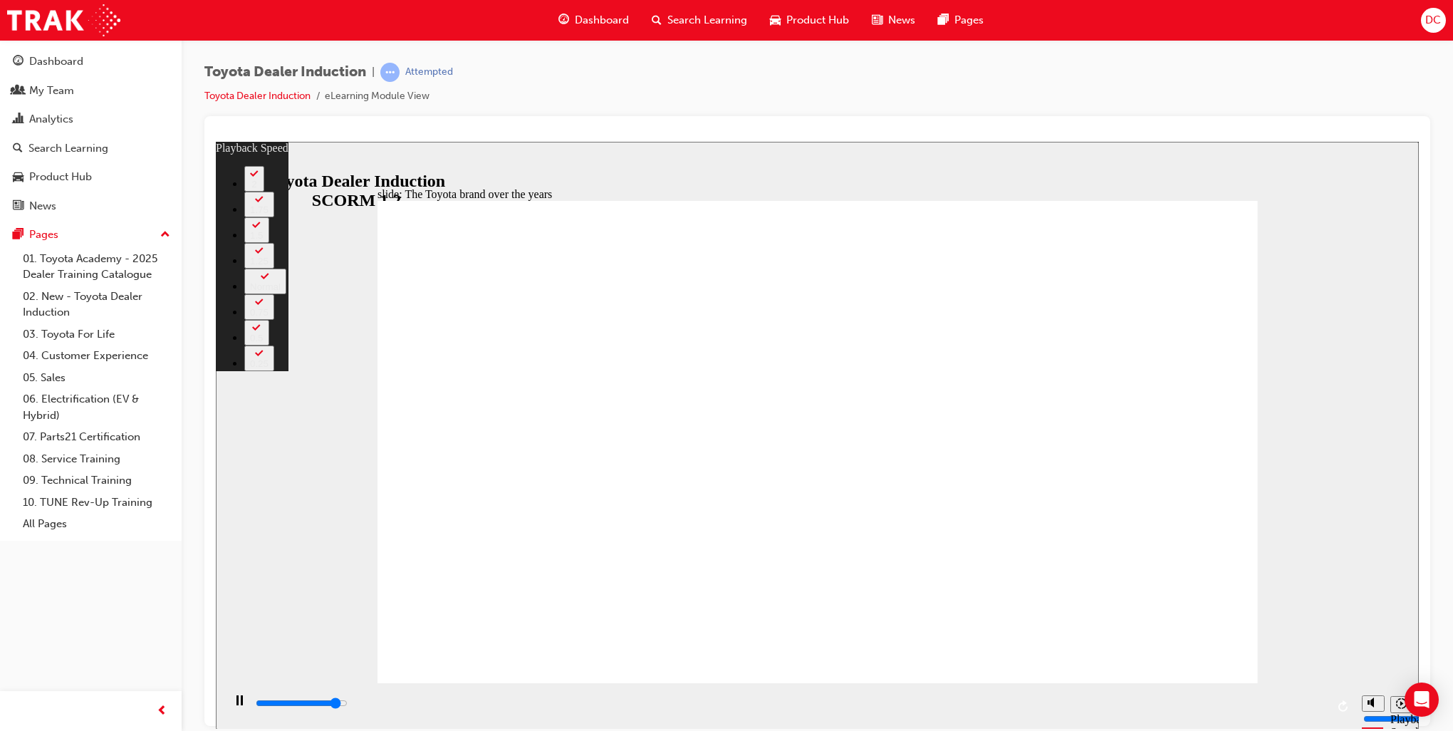
type input "9"
type input "8100"
type input "9"
type input "8400"
type input "10"
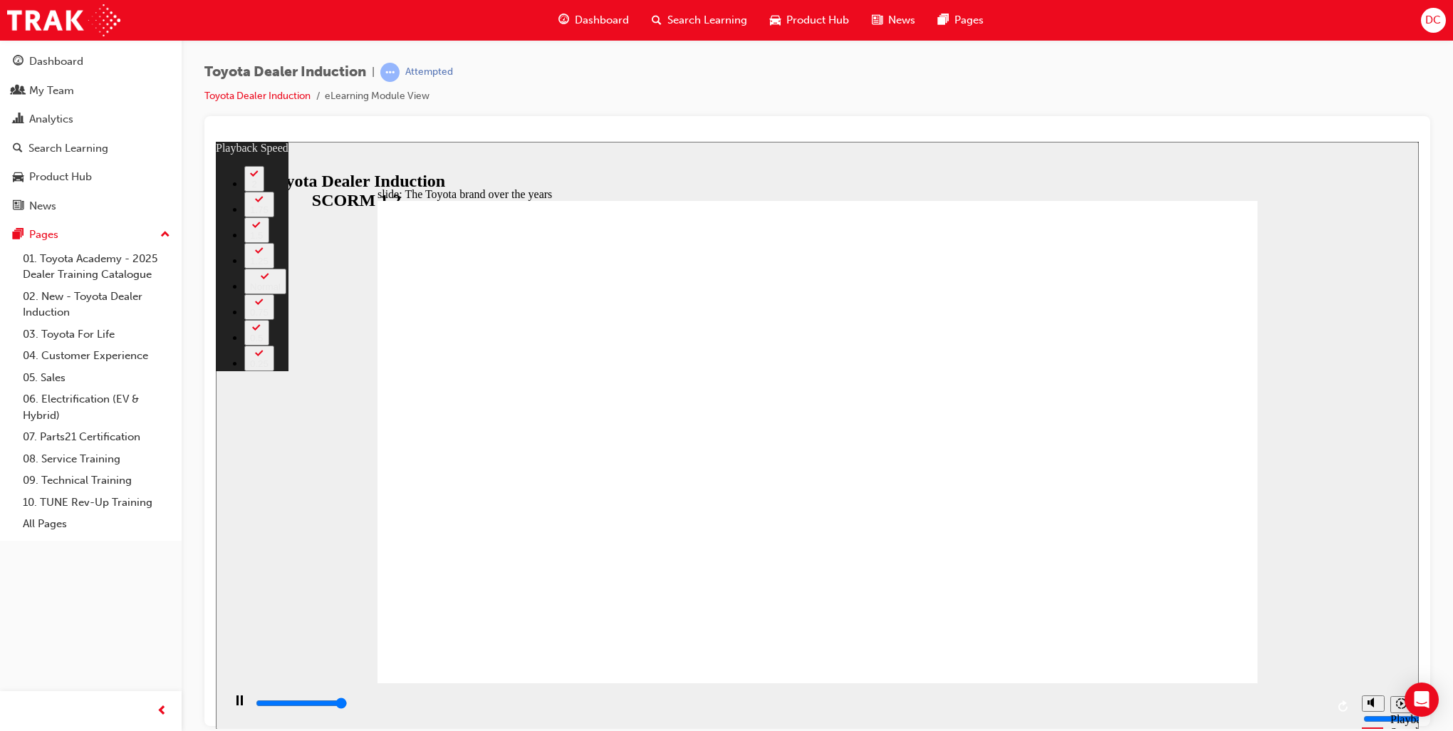
type input "8400"
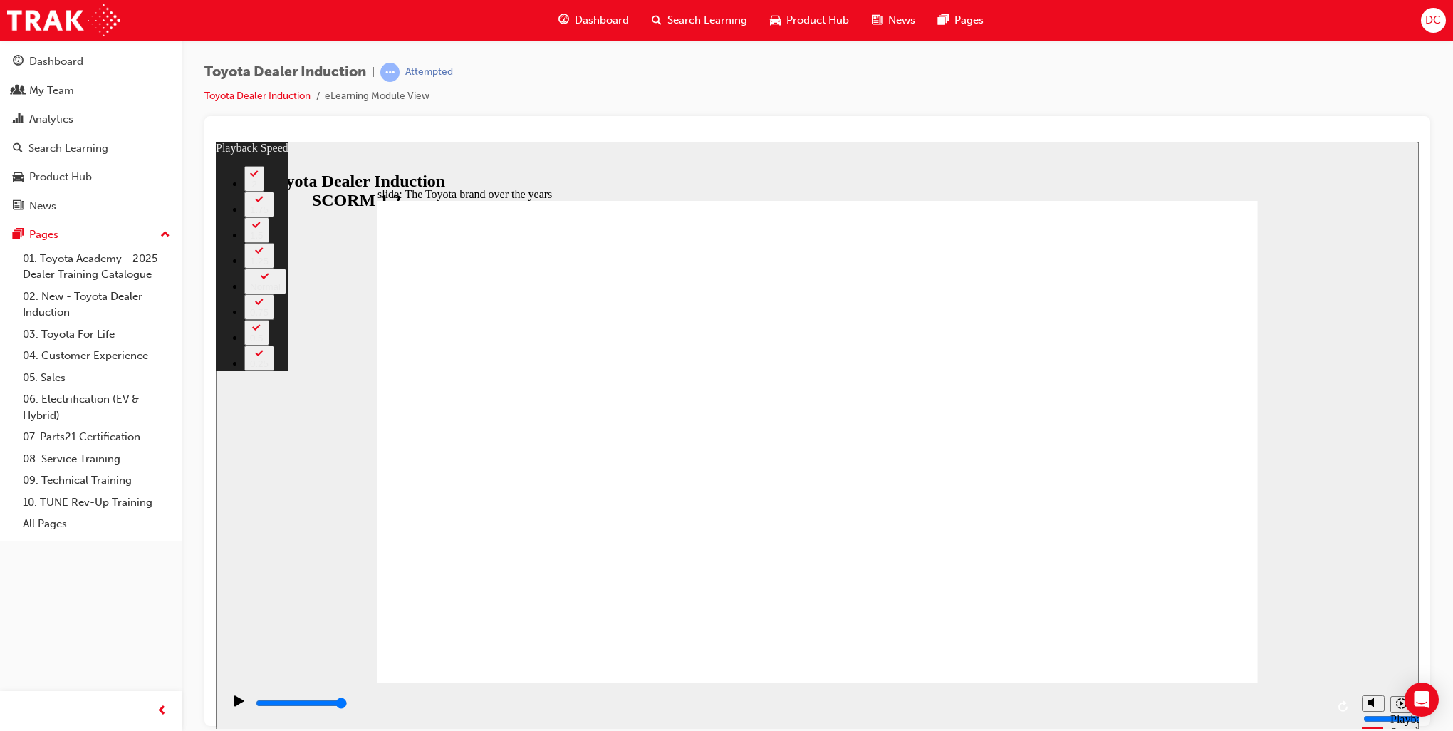
type input "165"
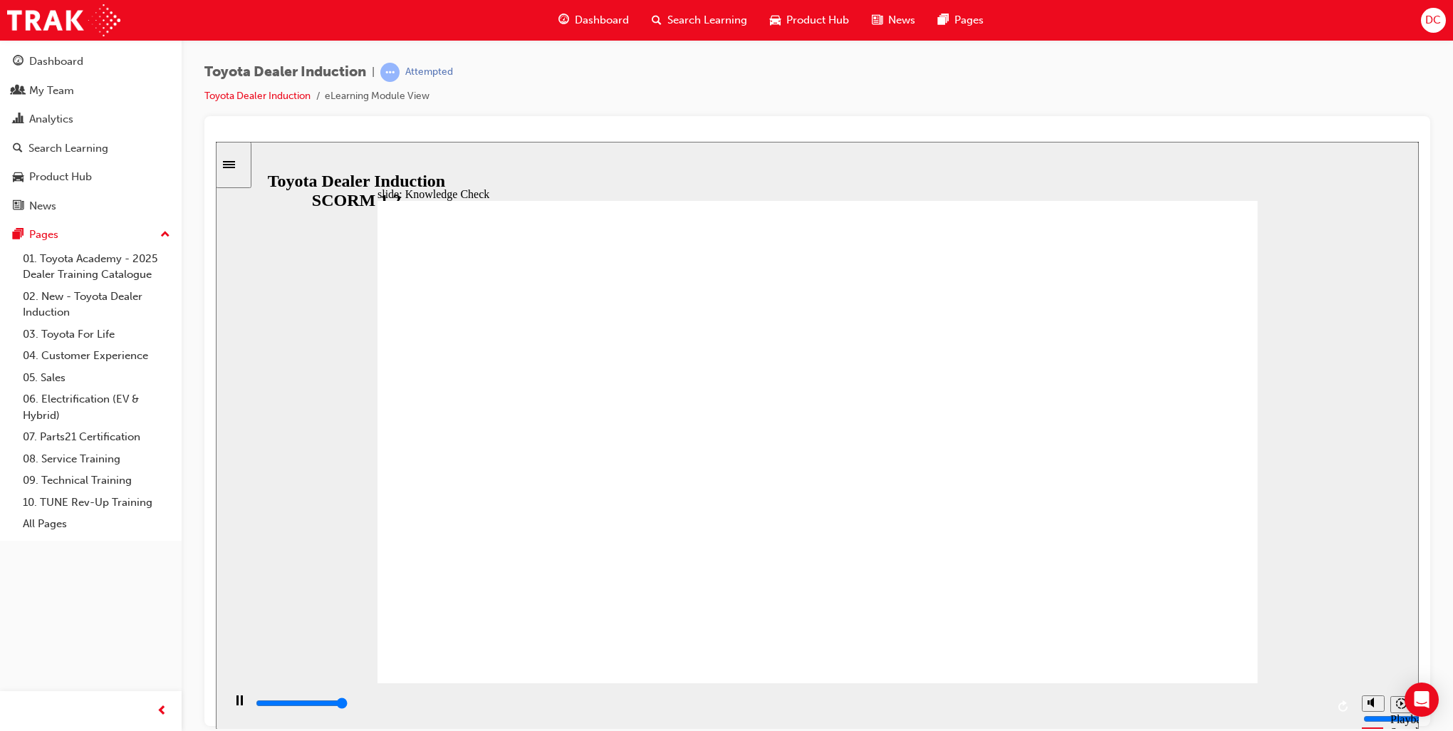
type input "5000"
radio input "true"
click at [617, 702] on div "playback controls" at bounding box center [790, 703] width 1072 height 16
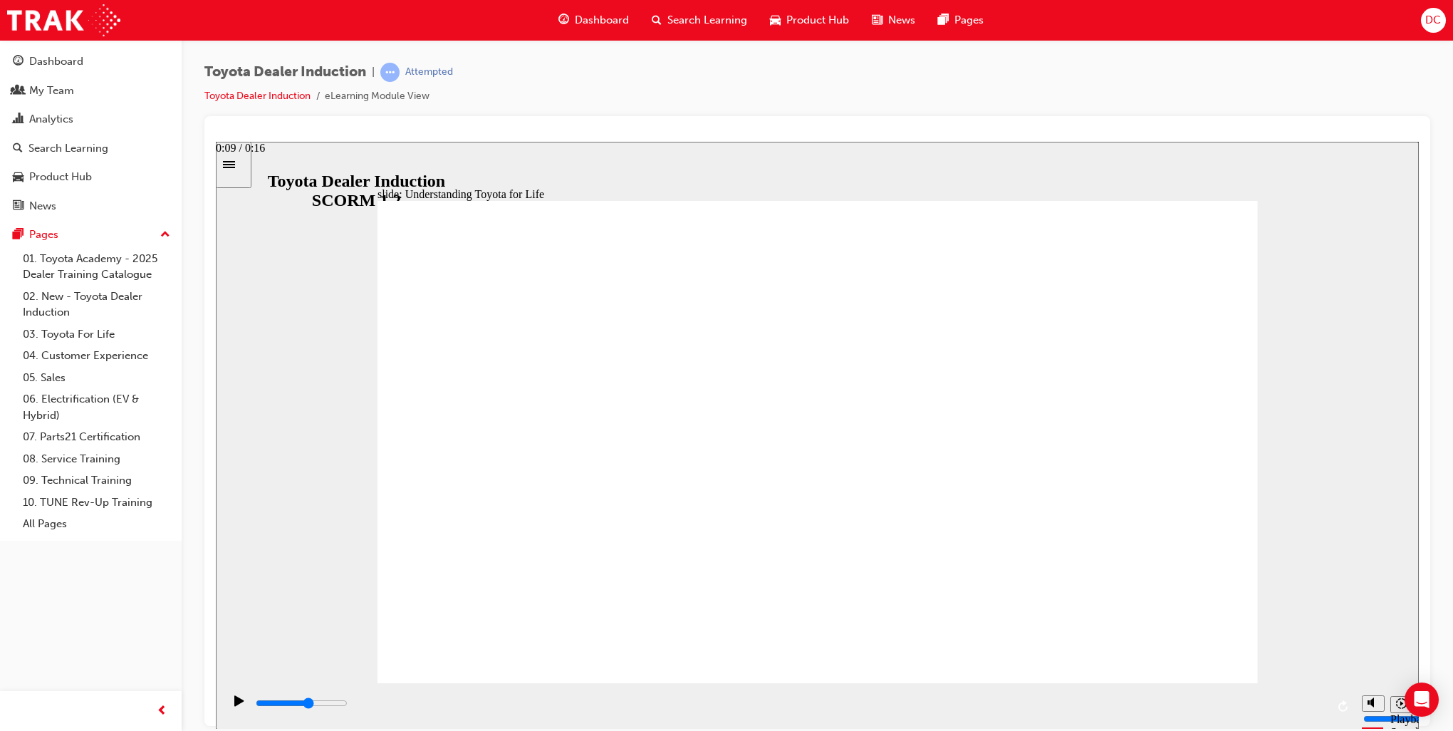
click at [886, 707] on div "playback controls" at bounding box center [790, 703] width 1072 height 16
click at [545, 707] on div "playback controls" at bounding box center [790, 703] width 1072 height 16
click at [348, 704] on input "slide progress" at bounding box center [302, 702] width 92 height 11
click at [952, 703] on div "playback controls" at bounding box center [790, 703] width 1072 height 16
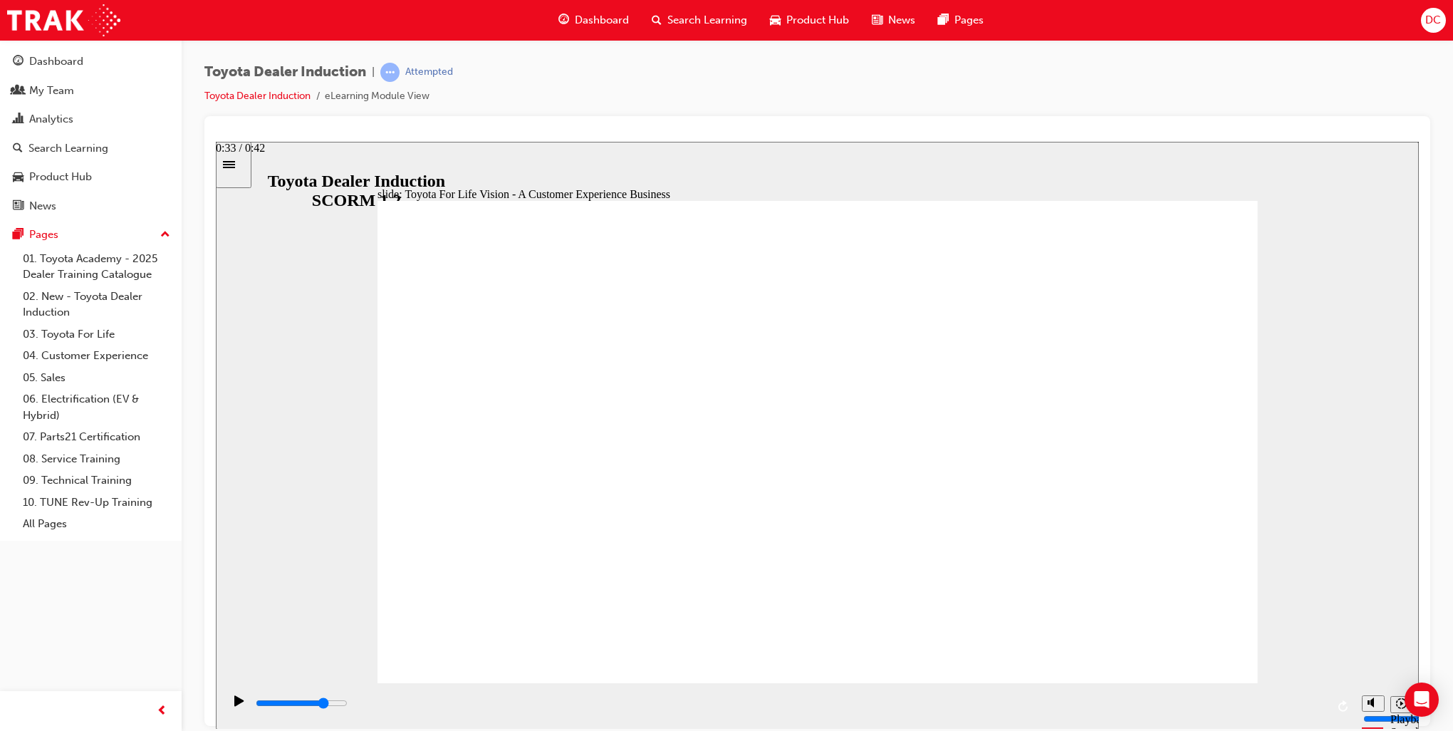
click at [1083, 700] on div "playback controls" at bounding box center [790, 703] width 1072 height 16
click at [1205, 702] on div "playback controls" at bounding box center [790, 703] width 1072 height 16
click at [1303, 702] on div "playback controls" at bounding box center [790, 703] width 1072 height 16
click at [348, 705] on input "slide progress" at bounding box center [302, 702] width 92 height 11
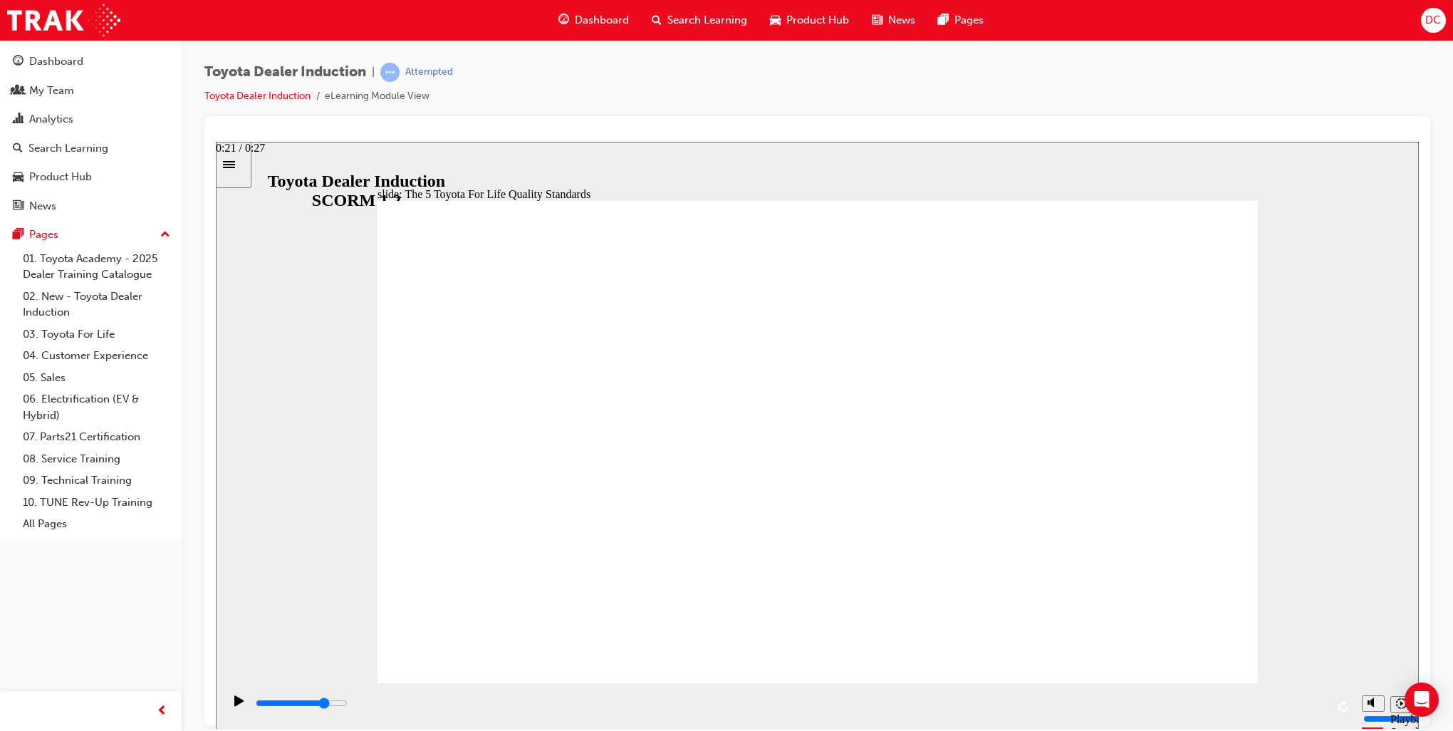
click at [1094, 701] on div "playback controls" at bounding box center [790, 703] width 1072 height 16
click at [348, 706] on input "slide progress" at bounding box center [302, 702] width 92 height 11
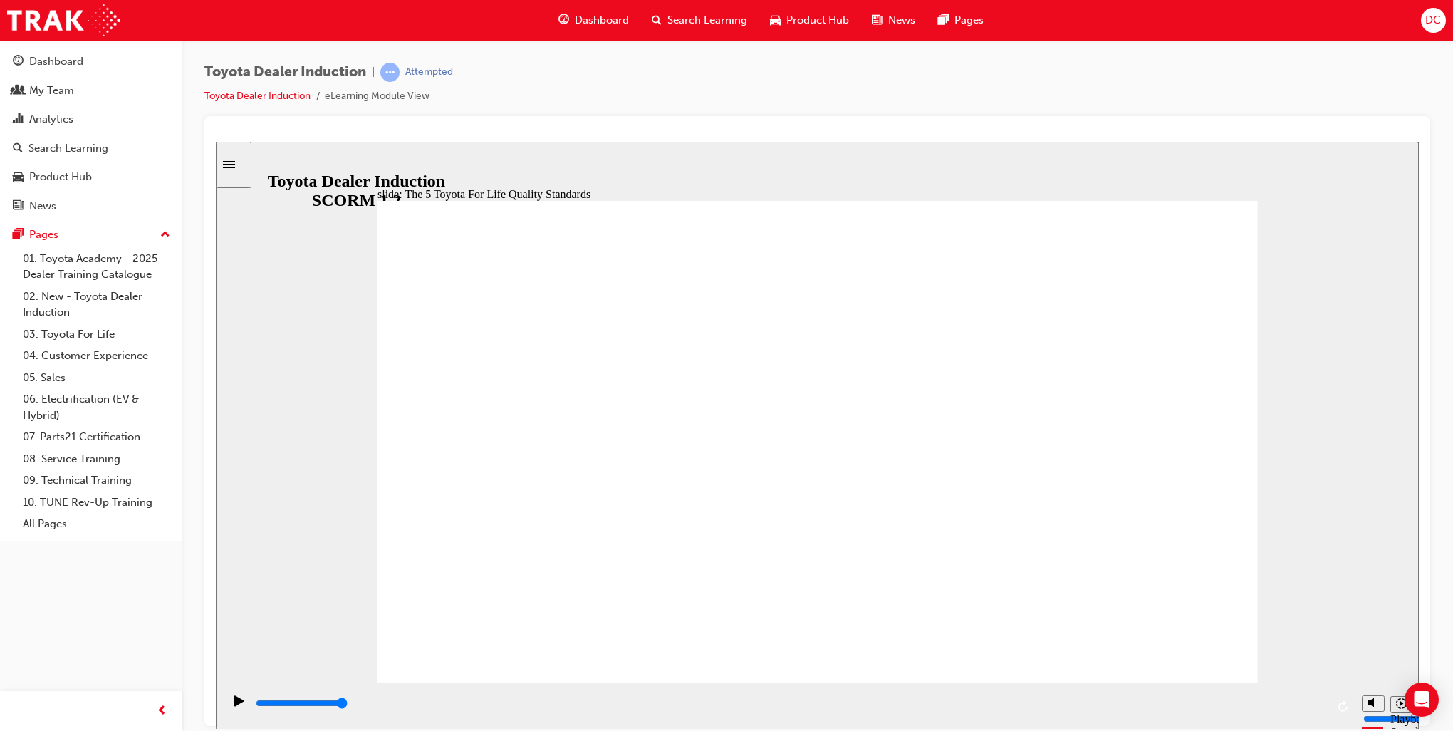
click at [348, 704] on input "slide progress" at bounding box center [302, 702] width 92 height 11
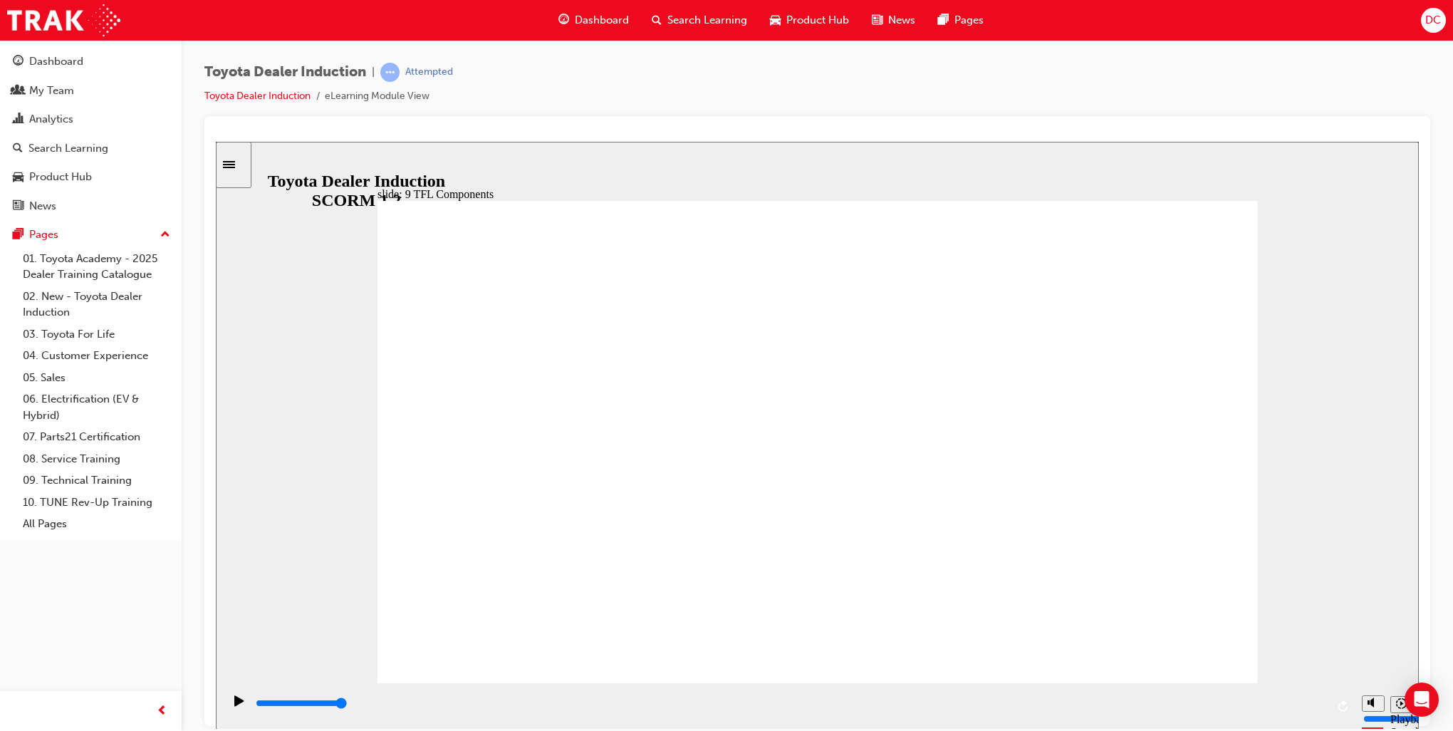
click at [534, 704] on div "playback controls" at bounding box center [790, 703] width 1072 height 16
click at [670, 702] on div "playback controls" at bounding box center [790, 703] width 1072 height 16
click at [917, 702] on div "playback controls" at bounding box center [790, 703] width 1072 height 16
click at [1010, 703] on div "playback controls" at bounding box center [790, 703] width 1072 height 16
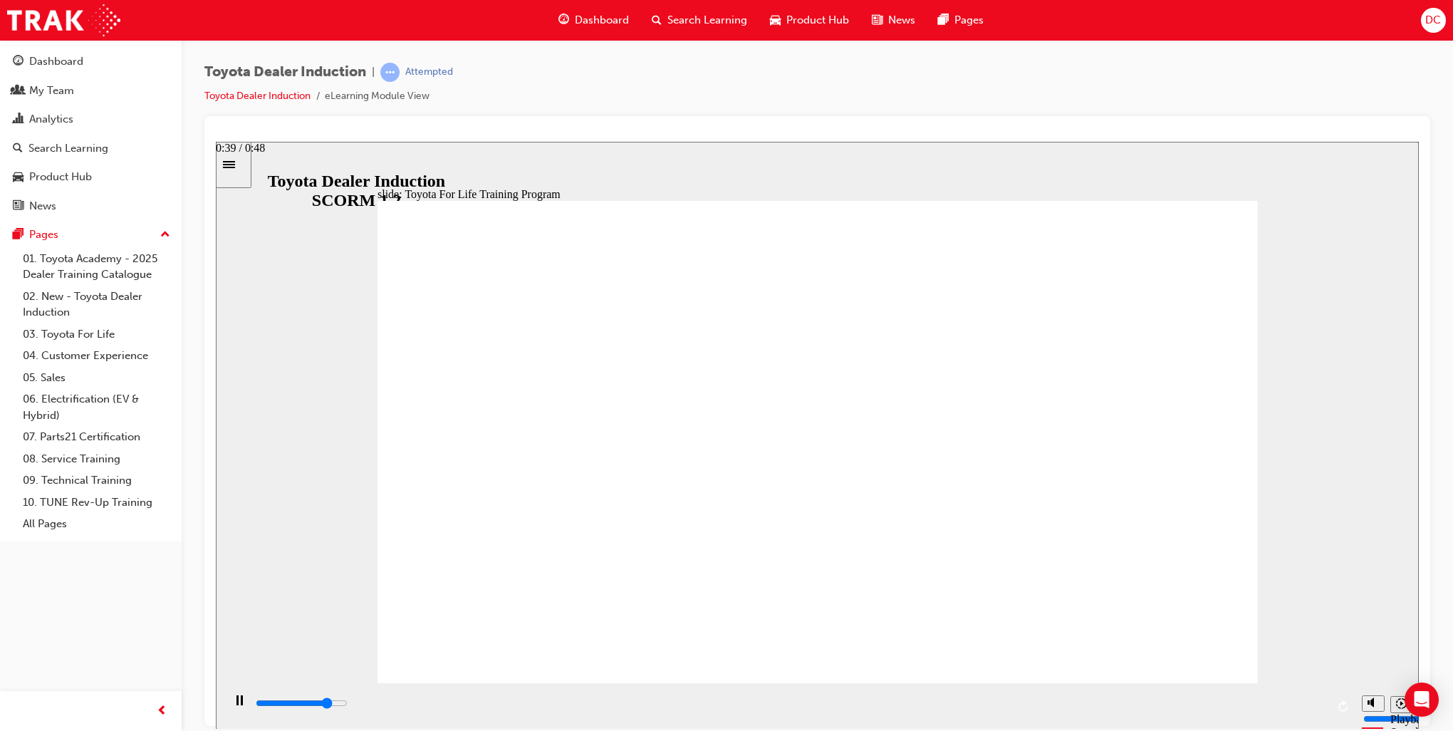
click at [1130, 704] on div "playback controls" at bounding box center [790, 703] width 1072 height 16
click at [348, 704] on input "slide progress" at bounding box center [302, 702] width 92 height 11
click at [1281, 704] on div "playback controls" at bounding box center [790, 703] width 1072 height 16
click at [826, 704] on div "playback controls" at bounding box center [790, 703] width 1072 height 16
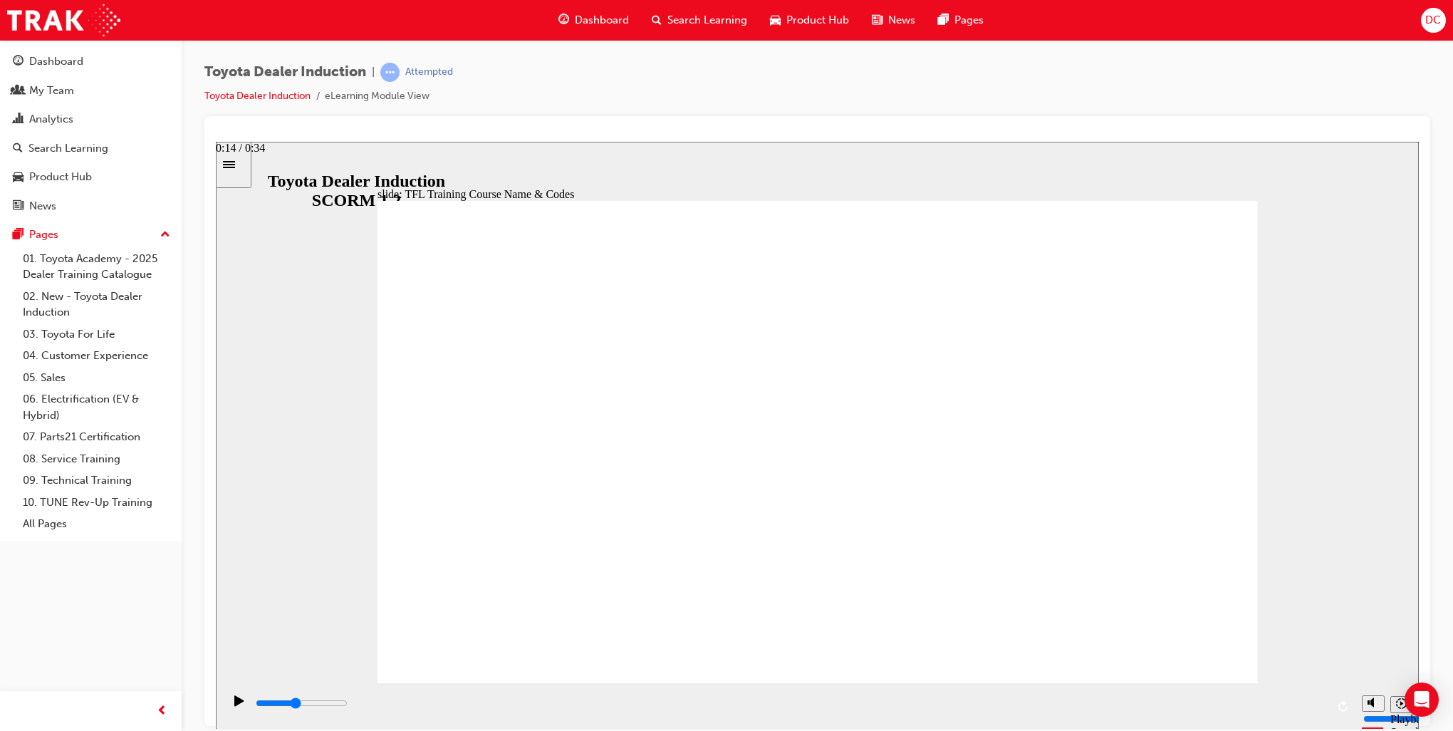
click at [710, 700] on div "playback controls" at bounding box center [790, 703] width 1072 height 16
click at [348, 705] on input "slide progress" at bounding box center [302, 702] width 92 height 11
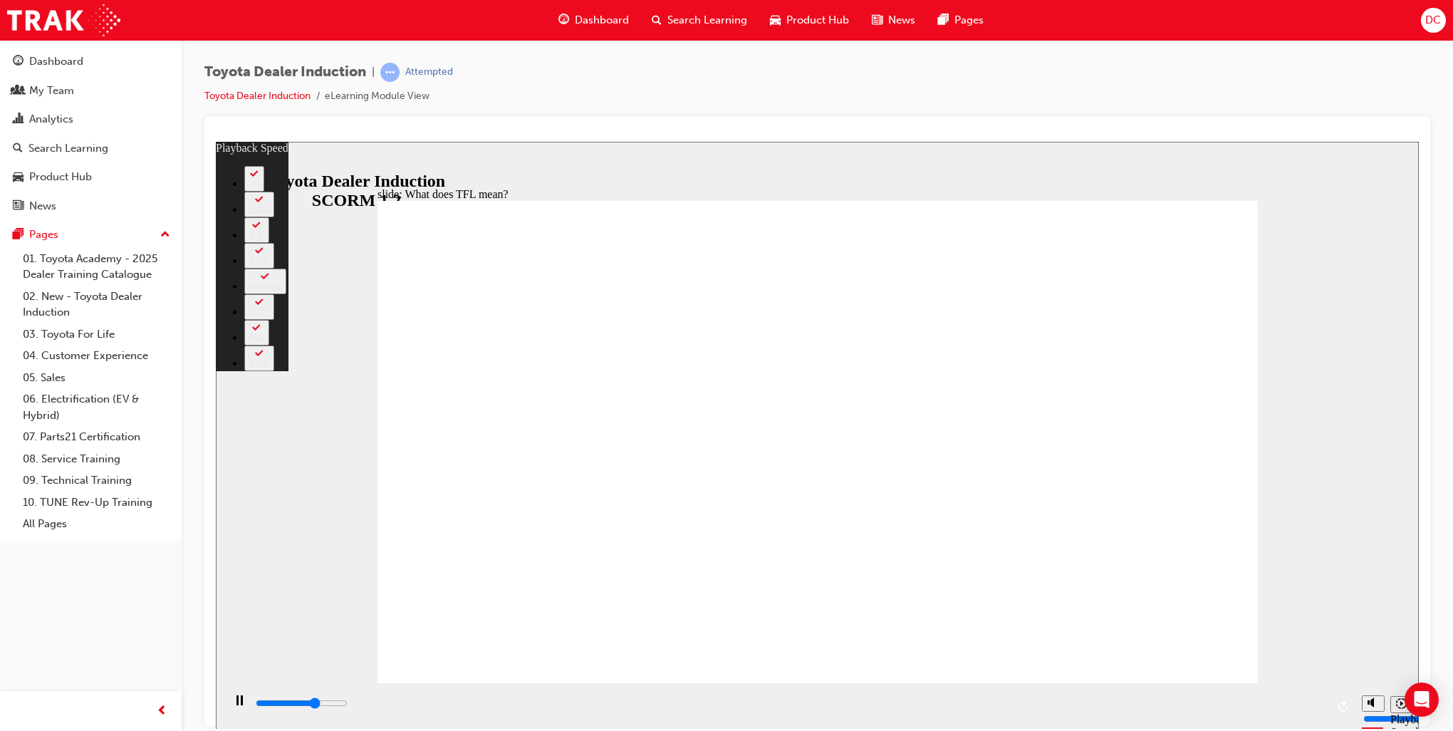
type input "7200"
type input "0"
type input "7500"
type input "1"
type input "7800"
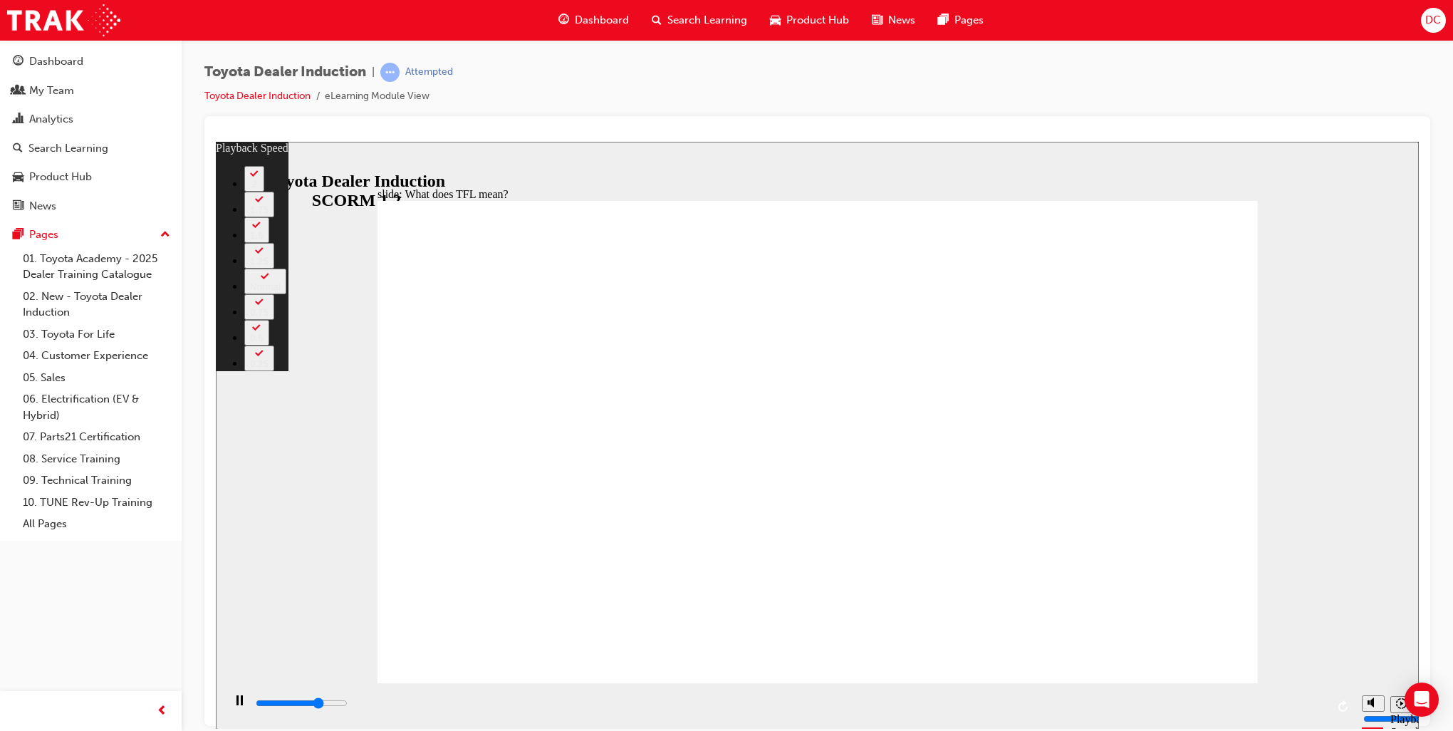
type input "1"
type input "8000"
type input "1"
type input "8300"
type input "1"
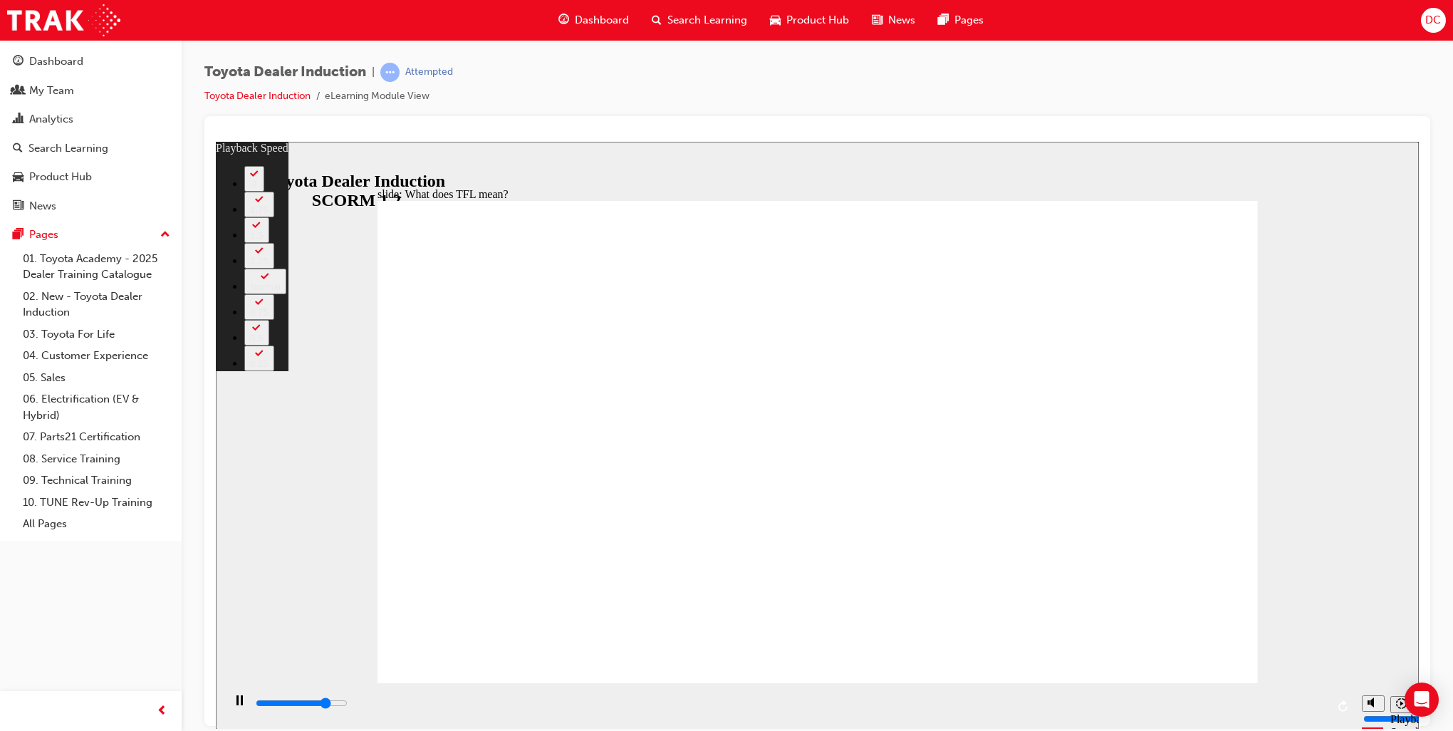
type input "8600"
type input "2"
type input "8800"
type input "2"
type input "9100"
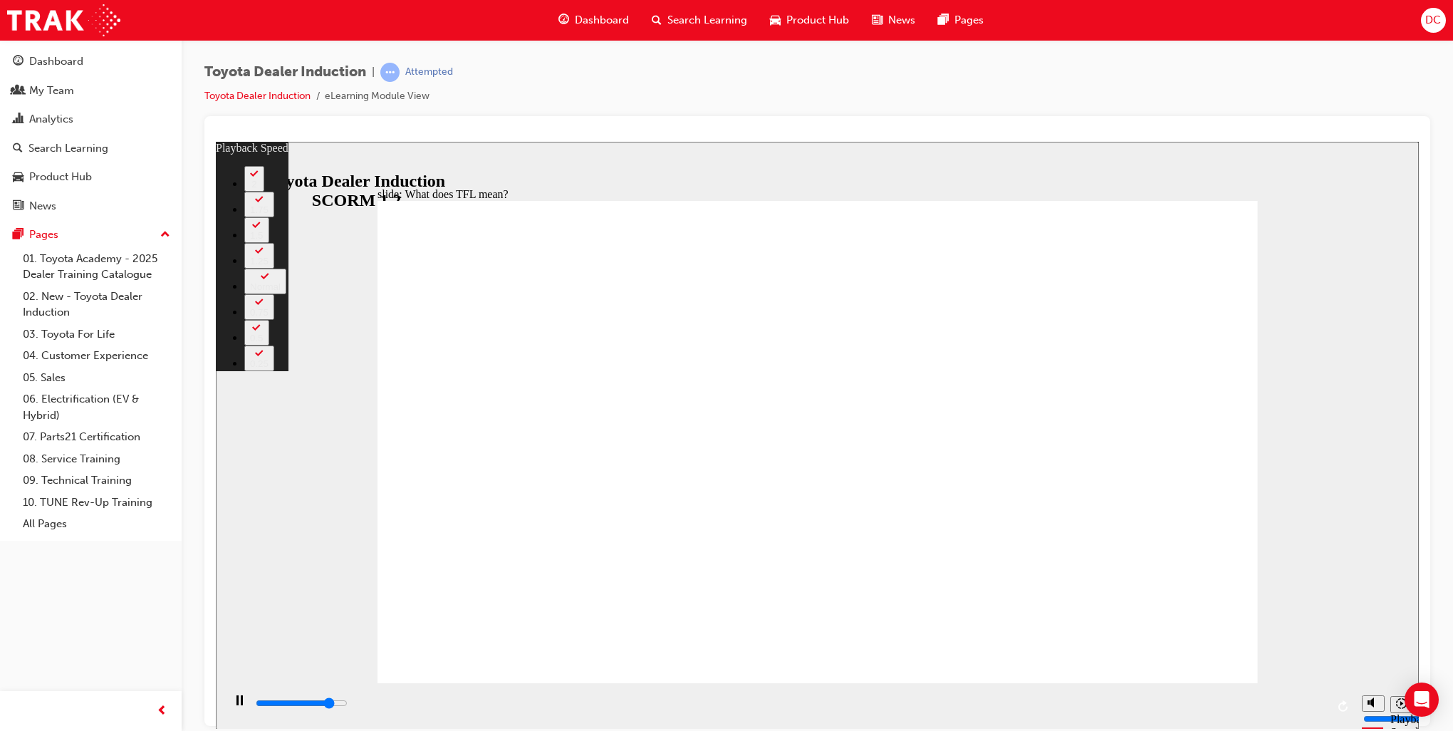
type input "2"
type input "9300"
type input "2"
type input "9600"
type input "14"
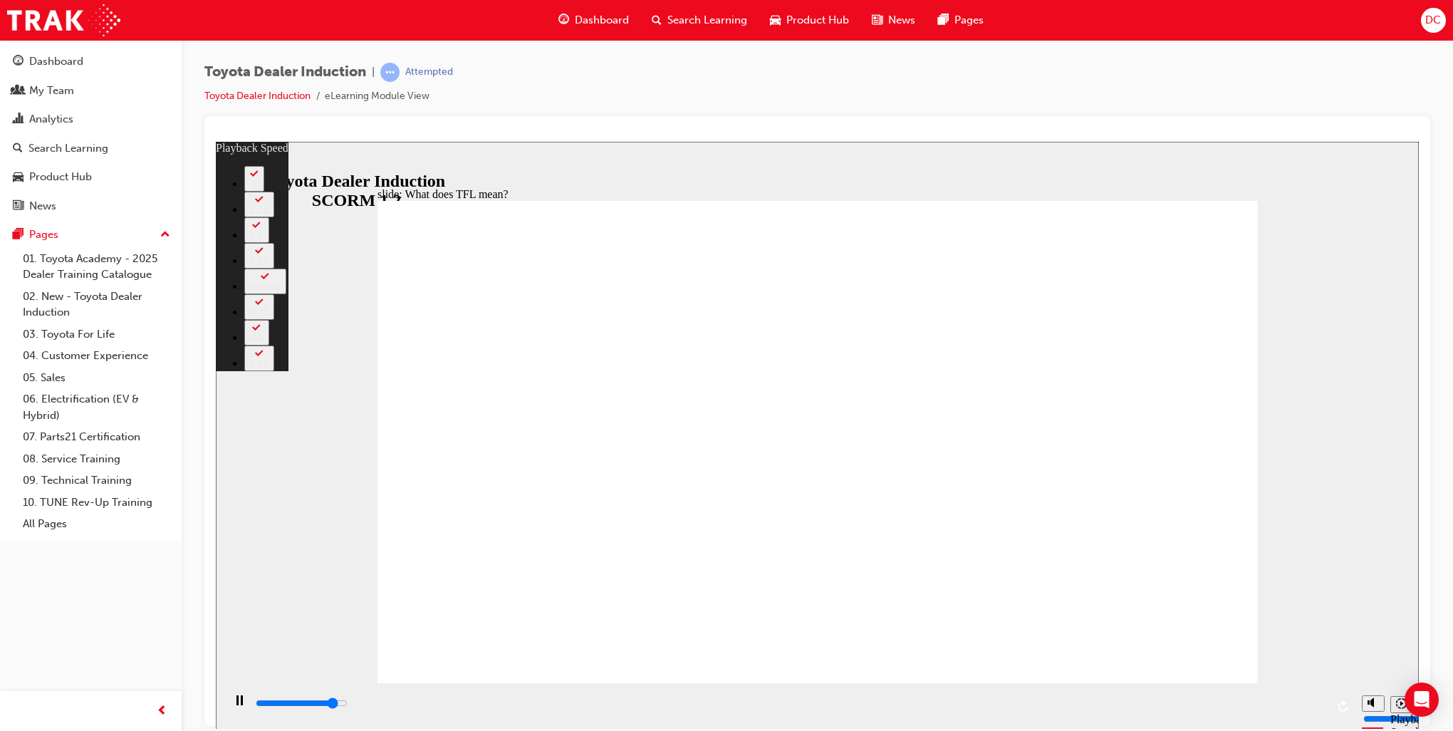
type input "9600"
type input "14"
type input "9700"
type input "14"
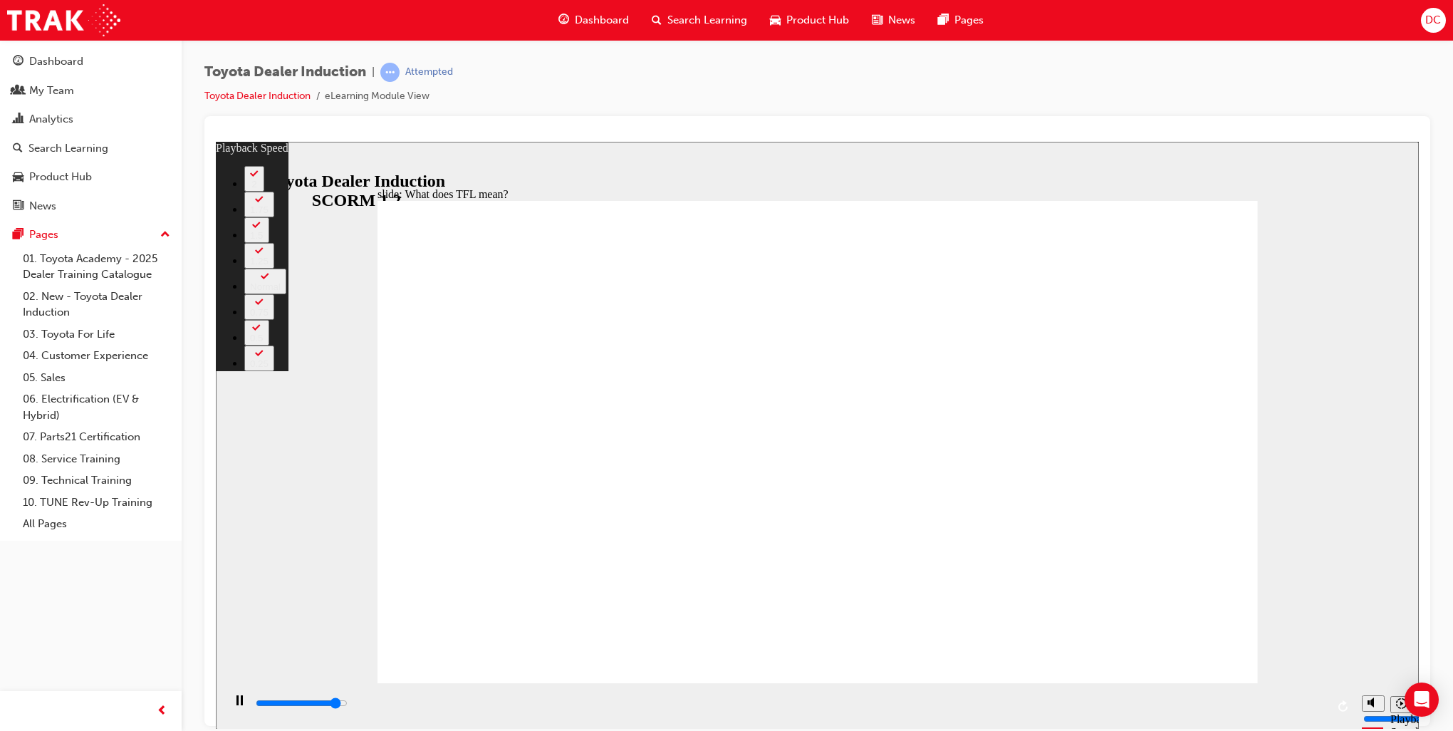
type input "10000"
type input "14"
type input "10200"
type input "14"
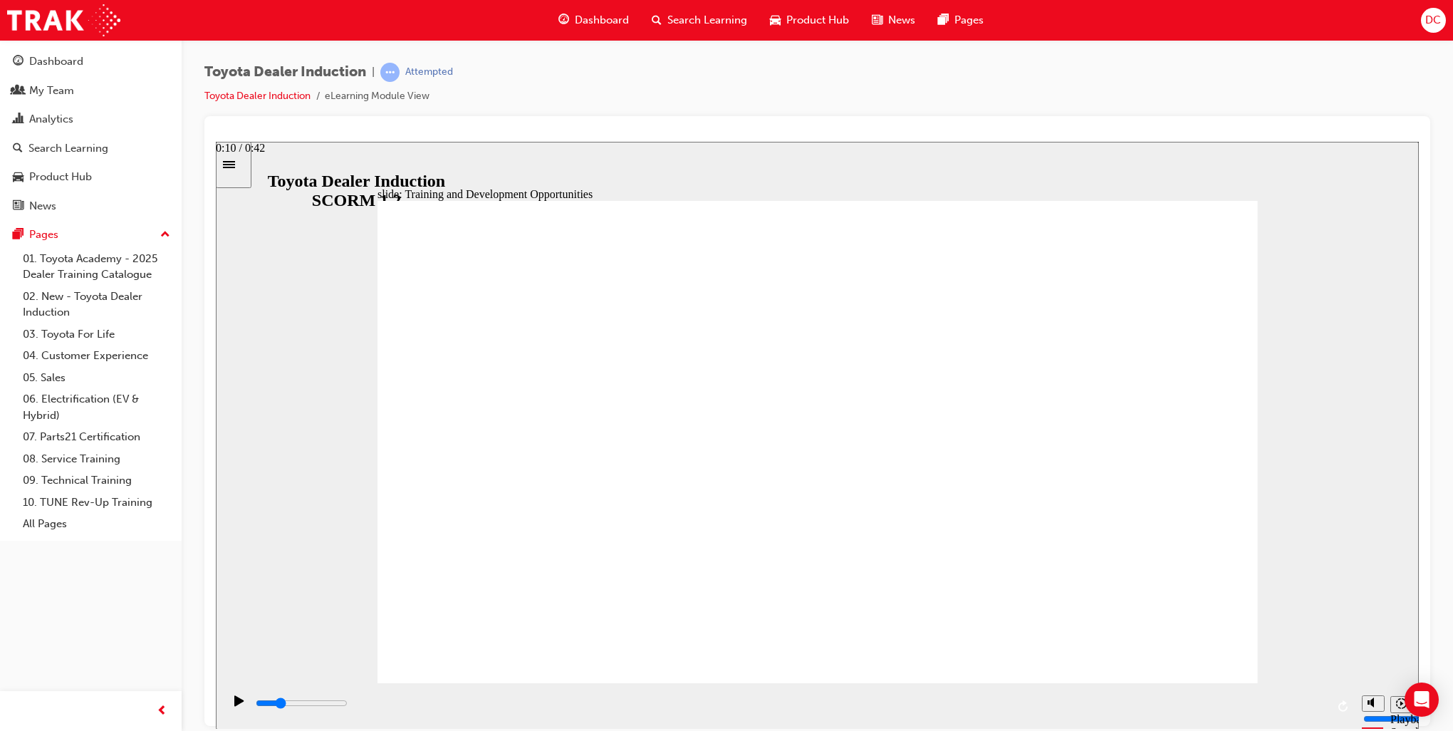
drag, startPoint x: 509, startPoint y: 705, endPoint x: 534, endPoint y: 705, distance: 24.9
click at [348, 705] on input "slide progress" at bounding box center [302, 702] width 92 height 11
click at [348, 706] on input "slide progress" at bounding box center [302, 702] width 92 height 11
click at [795, 702] on div "playback controls" at bounding box center [790, 703] width 1072 height 16
click at [931, 704] on div "playback controls" at bounding box center [790, 703] width 1072 height 16
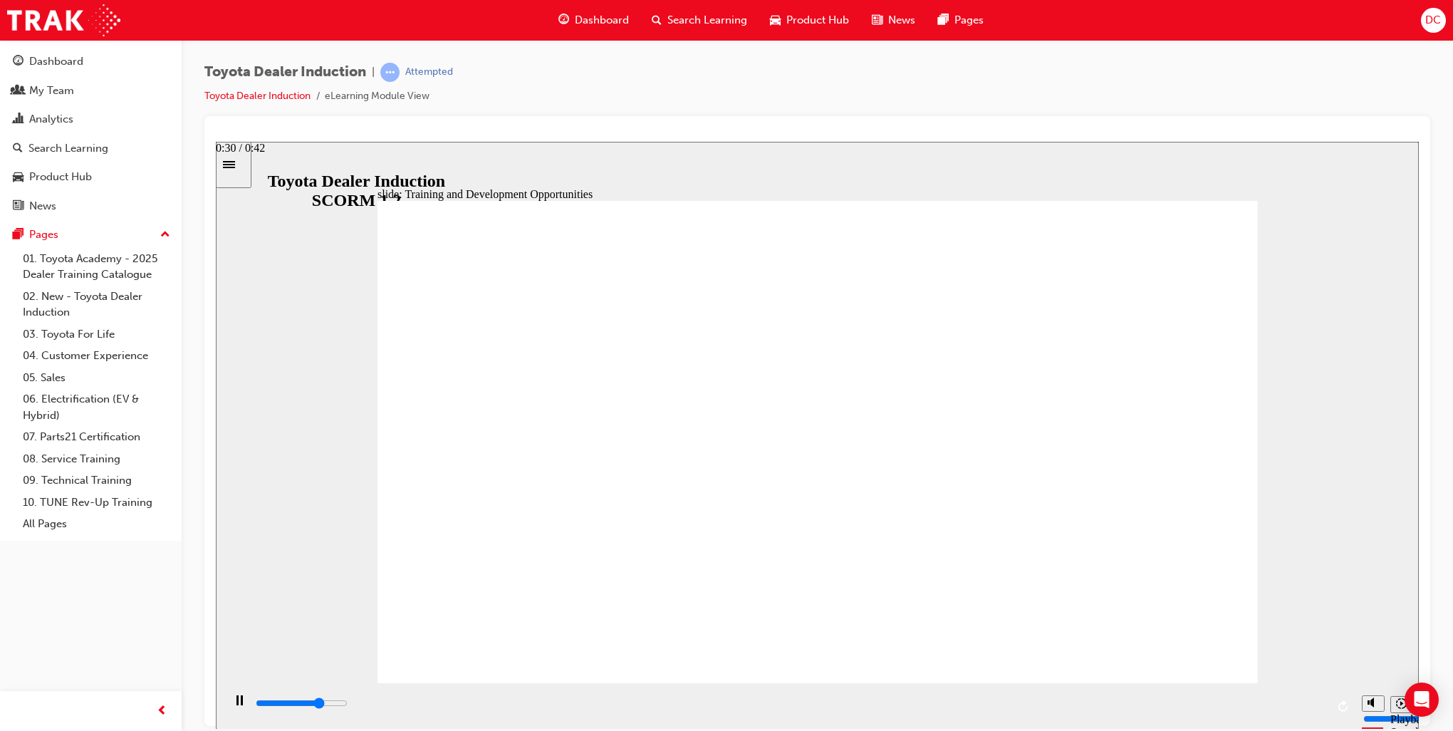
click at [1027, 704] on div "playback controls" at bounding box center [790, 703] width 1072 height 16
click at [1139, 704] on div "playback controls" at bounding box center [790, 703] width 1072 height 16
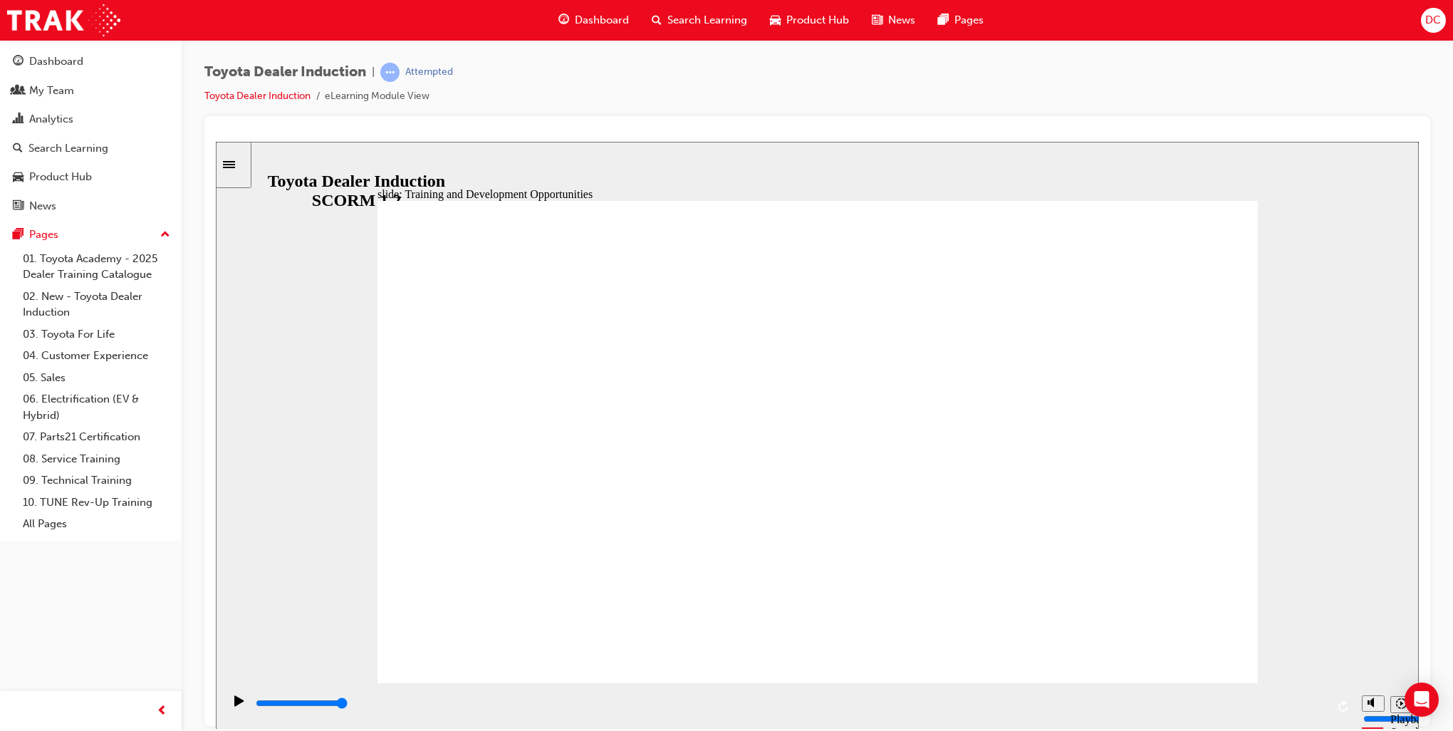
click at [348, 706] on input "slide progress" at bounding box center [302, 702] width 92 height 11
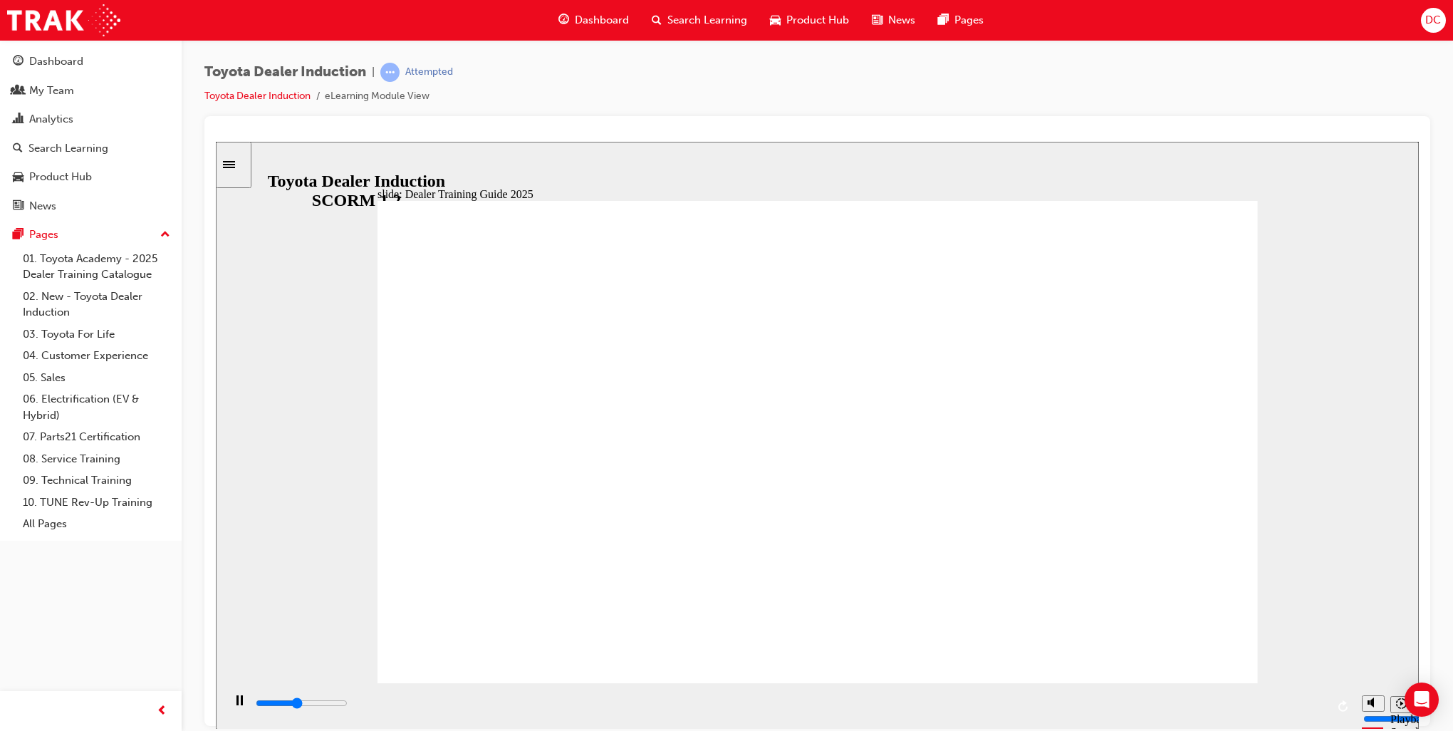
click at [868, 700] on div "playback controls" at bounding box center [790, 703] width 1072 height 16
click at [348, 705] on input "slide progress" at bounding box center [302, 702] width 92 height 11
click at [1236, 704] on div "playback controls" at bounding box center [790, 703] width 1072 height 16
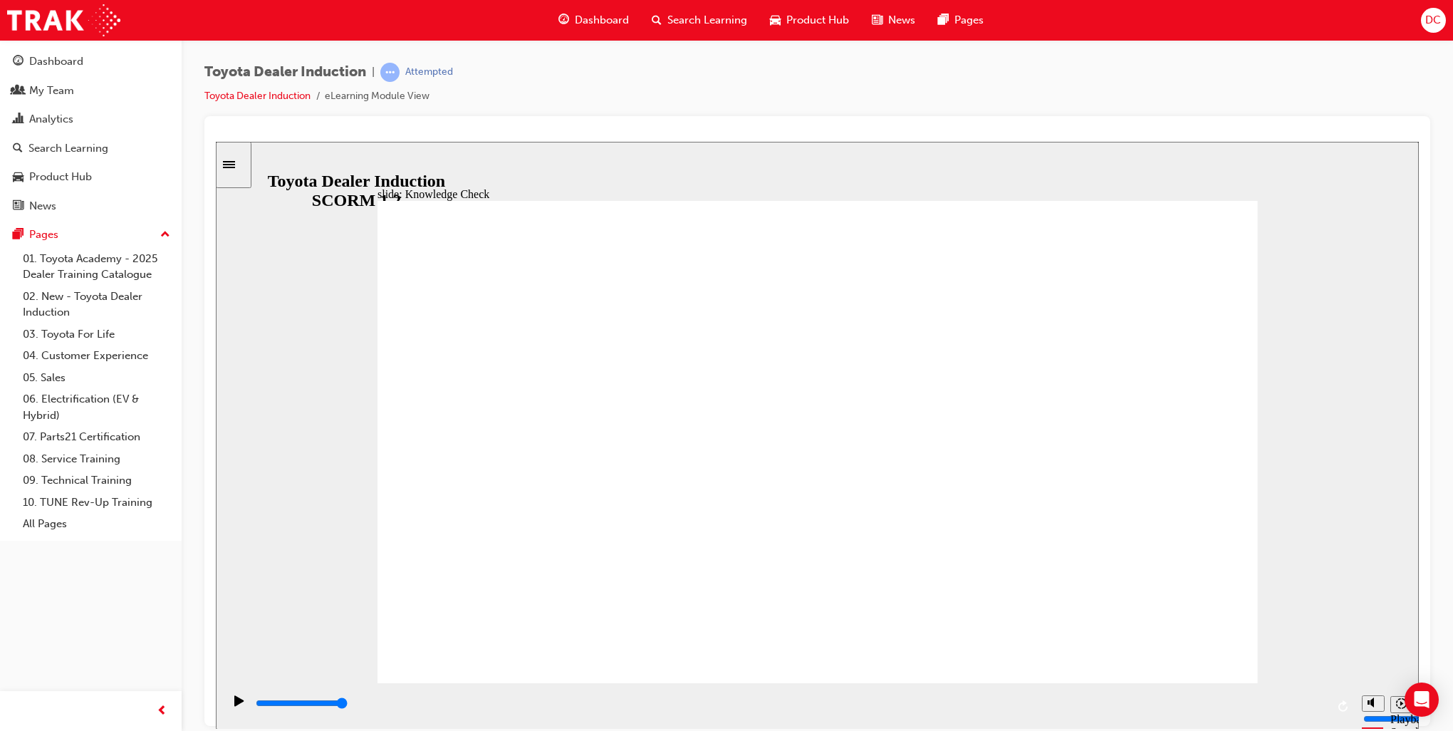
click at [357, 702] on div "playback controls" at bounding box center [790, 703] width 1072 height 16
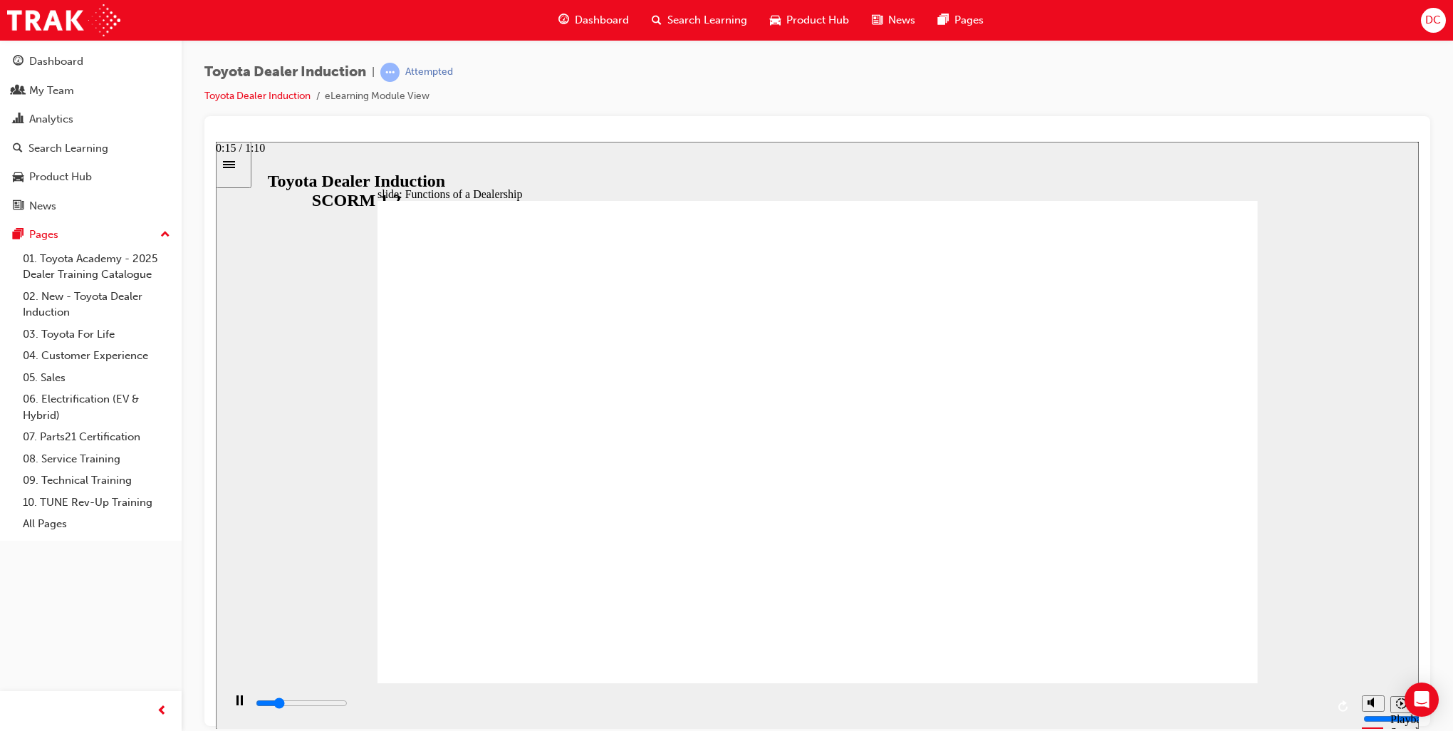
click at [487, 704] on div "playback controls" at bounding box center [790, 703] width 1072 height 16
click at [348, 706] on input "slide progress" at bounding box center [302, 702] width 92 height 11
click at [348, 705] on input "slide progress" at bounding box center [302, 702] width 92 height 11
click at [348, 706] on input "slide progress" at bounding box center [302, 702] width 92 height 11
click at [900, 701] on div "playback controls" at bounding box center [790, 703] width 1072 height 16
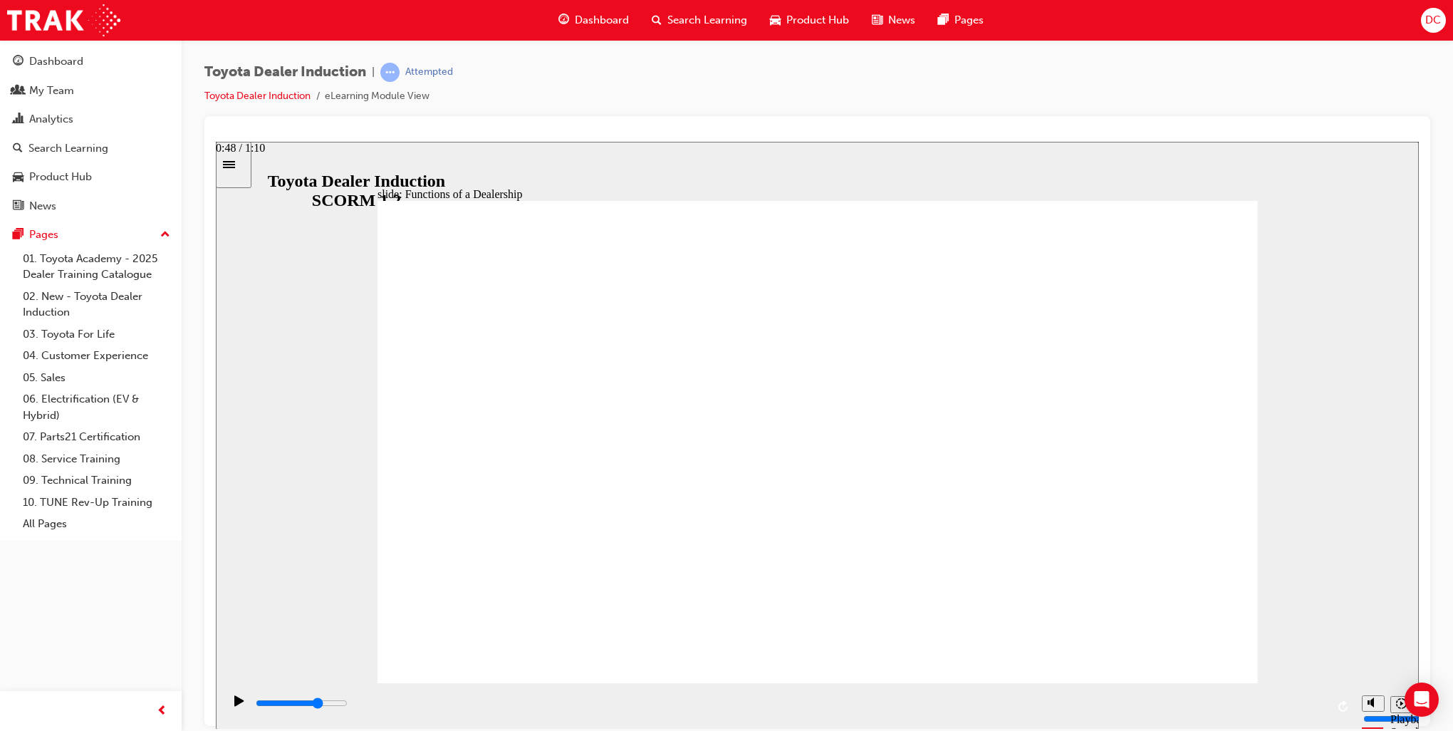
click at [1002, 704] on div "playback controls" at bounding box center [790, 703] width 1072 height 16
click at [348, 704] on input "slide progress" at bounding box center [302, 702] width 92 height 11
click at [1148, 702] on div "playback controls" at bounding box center [790, 703] width 1072 height 16
click at [348, 705] on input "slide progress" at bounding box center [302, 702] width 92 height 11
click at [1277, 703] on div "playback controls" at bounding box center [790, 703] width 1072 height 16
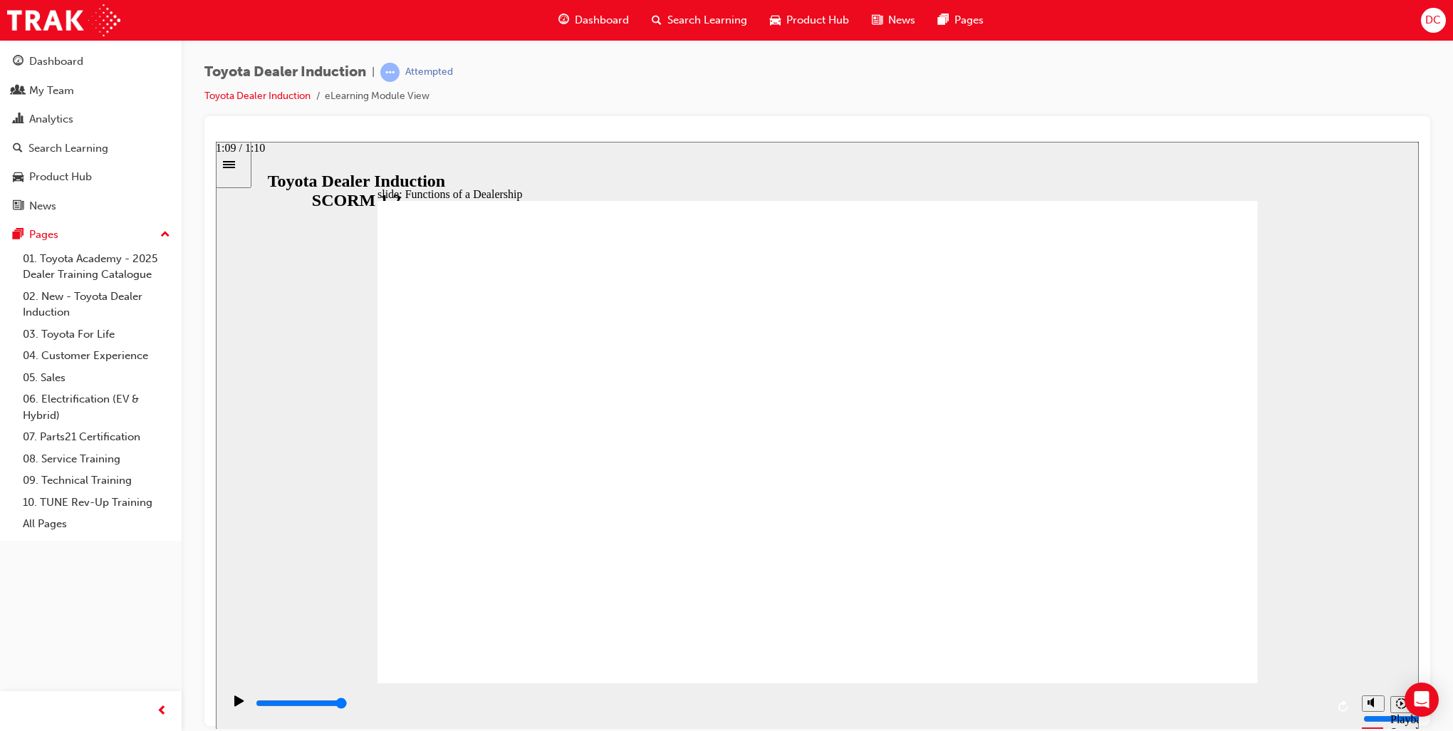
click at [348, 704] on input "slide progress" at bounding box center [302, 702] width 92 height 11
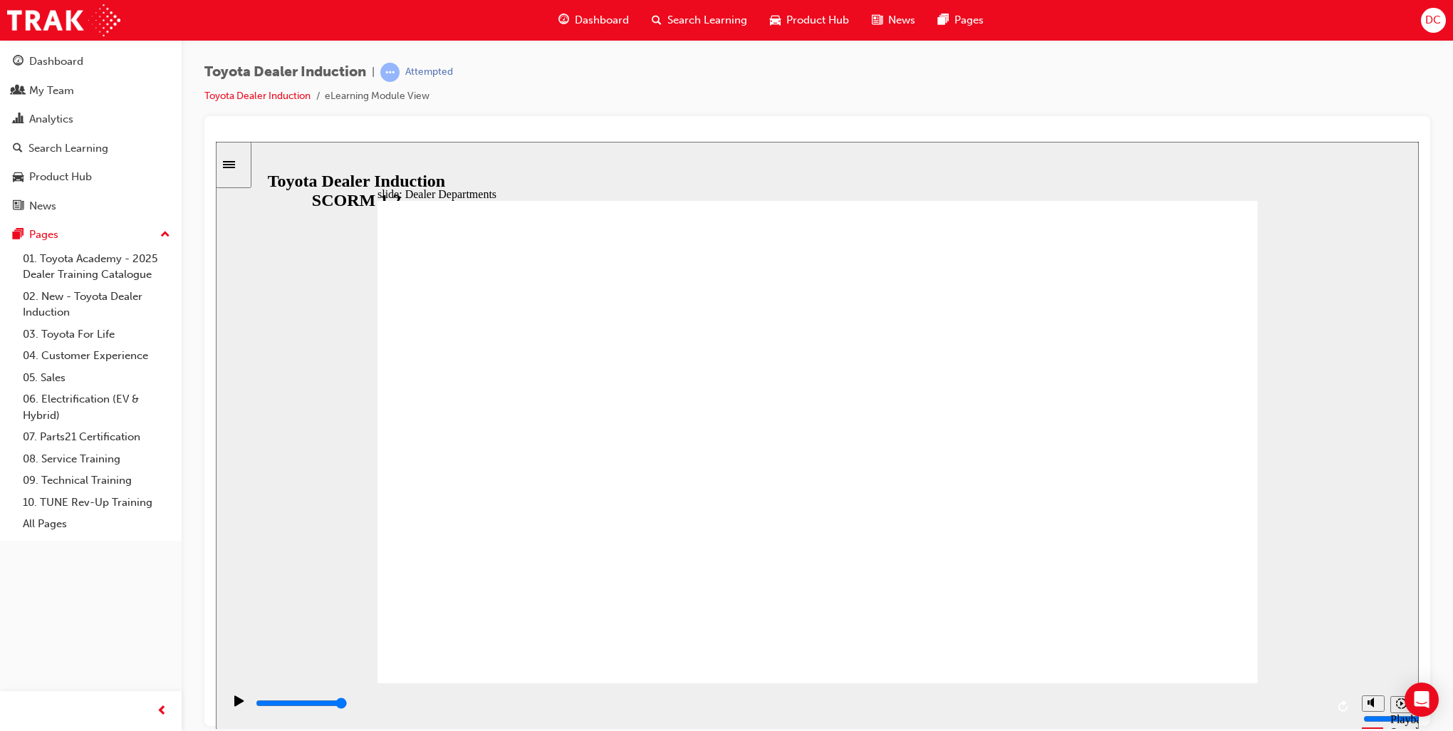
click at [348, 706] on input "slide progress" at bounding box center [302, 702] width 92 height 11
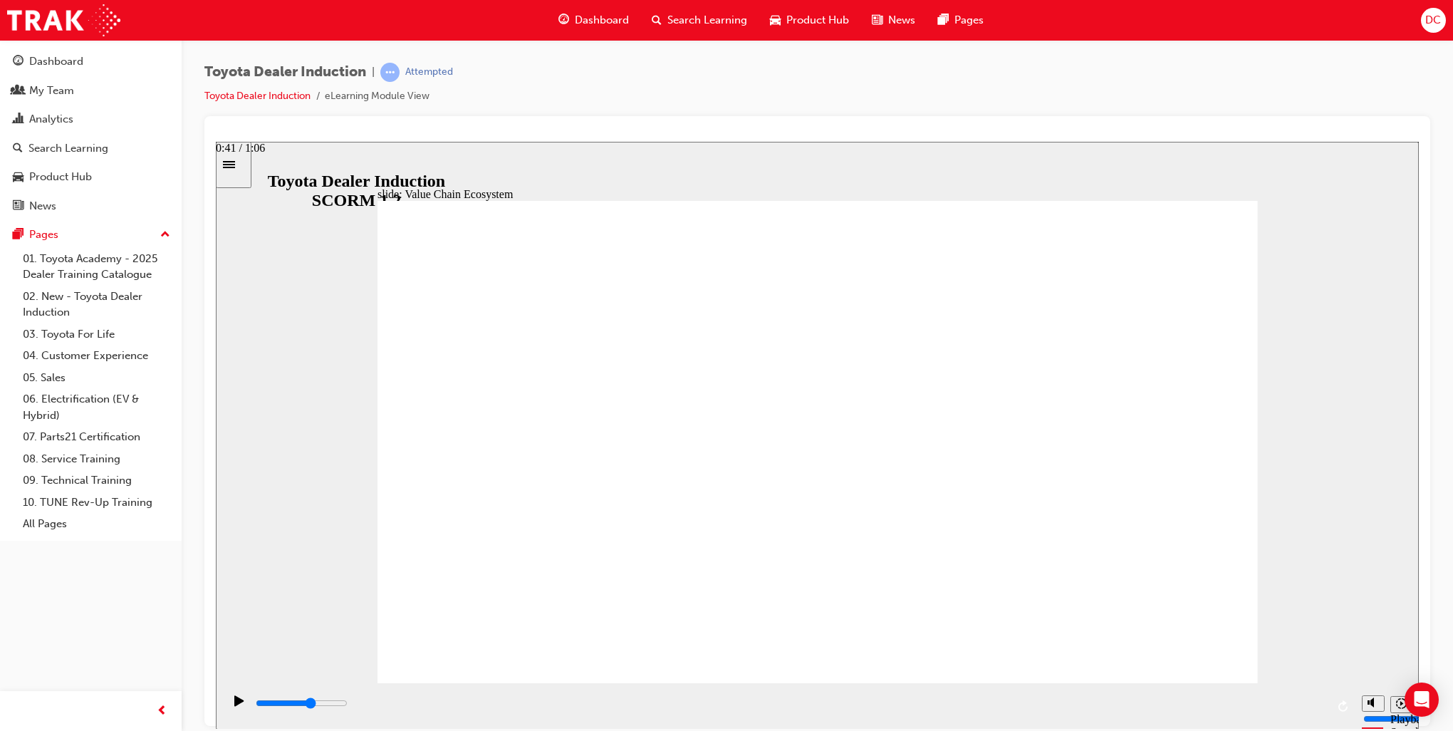
click at [912, 703] on div "playback controls" at bounding box center [790, 703] width 1072 height 16
click at [1089, 703] on div "playback controls" at bounding box center [790, 703] width 1072 height 16
click at [348, 704] on input "slide progress" at bounding box center [302, 702] width 92 height 11
click at [1294, 704] on div "playback controls" at bounding box center [790, 703] width 1072 height 16
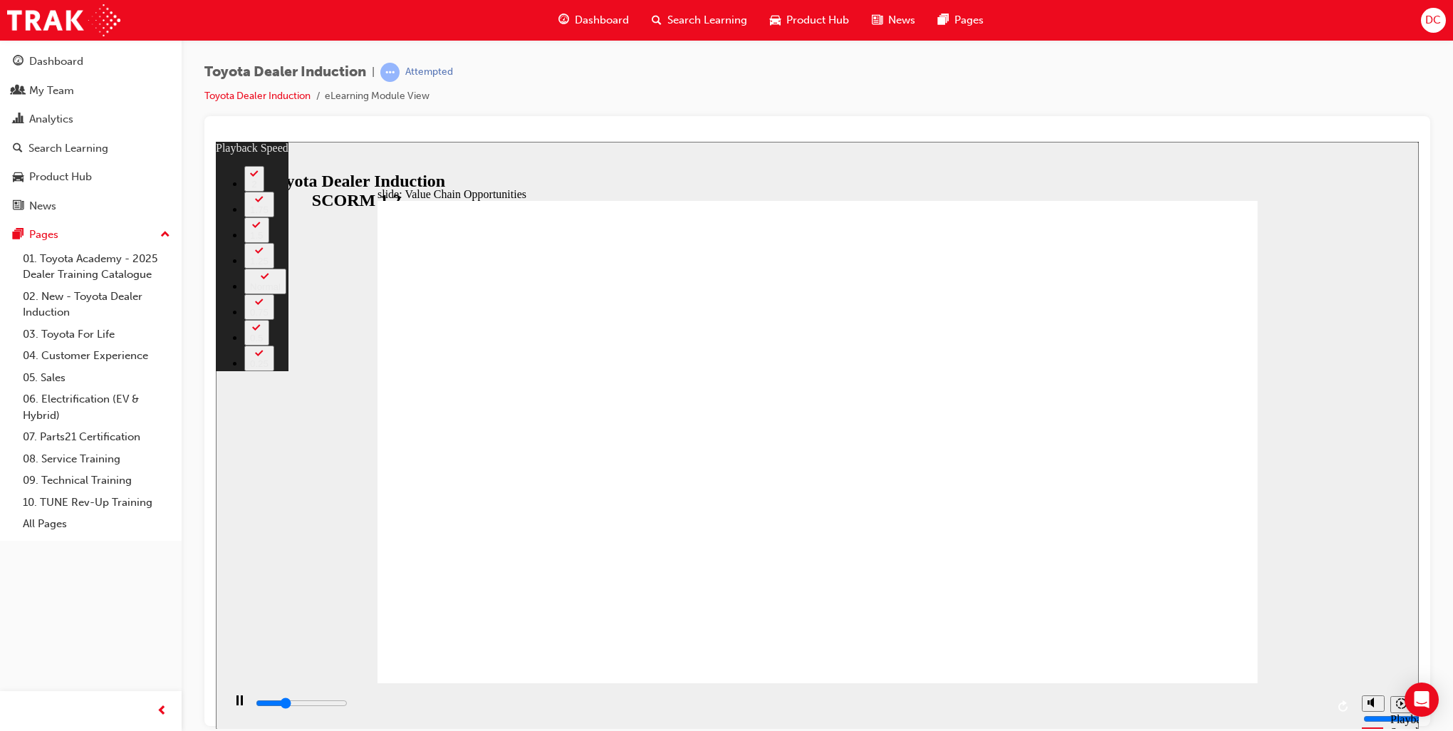
type input "3400"
type input "0"
type input "3700"
type input "1"
type input "3900"
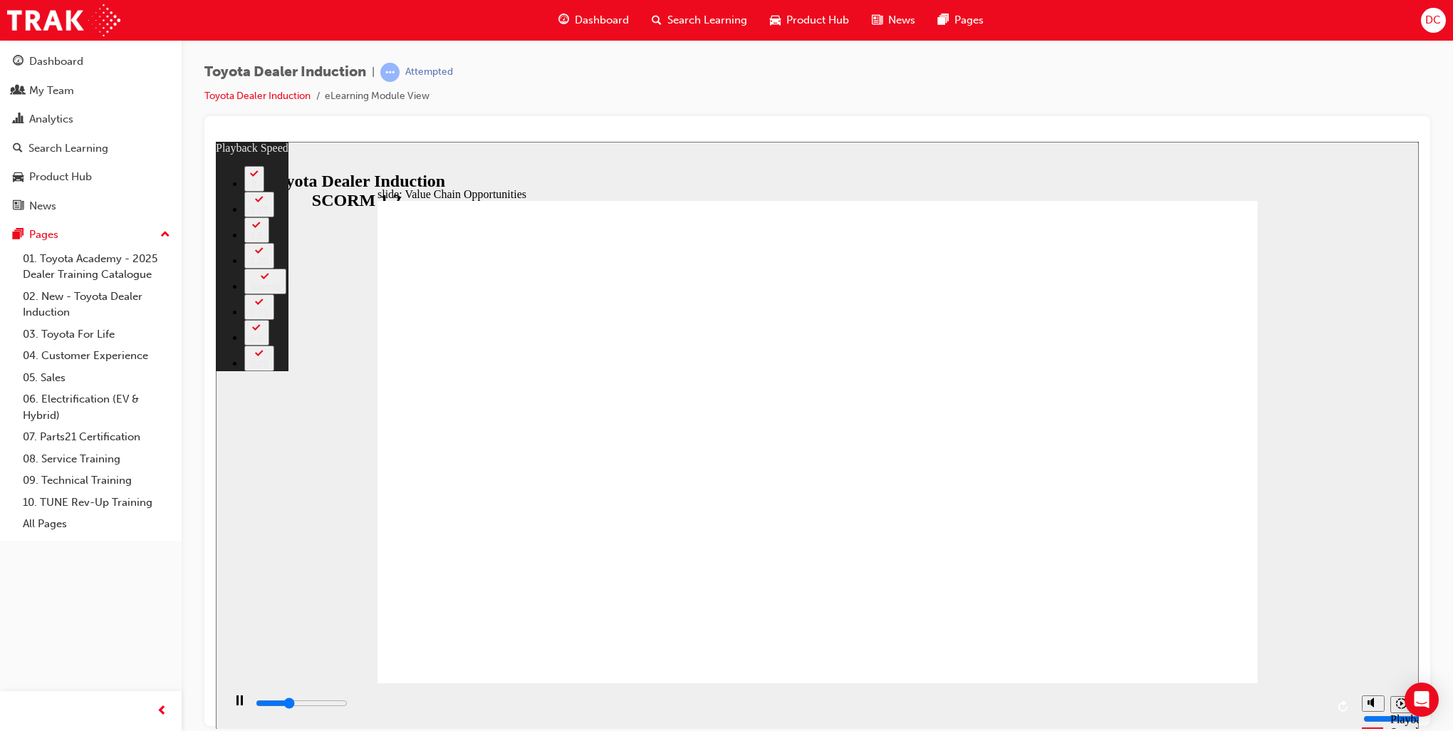
type input "1"
type input "4200"
type input "1"
type input "4500"
type input "1"
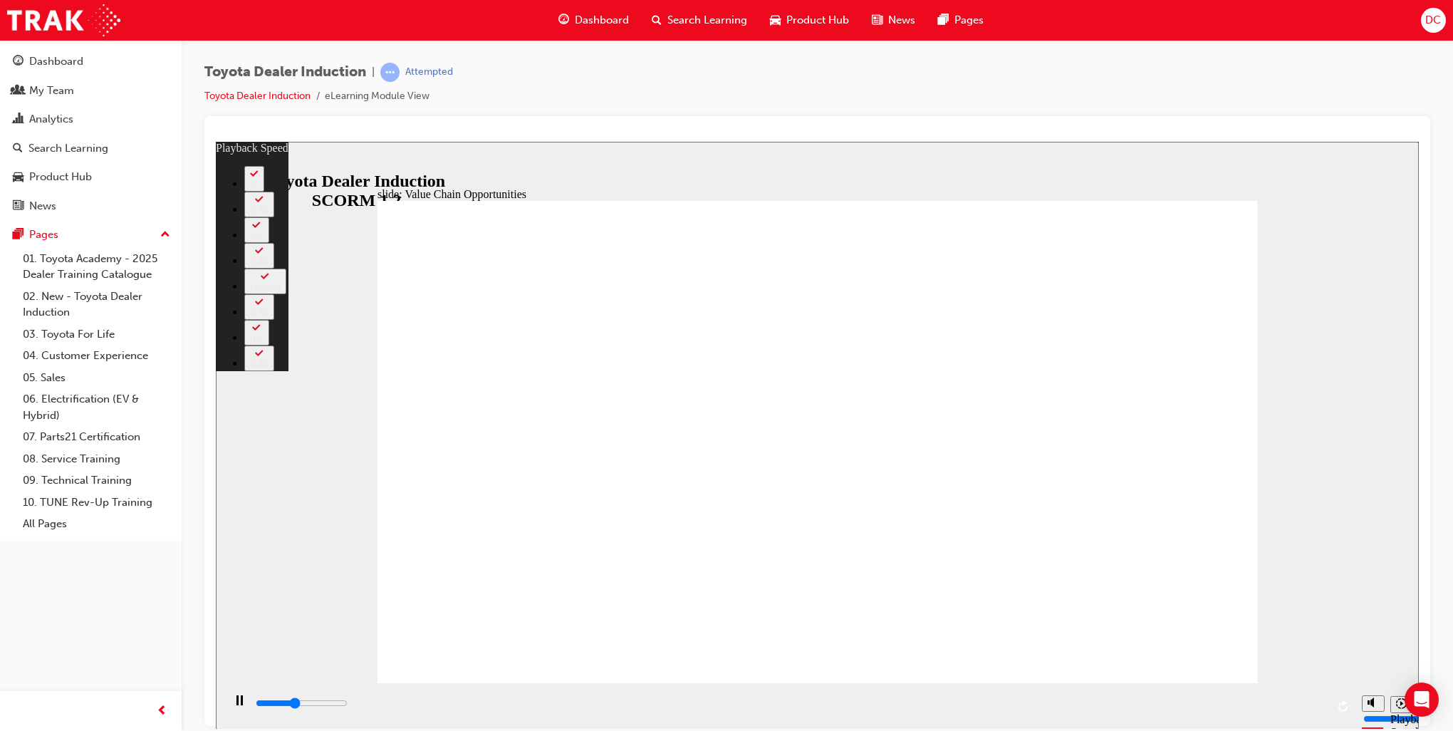
type input "4700"
type input "2"
type input "4900"
type input "13"
type input "4900"
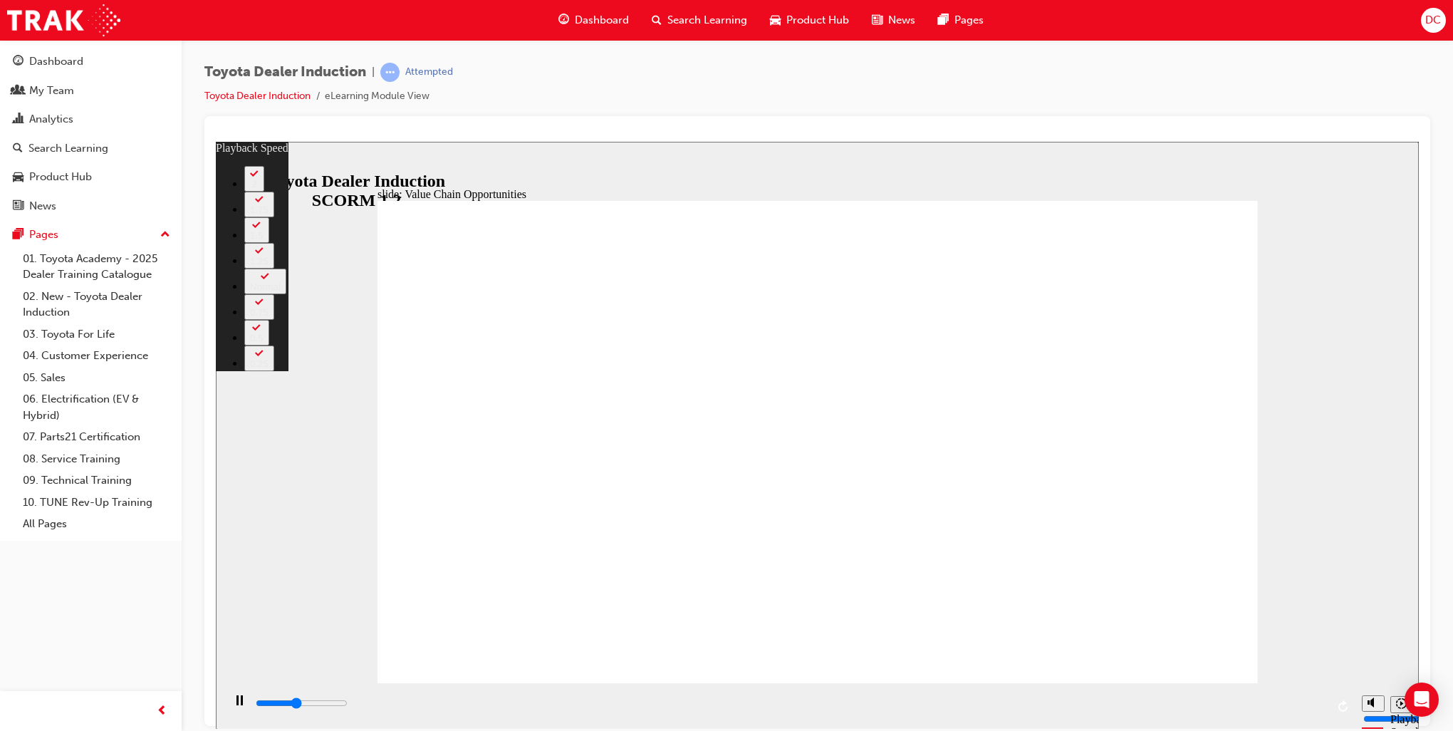
type input "13"
type input "5000"
type input "13"
type input "5300"
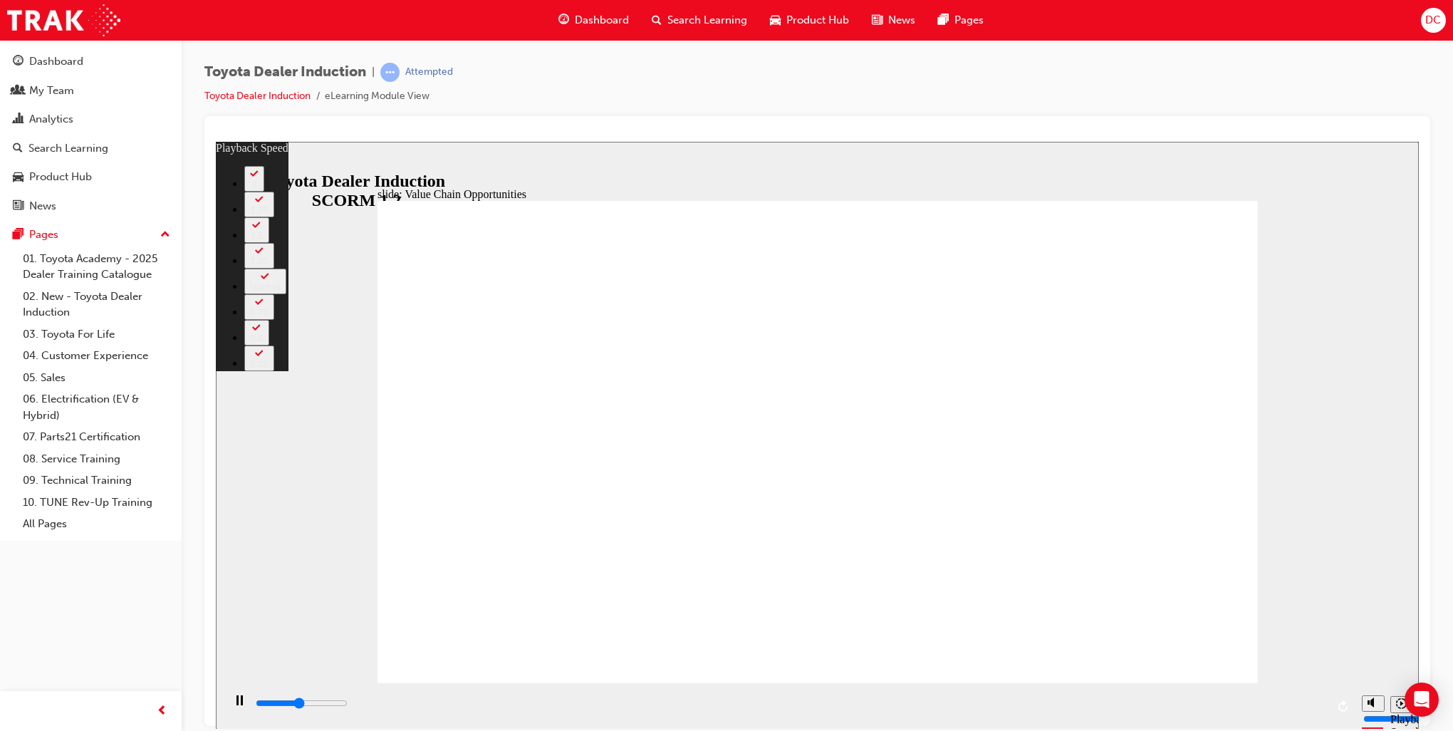
type input "14"
type input "5600"
type input "14"
type input "5800"
type input "14"
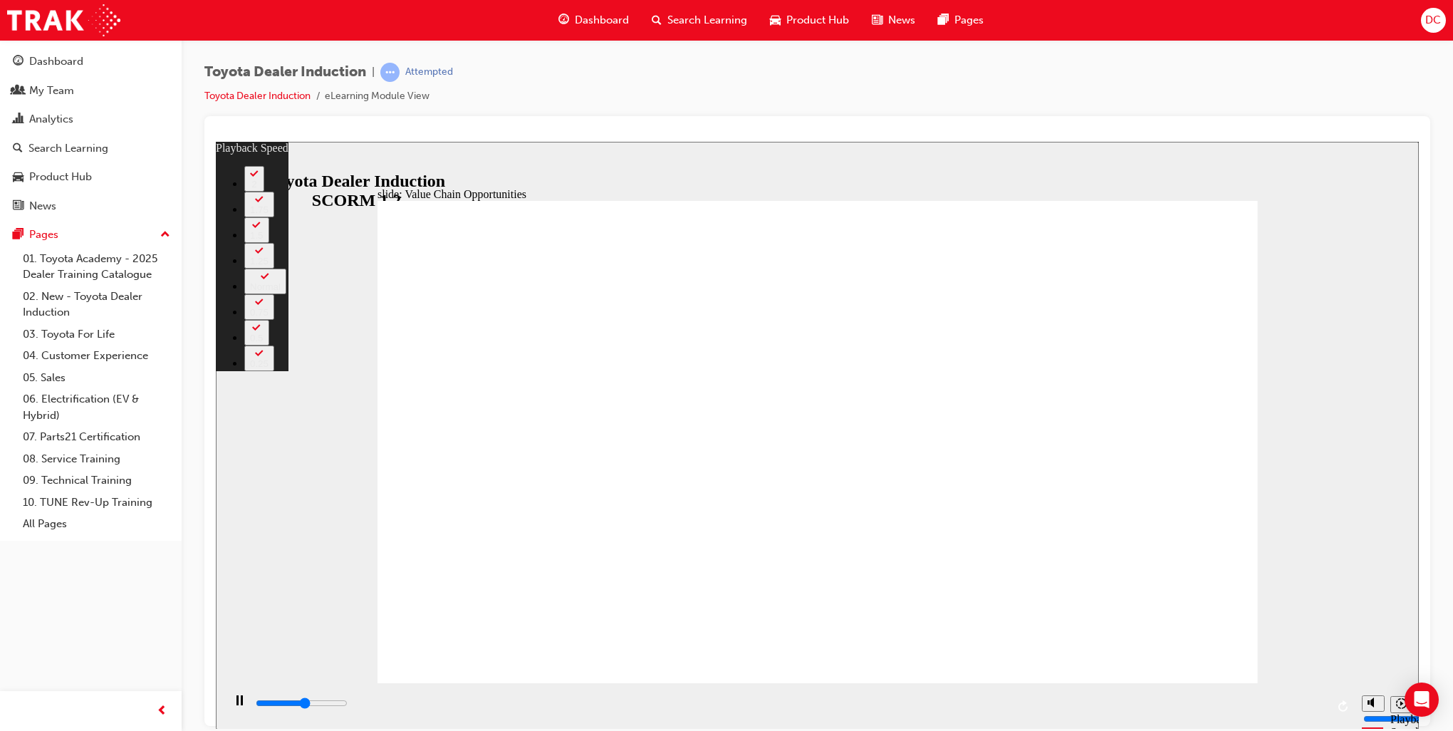
type input "6100"
type input "14"
type input "6400"
type input "15"
type input "6600"
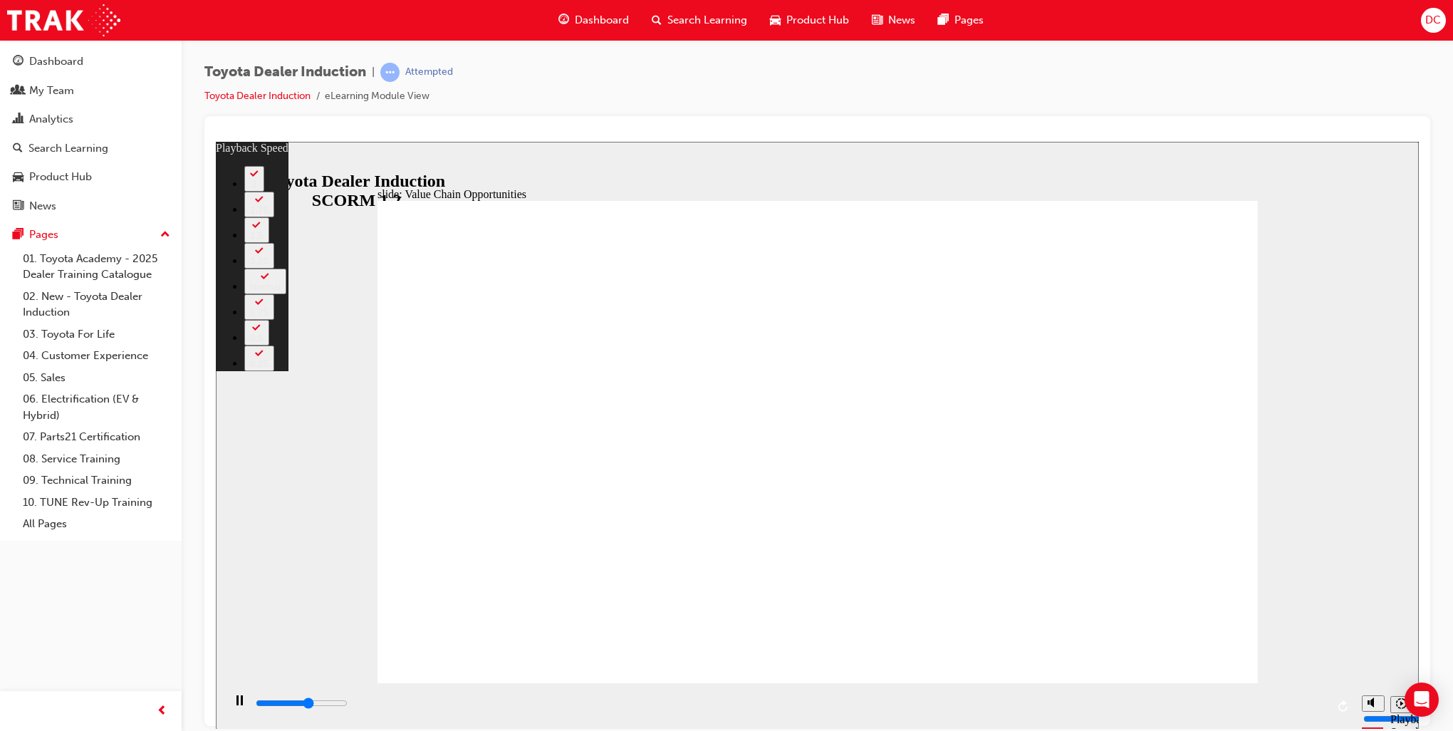
type input "15"
type input "6900"
type input "15"
type input "7200"
type input "16"
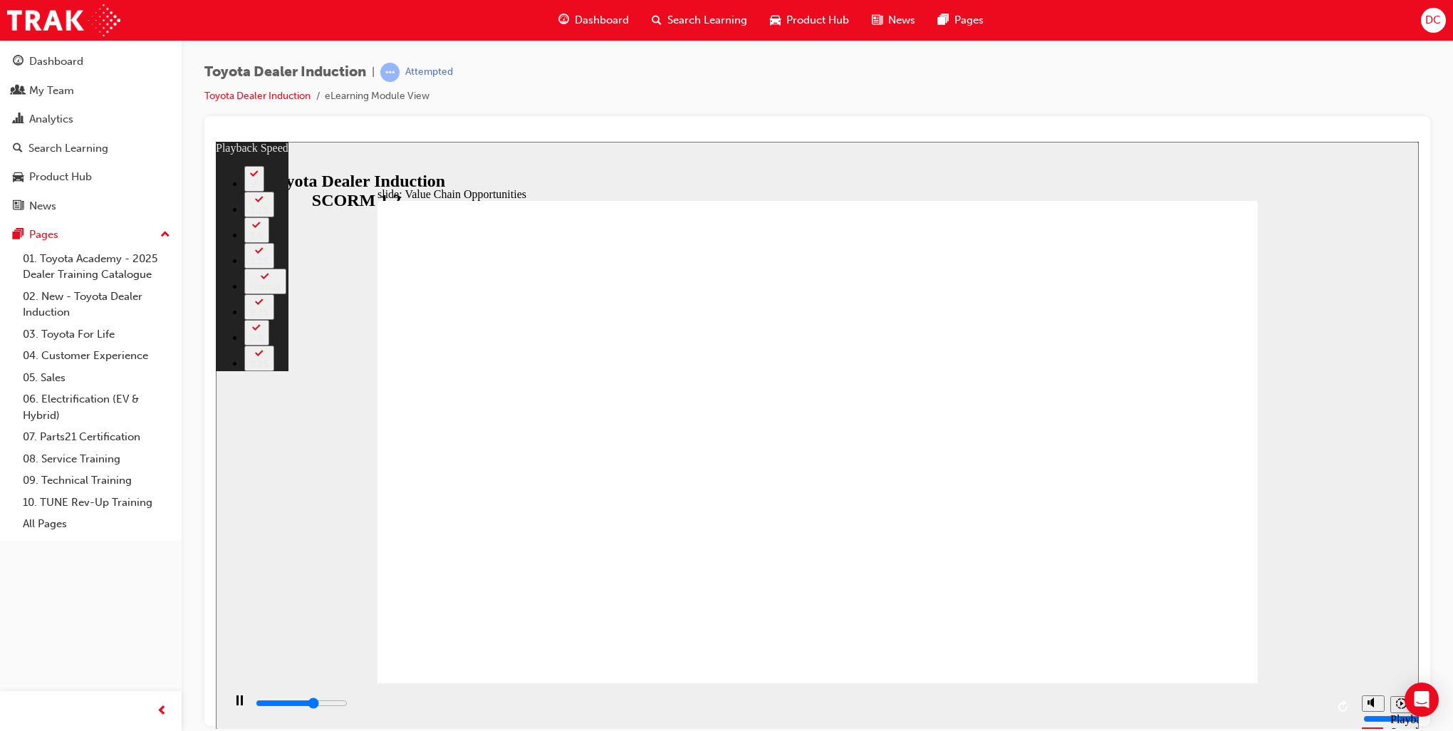
type input "7300"
type input "28"
type input "7300"
type input "28"
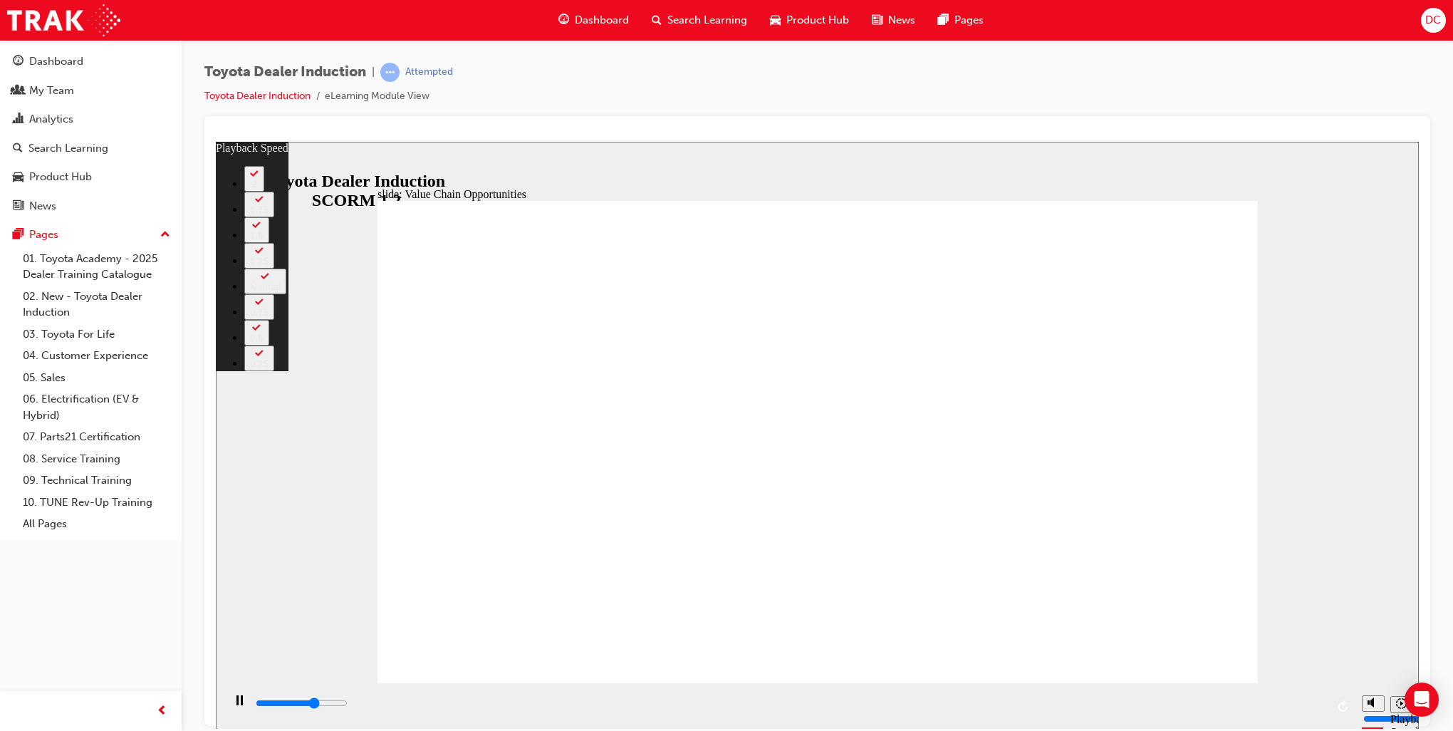
type input "7400"
type input "28"
type input "7700"
type input "28"
type input "7900"
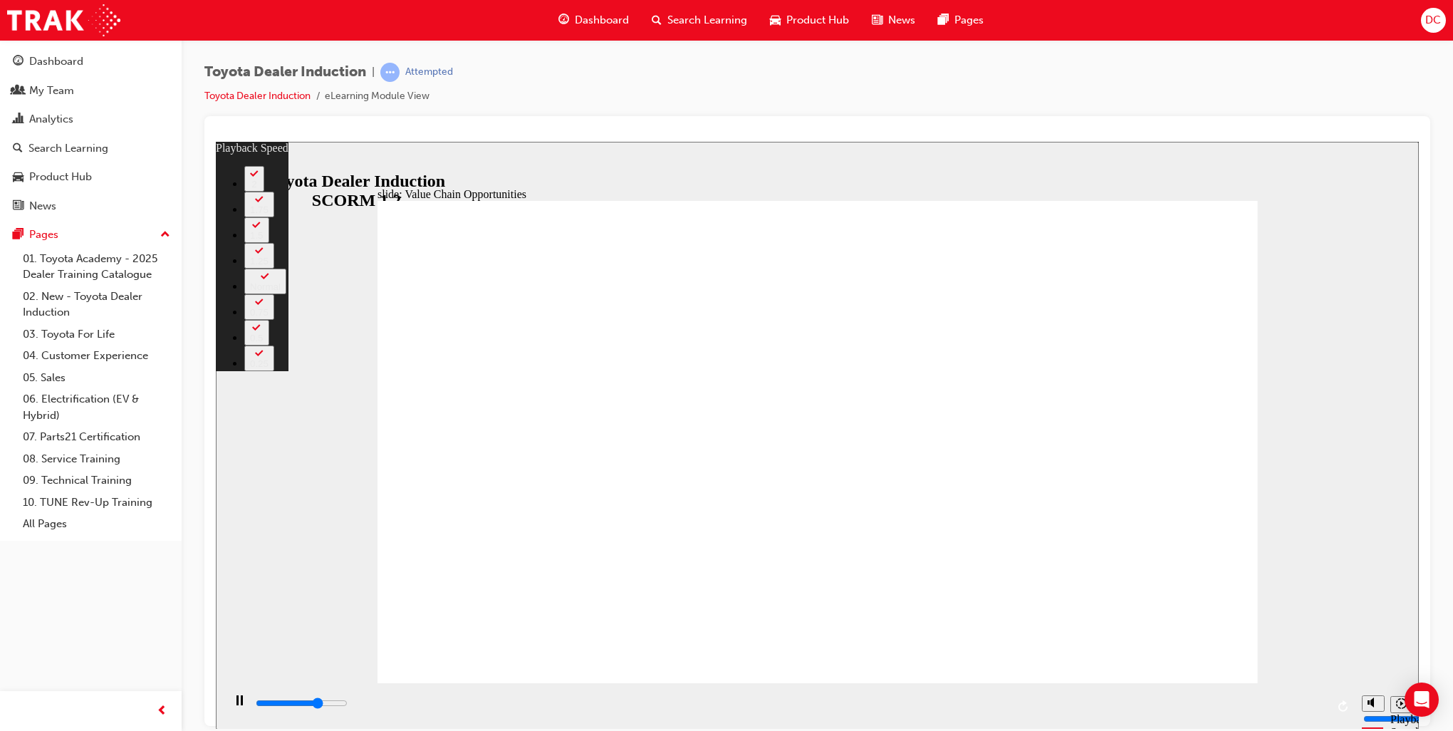
type input "28"
type input "8200"
type input "29"
type input "8300"
type input "42"
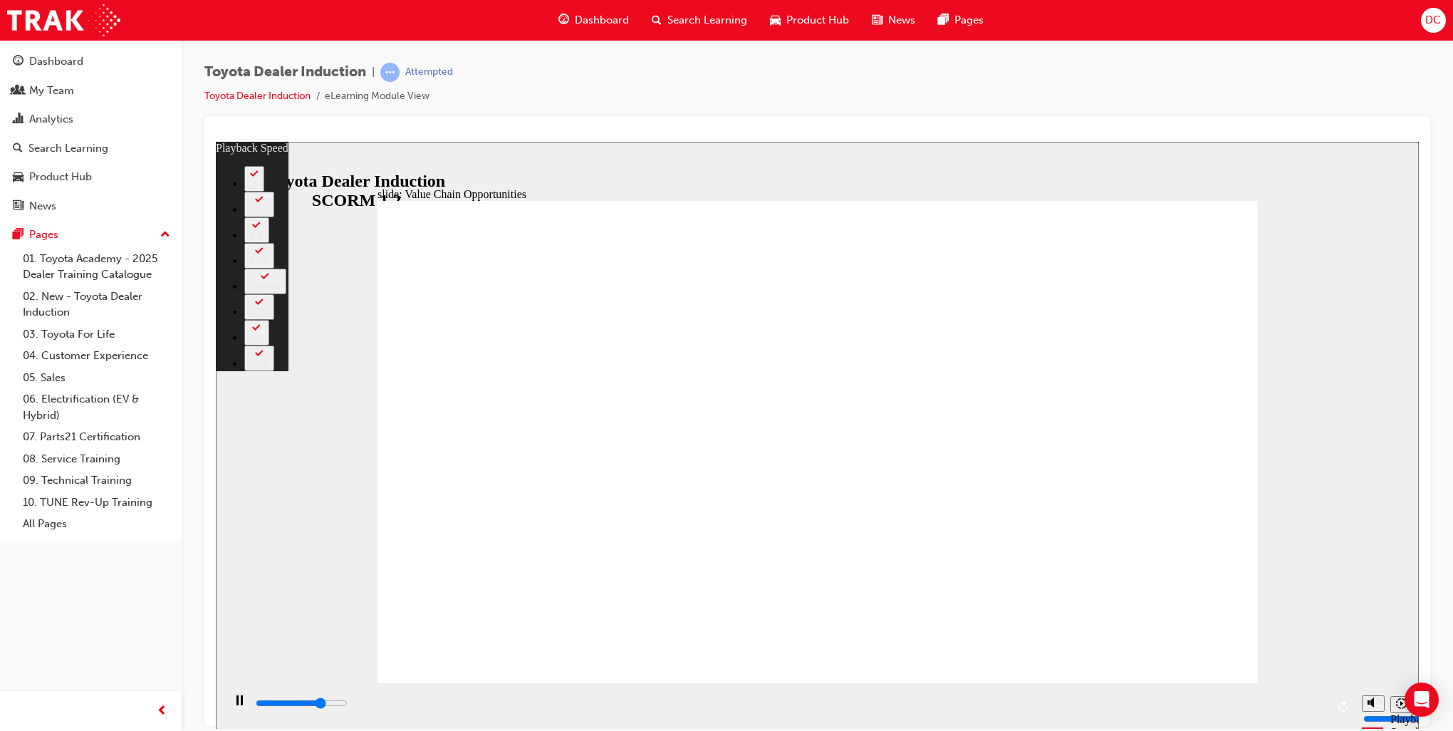
type input "8400"
type input "42"
type input "8500"
type input "42"
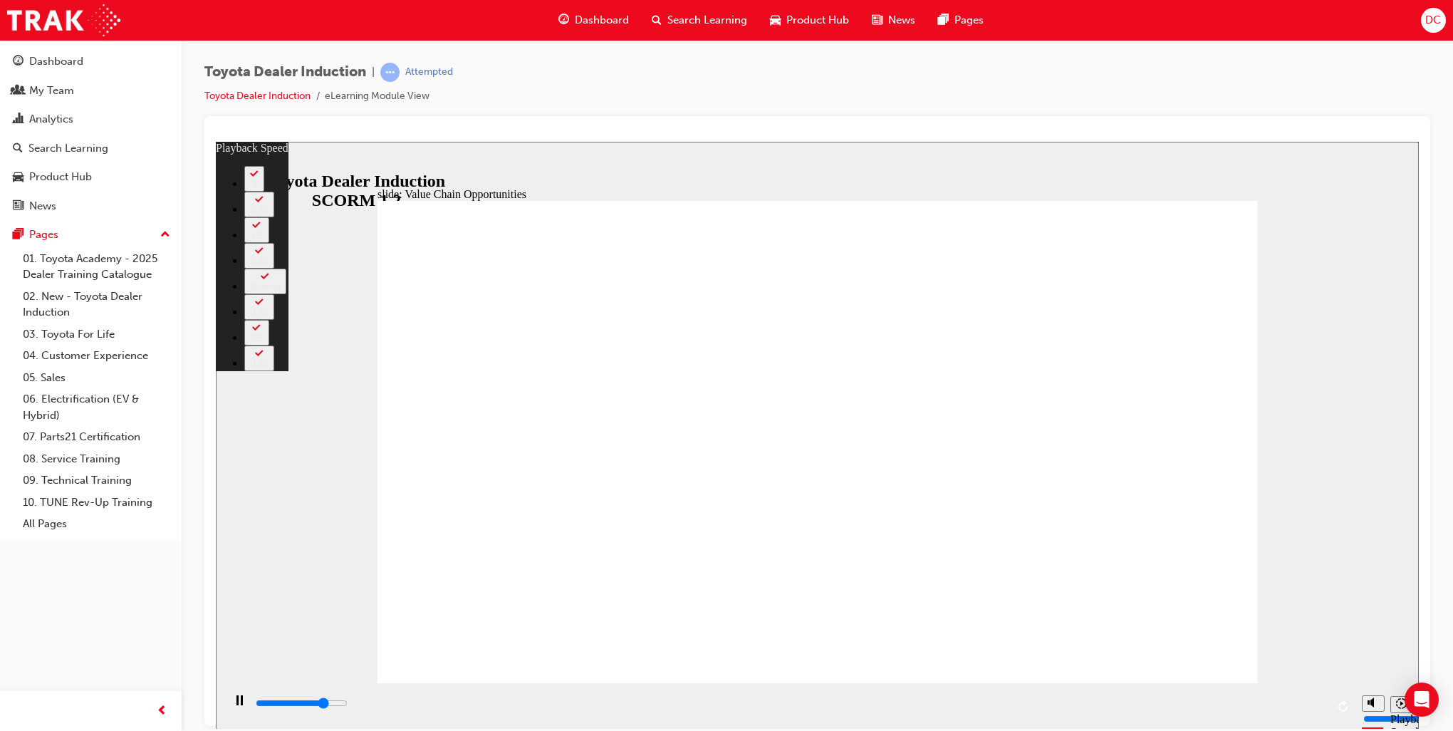
type input "8700"
type input "42"
type input "9000"
type input "42"
type input "9300"
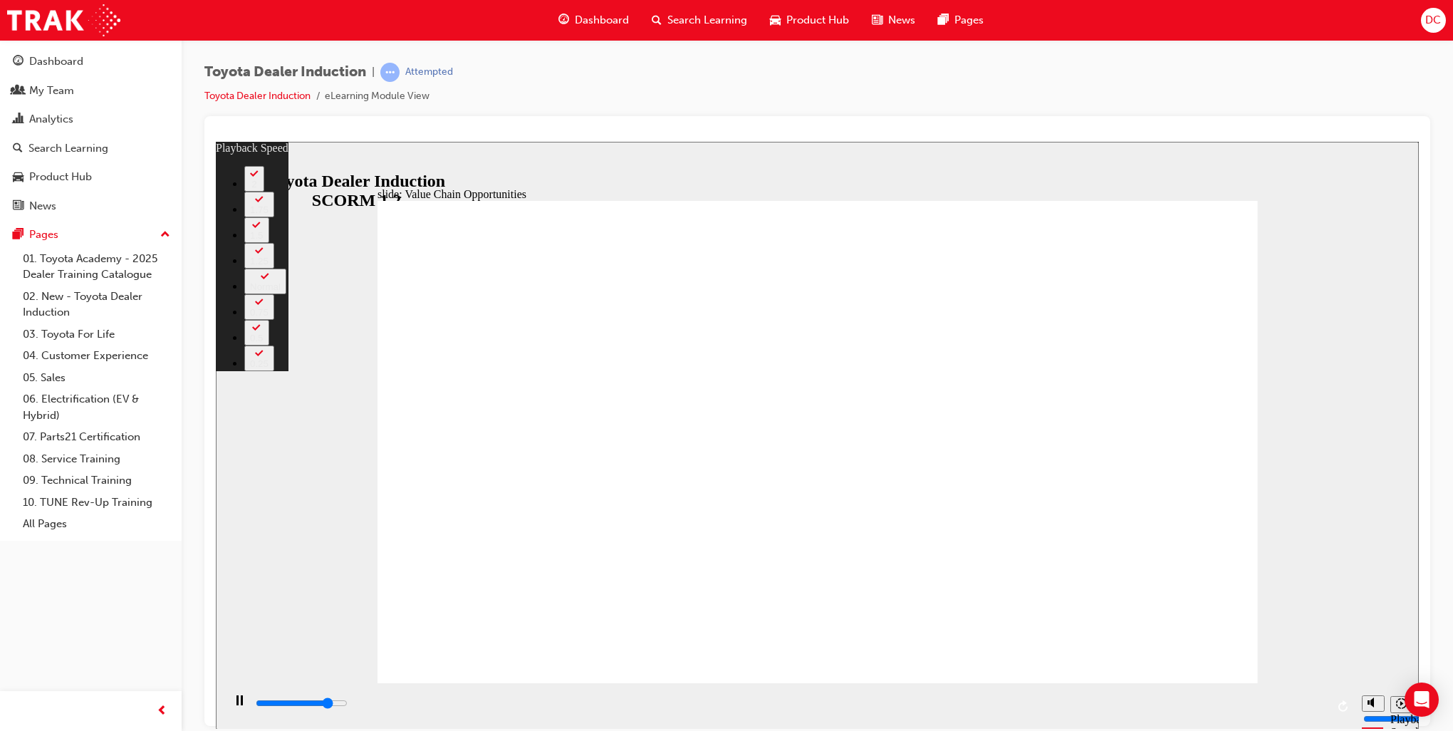
type input "42"
type input "9500"
type input "54"
type input "9500"
type input "54"
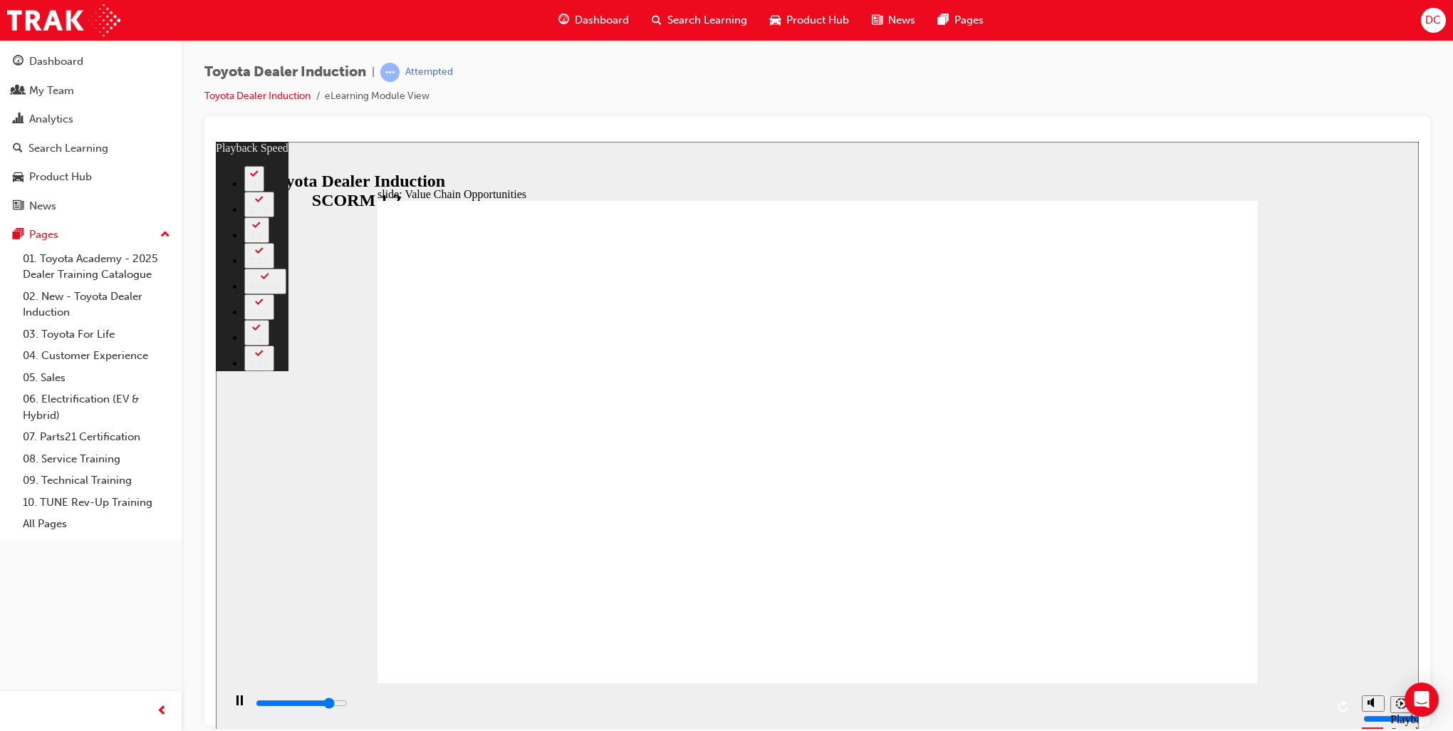
type input "9500"
type input "54"
type input "9600"
type input "54"
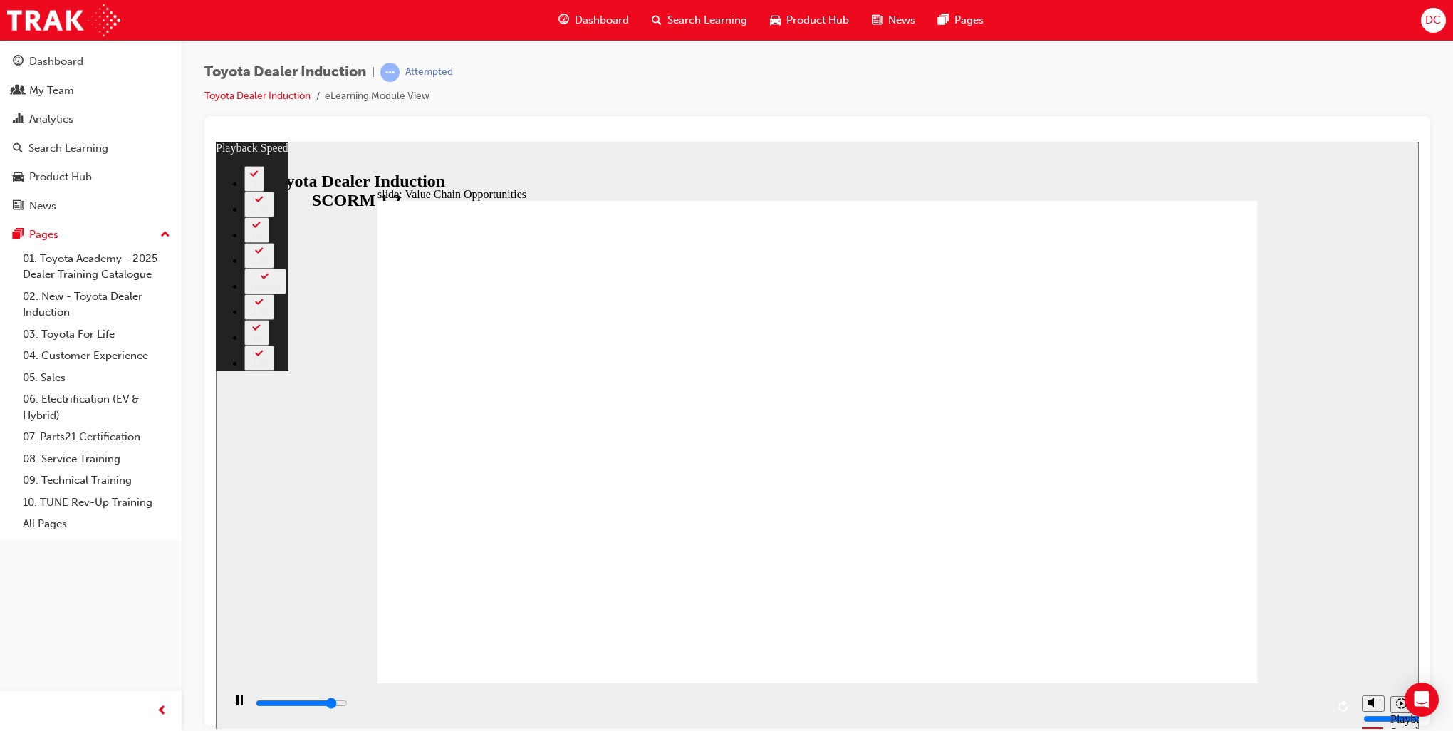
type input "9900"
type input "54"
type input "10100"
type input "55"
type input "10400"
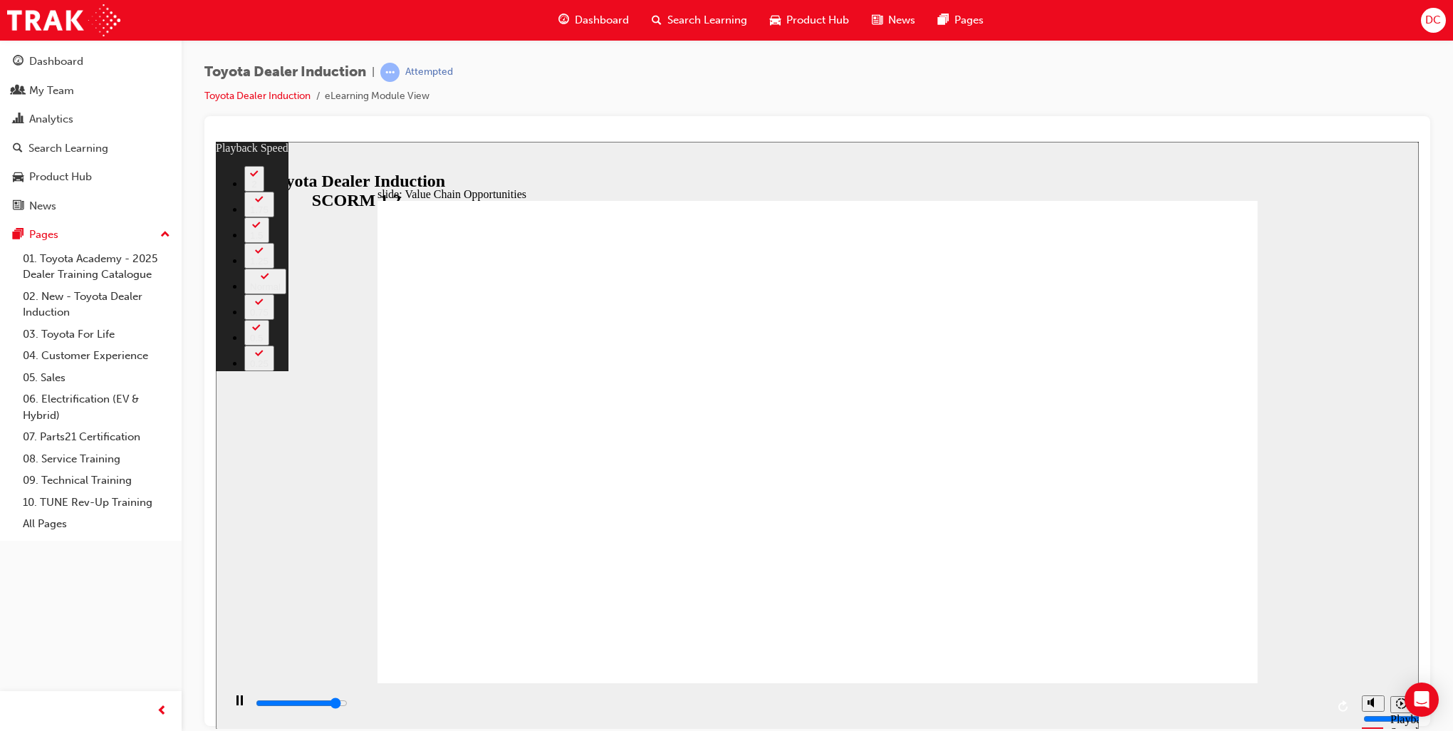
type input "55"
type input "10700"
type input "55"
type input "10800"
type input "61"
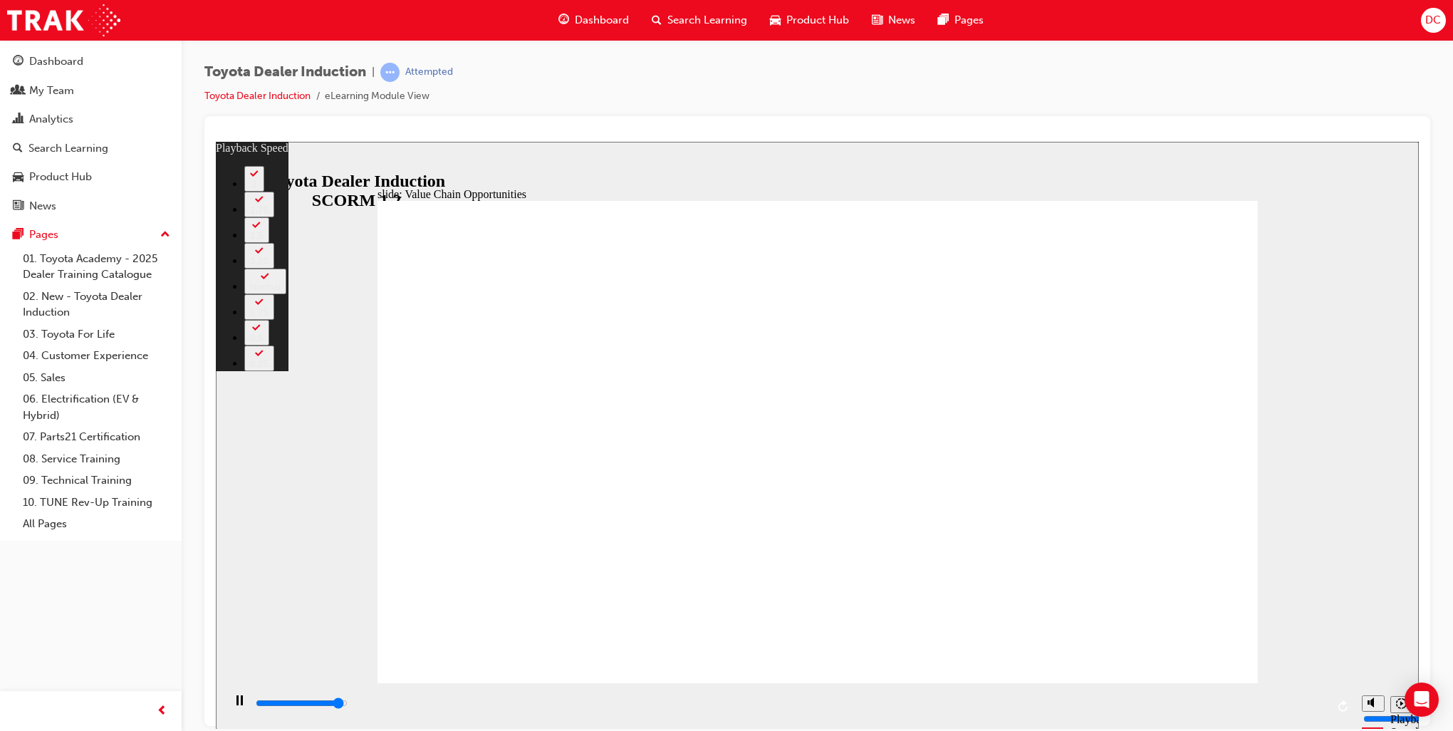
type input "10800"
type input "61"
type input "10900"
type input "61"
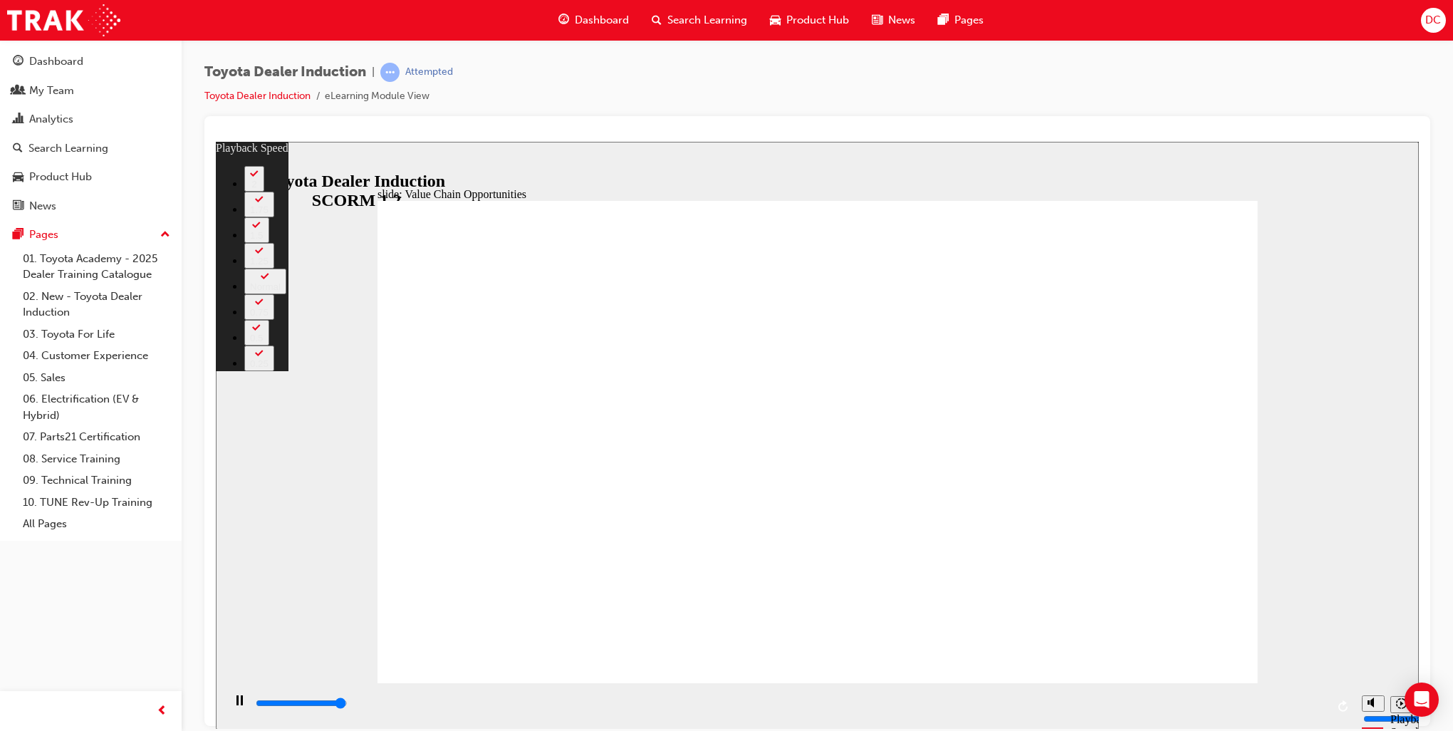
type input "11100"
type input "61"
type input "11200"
type input "61"
type input "11300"
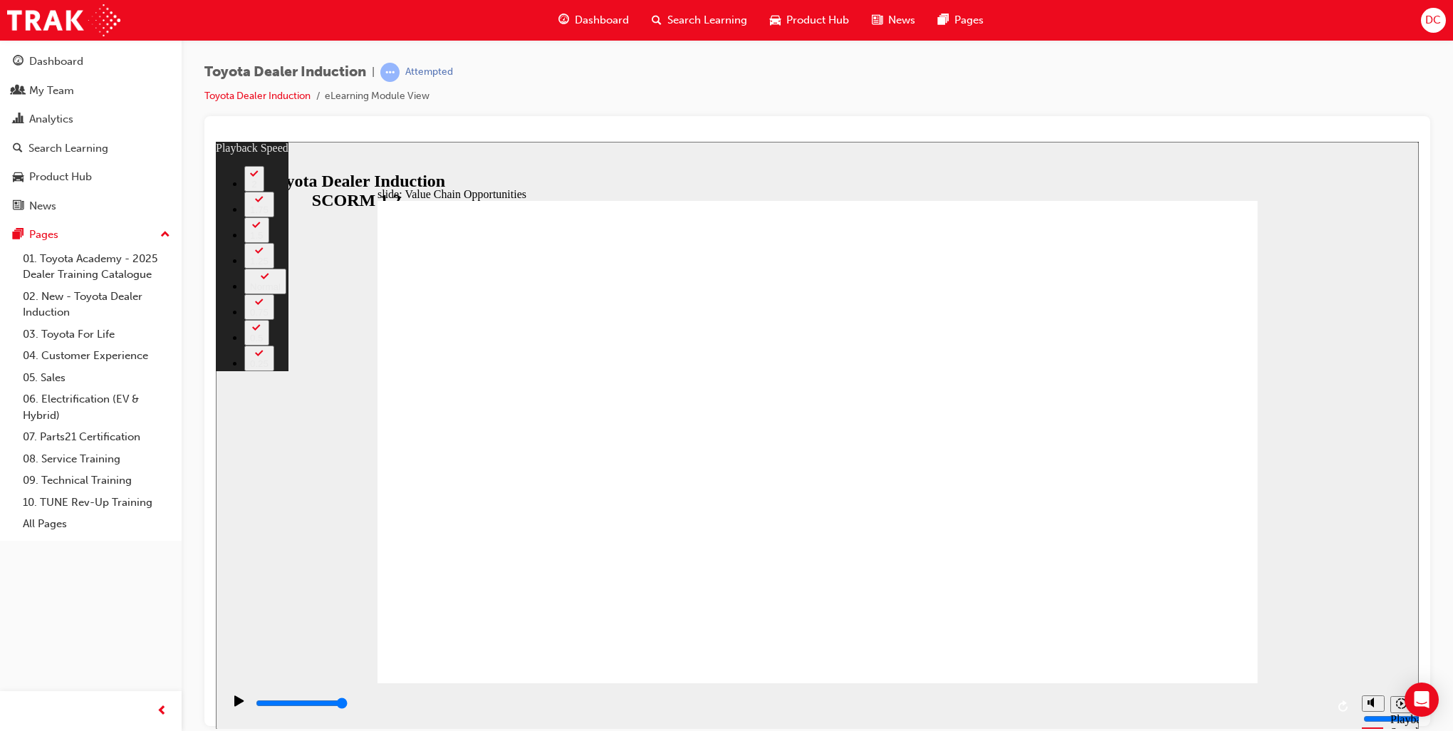
type input "64"
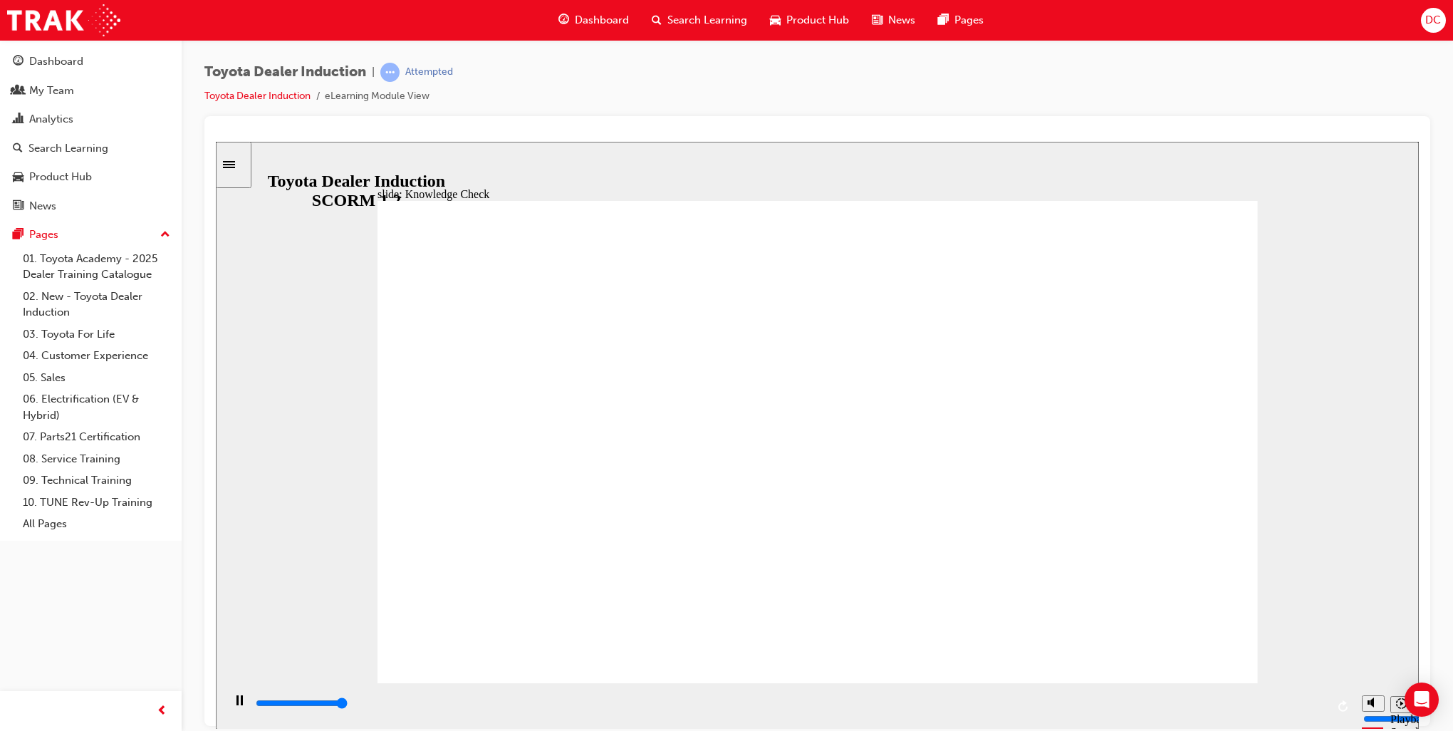
type input "5000"
radio input "true"
type input "5000"
radio input "true"
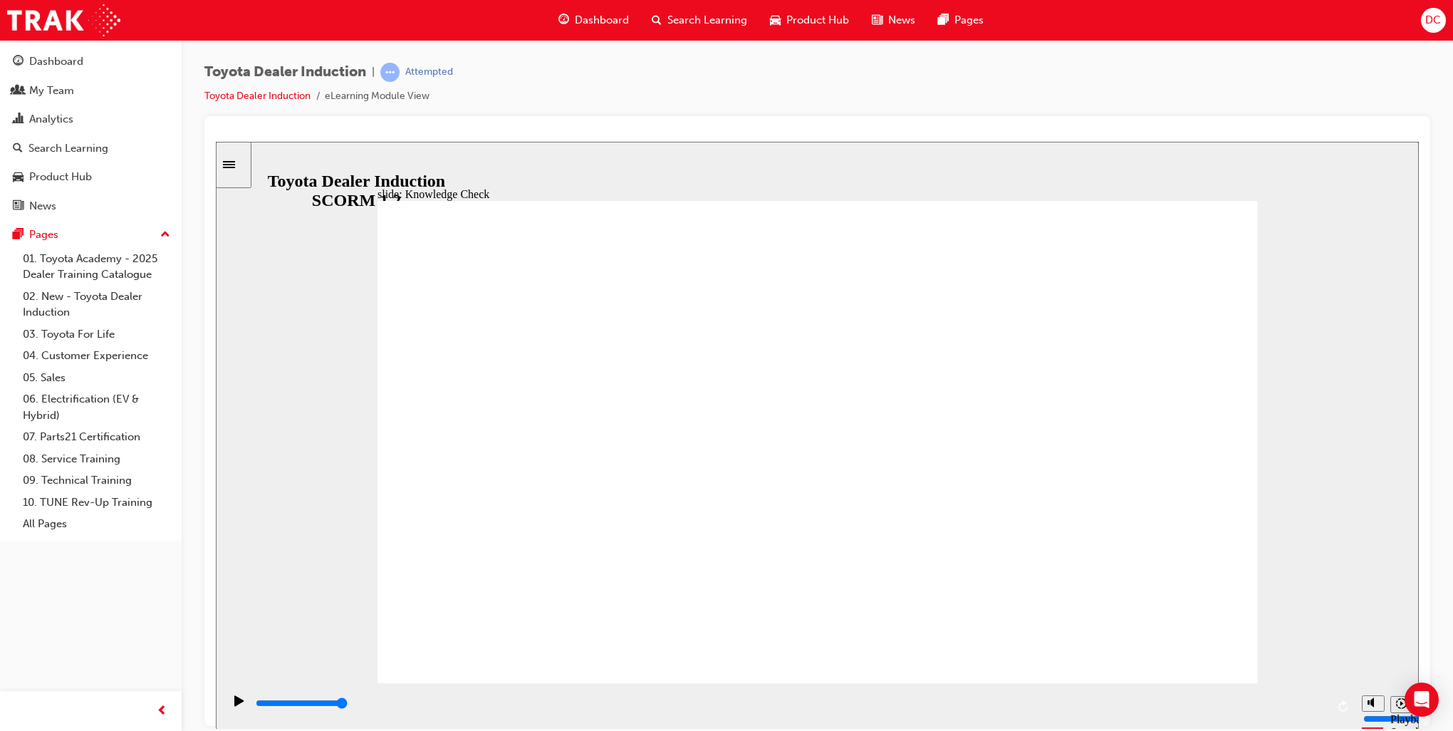
drag, startPoint x: 1168, startPoint y: 217, endPoint x: 1168, endPoint y: 227, distance: 10.0
click at [771, 702] on div "playback controls" at bounding box center [790, 703] width 1072 height 16
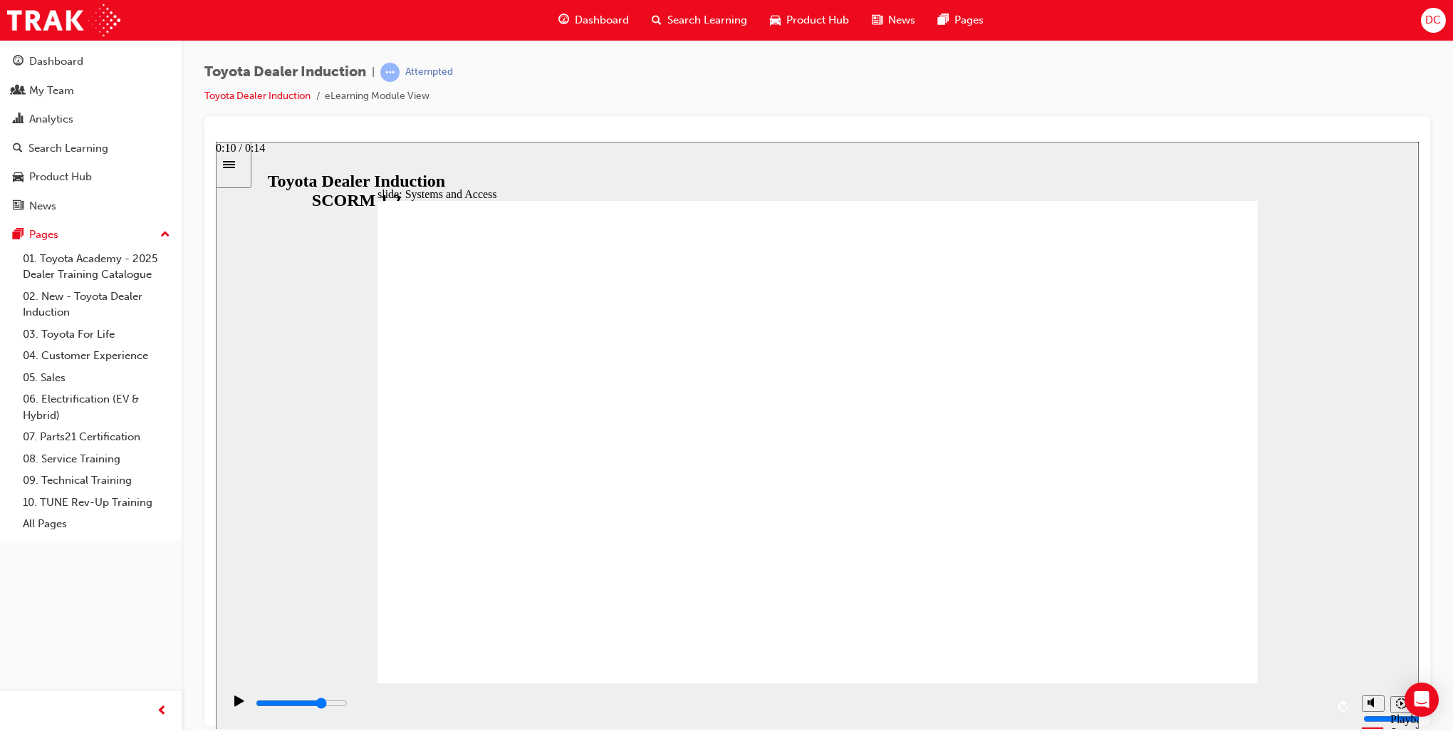
click at [348, 705] on input "slide progress" at bounding box center [302, 702] width 92 height 11
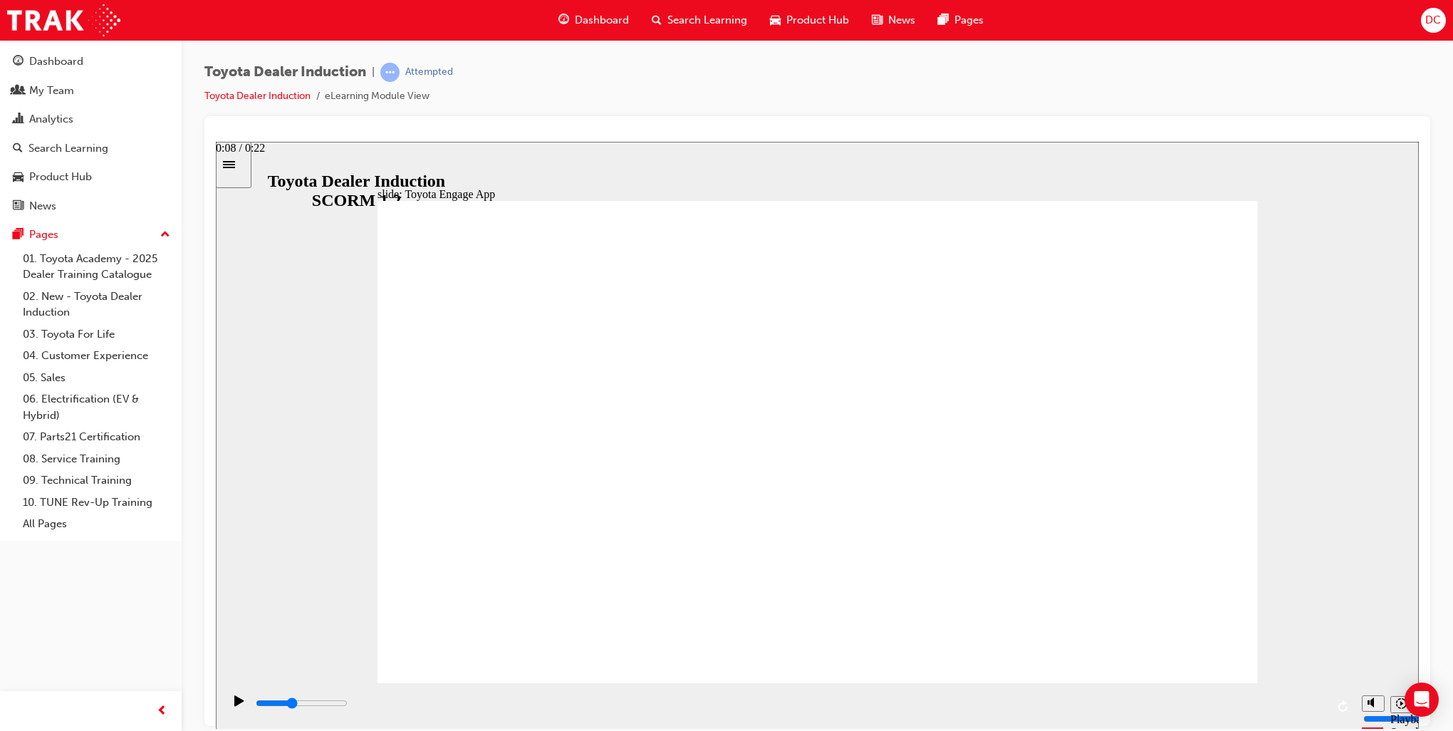
click at [660, 702] on div "playback controls" at bounding box center [790, 703] width 1072 height 16
click at [1082, 701] on div "playback controls" at bounding box center [790, 703] width 1072 height 16
click at [1268, 702] on div "playback controls" at bounding box center [790, 703] width 1072 height 16
click at [566, 711] on div "playback controls" at bounding box center [790, 703] width 1072 height 16
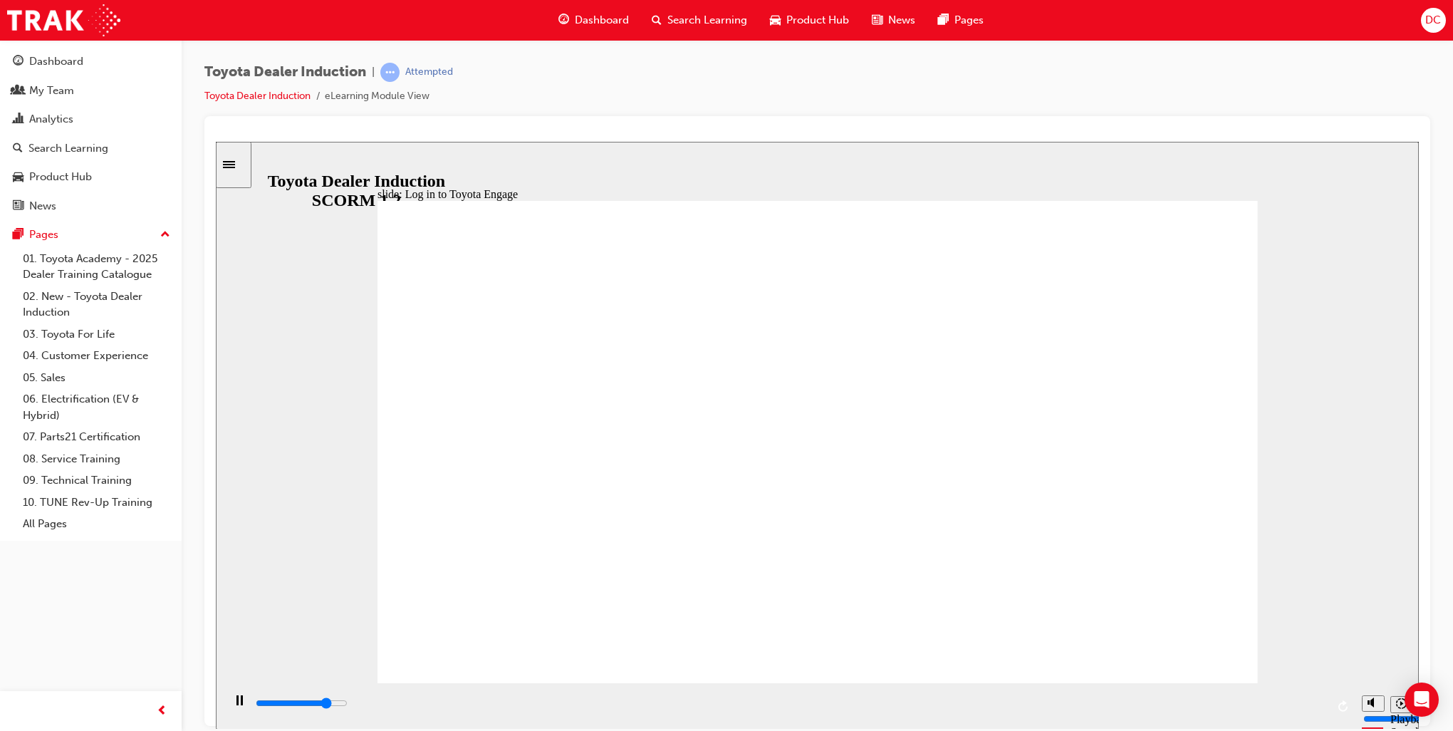
click at [348, 705] on input "slide progress" at bounding box center [302, 702] width 92 height 11
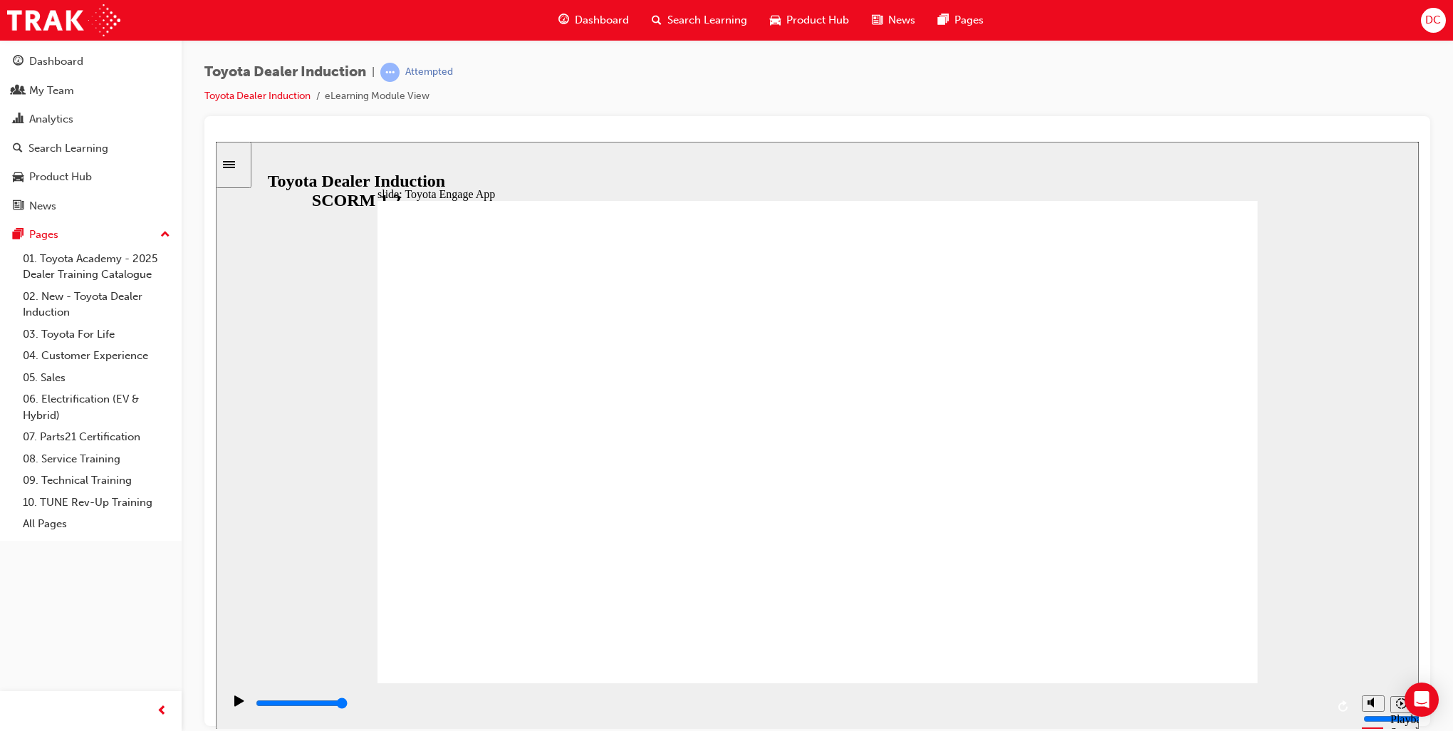
click at [259, 705] on input "slide progress" at bounding box center [302, 702] width 92 height 11
click at [237, 703] on icon "Play (Ctrl+Alt+P)" at bounding box center [239, 700] width 10 height 11
click at [348, 704] on input "slide progress" at bounding box center [302, 702] width 92 height 11
click at [747, 707] on div "playback controls" at bounding box center [790, 703] width 1072 height 16
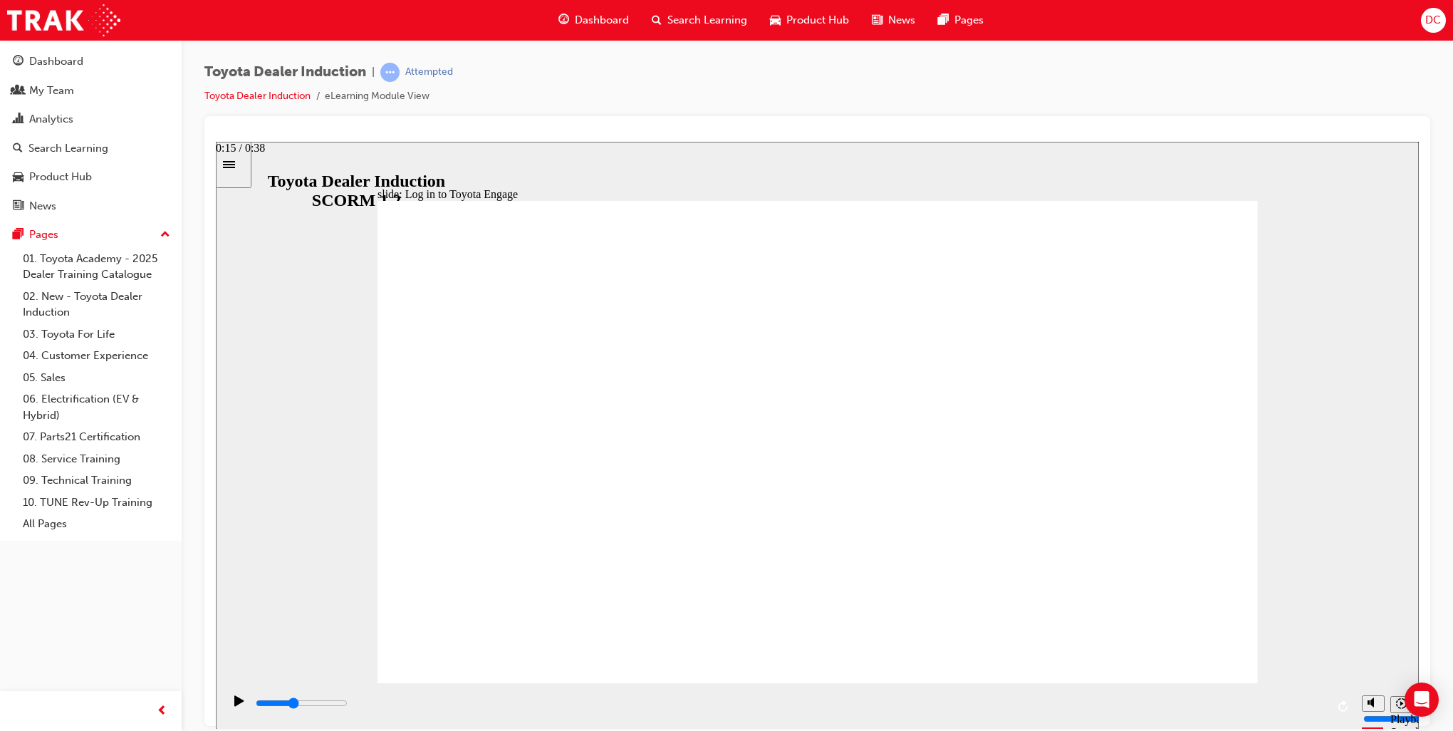
click at [678, 701] on div "playback controls" at bounding box center [790, 703] width 1072 height 16
click at [586, 704] on div "playback controls" at bounding box center [790, 703] width 1072 height 16
click at [534, 697] on div "playback controls" at bounding box center [790, 705] width 1072 height 21
click at [237, 705] on rect "Pause (Ctrl+Alt+P)" at bounding box center [238, 700] width 2 height 10
click at [712, 700] on div "playback controls" at bounding box center [790, 703] width 1072 height 16
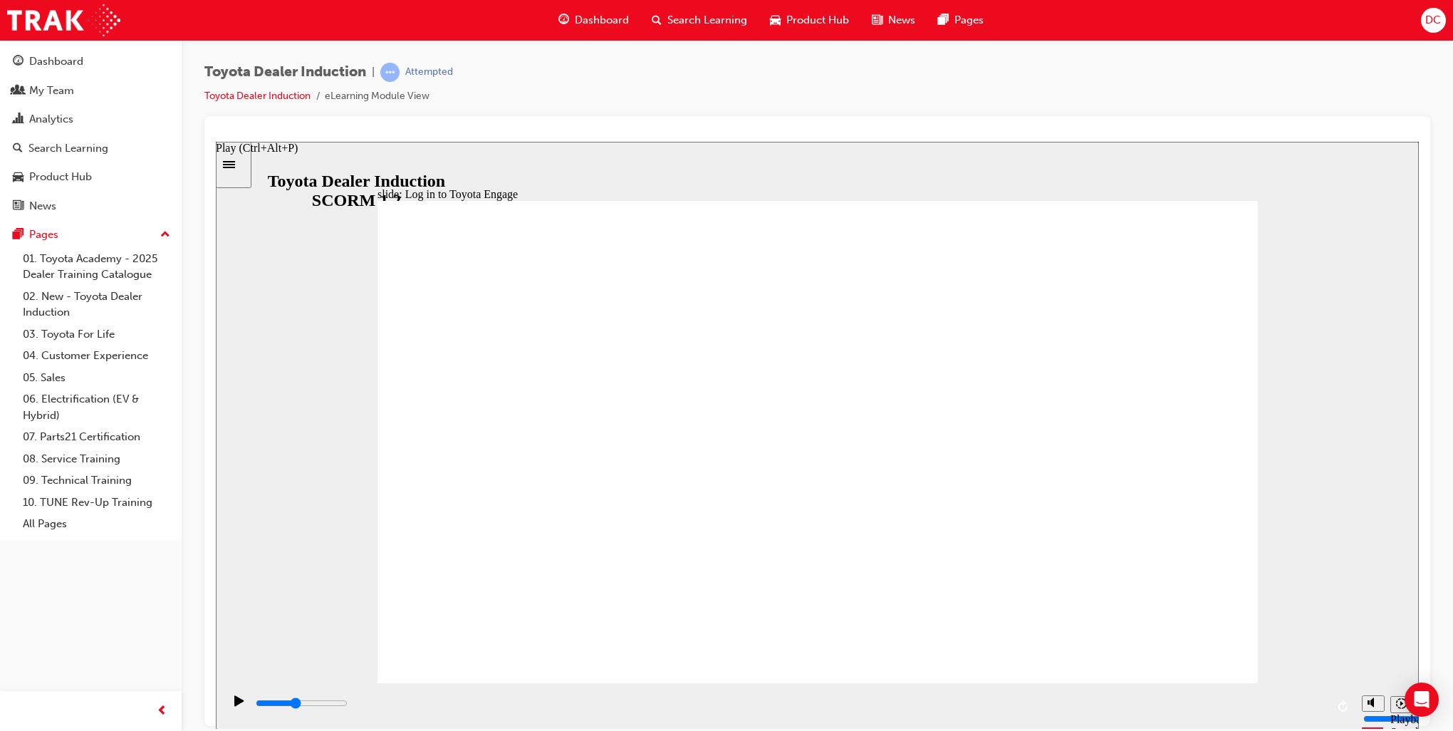
click at [234, 705] on icon "Play (Ctrl+Alt+P)" at bounding box center [238, 700] width 9 height 11
click at [348, 705] on input "slide progress" at bounding box center [302, 702] width 92 height 11
click at [1083, 703] on div "playback controls" at bounding box center [790, 703] width 1072 height 16
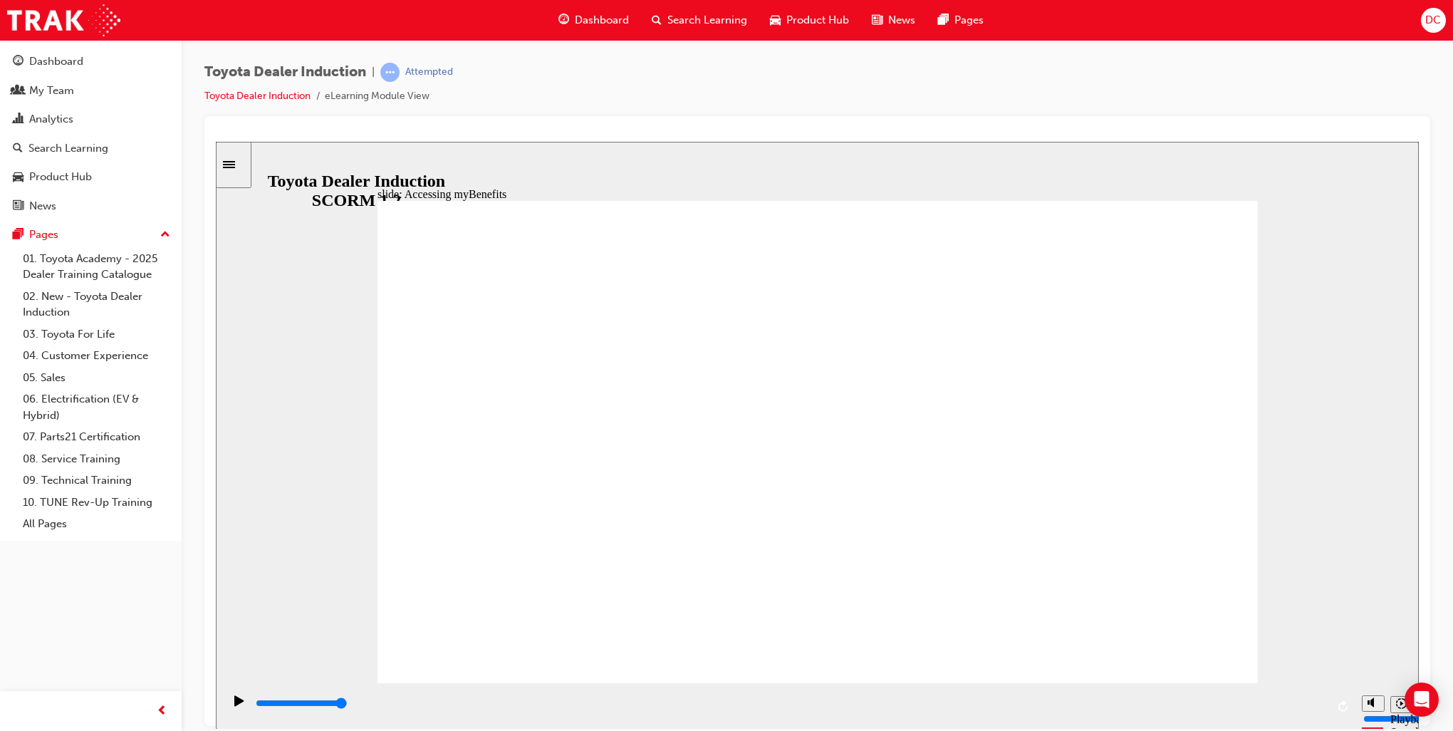
type input "5000"
type input "T"
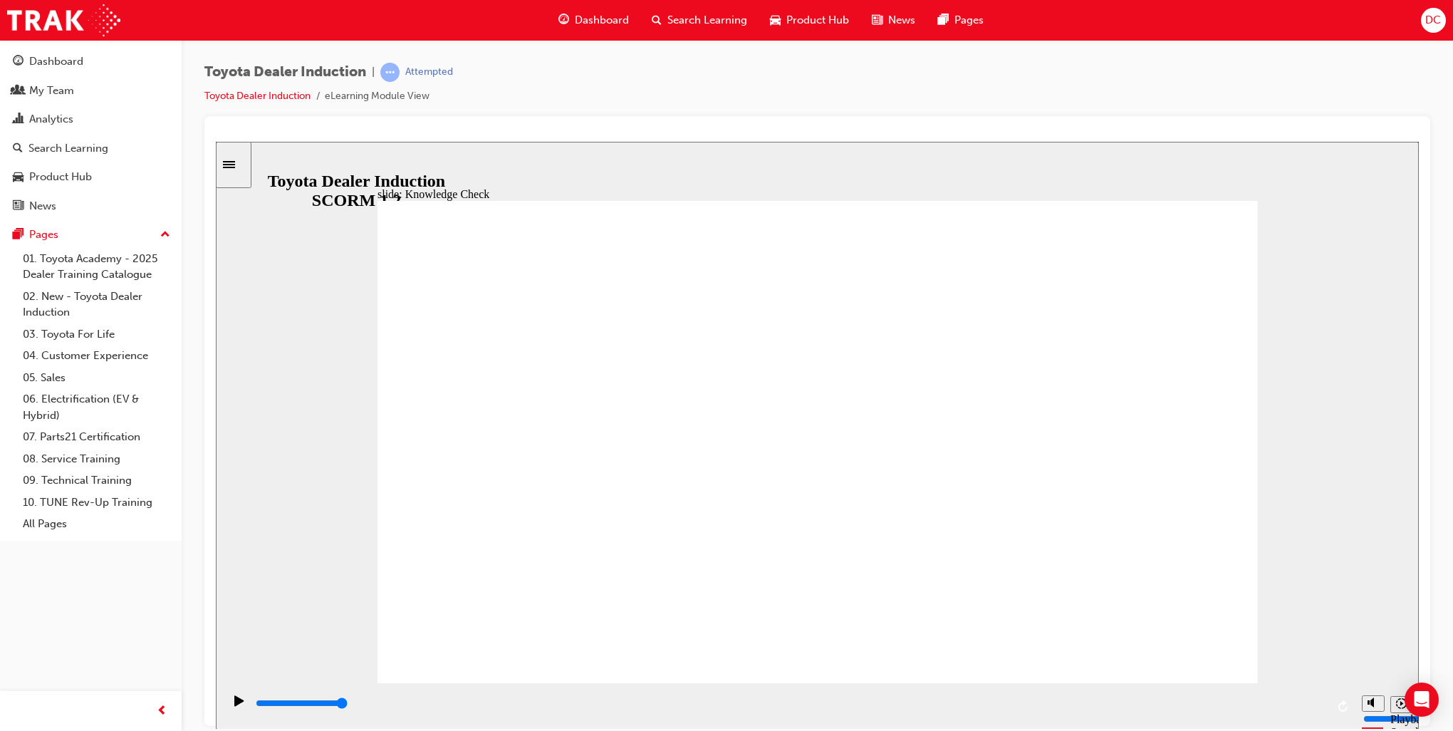
type input "To"
type input "Toy"
type input "Toyo"
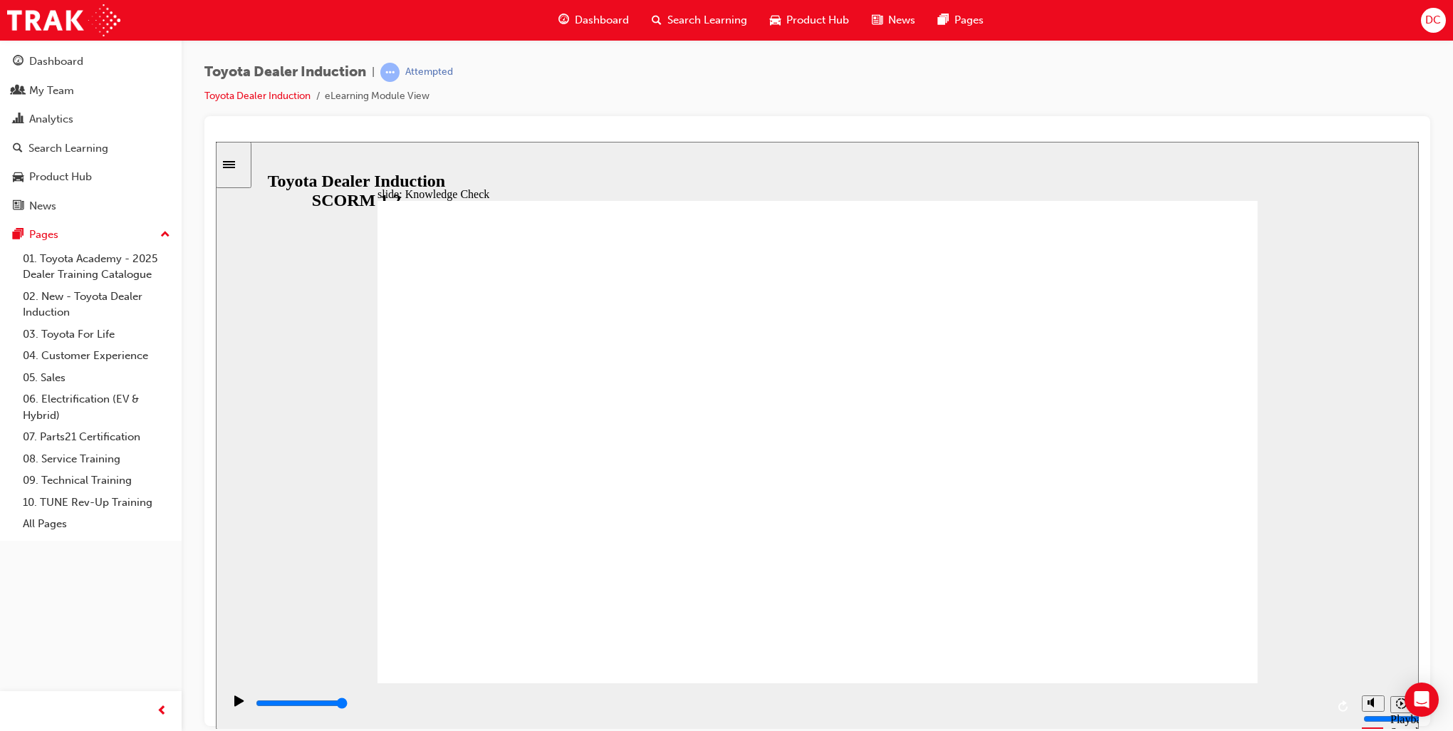
type input "Toyo"
type input "Toyot"
type input "Toyota"
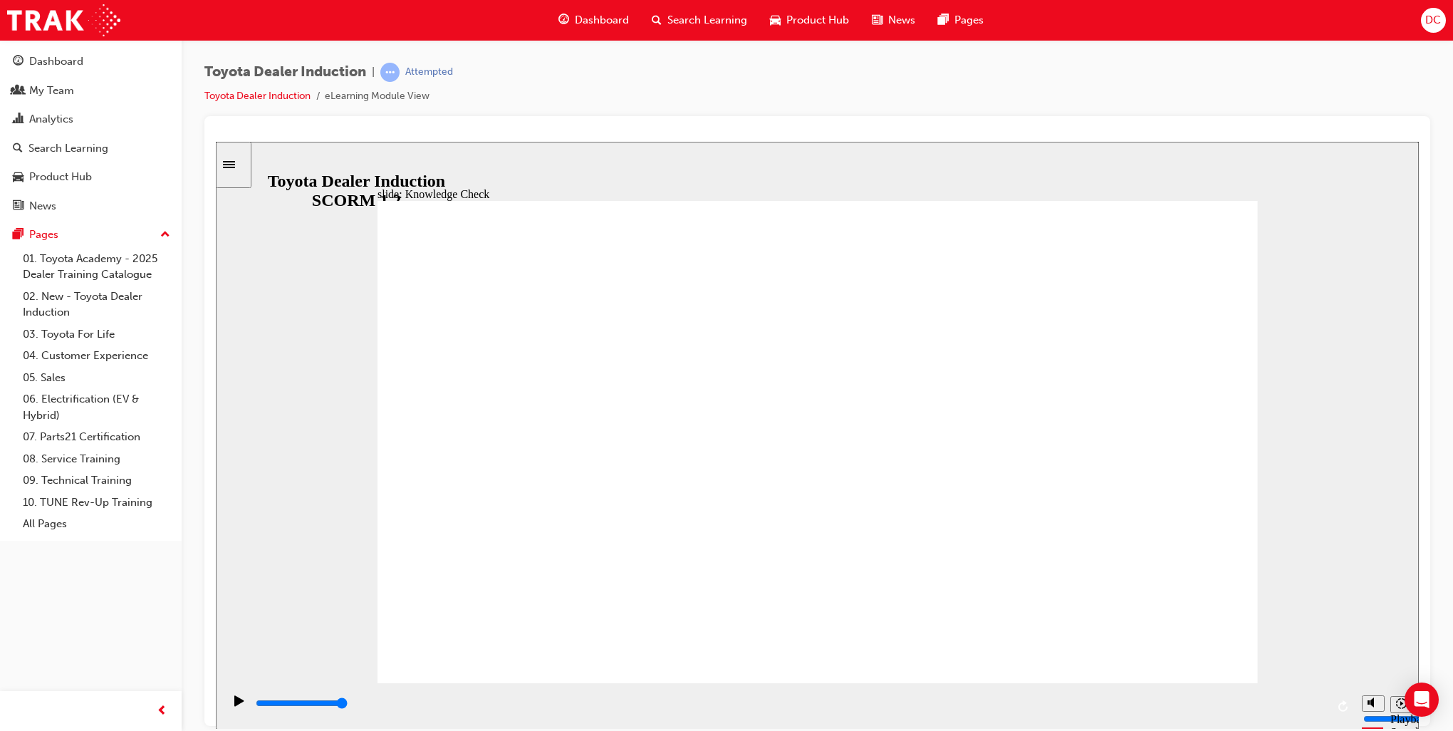
type input "Toyota"
type input "Toyota C"
type input "Toyota Ce"
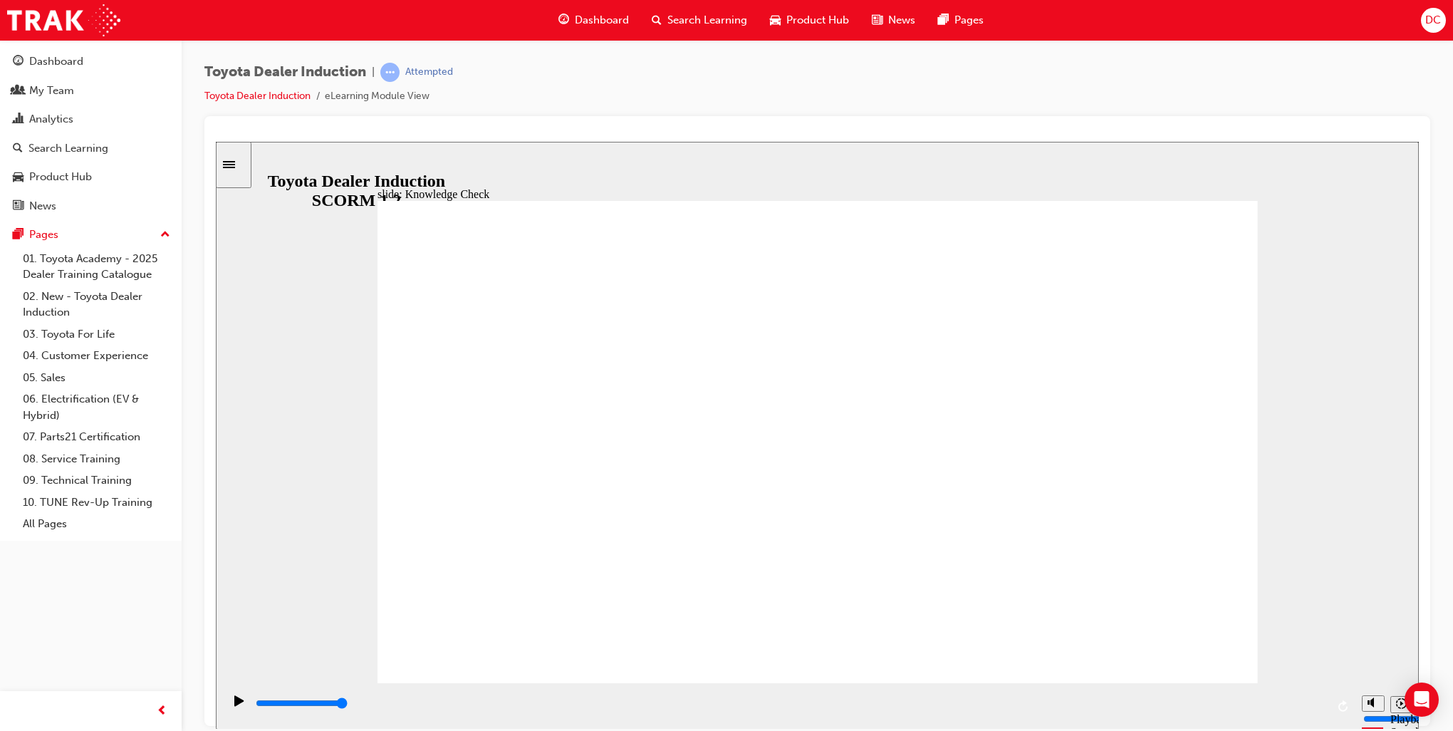
type input "Toyota Ce"
type input "Toyota Cen"
type input "Toyota Cent"
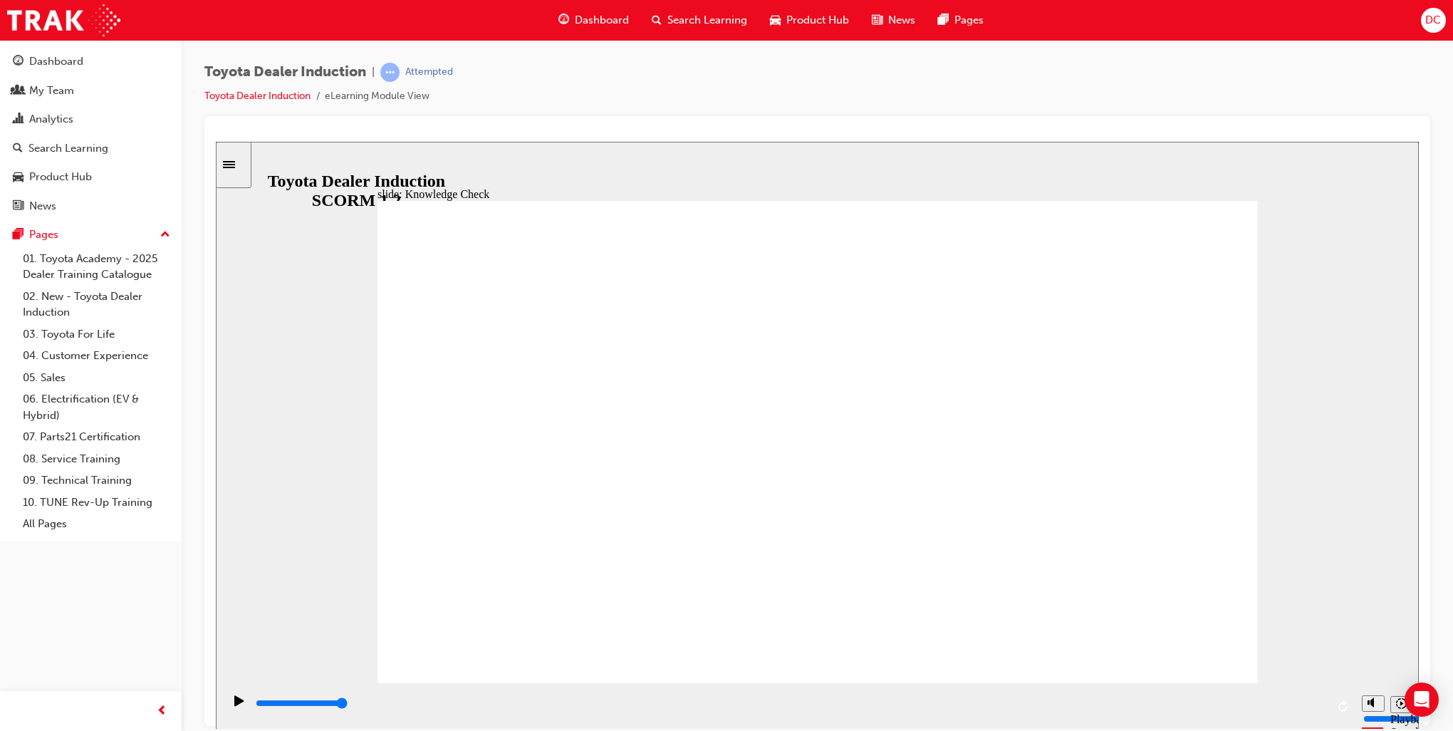
type input "Toyota Centr"
type input "Toyota Centra"
type input "Toyota Central"
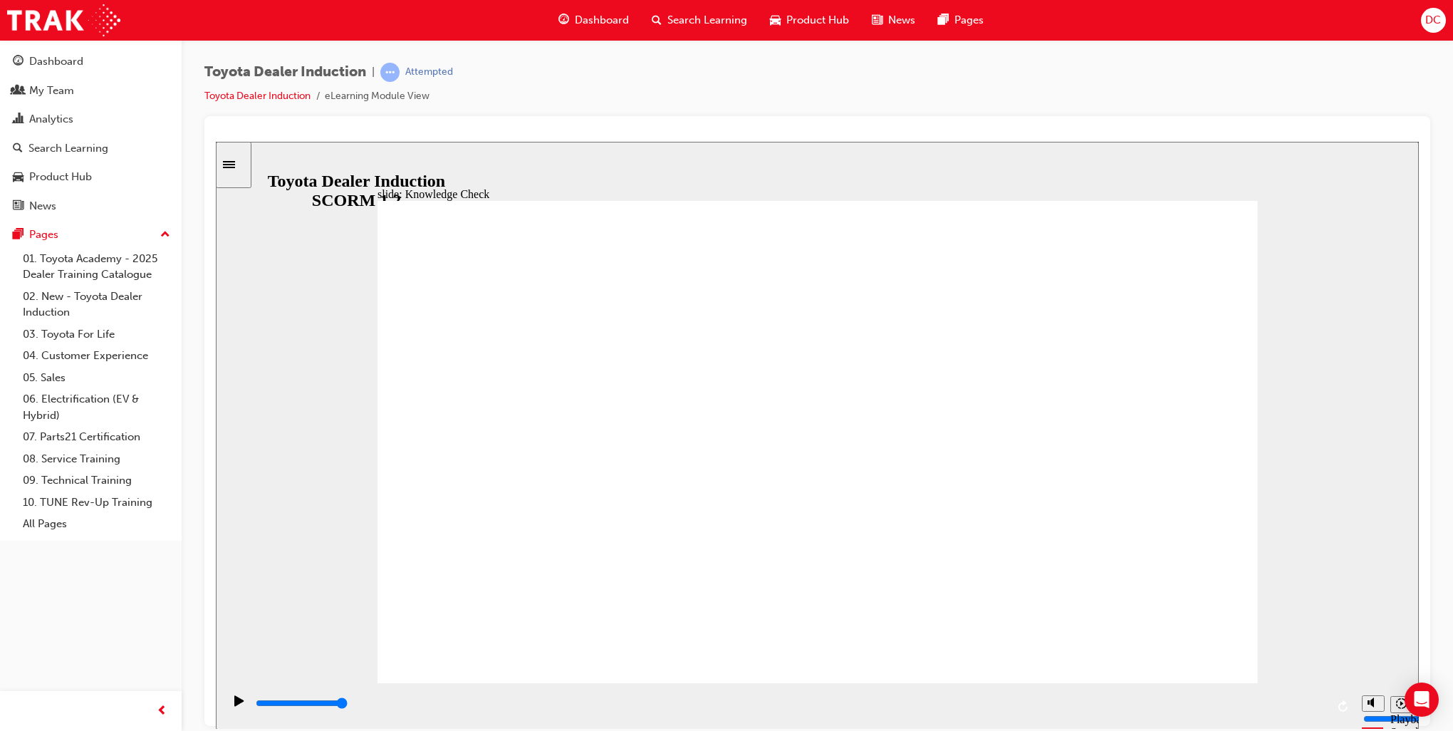
type input "Toyota Central"
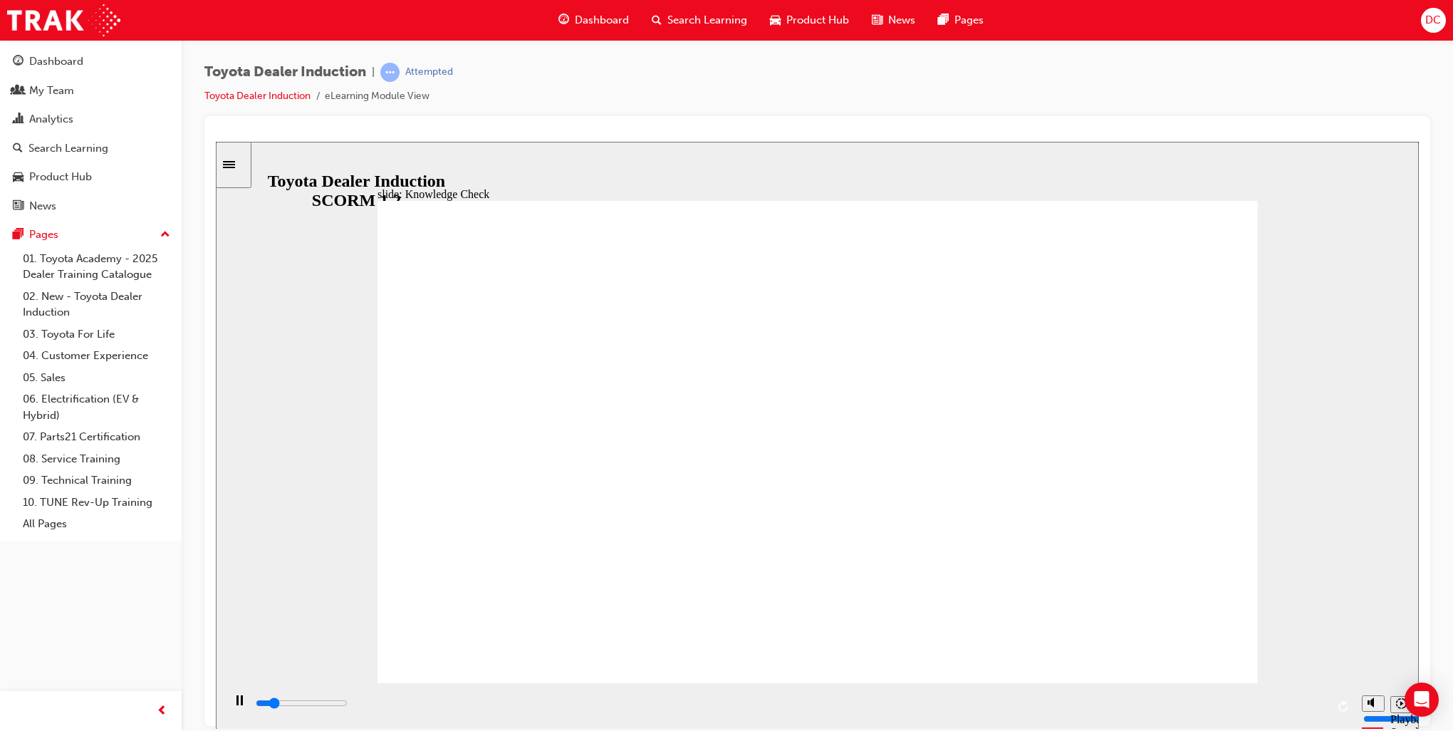
type input "800"
type input "Toyota Central"
drag, startPoint x: 673, startPoint y: 464, endPoint x: 614, endPoint y: 462, distance: 58.5
type input "2900"
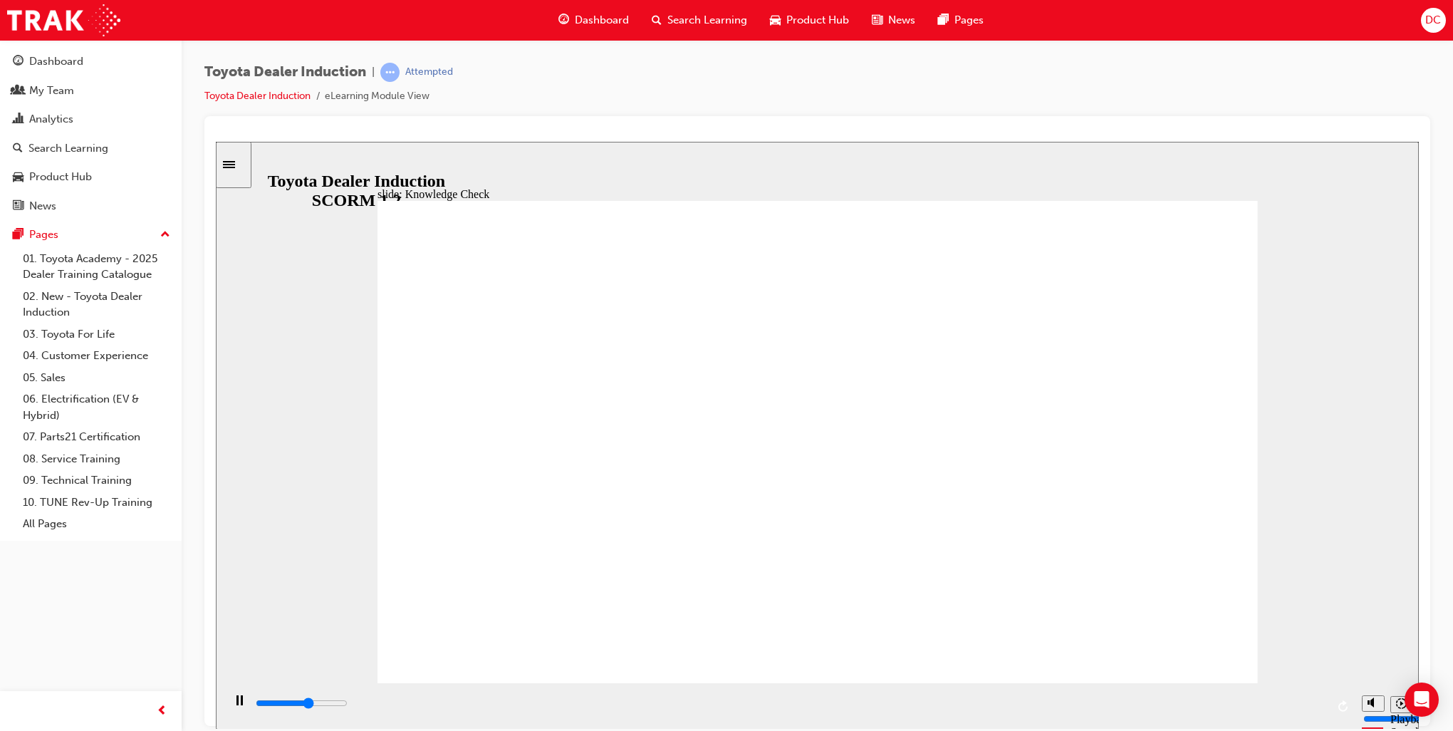
type input "Toyota E"
type input "3400"
type input "Toyota En"
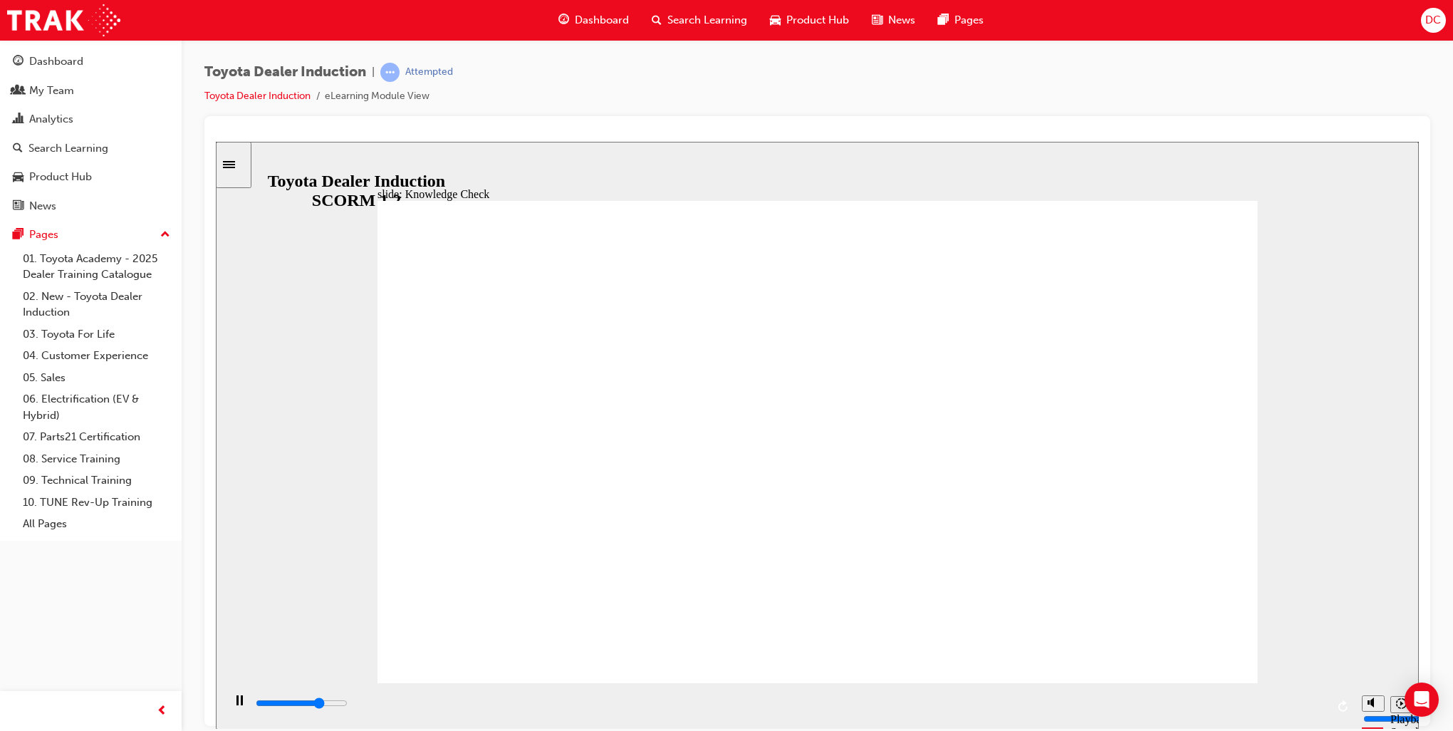
type input "3600"
type input "Toyota Eng"
type input "3800"
type input "Toyota Enga"
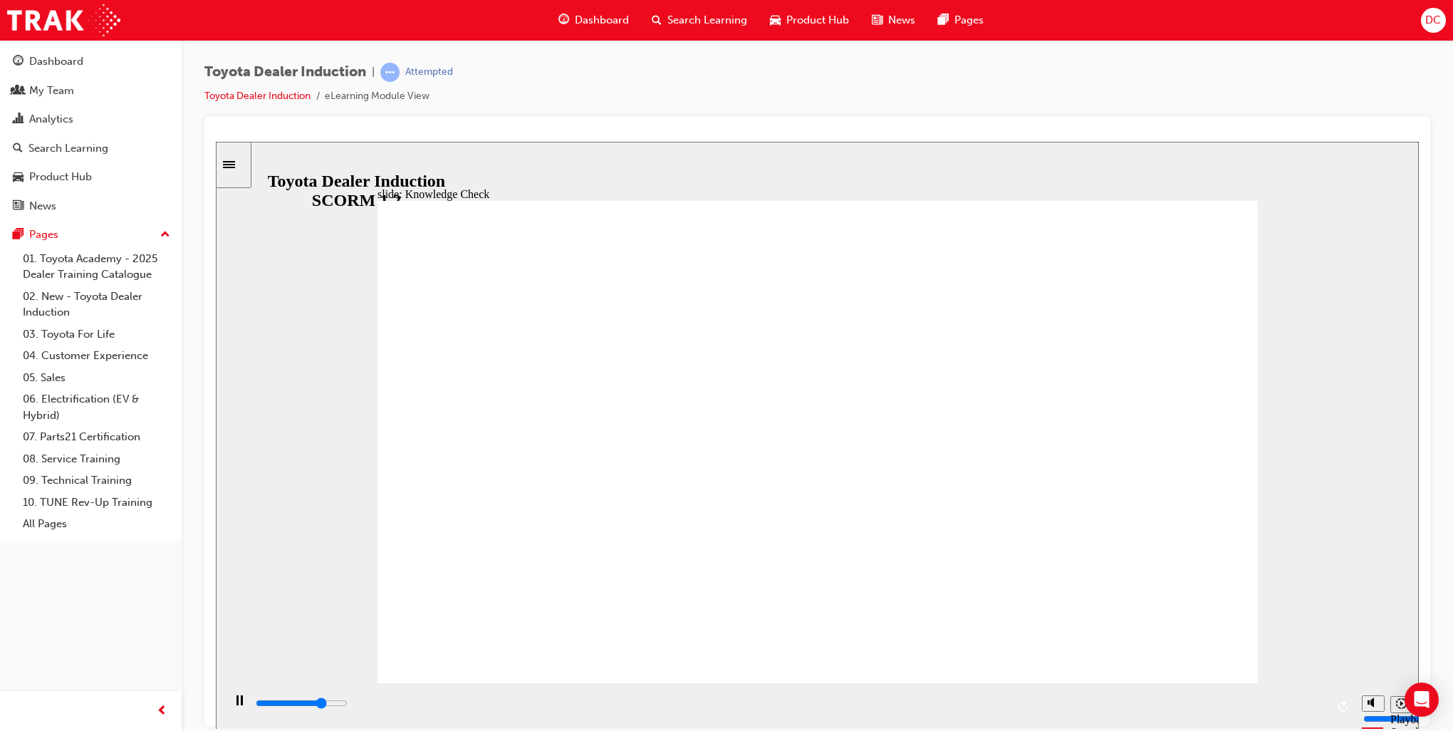
type input "Toyota Enga"
type input "3900"
type input "Toyota Engag"
type input "4100"
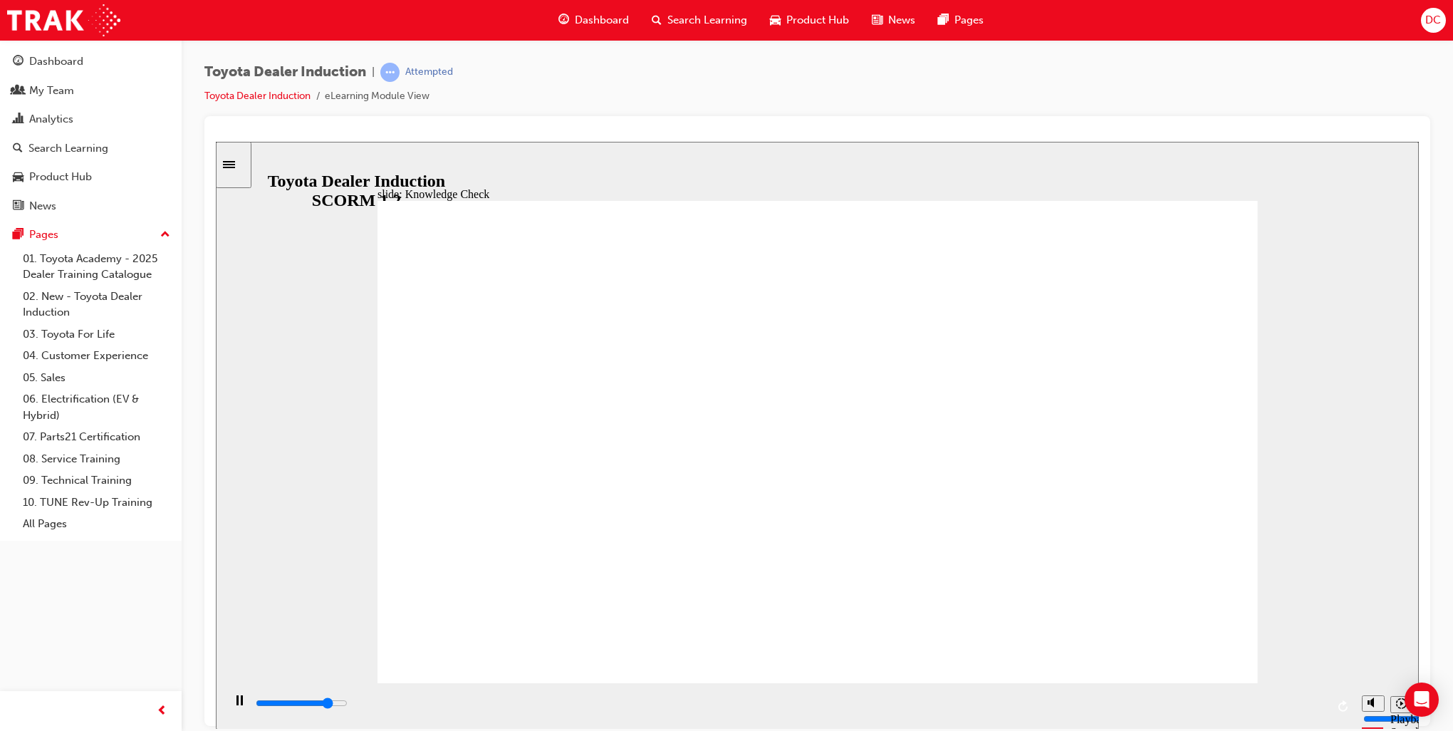
type input "Toyota Engage"
type input "5000"
type input "Toyota Engage"
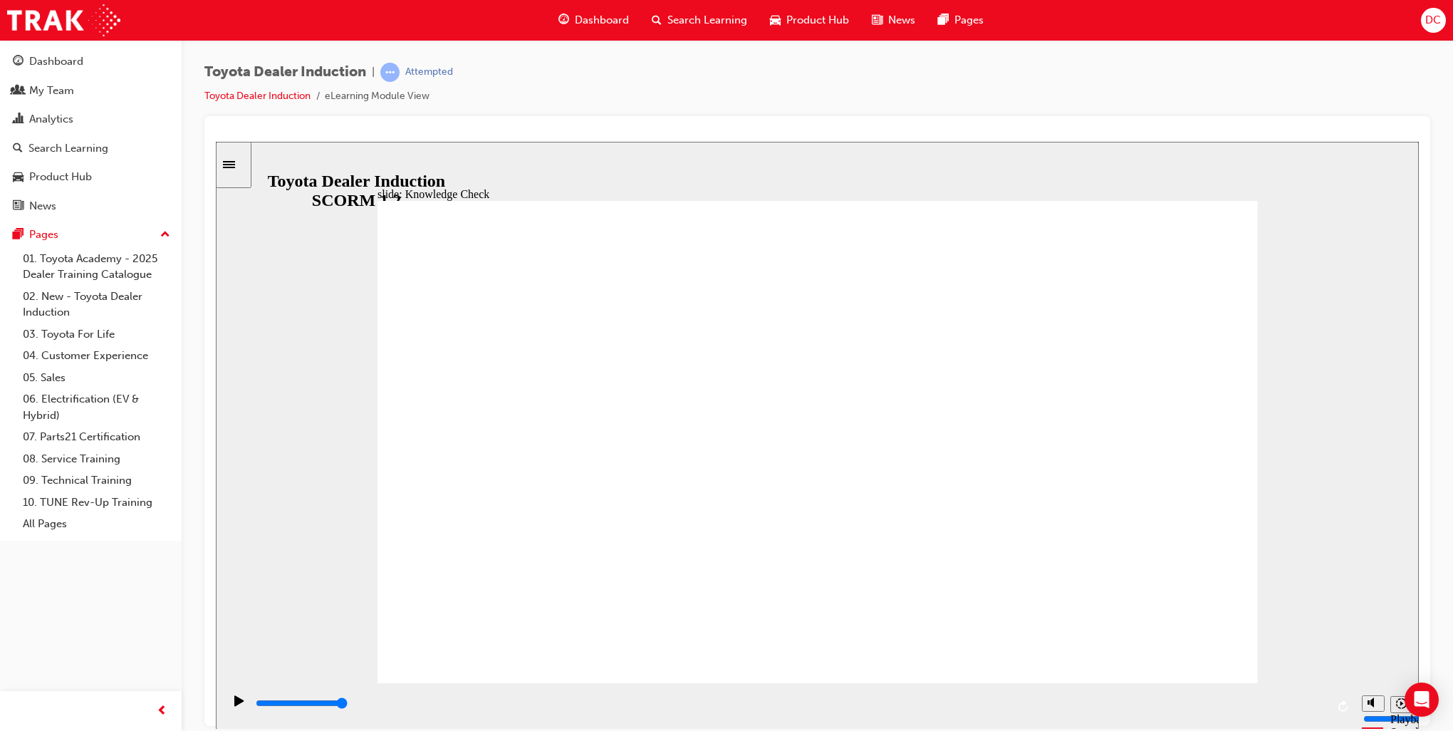
type input "Toyota Engage"
type input "800"
type input "Toyota Engage"
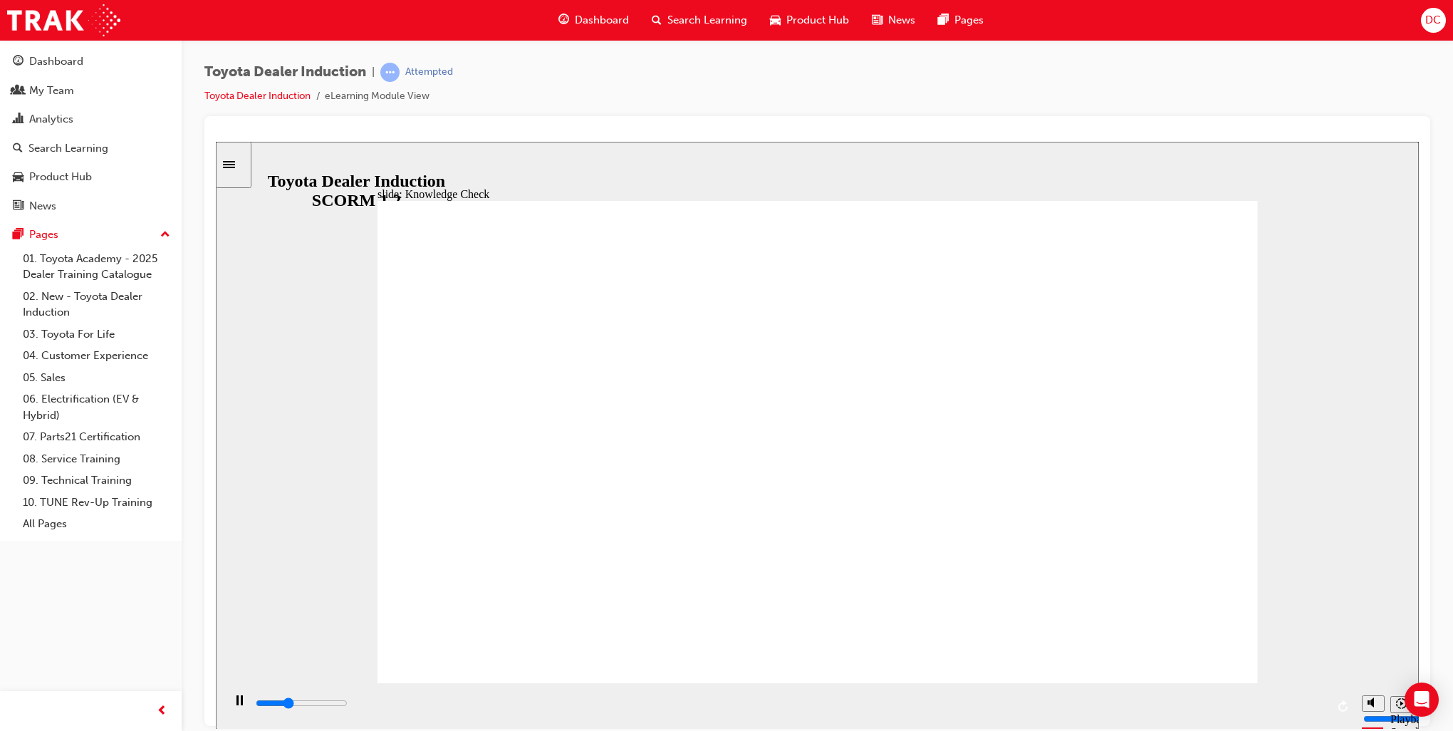
type input "1700"
type input "Toyota Engage"
type input "2000"
type input "Toyota Engage a"
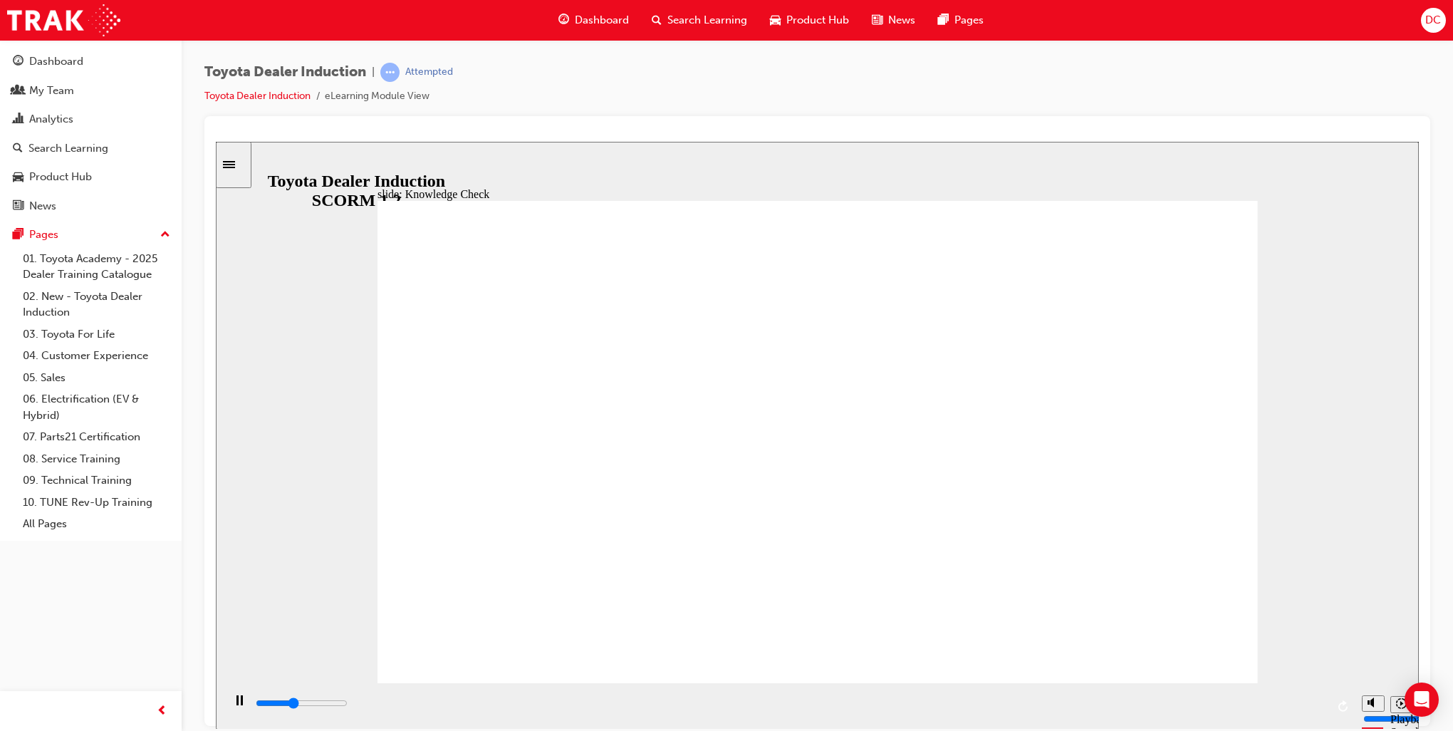
type input "Toyota Engage a"
type input "2300"
type input "Toyota Engage ap"
type input "2500"
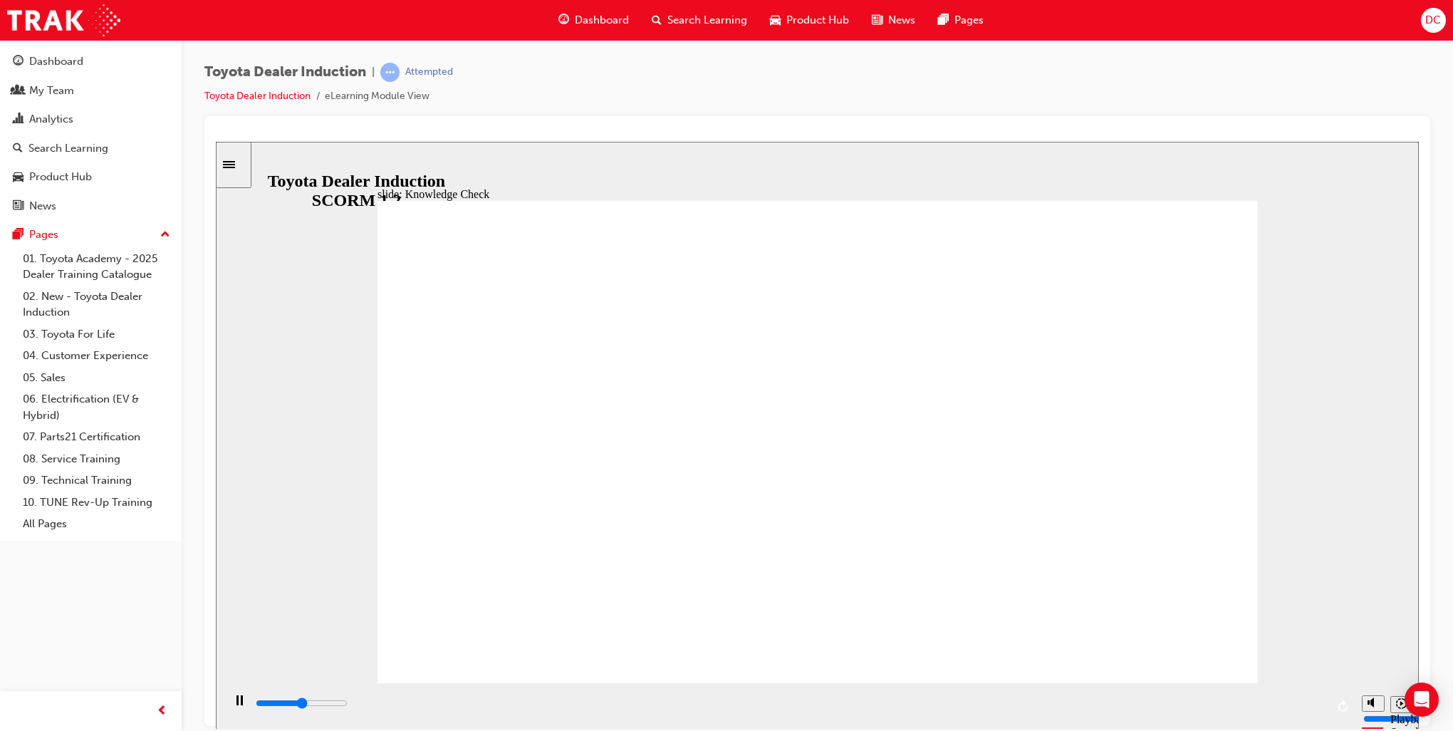
type input "Toyota Engage app"
type input "4100"
type input "Toyota Engage app"
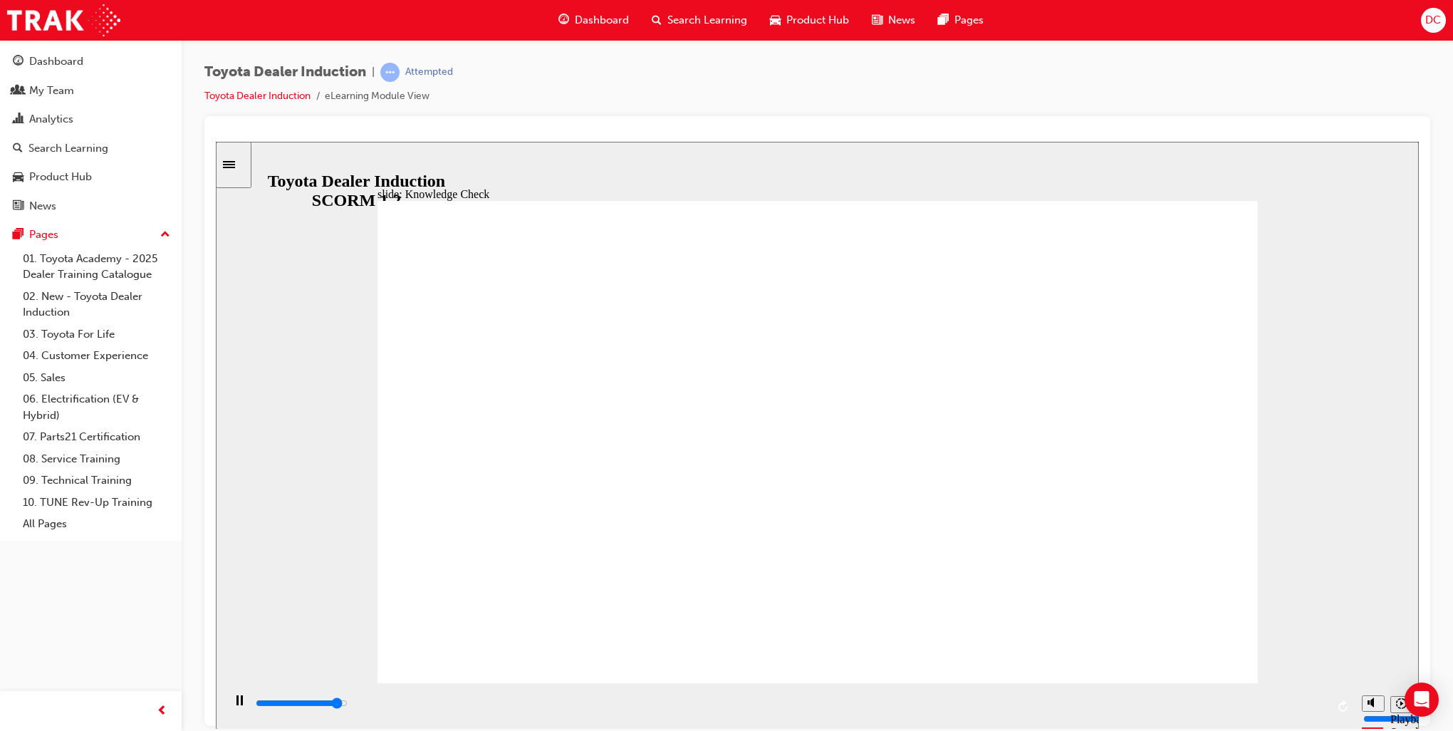
type input "4700"
type input "Toyota Engage app"
click at [348, 706] on input "slide progress" at bounding box center [302, 702] width 92 height 11
click at [348, 704] on input "slide progress" at bounding box center [302, 702] width 92 height 11
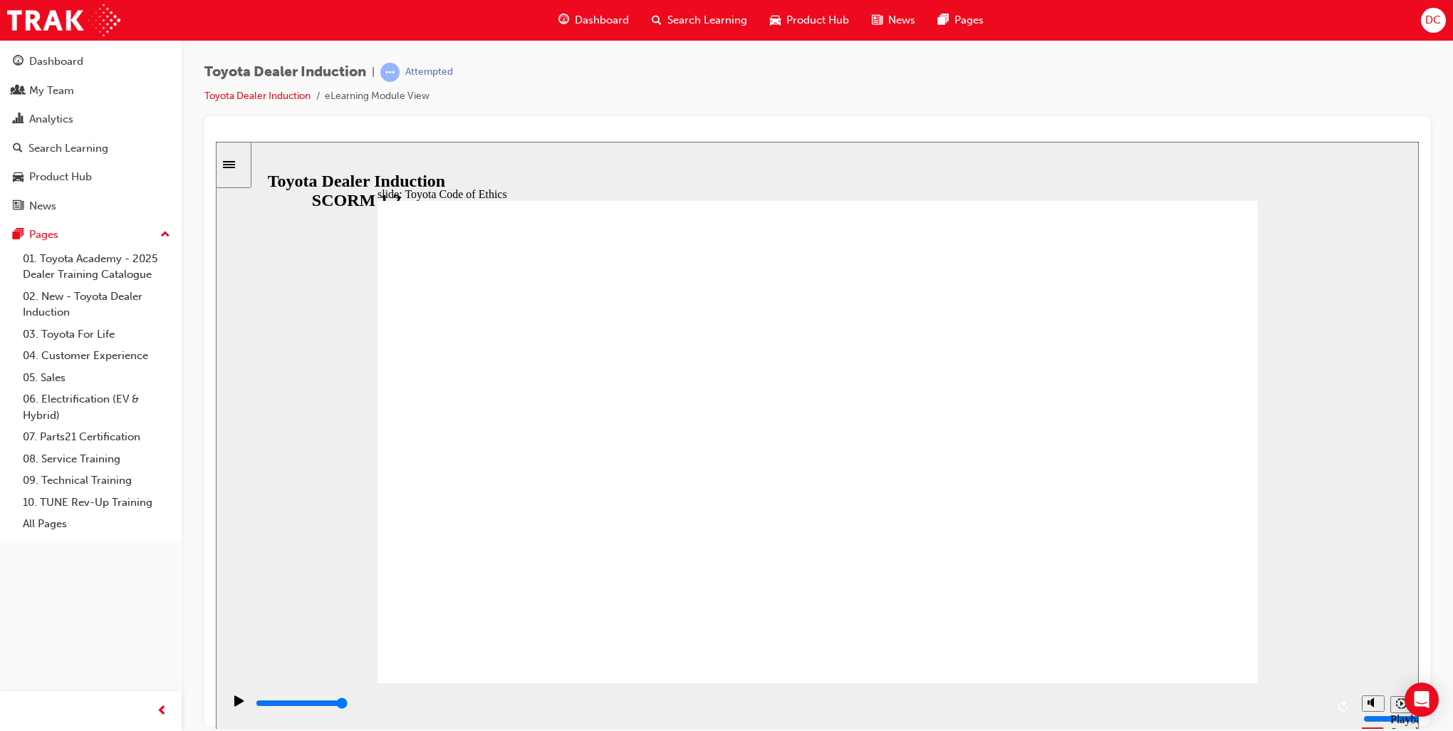
click at [623, 702] on div "playback controls" at bounding box center [790, 703] width 1072 height 16
click at [924, 704] on div "playback controls" at bounding box center [790, 703] width 1072 height 16
click at [1124, 702] on div "playback controls" at bounding box center [790, 703] width 1072 height 16
click at [348, 705] on input "slide progress" at bounding box center [302, 702] width 92 height 11
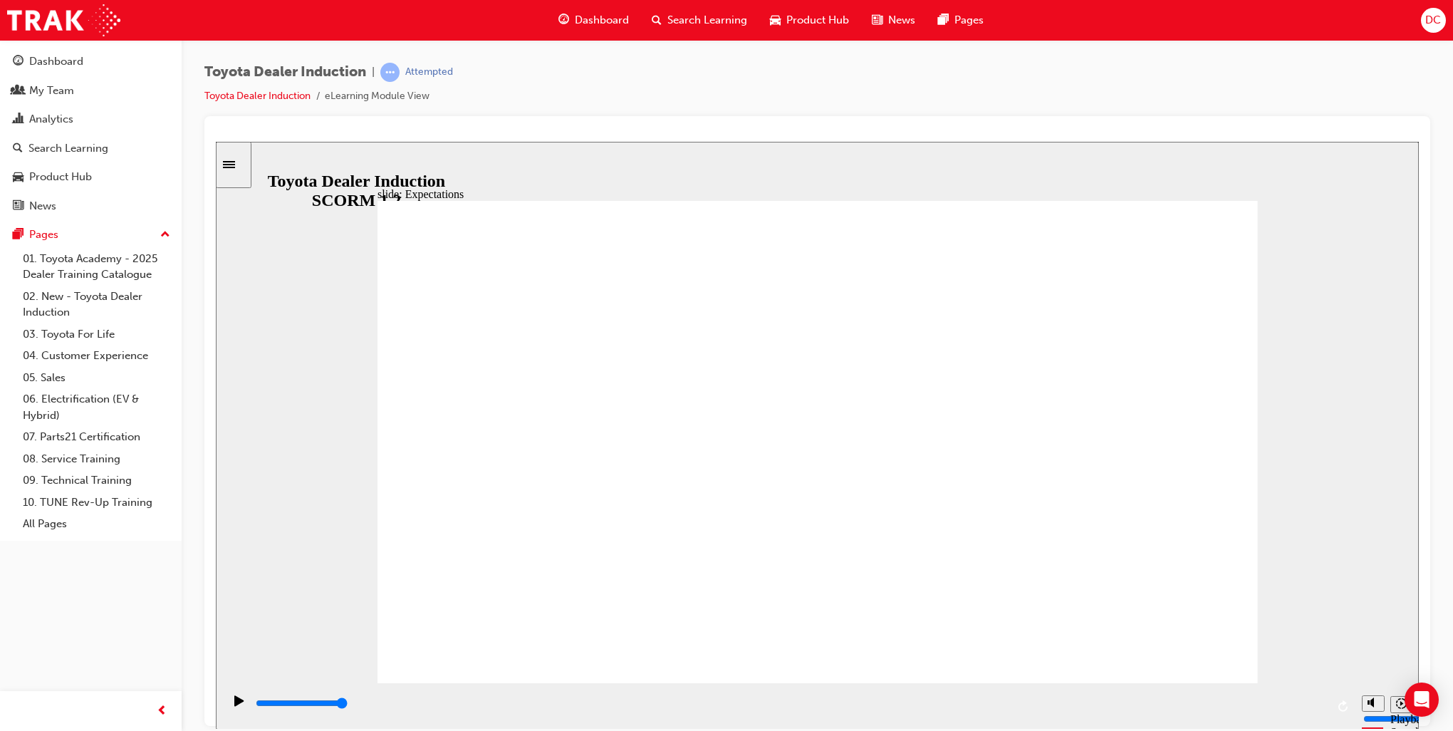
click at [439, 701] on div "playback controls" at bounding box center [790, 703] width 1072 height 16
click at [609, 703] on div "playback controls" at bounding box center [790, 703] width 1072 height 16
click at [868, 700] on div "playback controls" at bounding box center [790, 703] width 1072 height 16
click at [348, 704] on input "slide progress" at bounding box center [302, 702] width 92 height 11
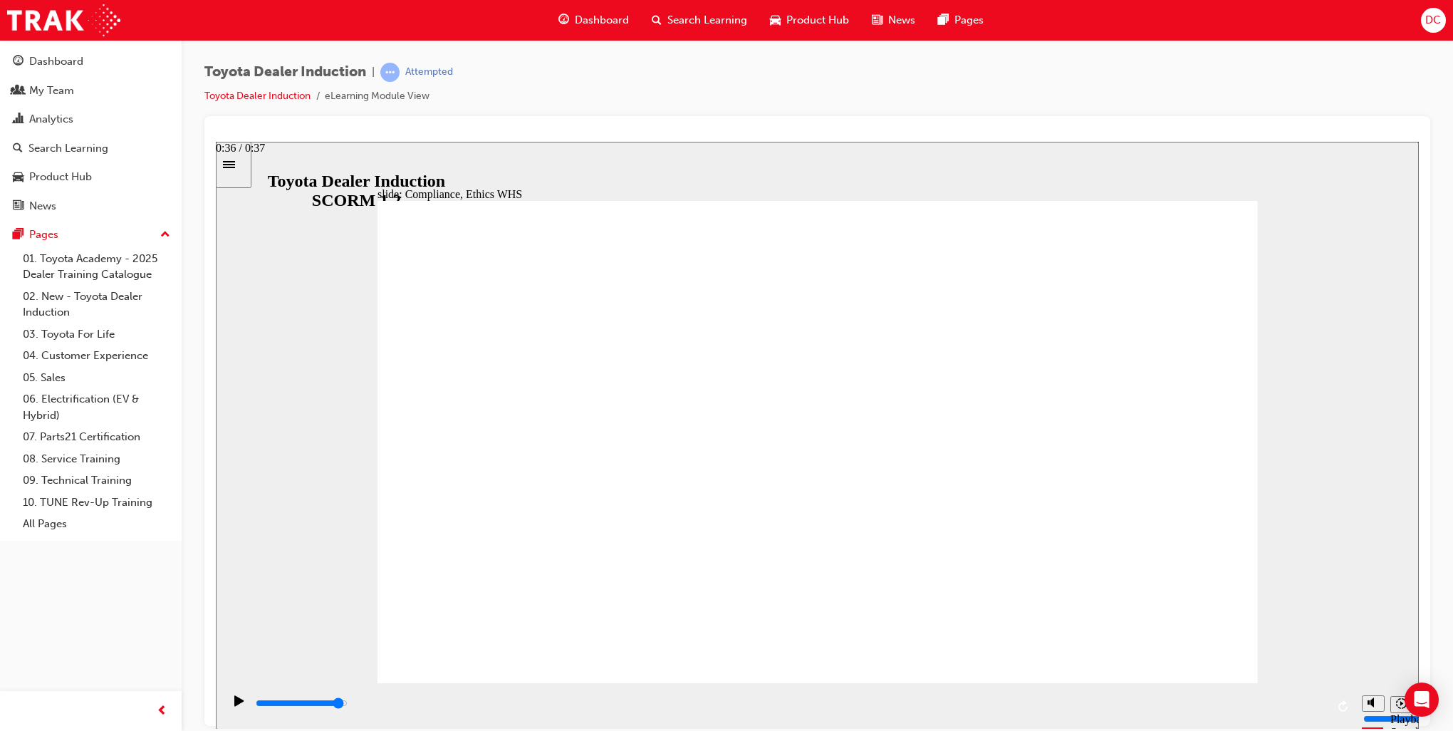
click at [1277, 704] on div "playback controls" at bounding box center [790, 703] width 1072 height 16
type input "6700"
checkbox input "true"
type input "8400"
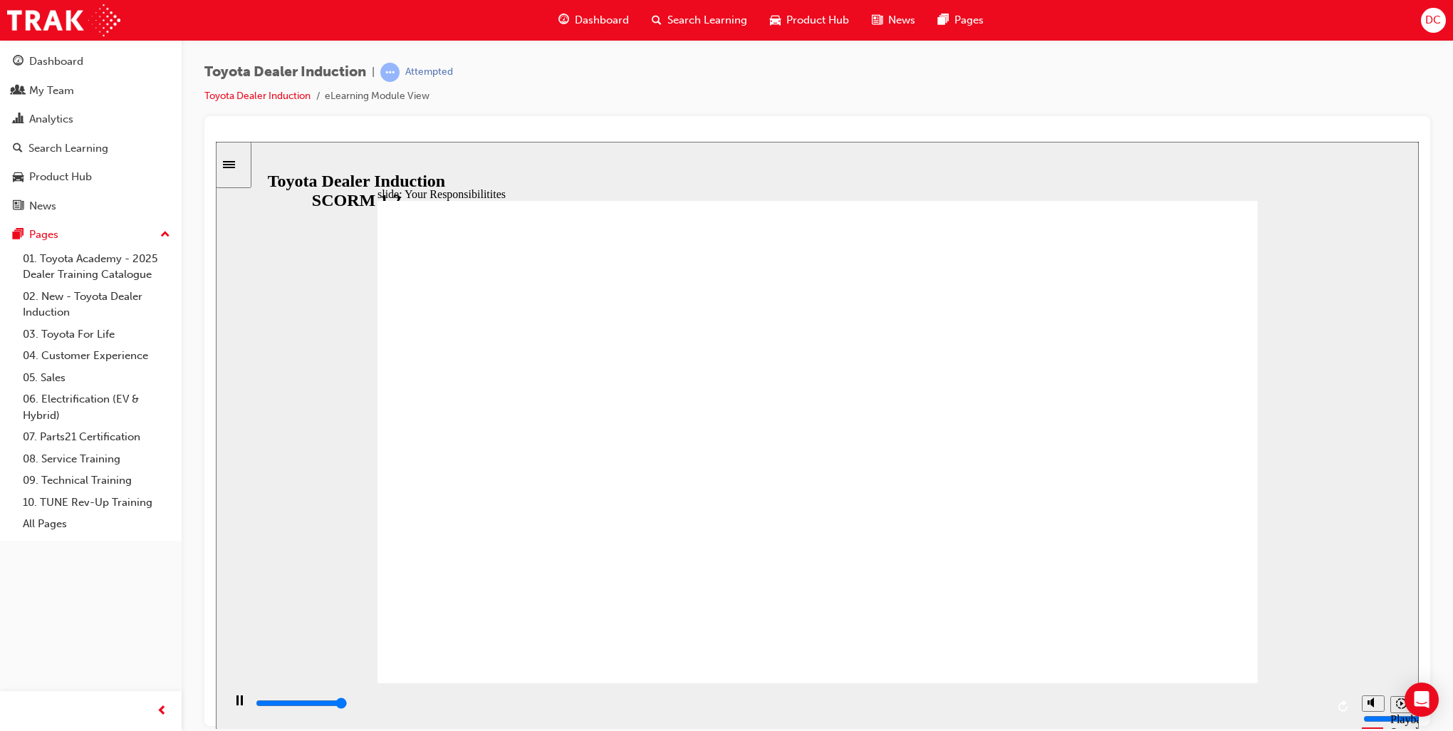
checkbox input "true"
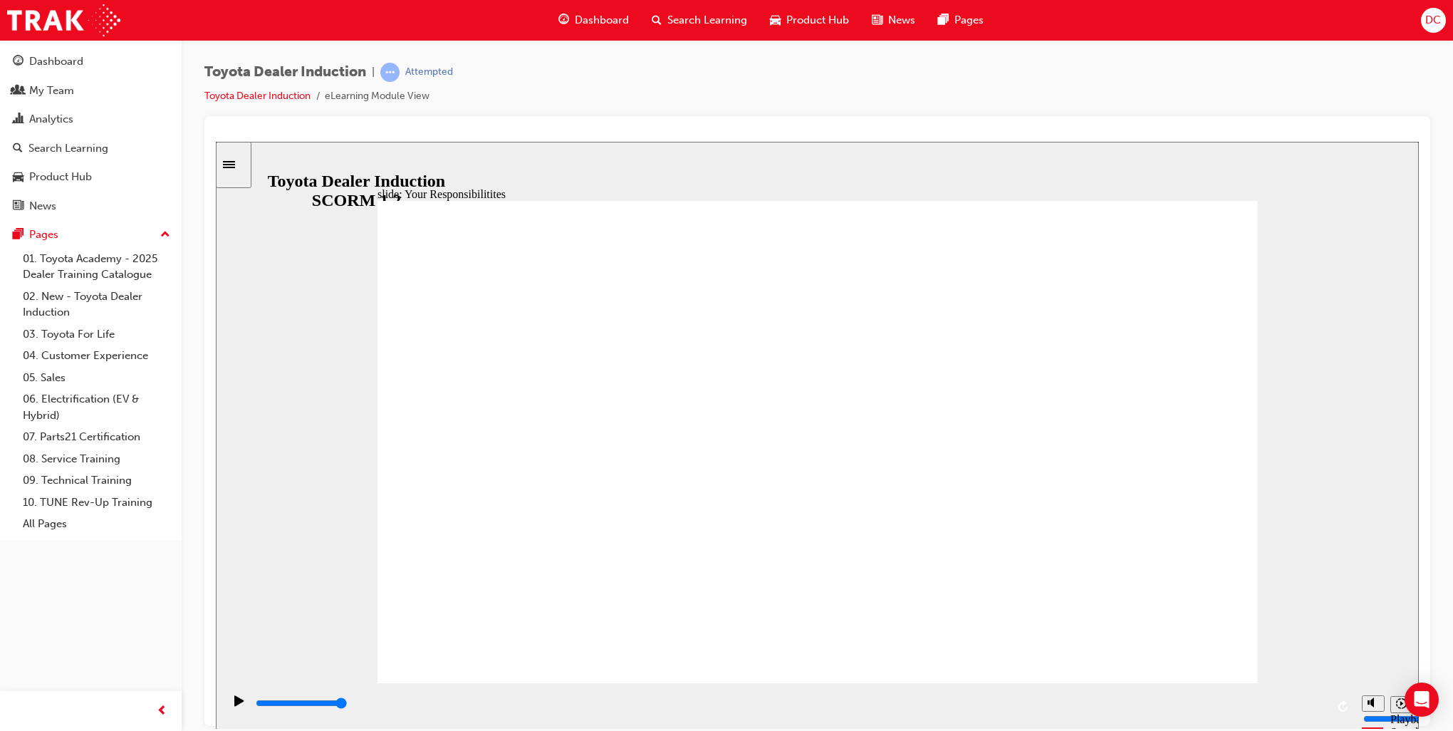
checkbox input "true"
click at [814, 701] on div "playback controls" at bounding box center [790, 703] width 1072 height 16
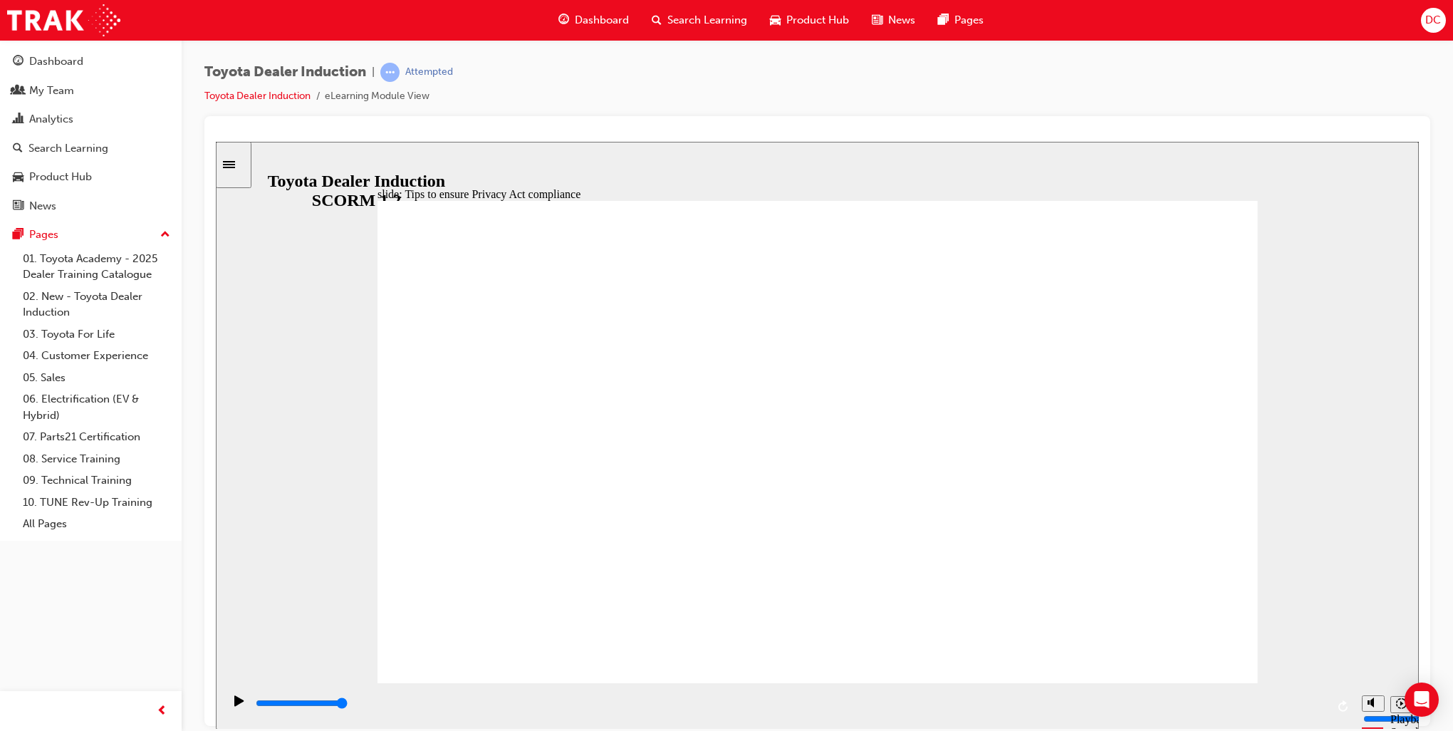
click at [348, 705] on input "slide progress" at bounding box center [302, 702] width 92 height 11
click at [698, 700] on div "playback controls" at bounding box center [790, 703] width 1072 height 16
click at [348, 705] on input "slide progress" at bounding box center [302, 702] width 92 height 11
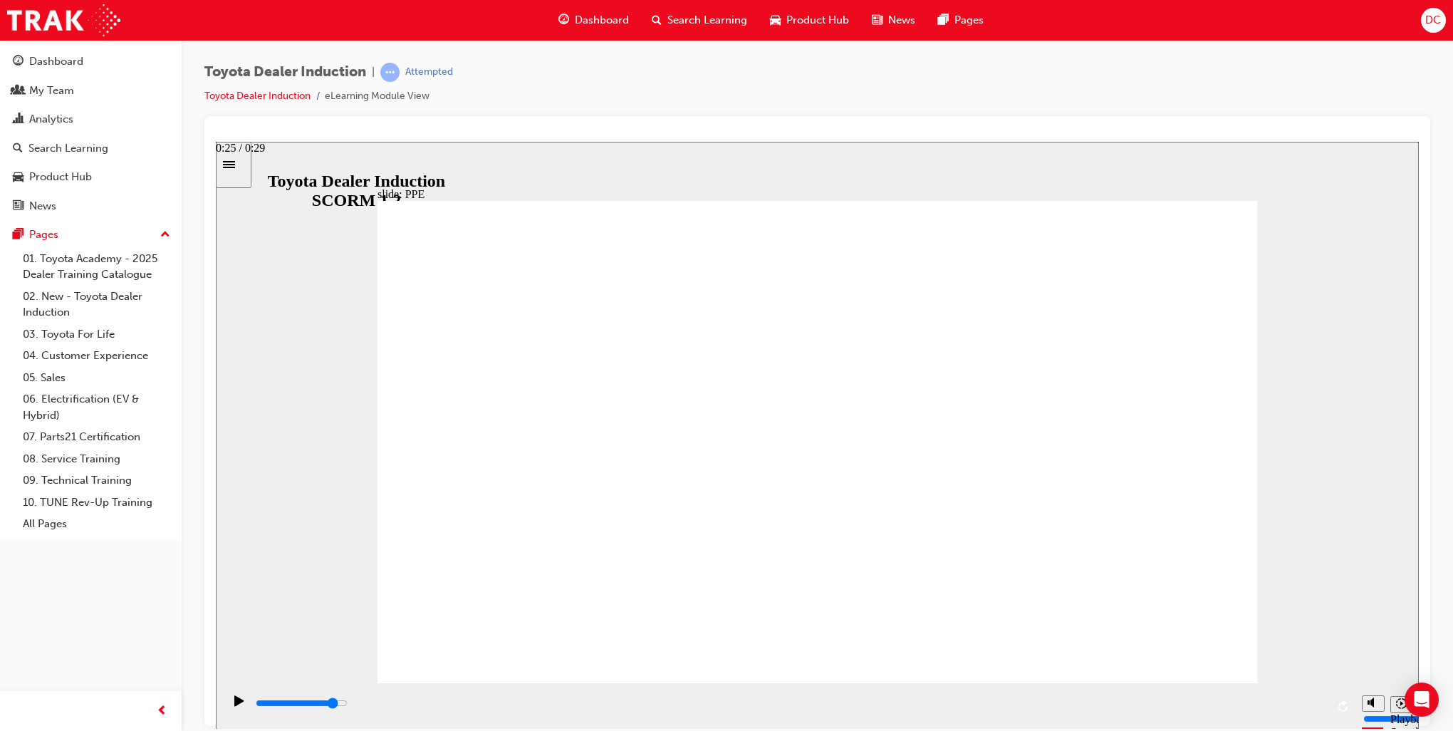
click at [1200, 704] on div "playback controls" at bounding box center [790, 703] width 1072 height 16
click at [348, 705] on input "slide progress" at bounding box center [302, 702] width 92 height 11
drag, startPoint x: 1199, startPoint y: 703, endPoint x: 1225, endPoint y: 712, distance: 27.3
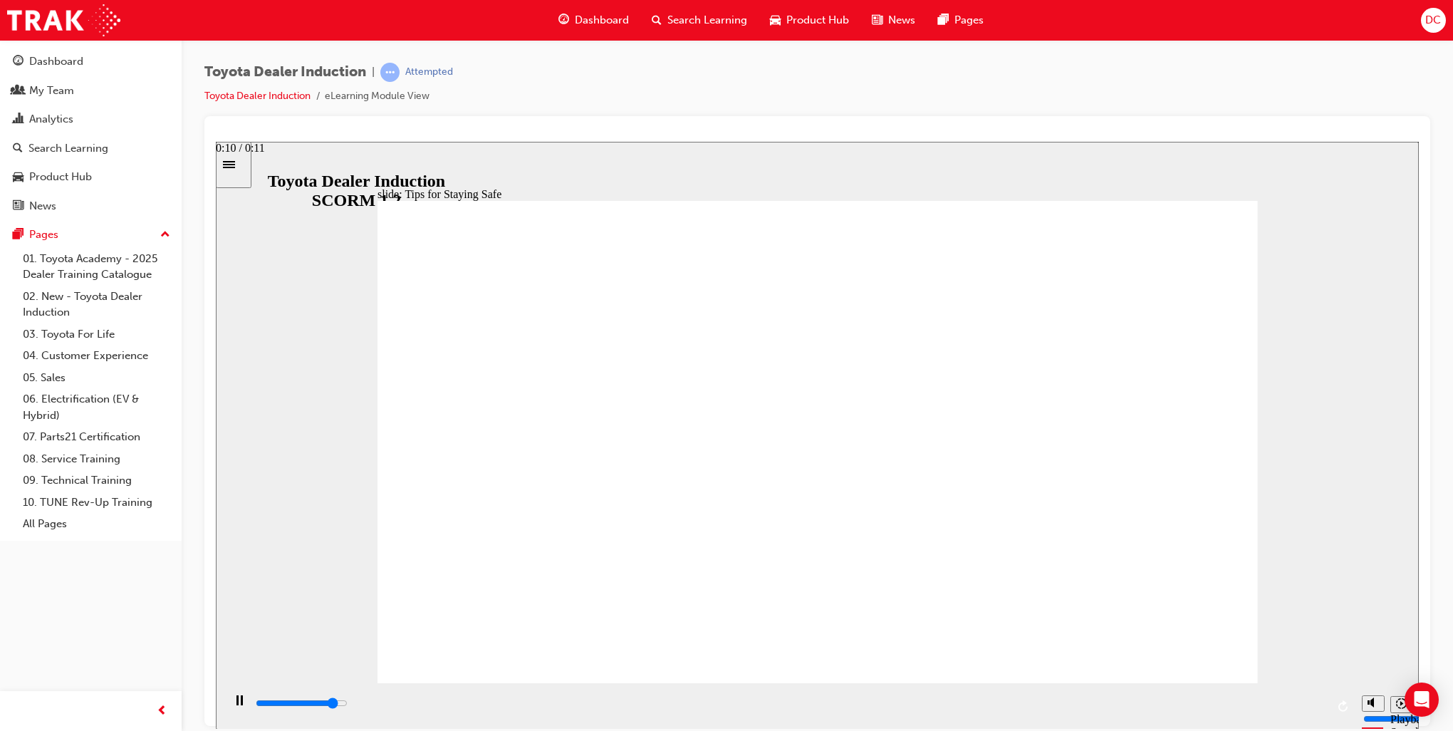
click at [1200, 703] on div "playback controls" at bounding box center [790, 703] width 1072 height 16
type input "5000"
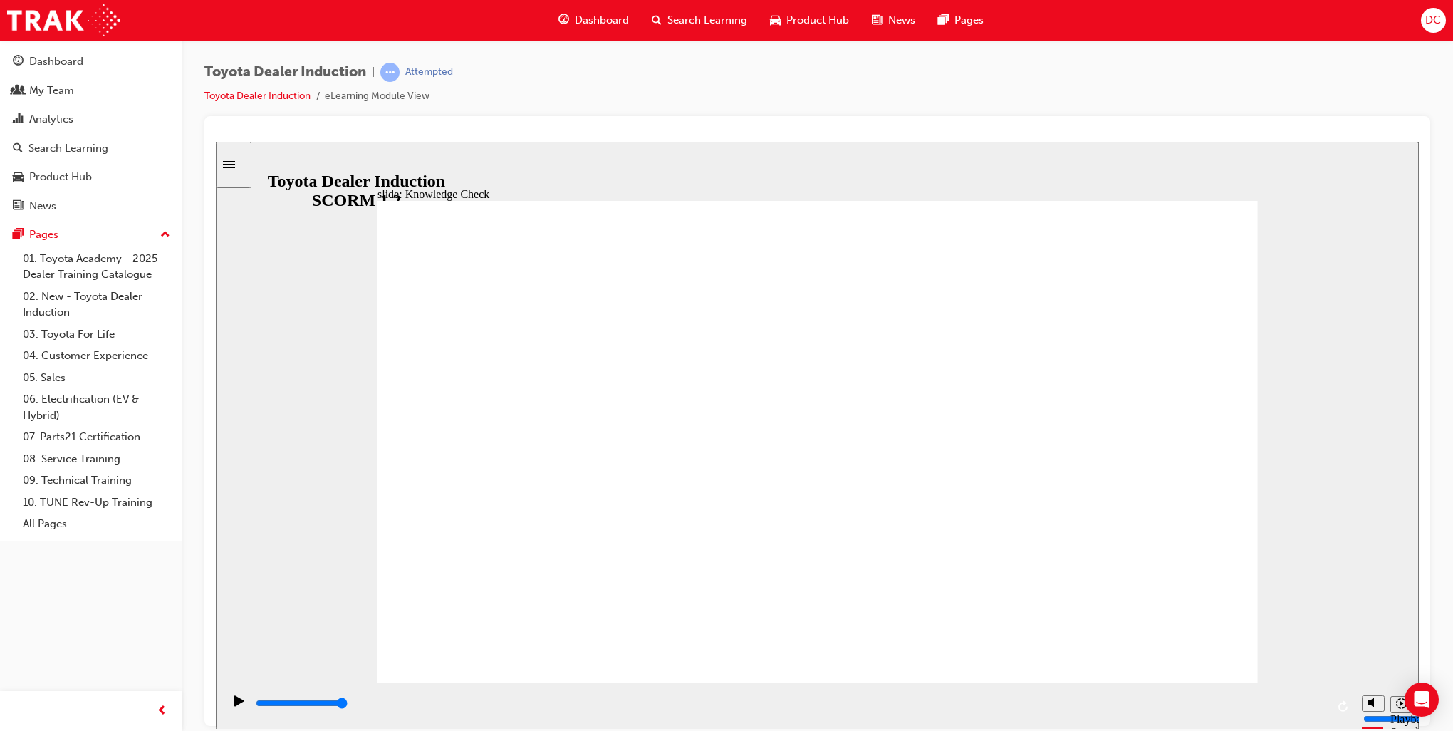
checkbox input "true"
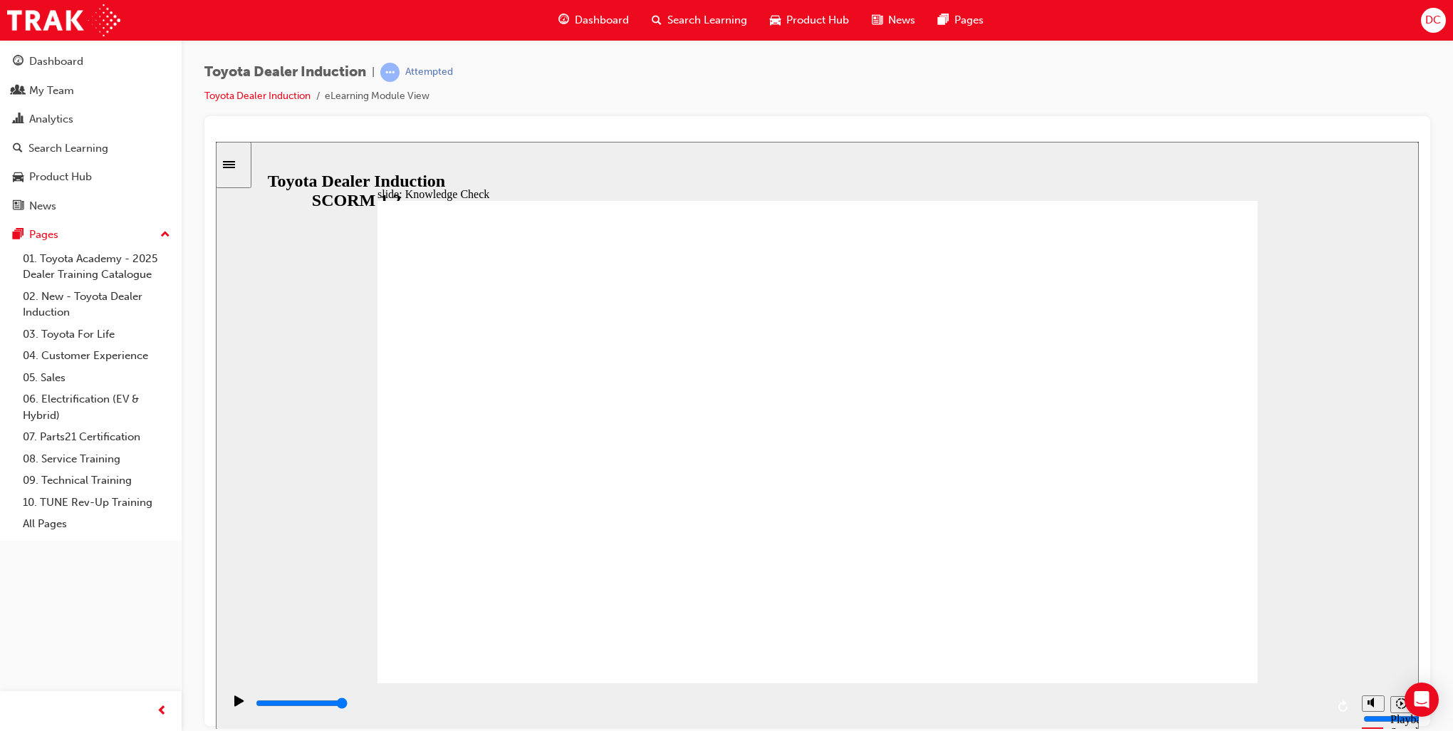
checkbox input "true"
type input "5000"
radio input "true"
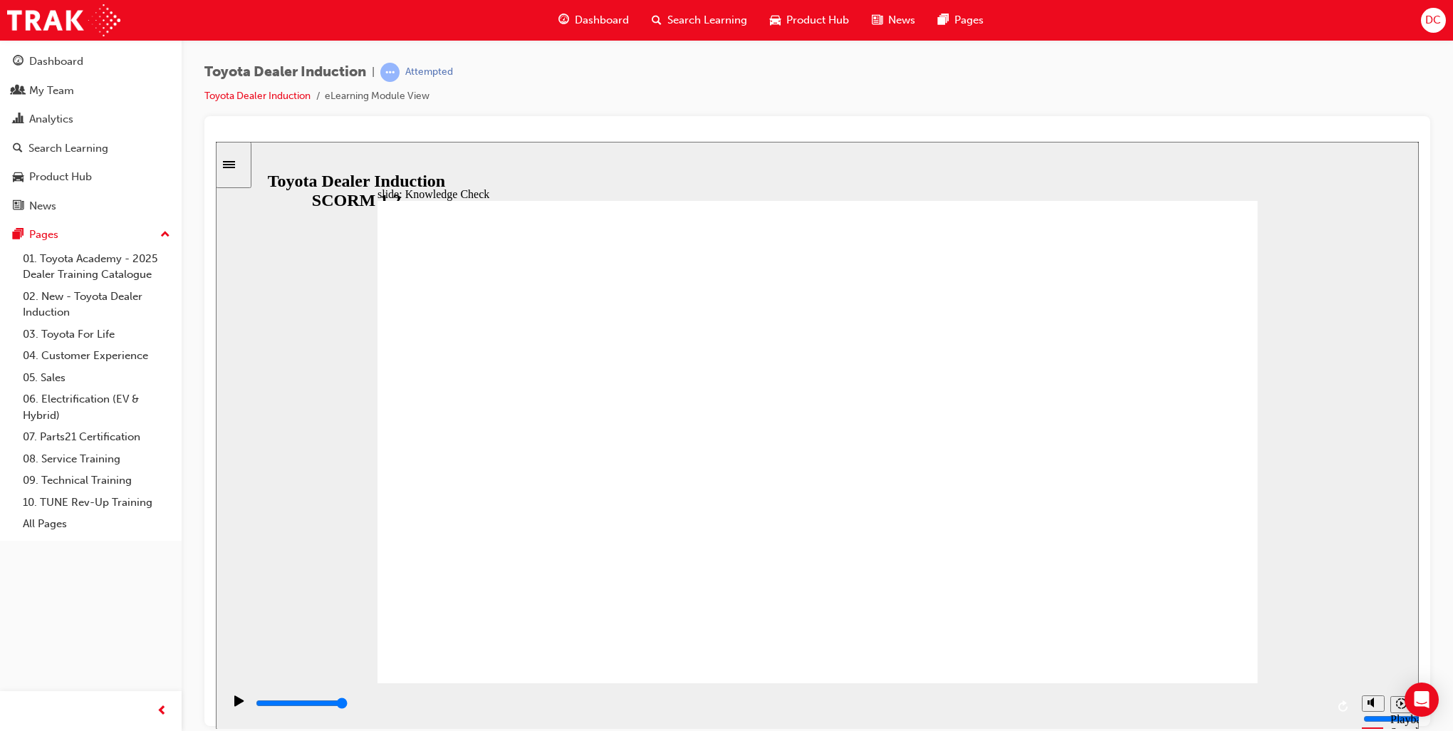
type input "5000"
checkbox input "true"
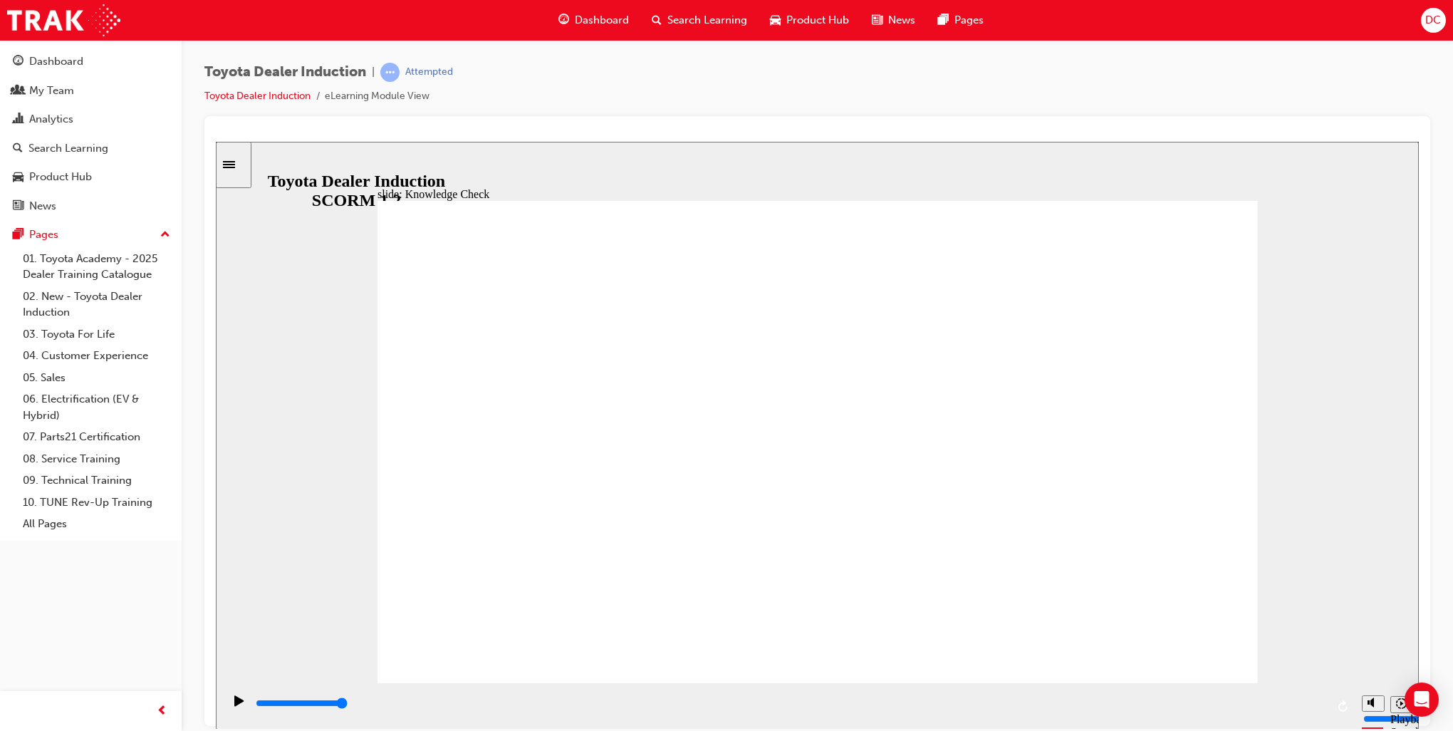
type input "5000"
checkbox input "true"
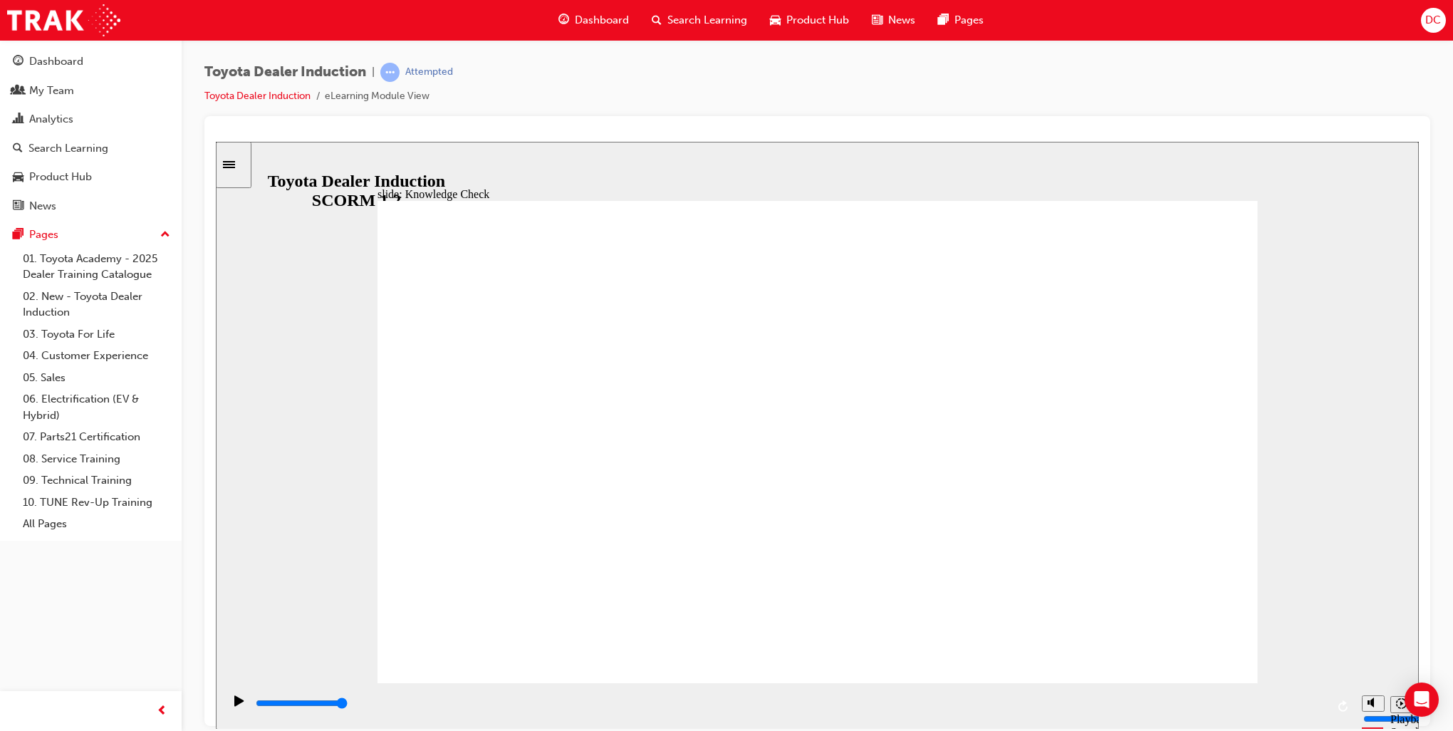
checkbox input "true"
type input "9900"
click at [49, 61] on div "Dashboard" at bounding box center [56, 61] width 54 height 16
